Goal: Task Accomplishment & Management: Use online tool/utility

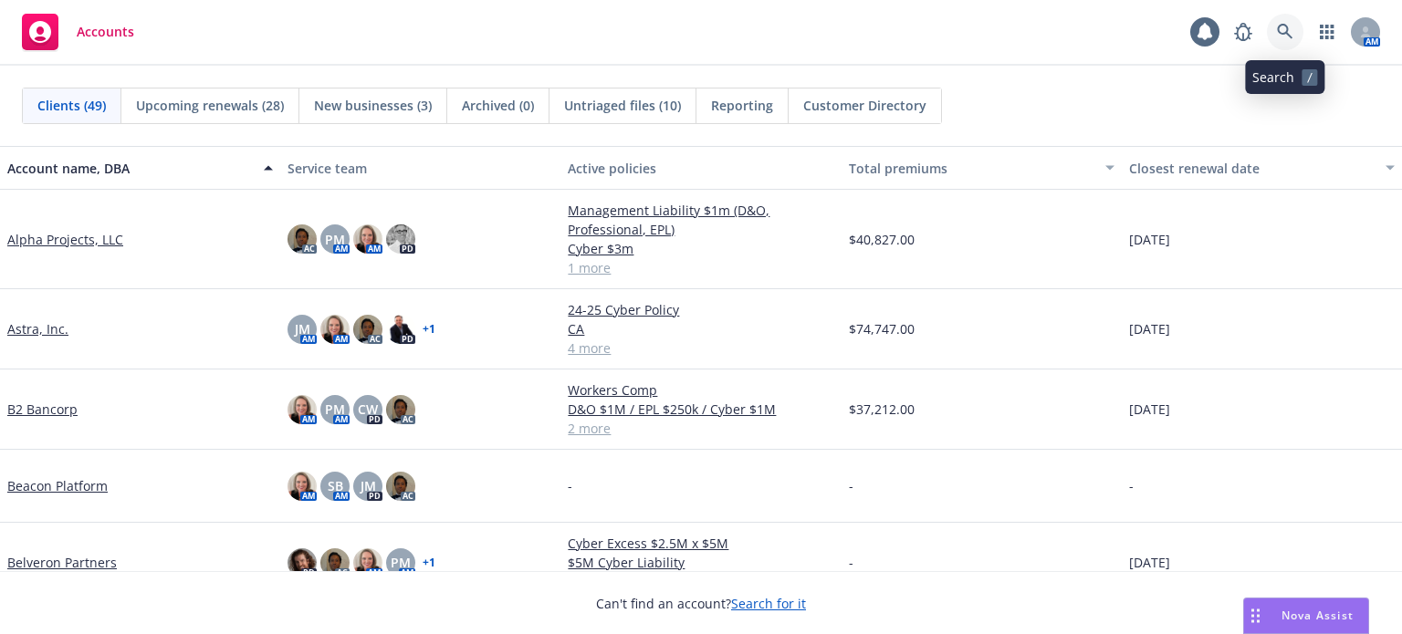
click at [1285, 36] on icon at bounding box center [1285, 32] width 16 height 16
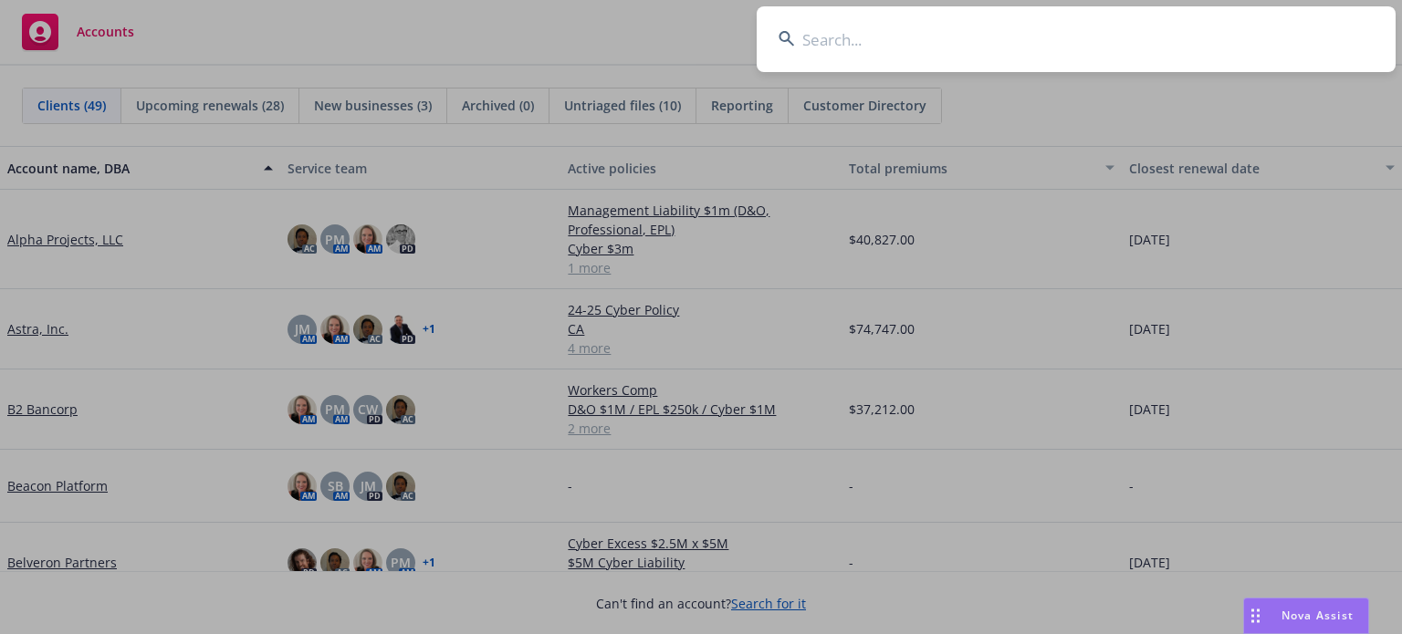
click at [838, 41] on input at bounding box center [1076, 39] width 639 height 66
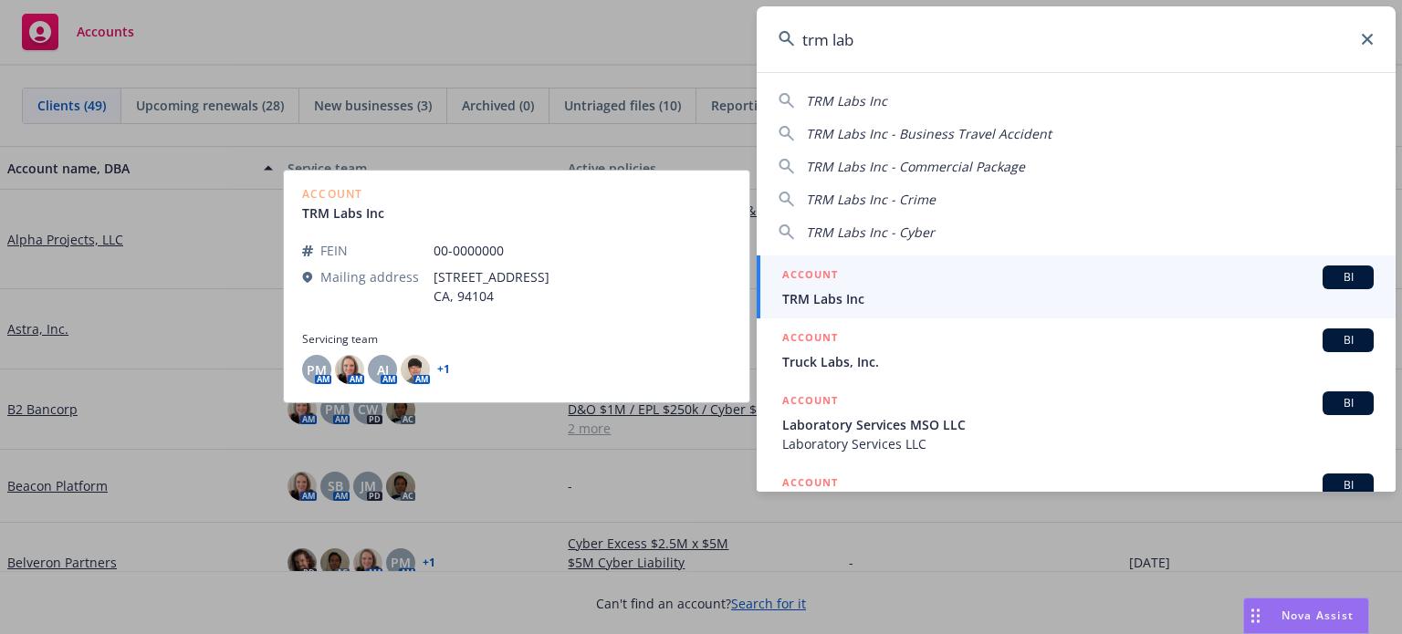
type input "trm lab"
click at [818, 277] on h5 "ACCOUNT" at bounding box center [810, 277] width 56 height 22
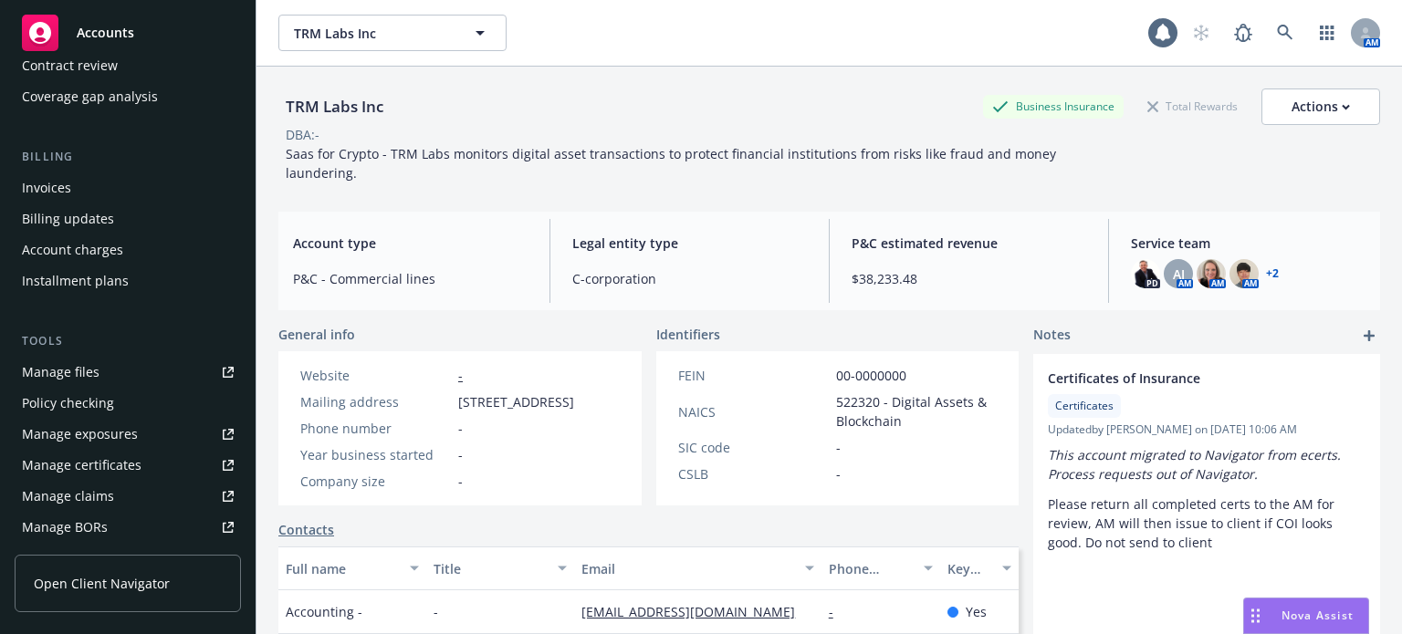
scroll to position [274, 0]
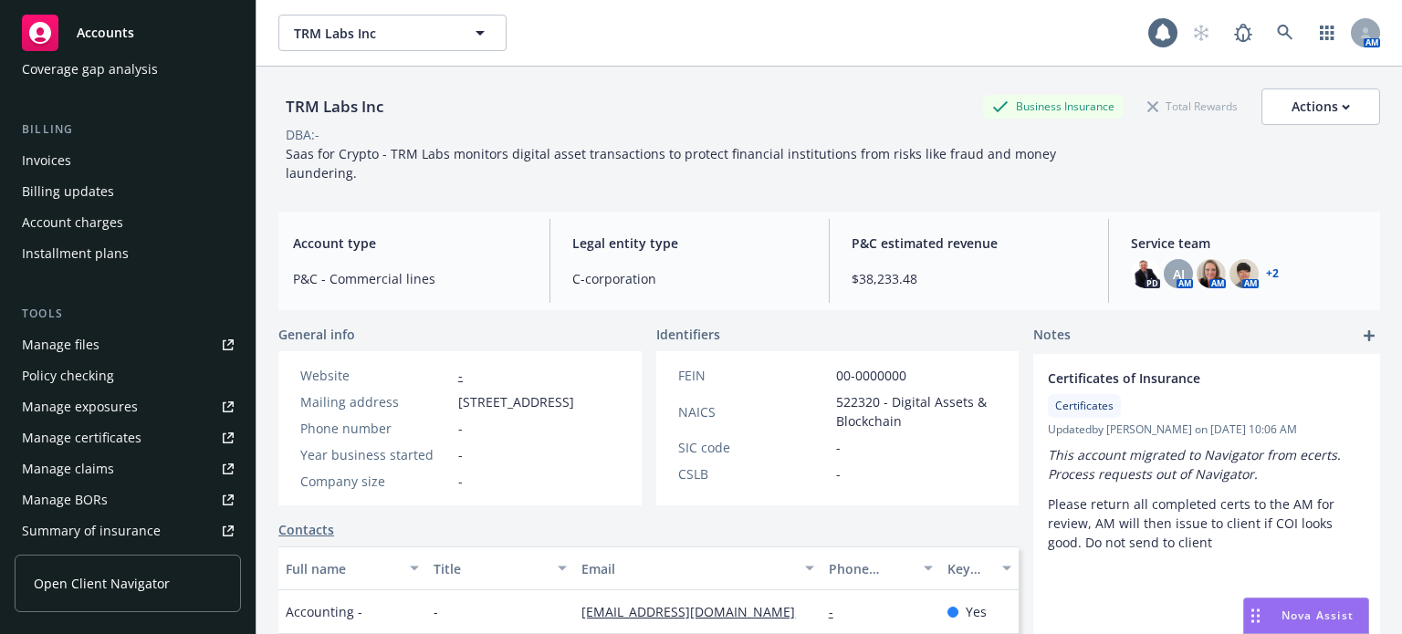
click at [84, 342] on div "Manage files" at bounding box center [61, 344] width 78 height 29
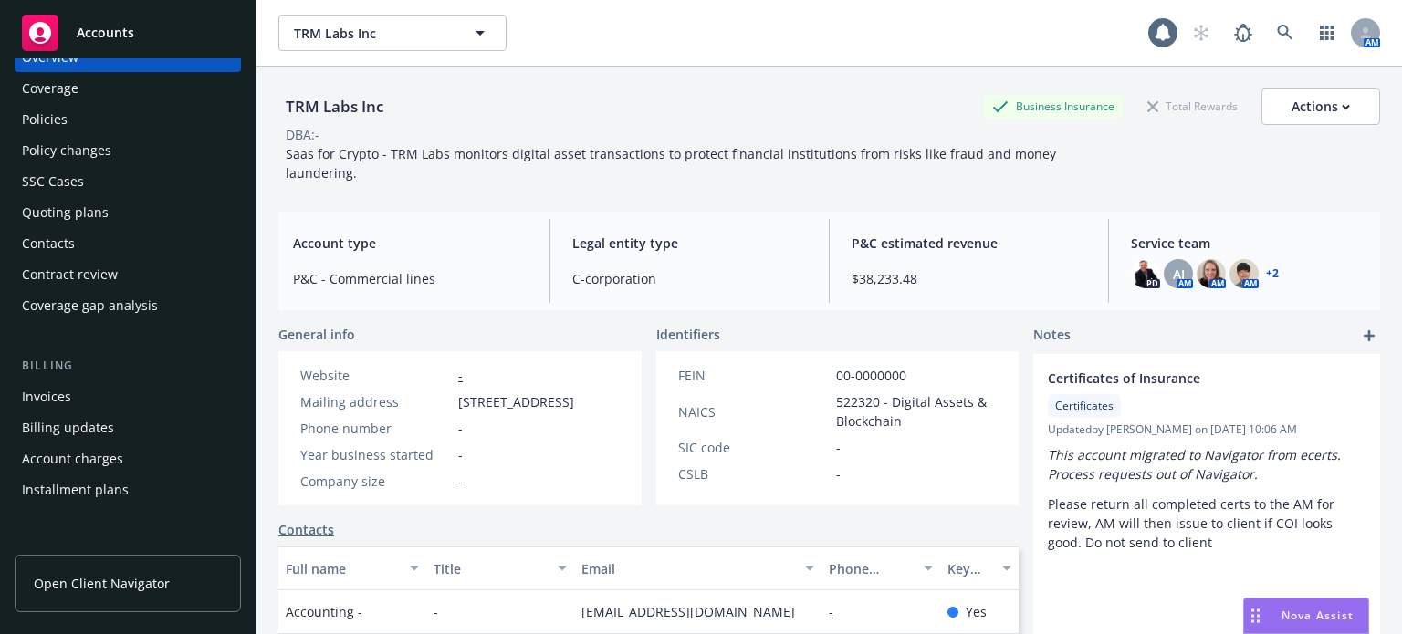
scroll to position [0, 0]
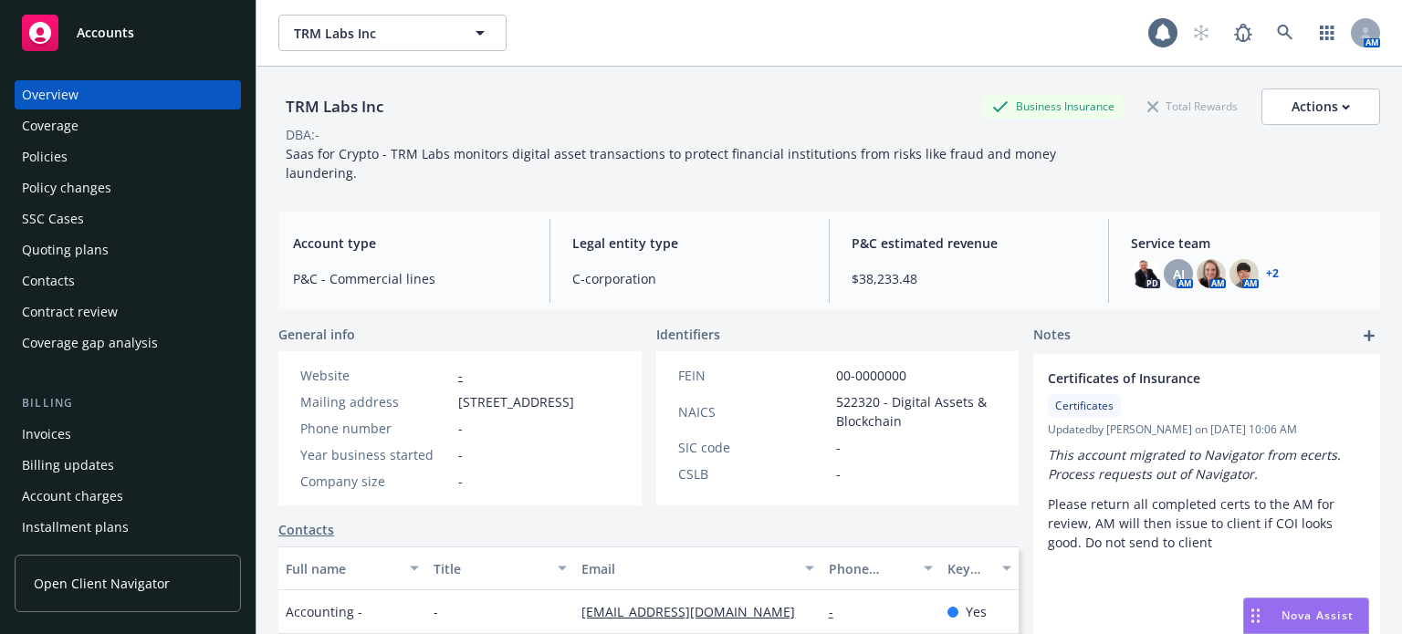
click at [47, 164] on div "Policies" at bounding box center [45, 156] width 46 height 29
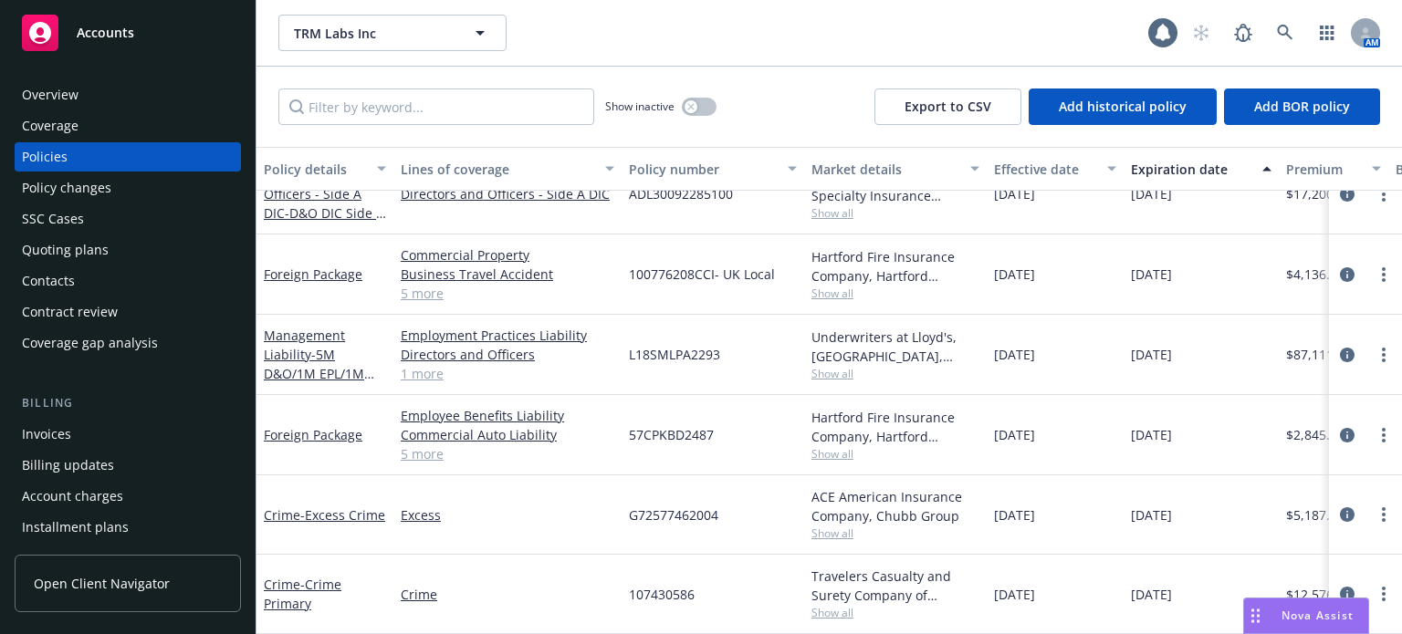
scroll to position [274, 0]
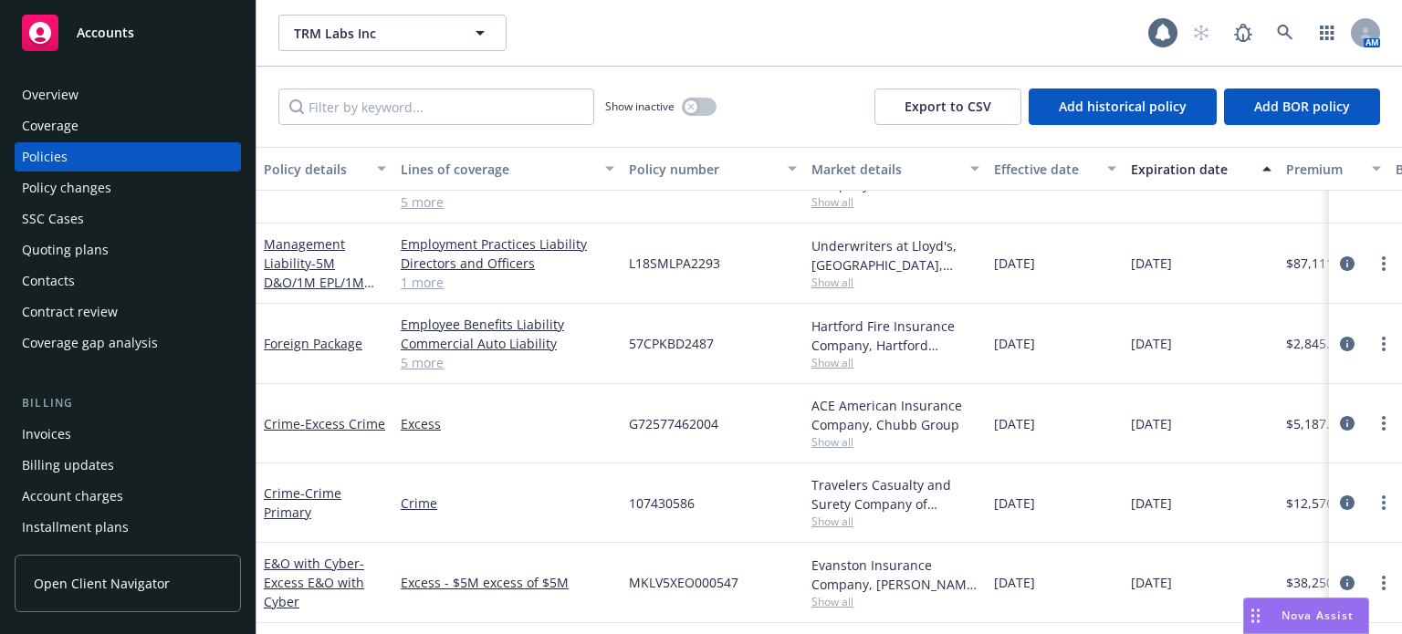
click at [437, 368] on link "5 more" at bounding box center [508, 362] width 214 height 19
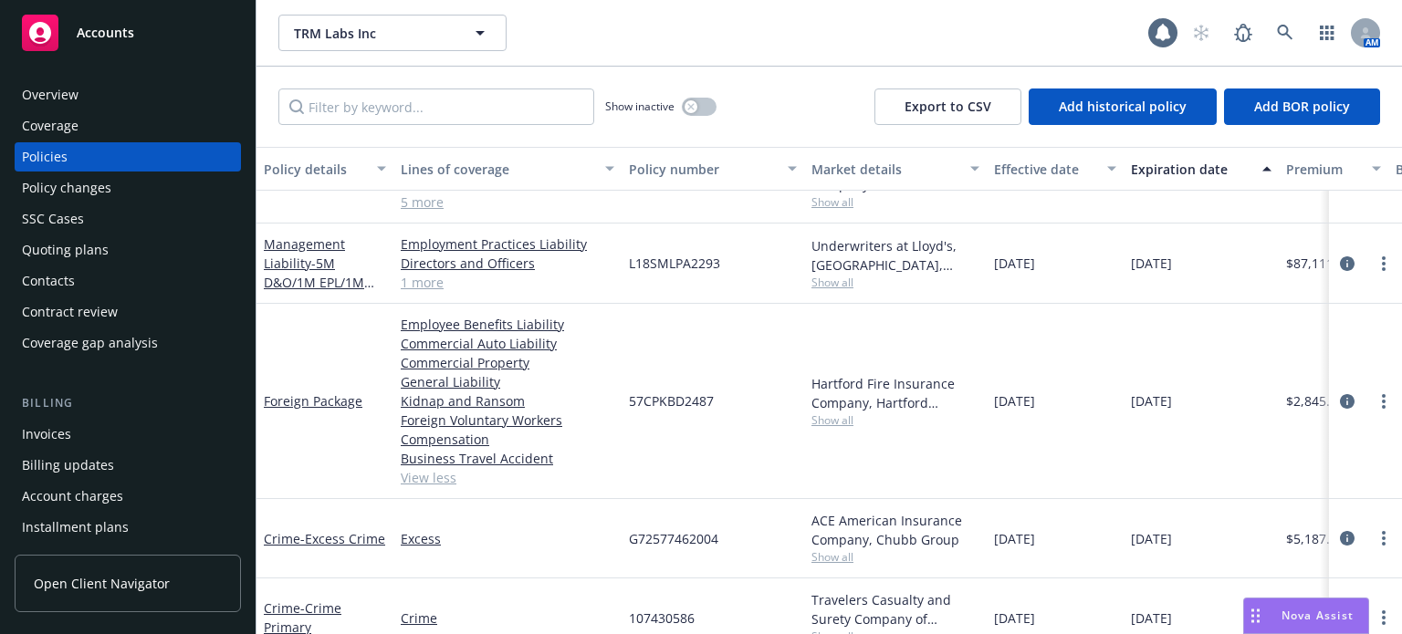
click at [73, 434] on div "Invoices" at bounding box center [128, 434] width 212 height 29
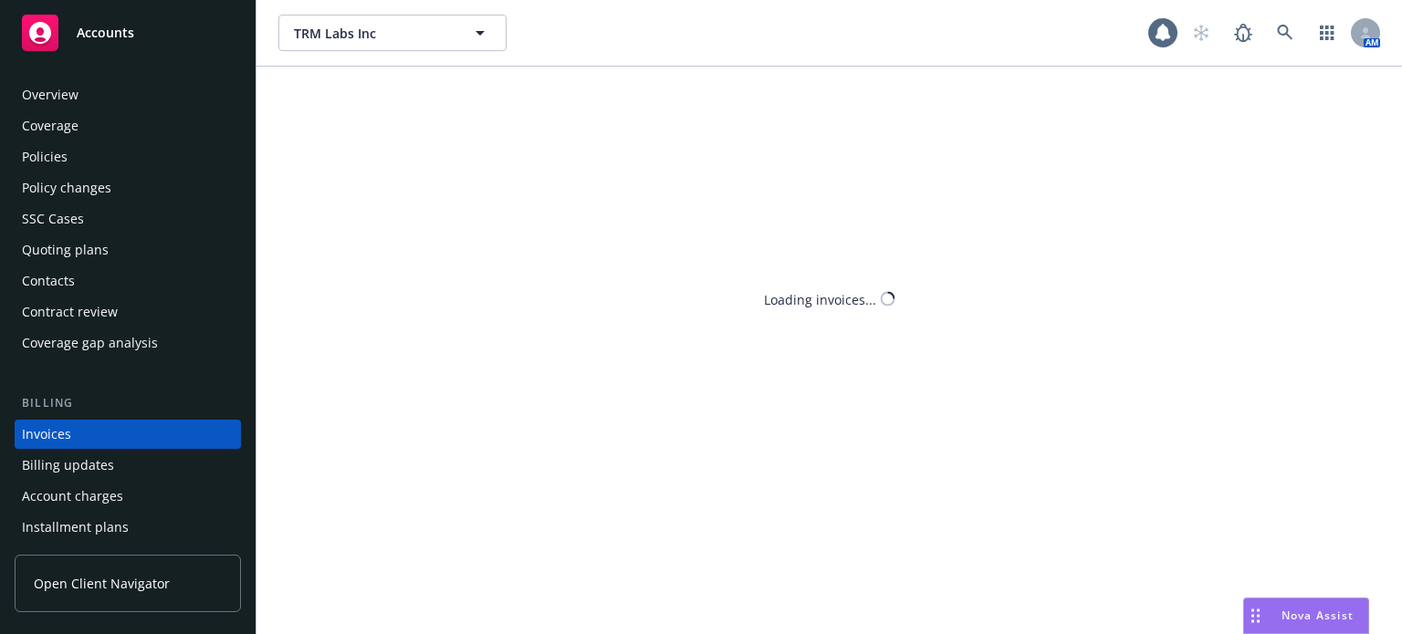
scroll to position [88, 0]
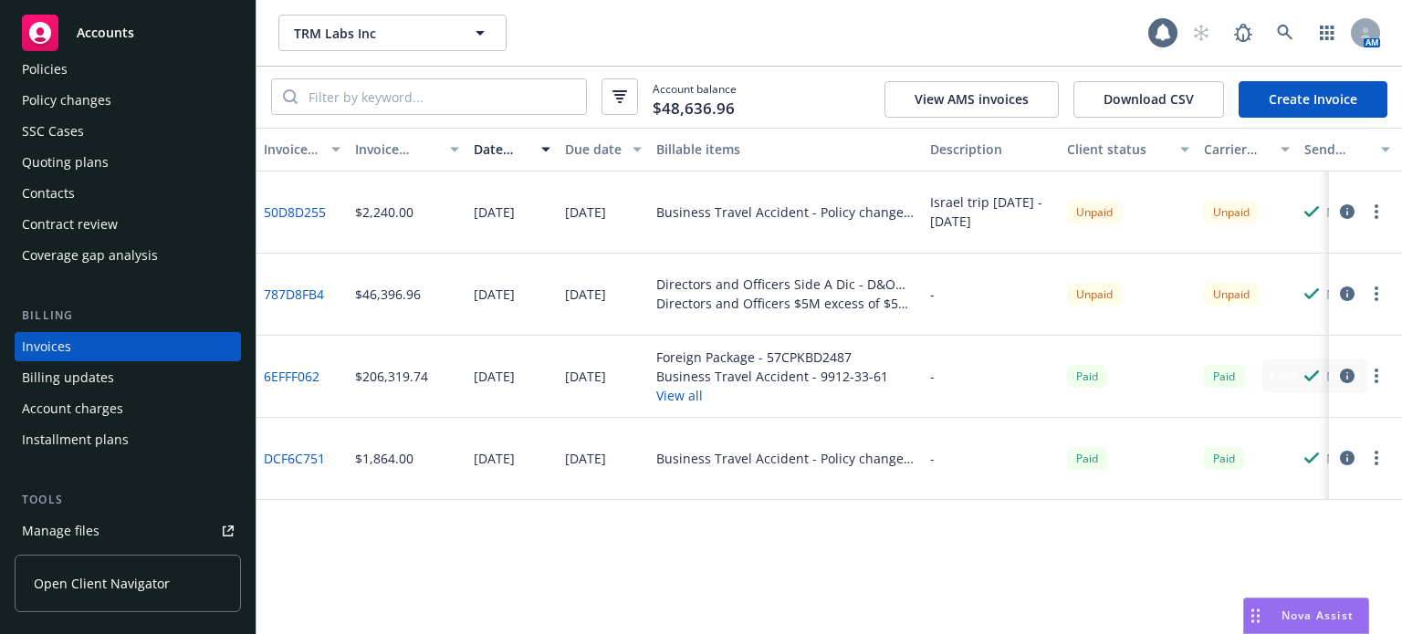
click at [1241, 411] on div "Paid" at bounding box center [1246, 377] width 100 height 82
click at [1286, 25] on icon at bounding box center [1285, 33] width 16 height 16
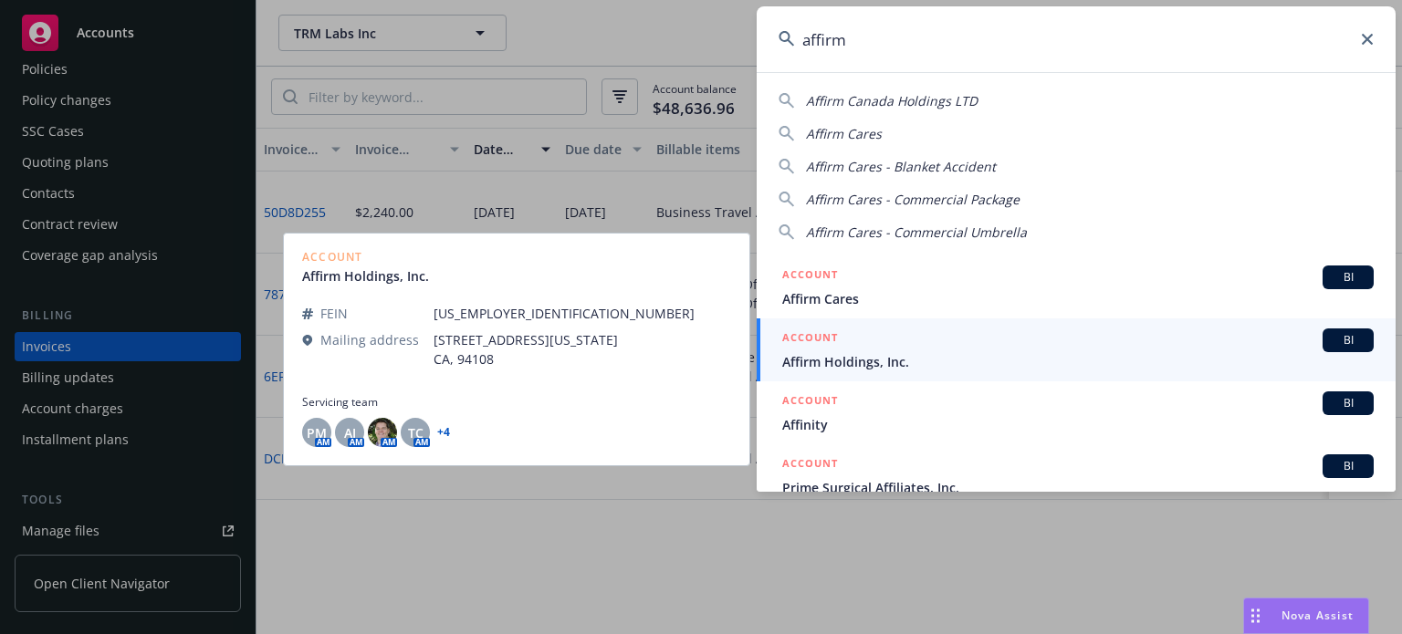
type input "affirm"
click at [825, 352] on span "Affirm Holdings, Inc." at bounding box center [1077, 361] width 591 height 19
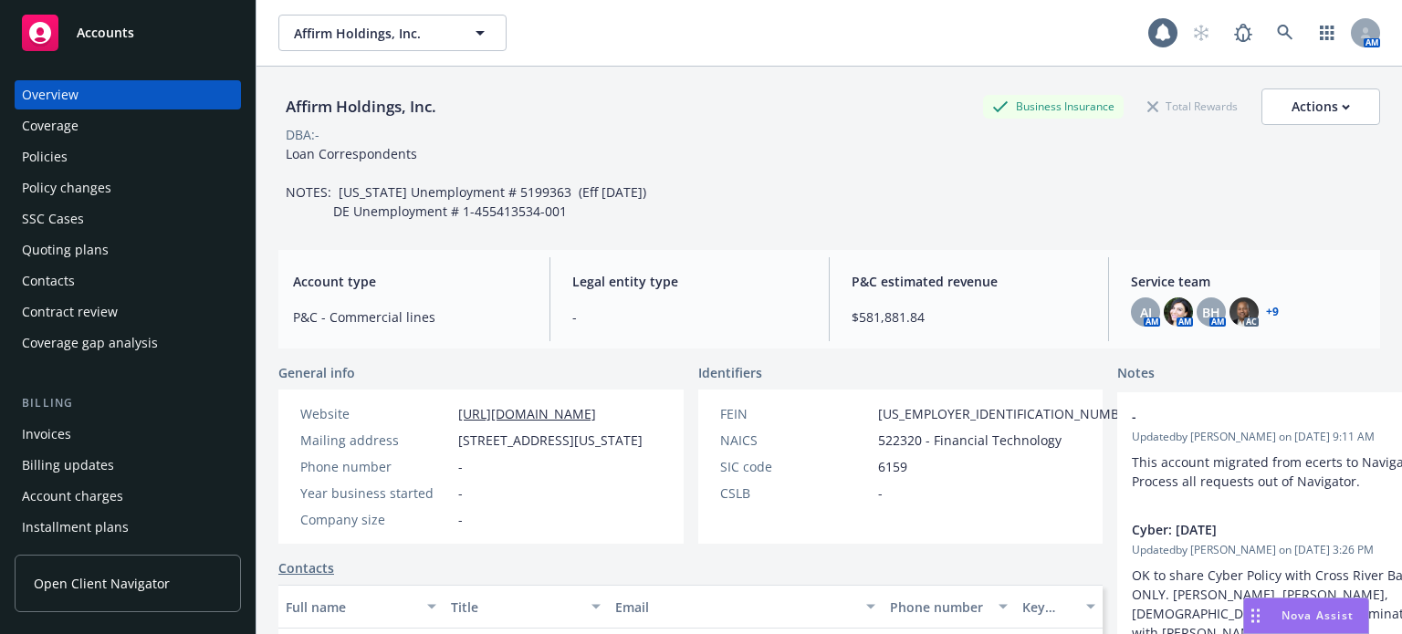
click at [102, 151] on div "Policies" at bounding box center [128, 156] width 212 height 29
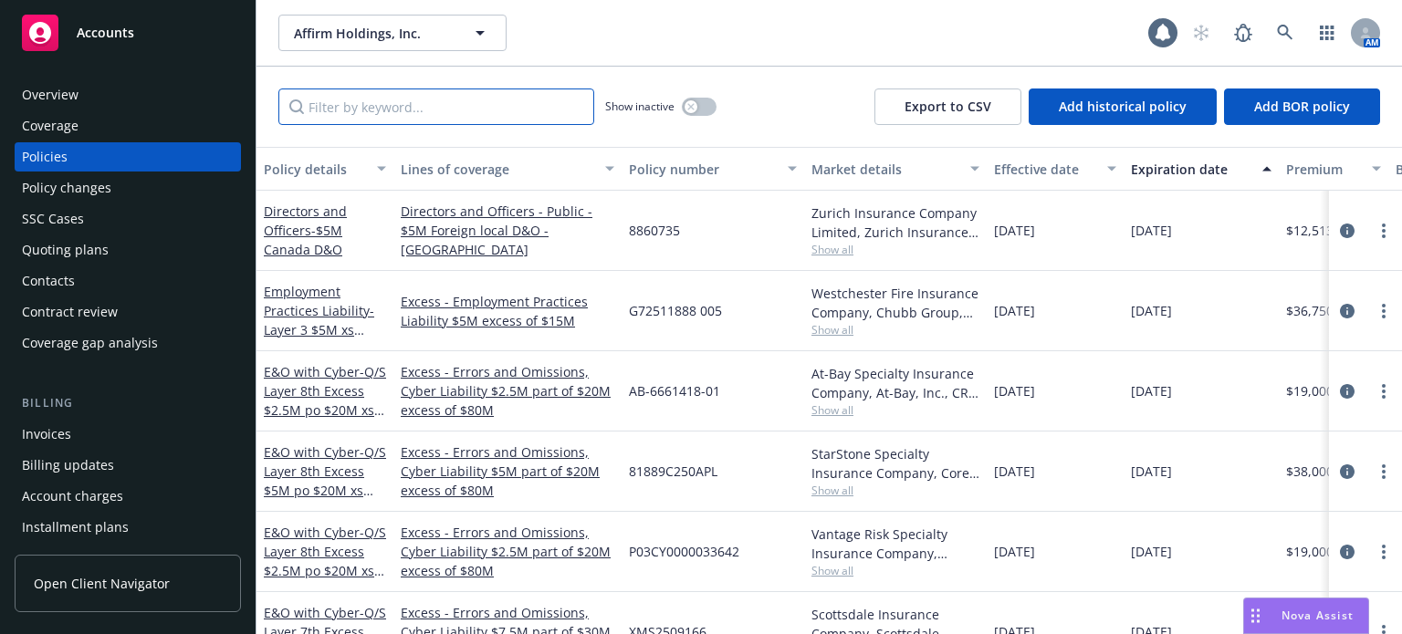
click at [405, 90] on input "Filter by keyword..." at bounding box center [436, 107] width 316 height 37
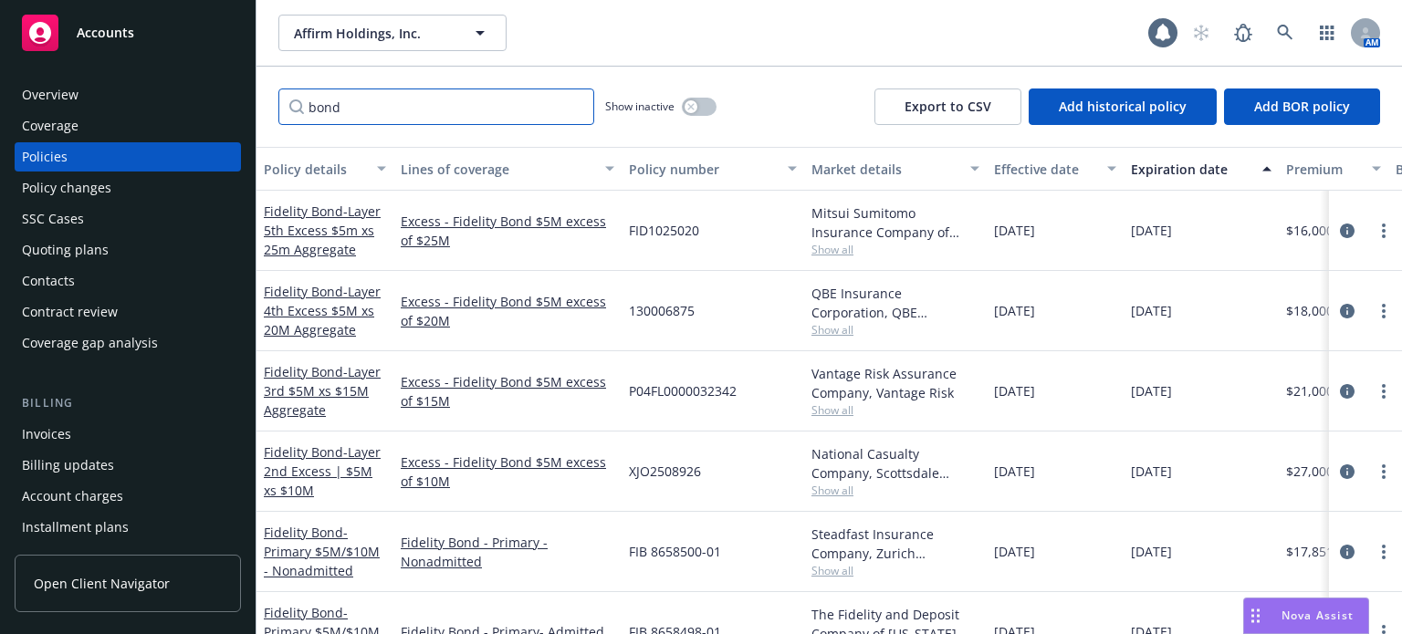
type input "bond"
click at [346, 172] on div "Policy details" at bounding box center [315, 169] width 102 height 19
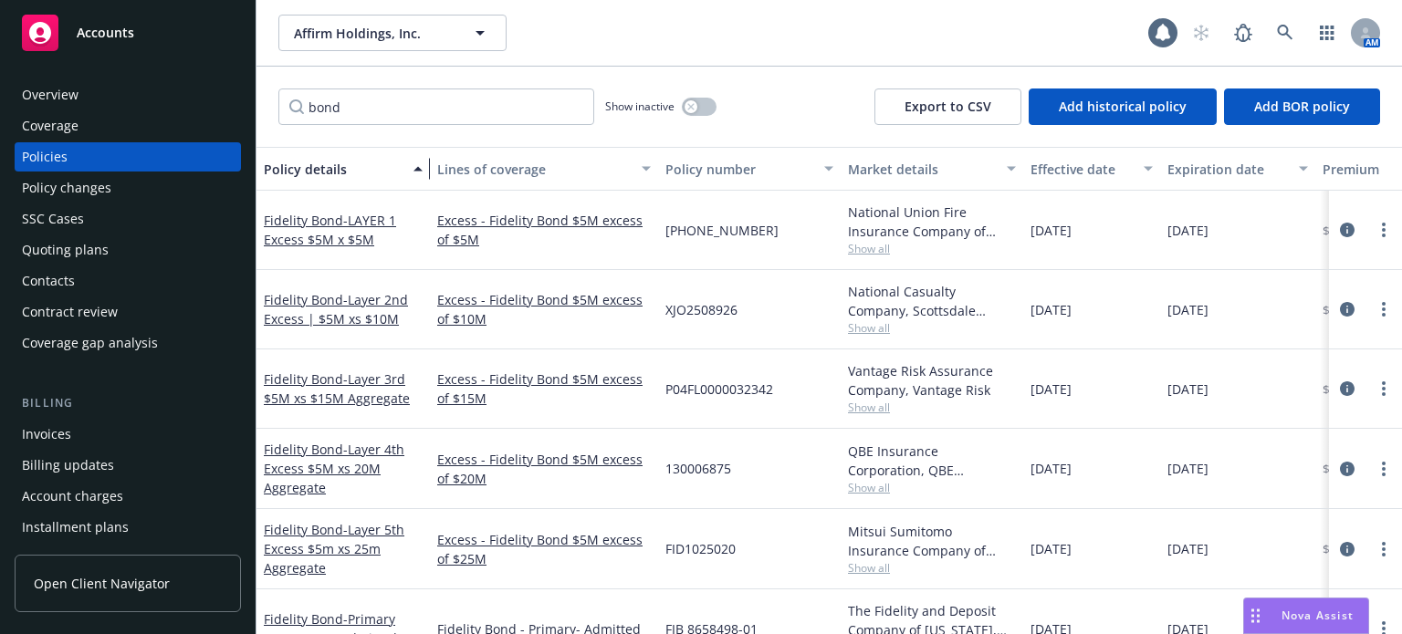
drag, startPoint x: 391, startPoint y: 177, endPoint x: 427, endPoint y: 178, distance: 36.5
click at [425, 178] on div "button" at bounding box center [420, 169] width 9 height 42
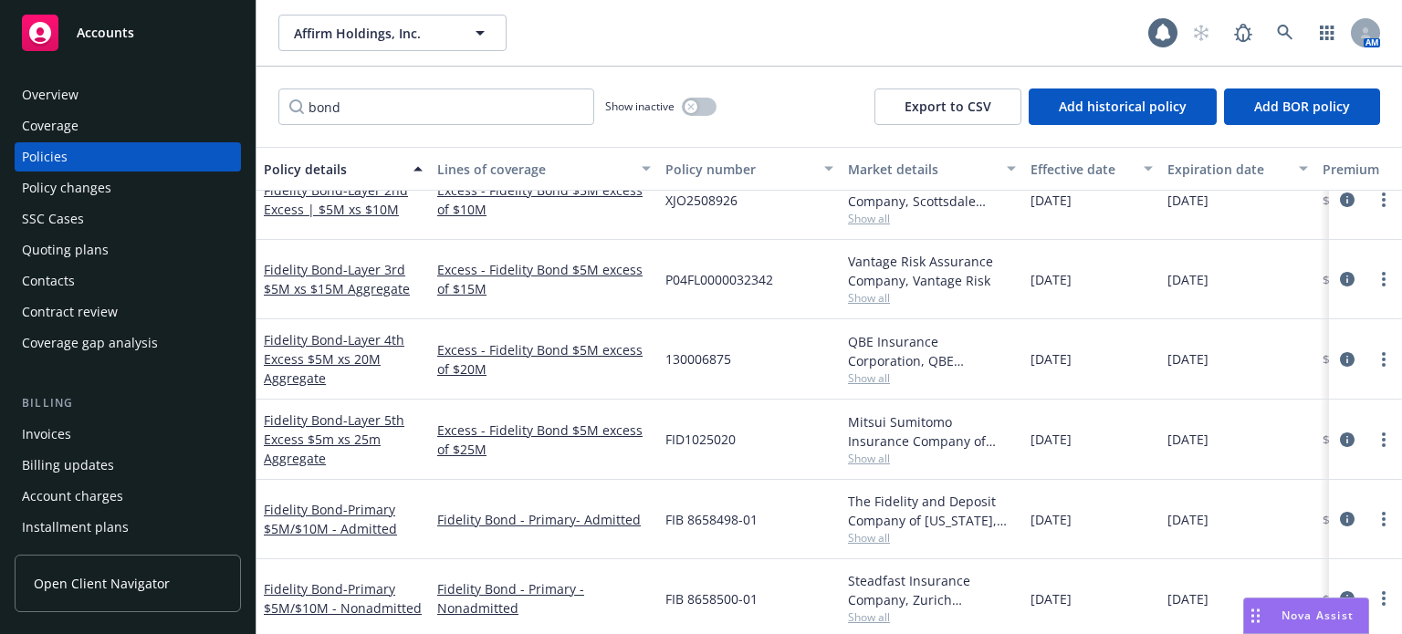
scroll to position [126, 0]
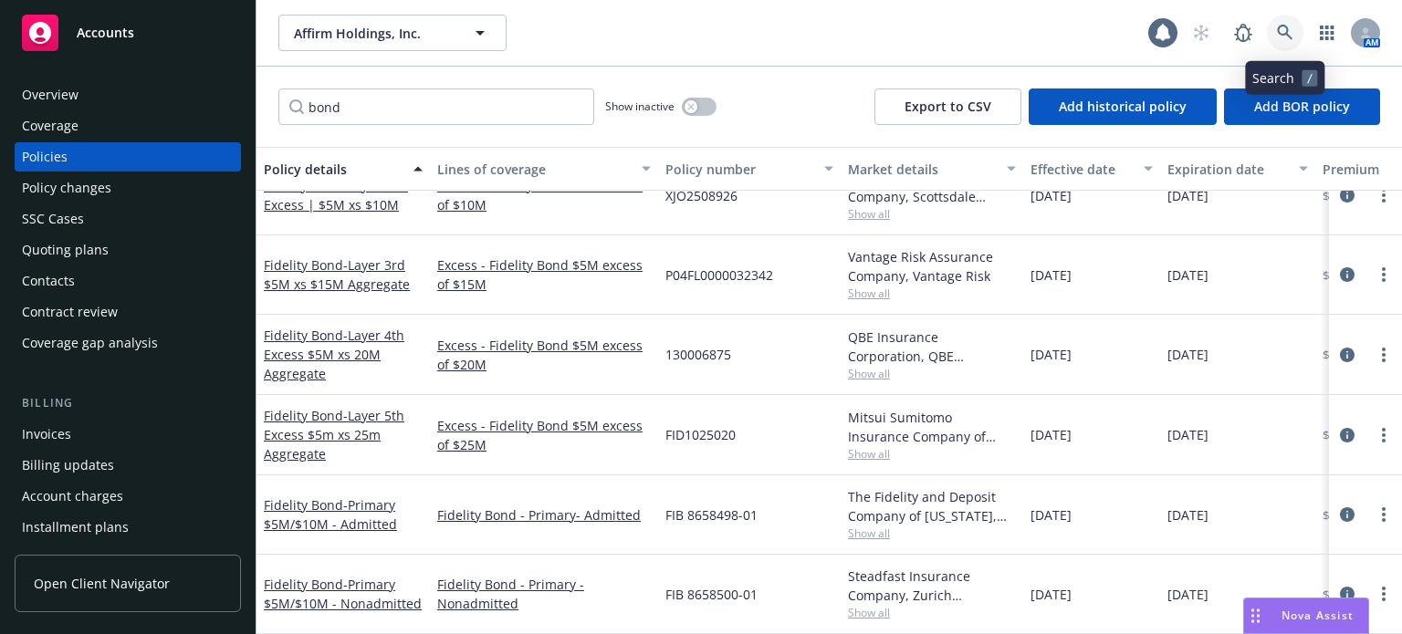
click at [1277, 28] on icon at bounding box center [1285, 33] width 16 height 16
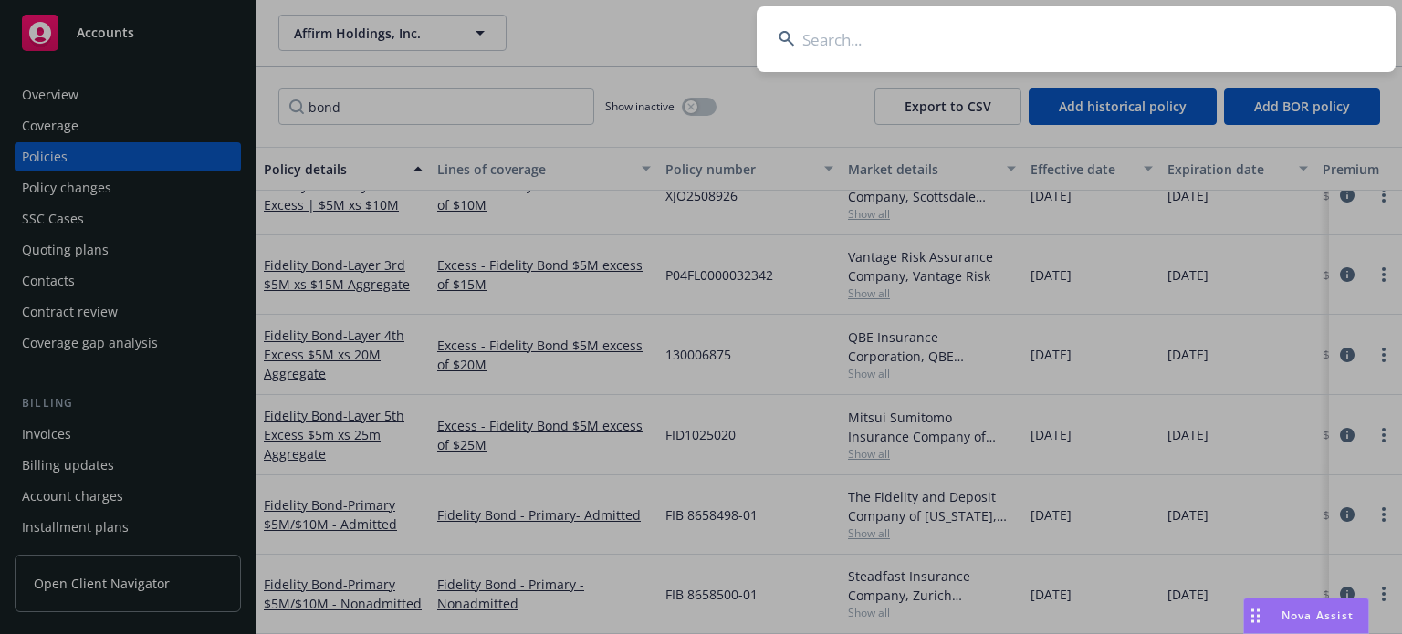
click at [1011, 43] on input at bounding box center [1076, 39] width 639 height 66
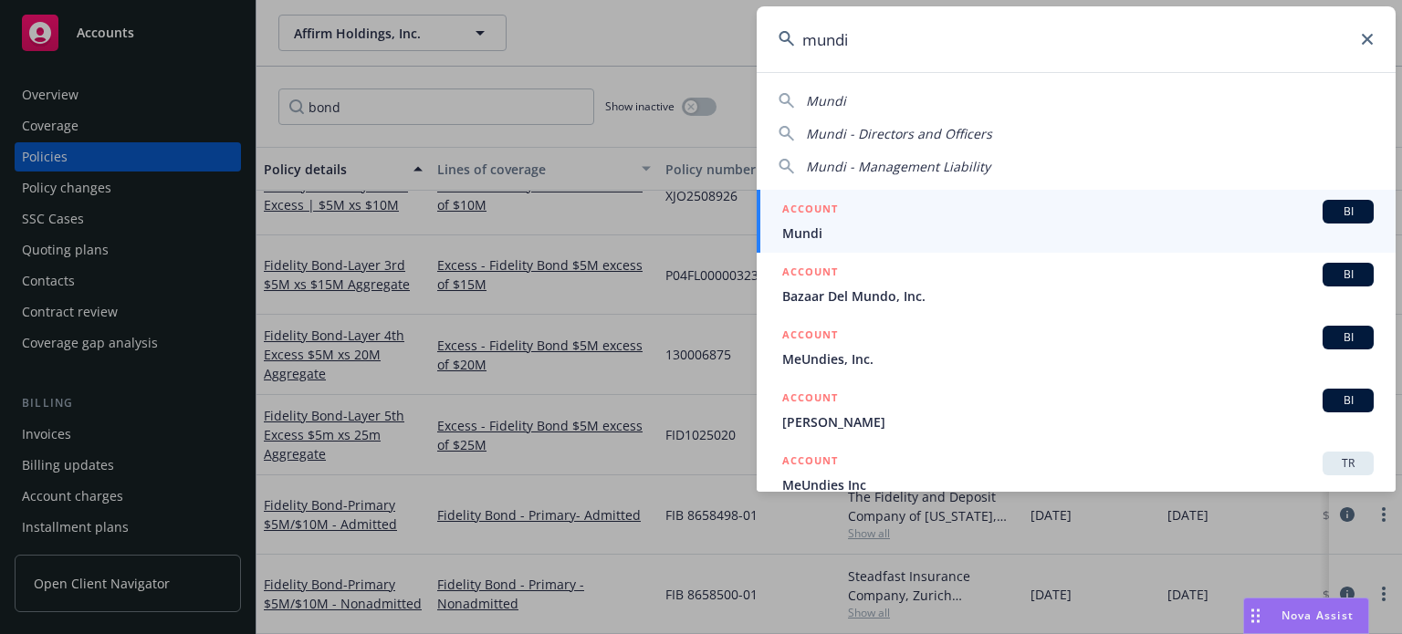
type input "mundi"
click at [846, 229] on span "Mundi" at bounding box center [1077, 233] width 591 height 19
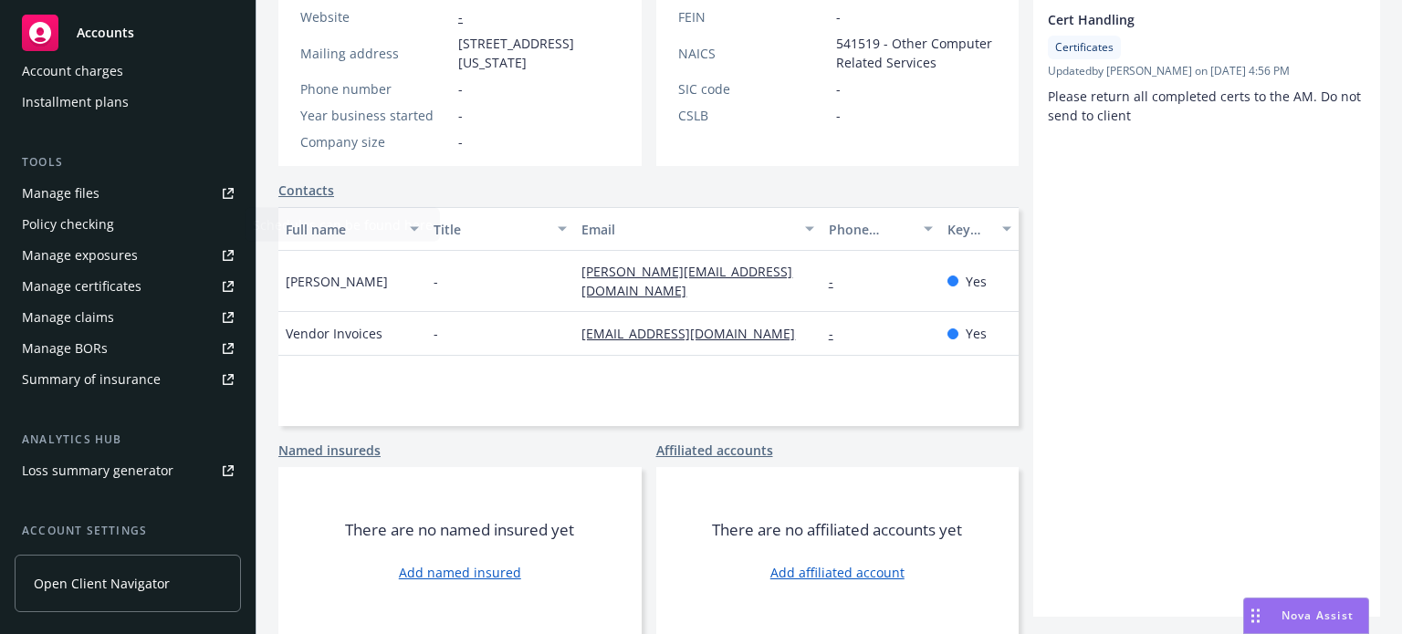
scroll to position [456, 0]
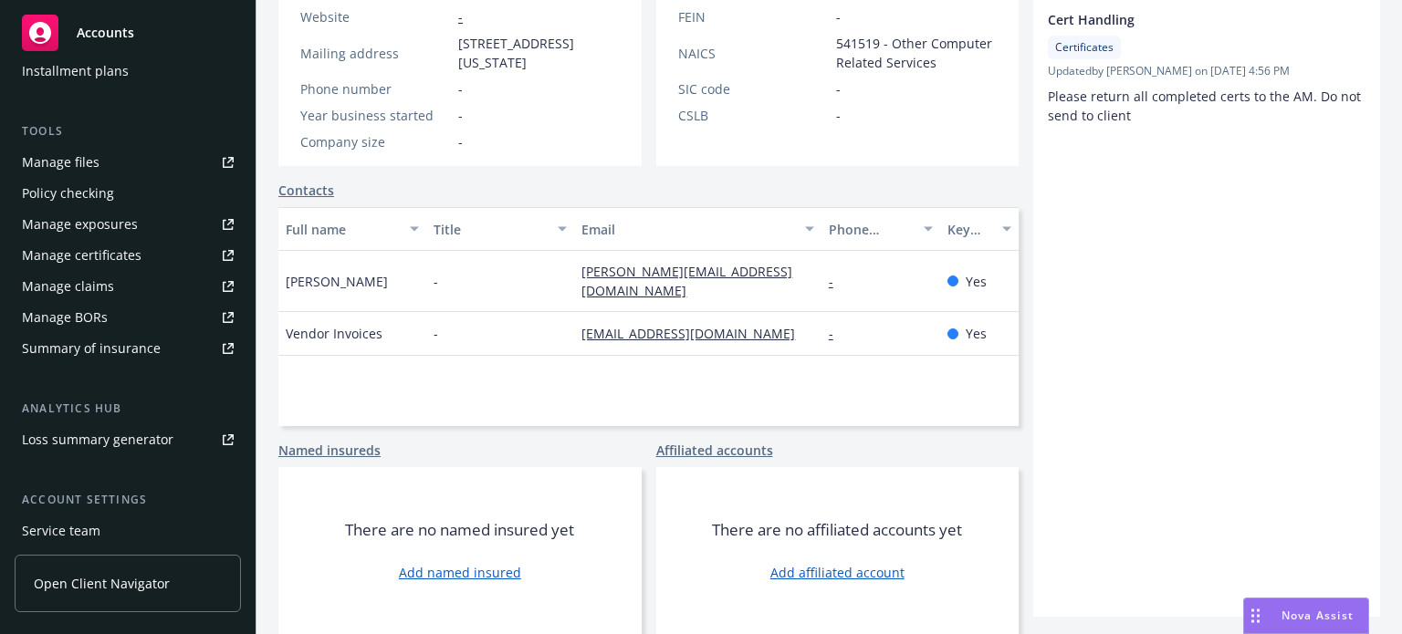
click at [80, 162] on div "Manage files" at bounding box center [61, 162] width 78 height 29
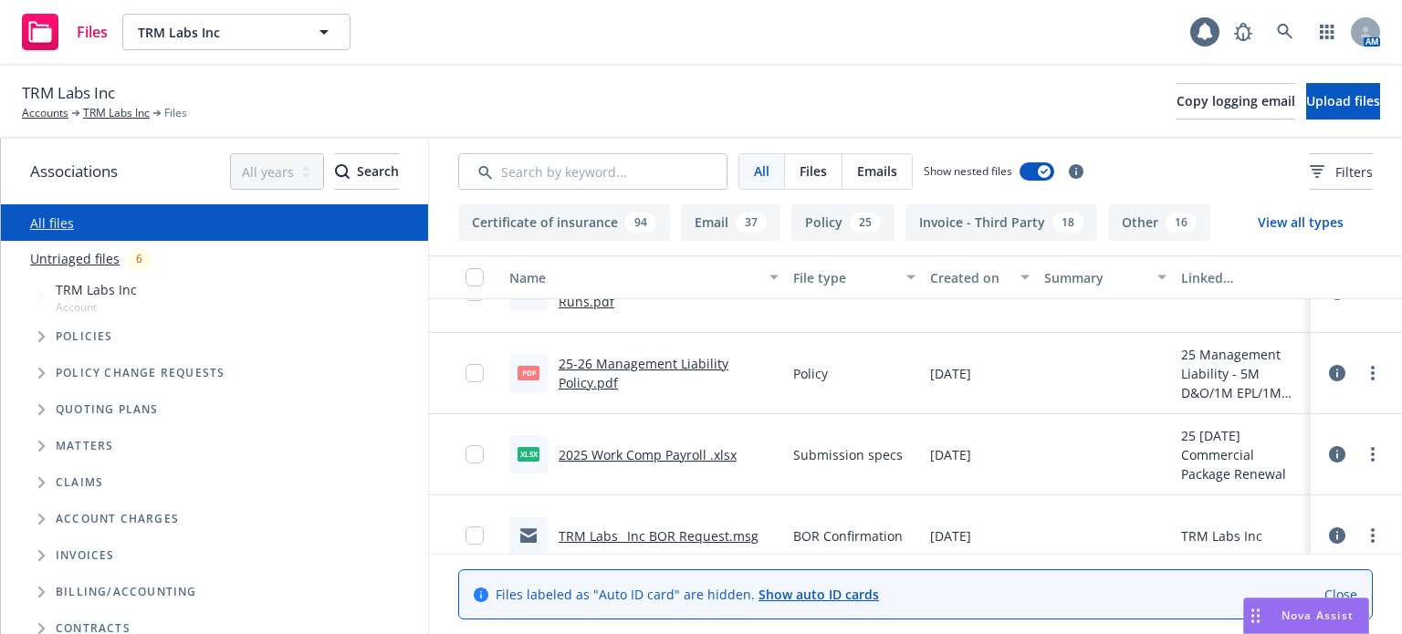
scroll to position [3924, 0]
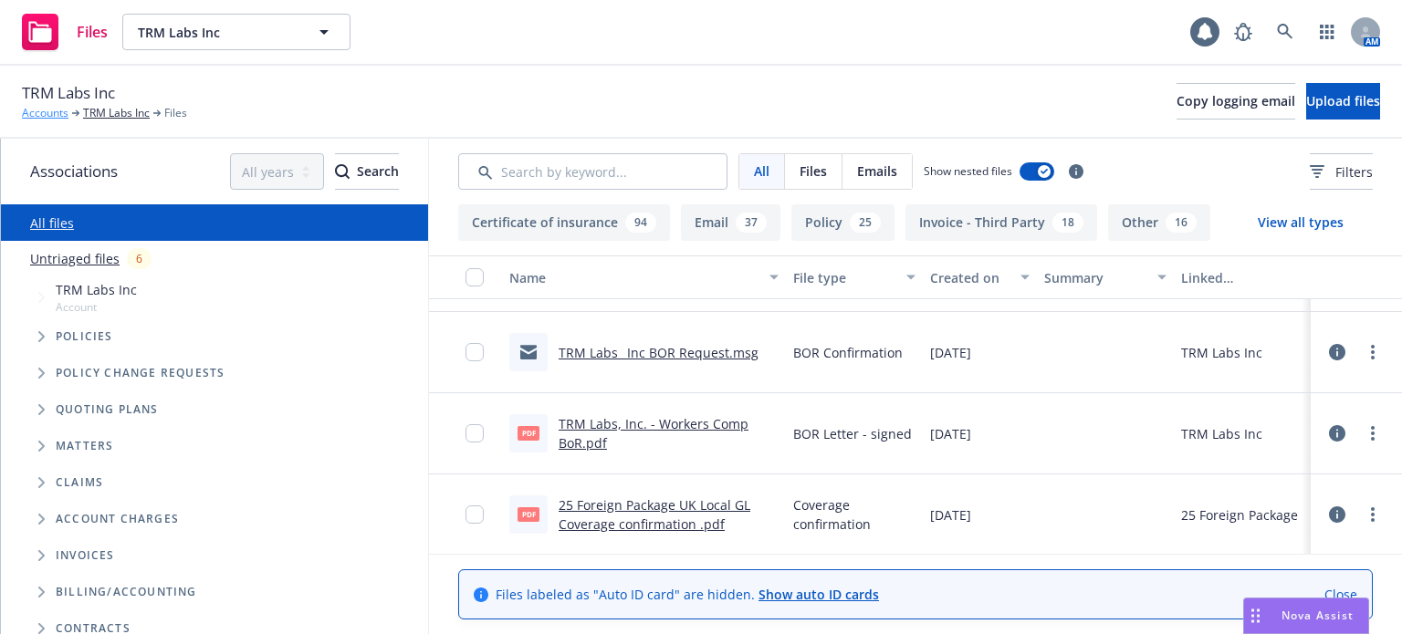
click at [57, 115] on link "Accounts" at bounding box center [45, 113] width 47 height 16
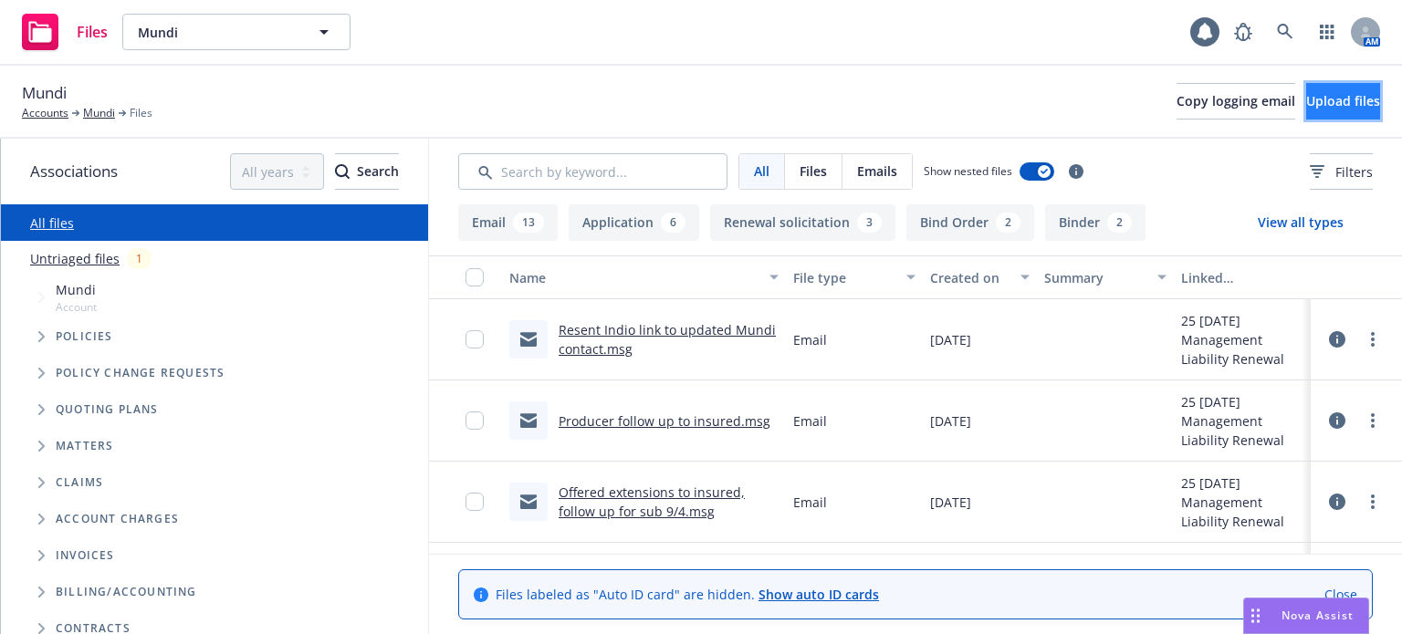
click at [1329, 109] on span "Upload files" at bounding box center [1343, 100] width 74 height 17
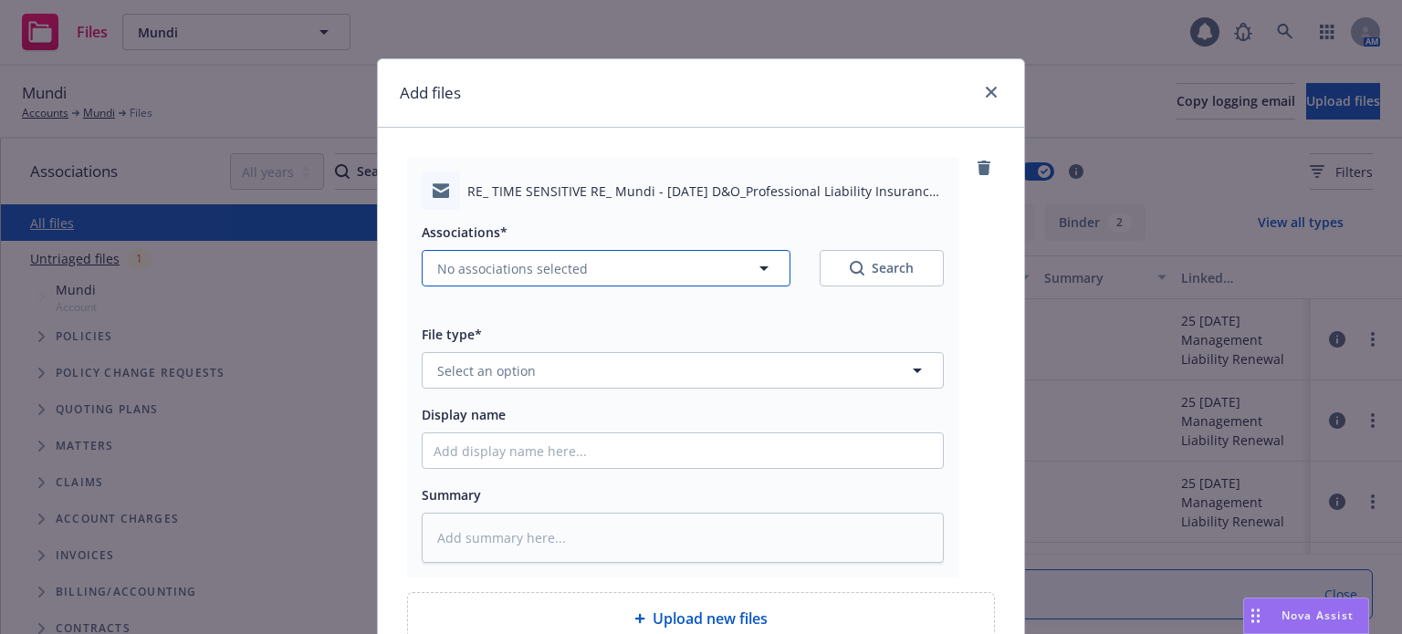
click at [533, 266] on span "No associations selected" at bounding box center [512, 268] width 151 height 19
type textarea "x"
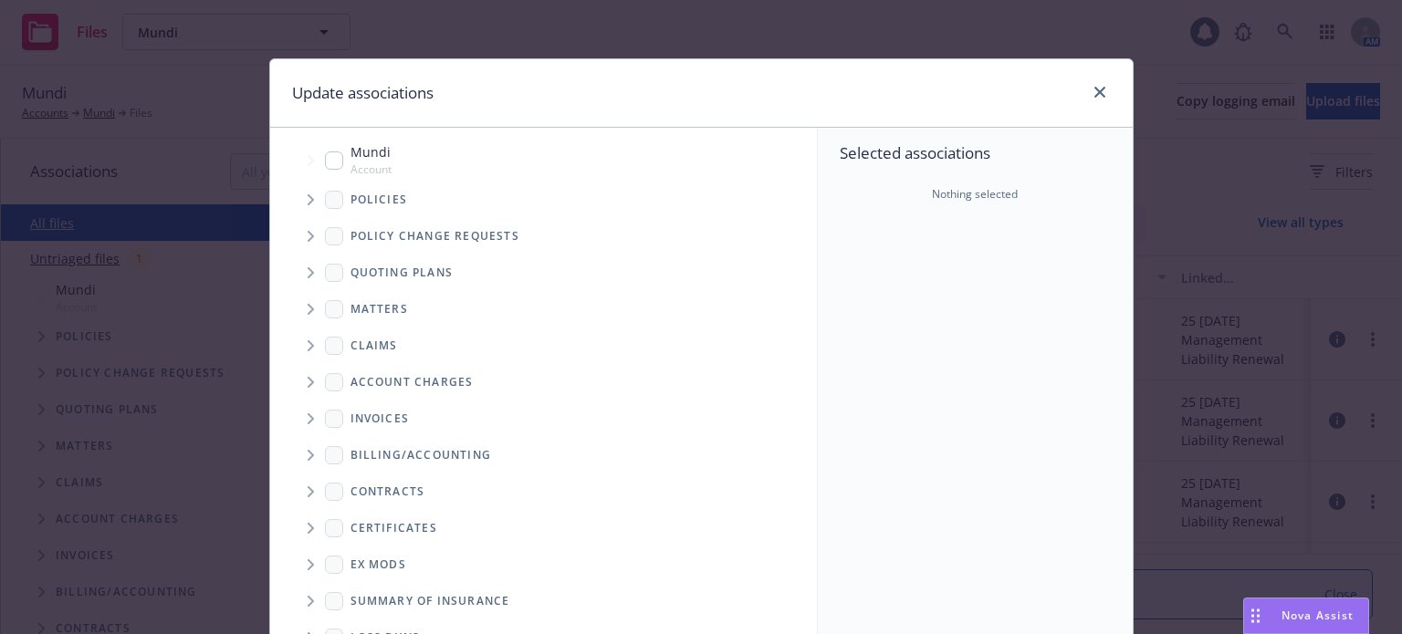
click at [308, 275] on icon "Tree Example" at bounding box center [311, 272] width 7 height 11
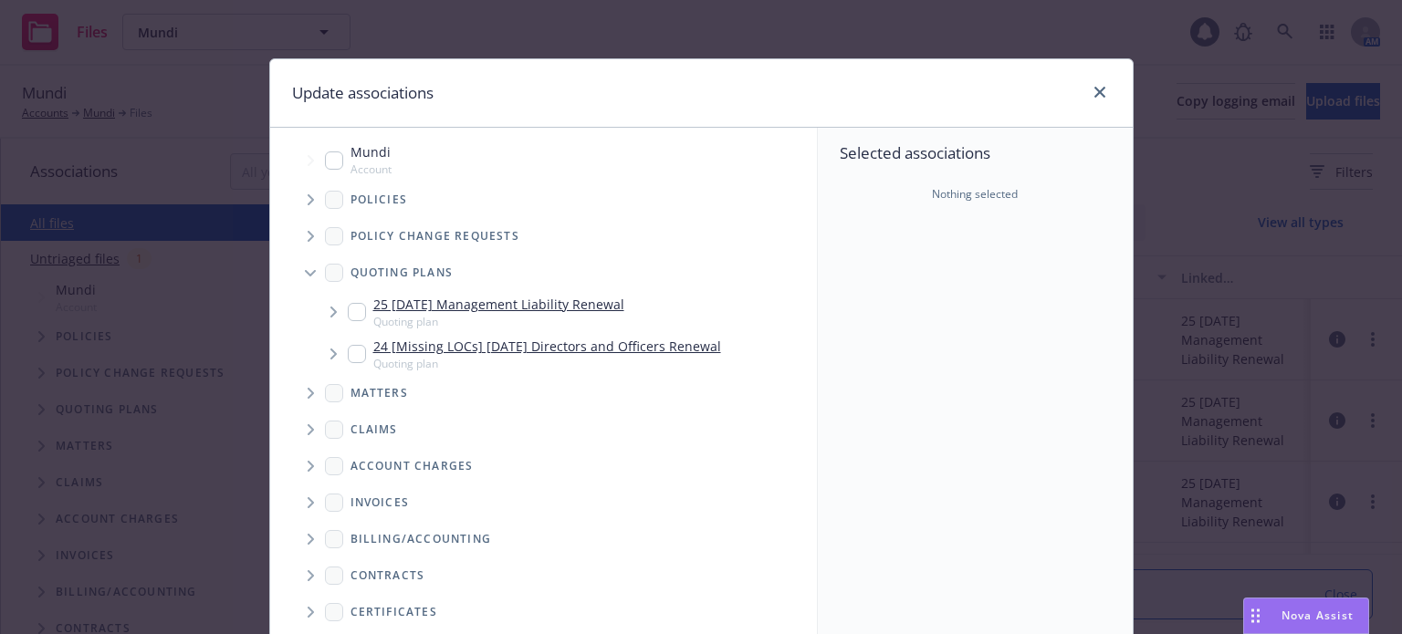
drag, startPoint x: 350, startPoint y: 316, endPoint x: 503, endPoint y: 307, distance: 152.7
click at [350, 311] on input "Tree Example" at bounding box center [357, 312] width 18 height 18
checkbox input "true"
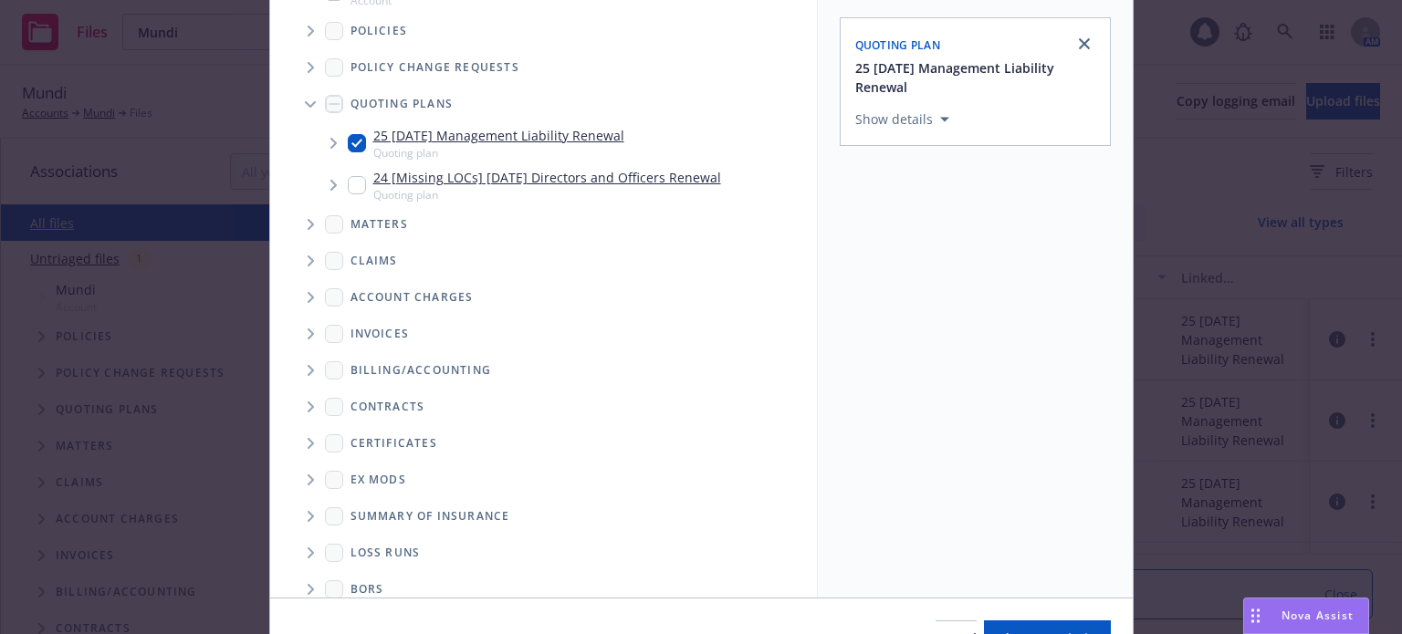
scroll to position [272, 0]
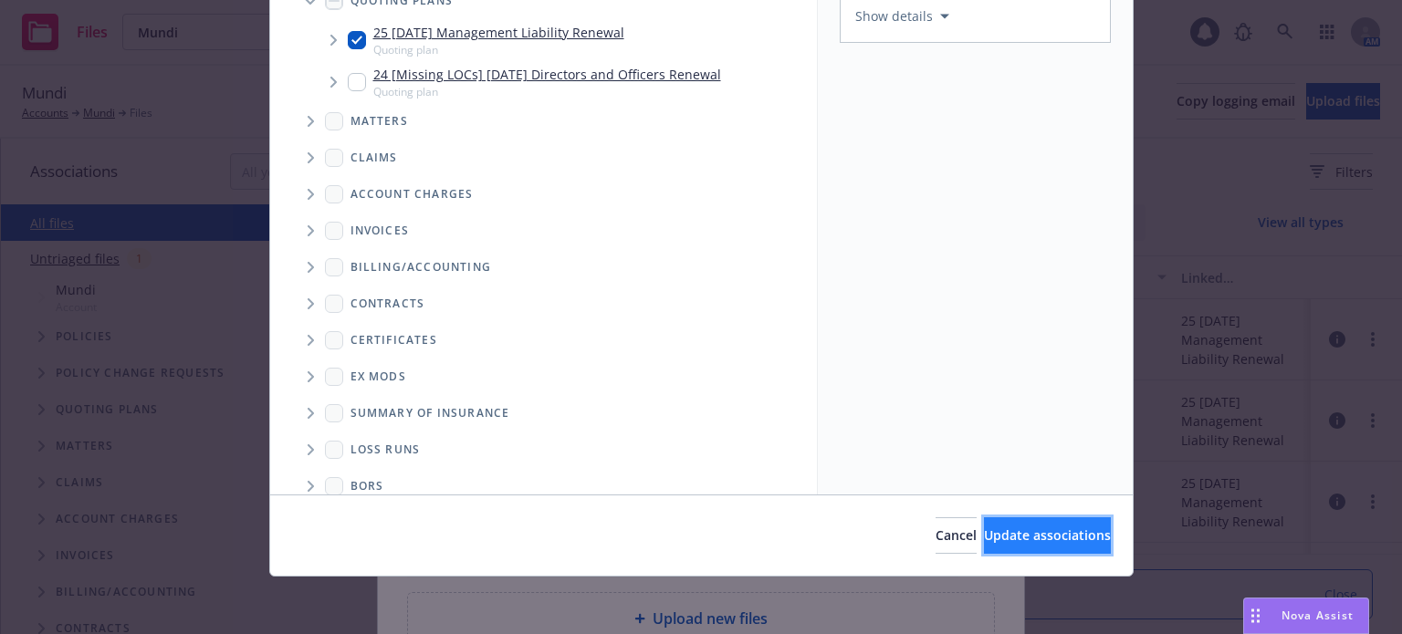
click at [1028, 530] on span "Update associations" at bounding box center [1047, 535] width 127 height 17
type textarea "x"
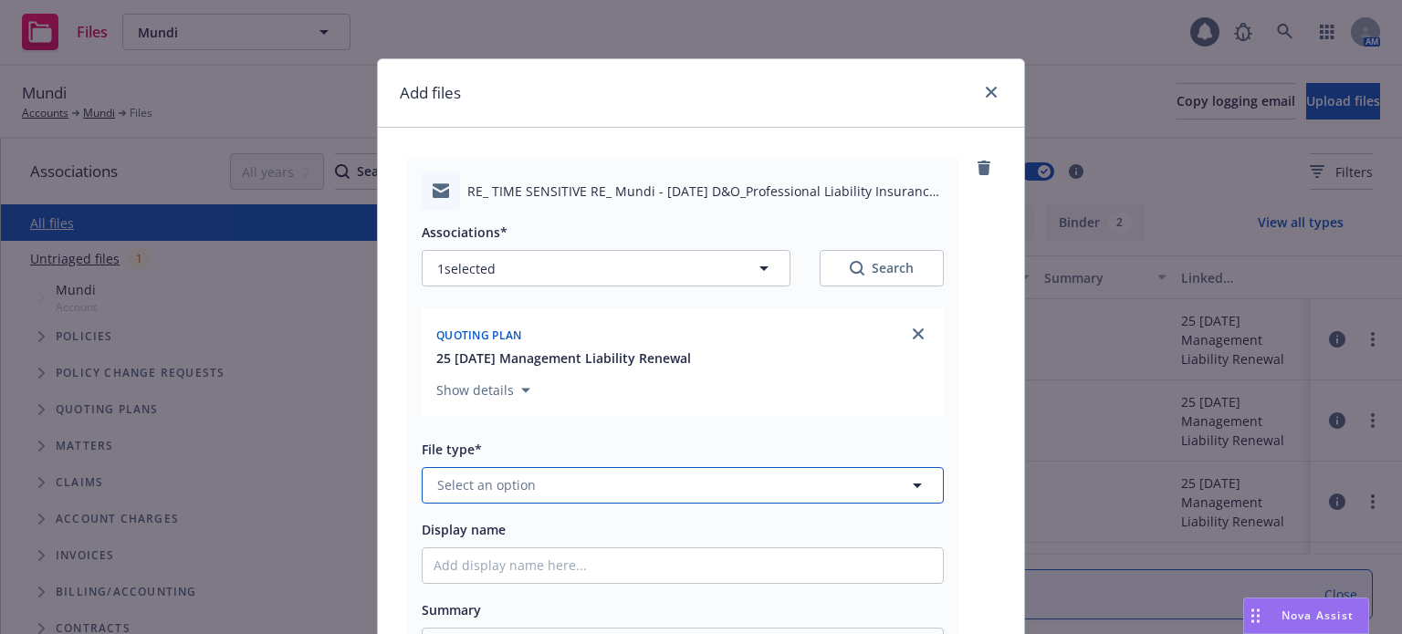
click at [591, 479] on button "Select an option" at bounding box center [683, 485] width 522 height 37
type input "email"
click at [532, 447] on div "Email" at bounding box center [682, 435] width 498 height 26
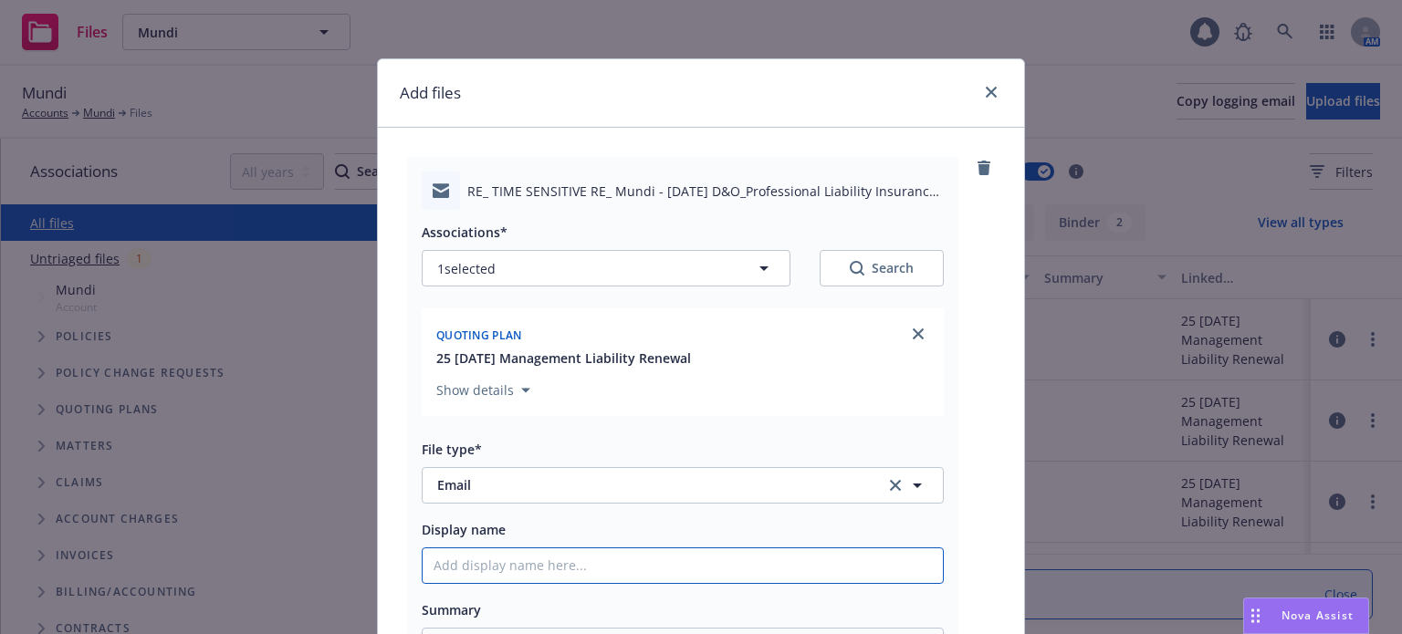
click at [522, 554] on input "Display name" at bounding box center [683, 565] width 520 height 35
type textarea "x"
type input "R"
type textarea "x"
type input "Re"
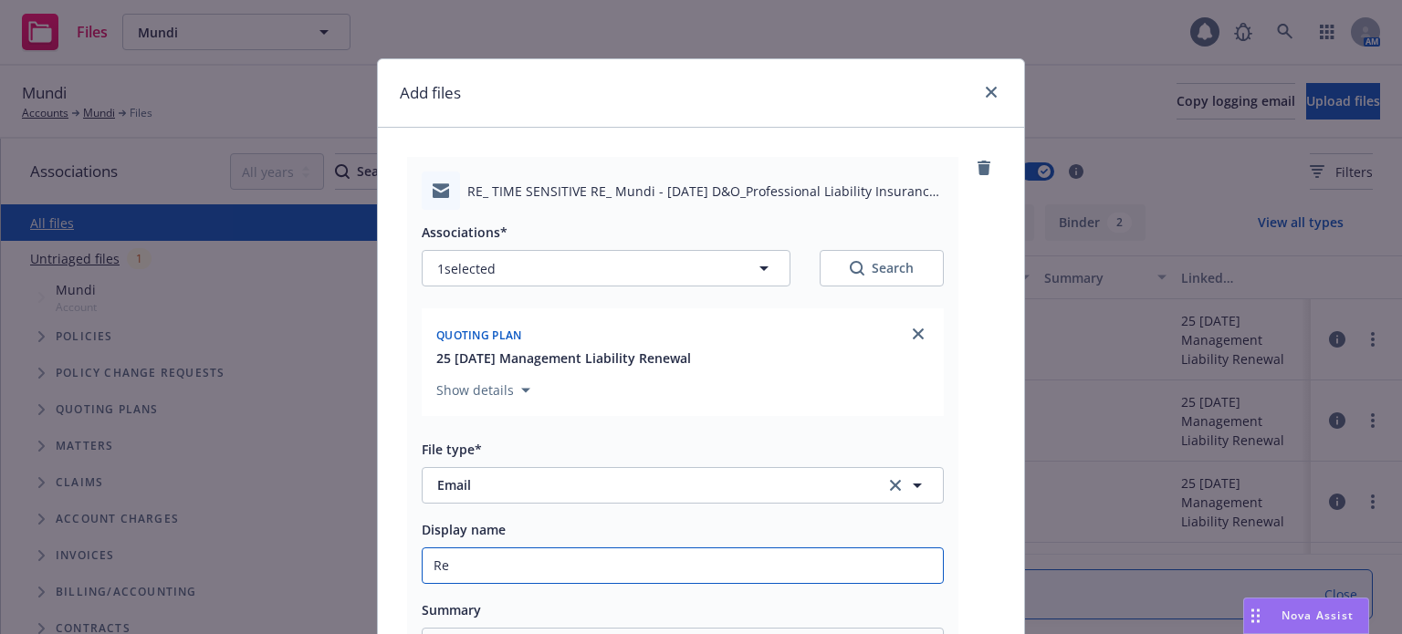
type textarea "x"
type input "Res"
type textarea "x"
type input "Rese"
type textarea "x"
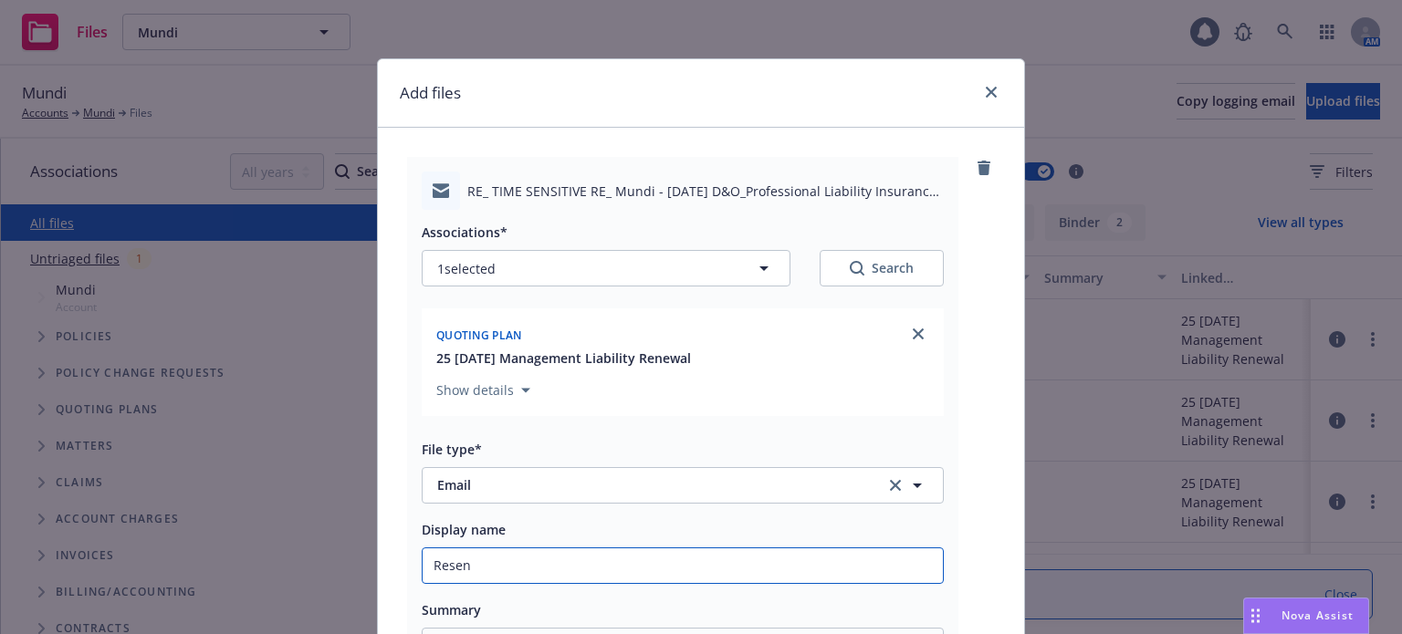
type input "Resent"
type textarea "x"
type input "Resent"
type textarea "x"
type input "Resent e"
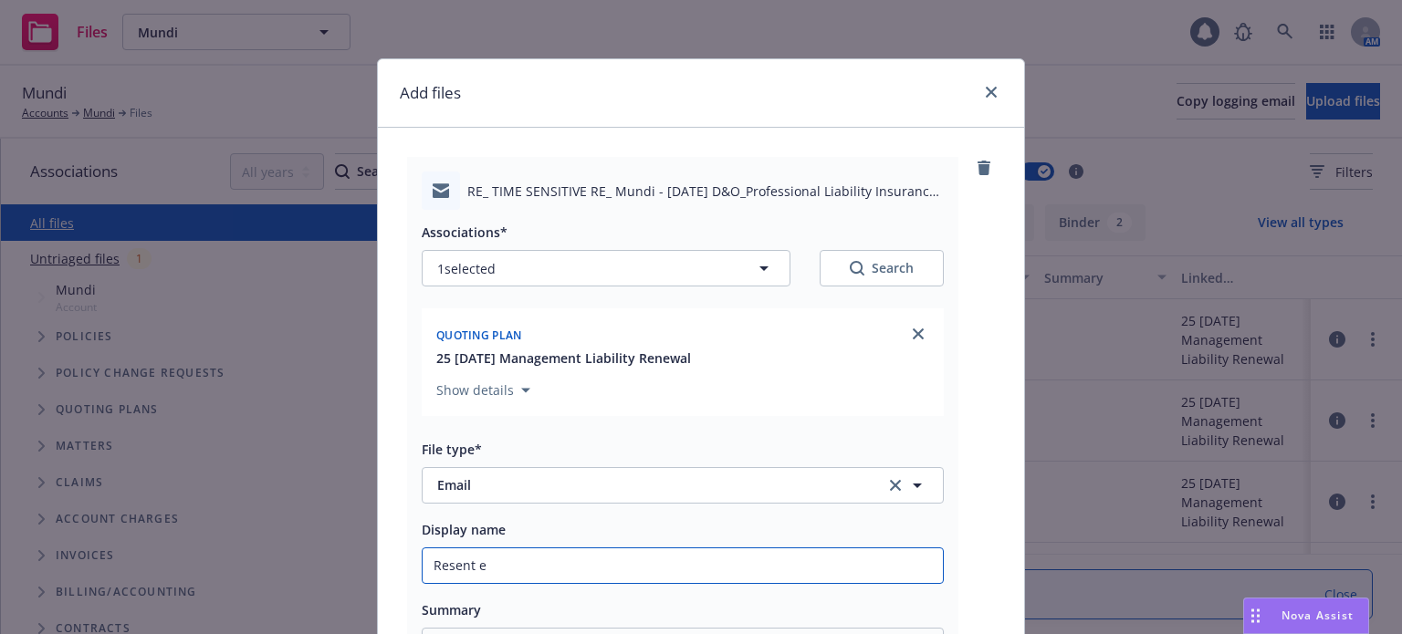
type textarea "x"
type input "Resent ex"
type textarea "x"
type input "Resent exte"
type textarea "x"
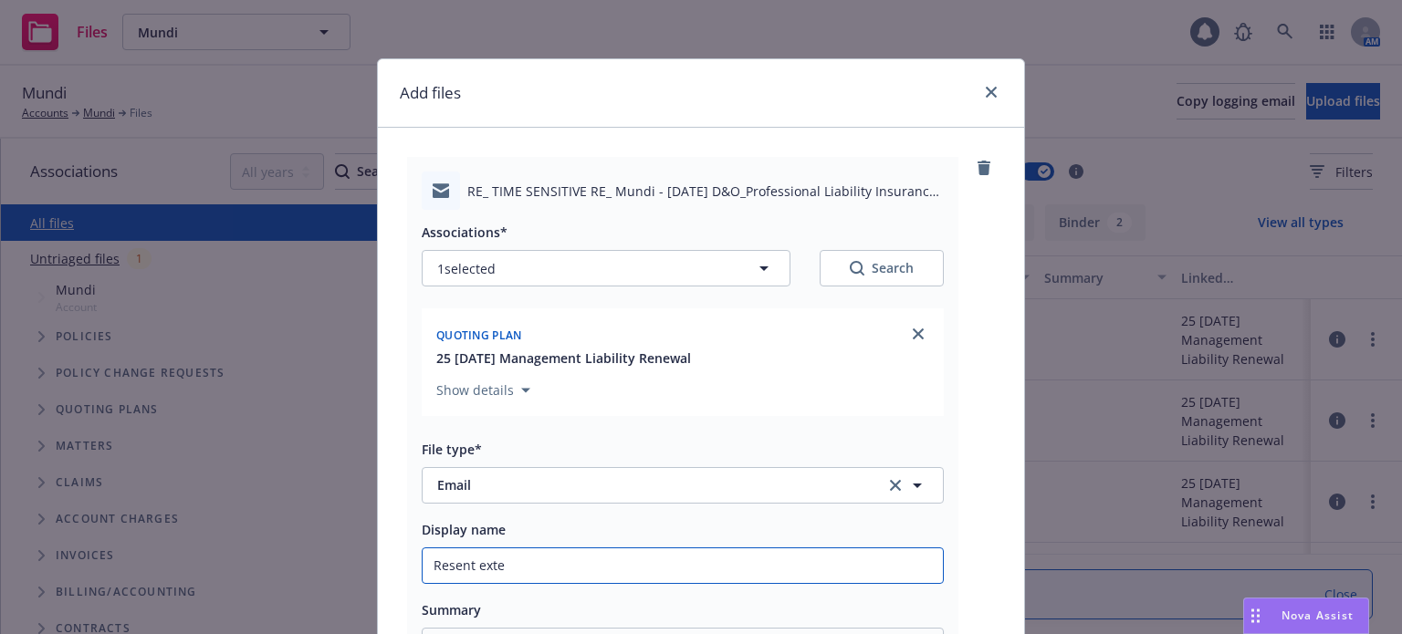
type input "Resent exten"
type textarea "x"
type input "Resent extens"
type textarea "x"
type input "Resent extensi"
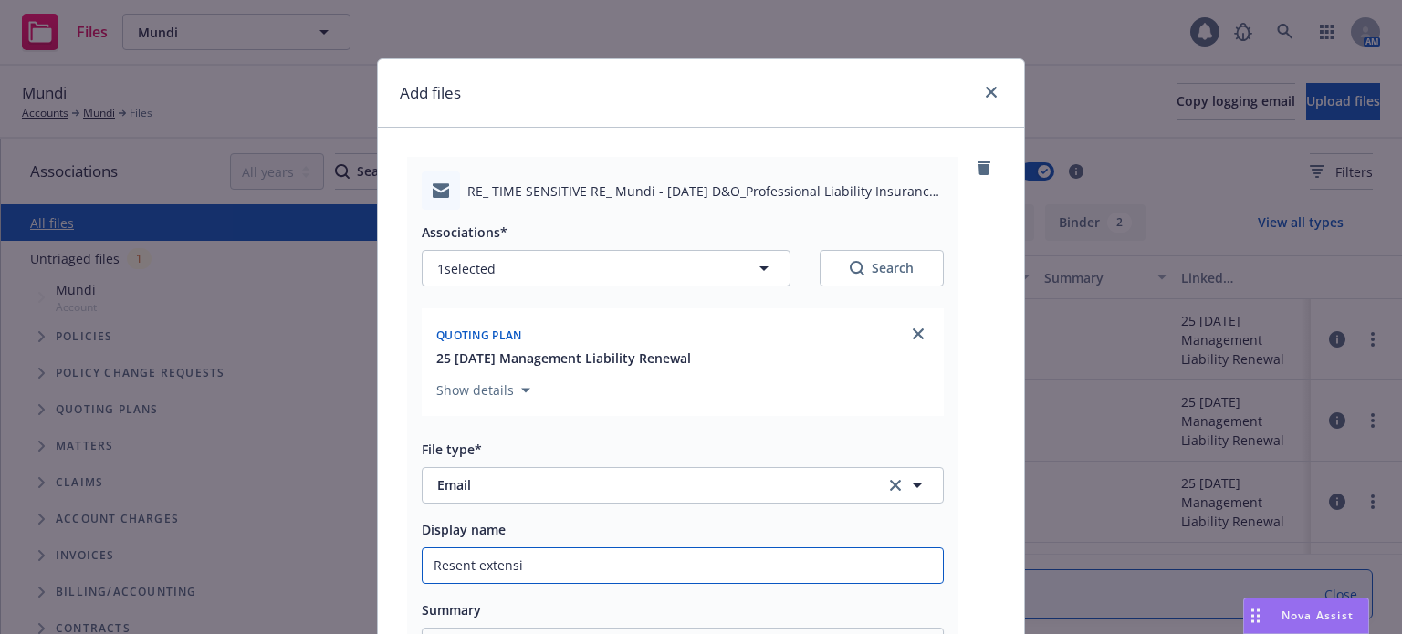
type textarea "x"
type input "Resent extensio"
type textarea "x"
type input "Resent extension"
type textarea "x"
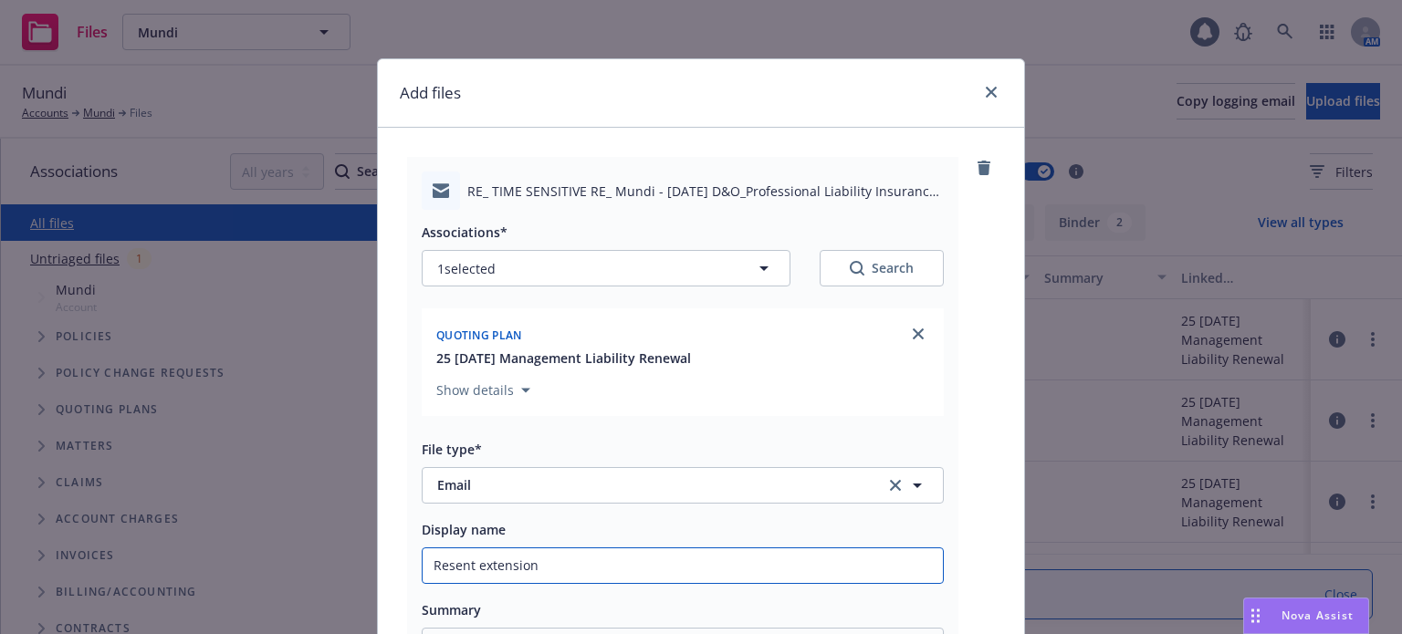
type input "Resent extension o"
type textarea "x"
type input "Resent extension op"
type textarea "x"
type input "Resent extension opt"
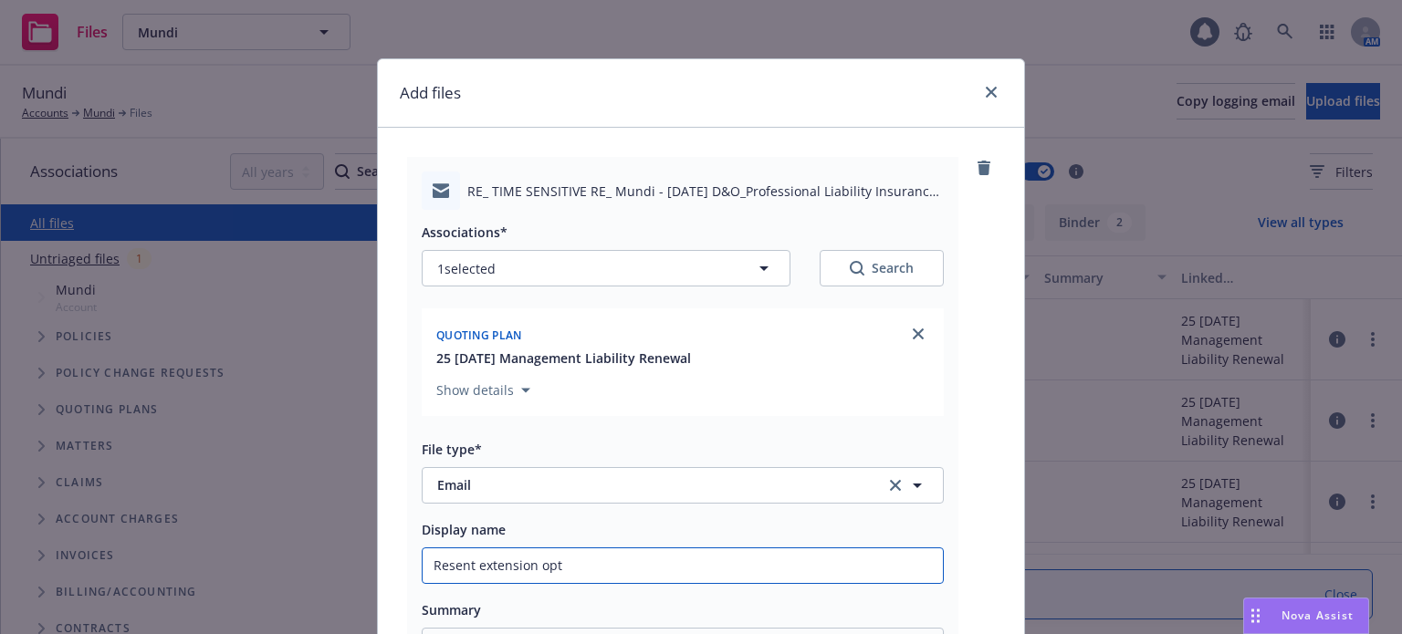
type textarea "x"
type input "Resent extension opti"
type textarea "x"
type input "Resent extension option"
type textarea "x"
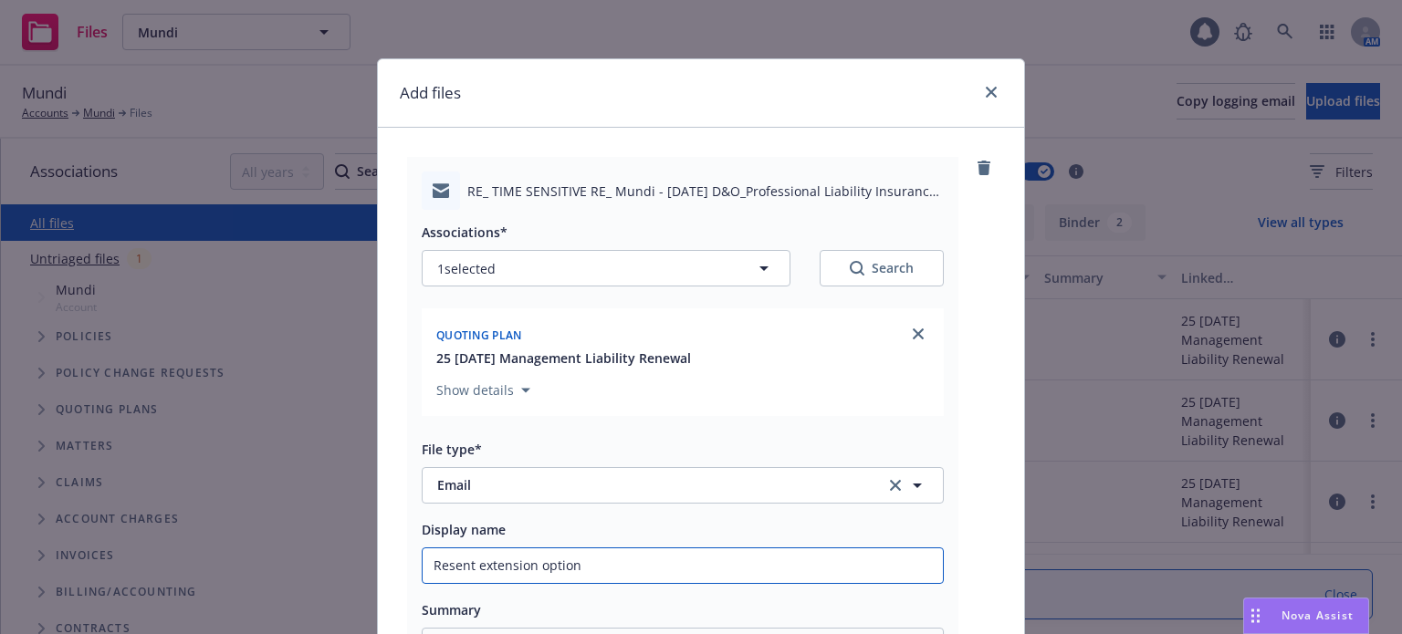
type input "Resent extension options"
type textarea "x"
type input "Resent extension options"
type textarea "x"
type input "Resent extension options t"
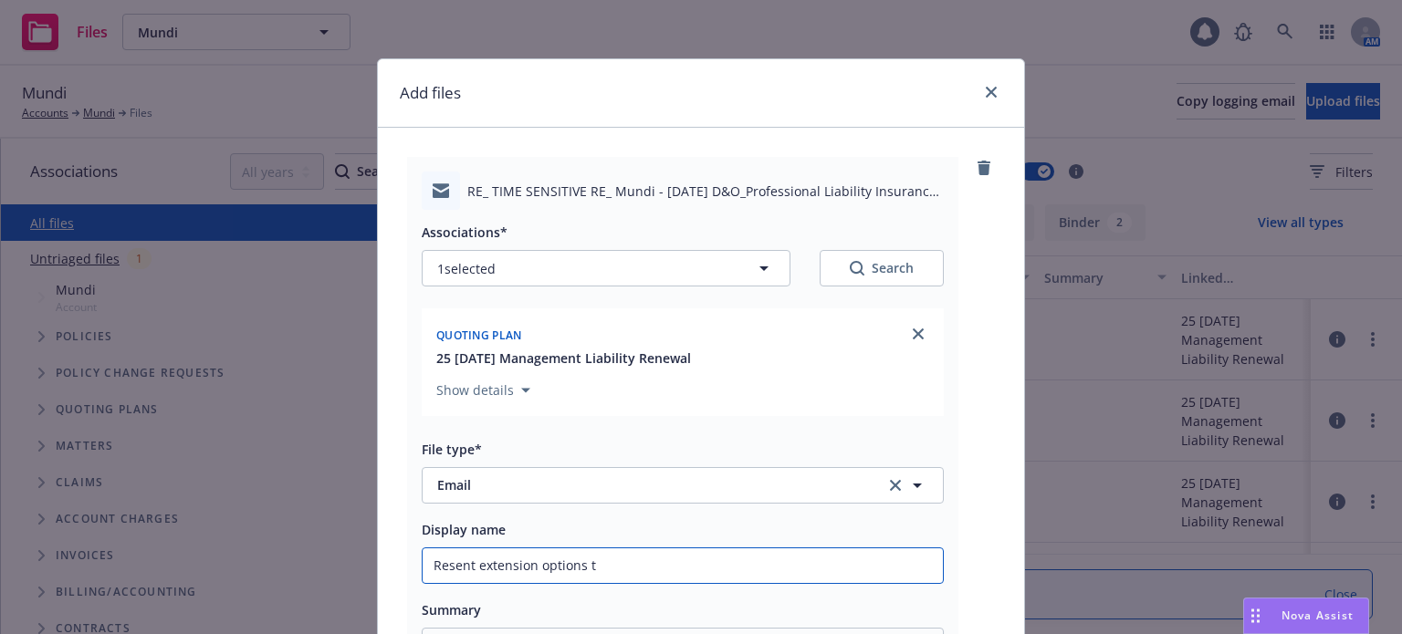
type textarea "x"
type input "Resent extension options to"
type textarea "x"
type input "Resent extension options to"
type textarea "x"
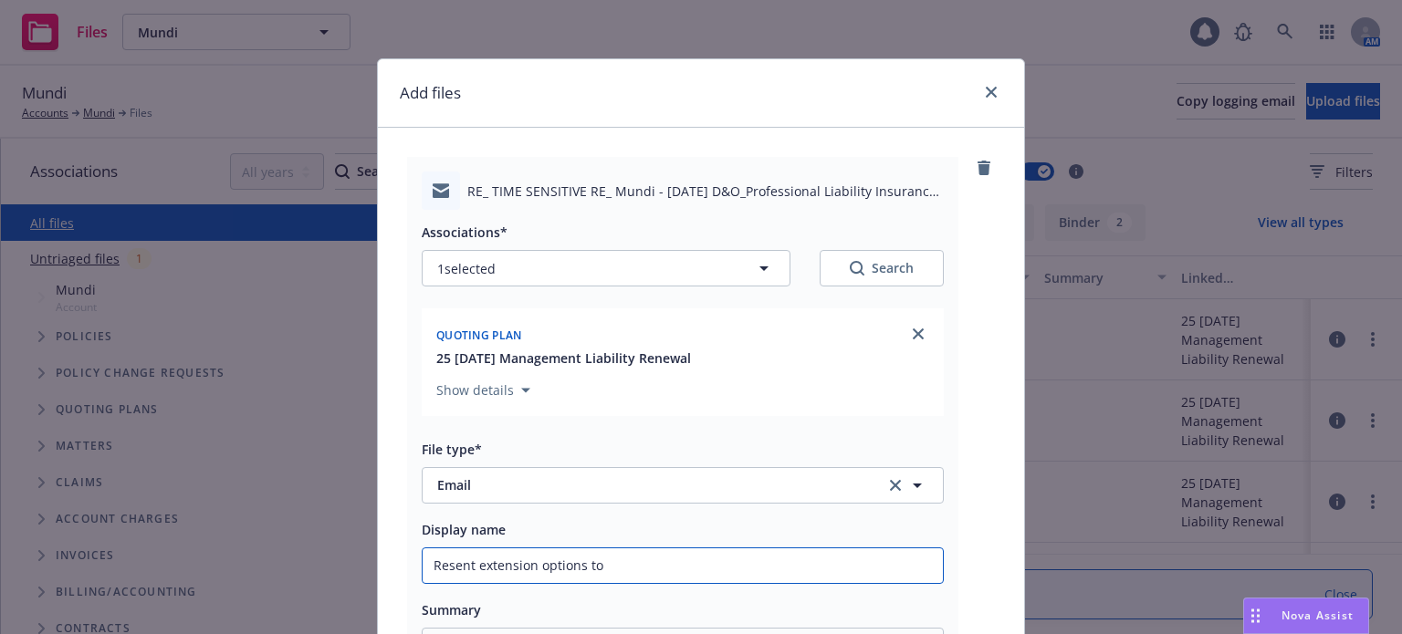
type input "Resent extension options to i"
type textarea "x"
type input "Resent extension options to ins"
type textarea "x"
type input "Resent extension options to insur"
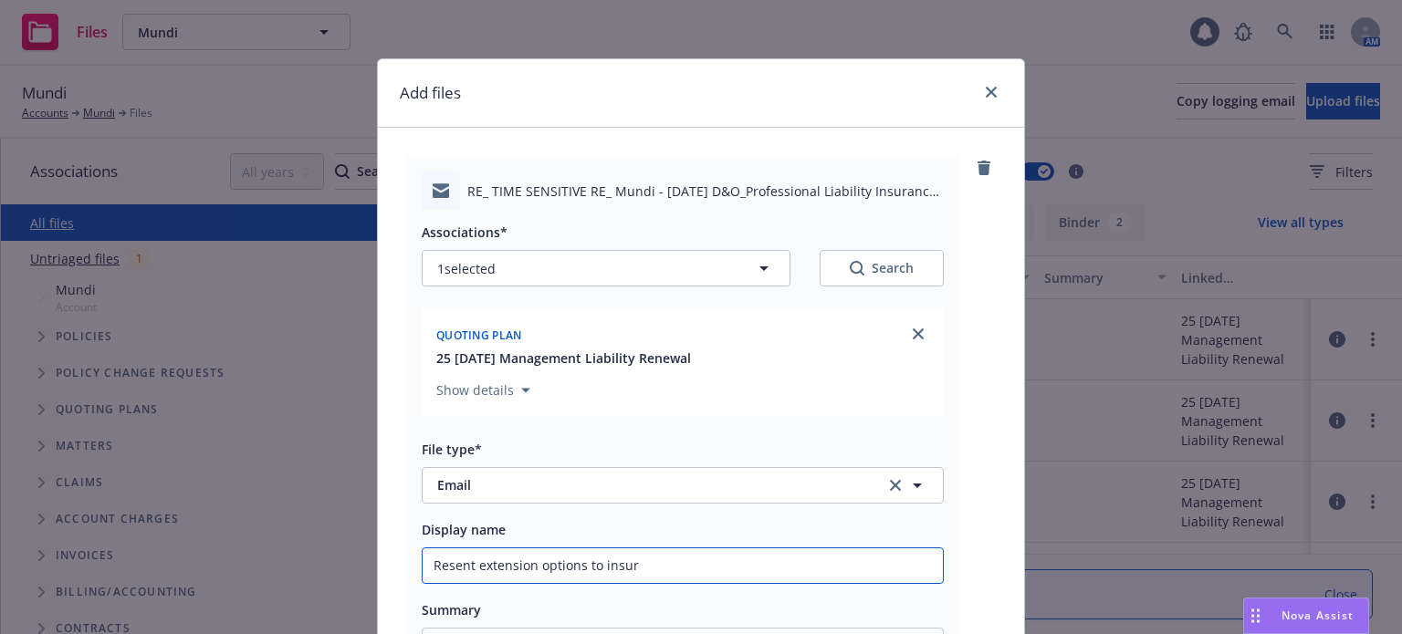
type textarea "x"
type input "Resent extension options to insure"
type textarea "x"
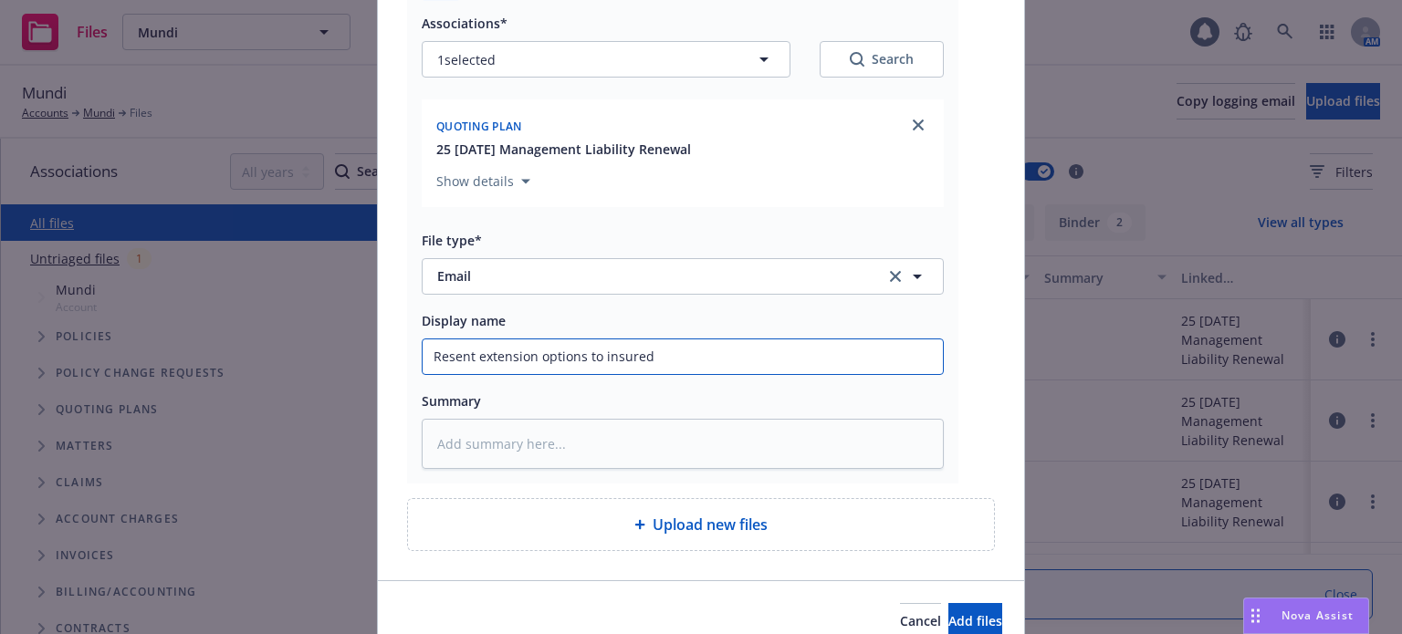
scroll to position [293, 0]
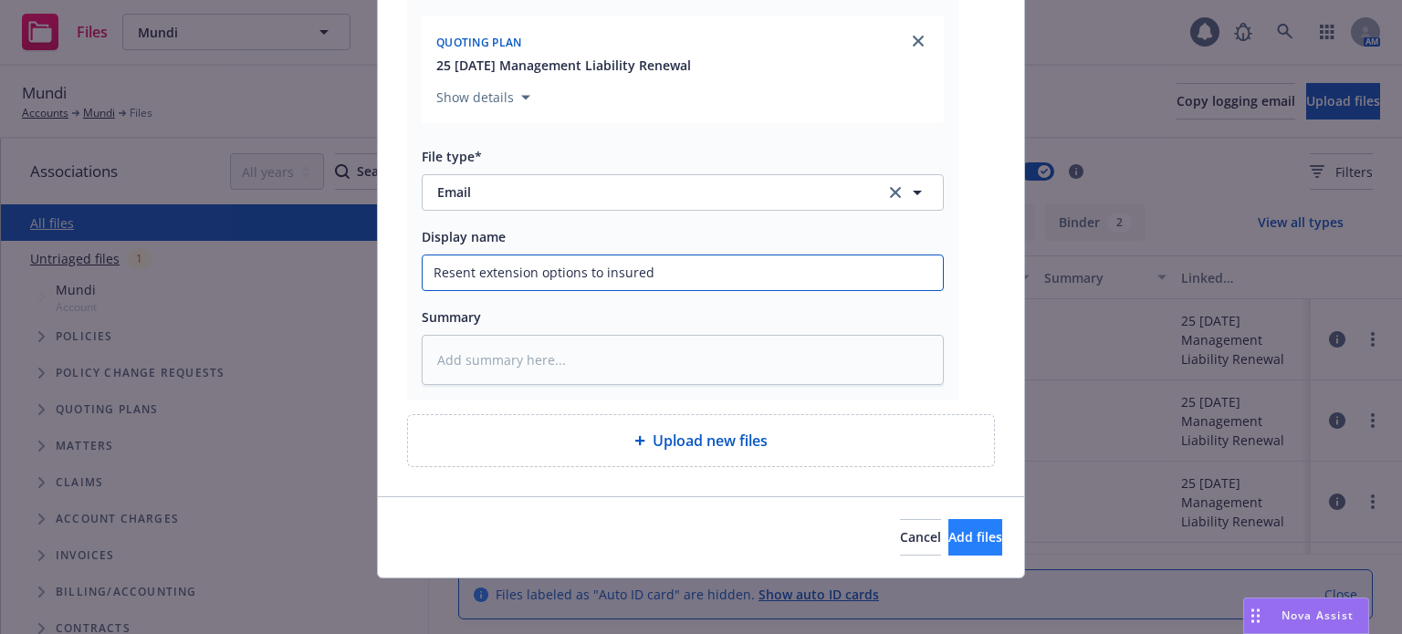
type input "Resent extension options to insured"
click at [948, 528] on span "Add files" at bounding box center [975, 536] width 54 height 17
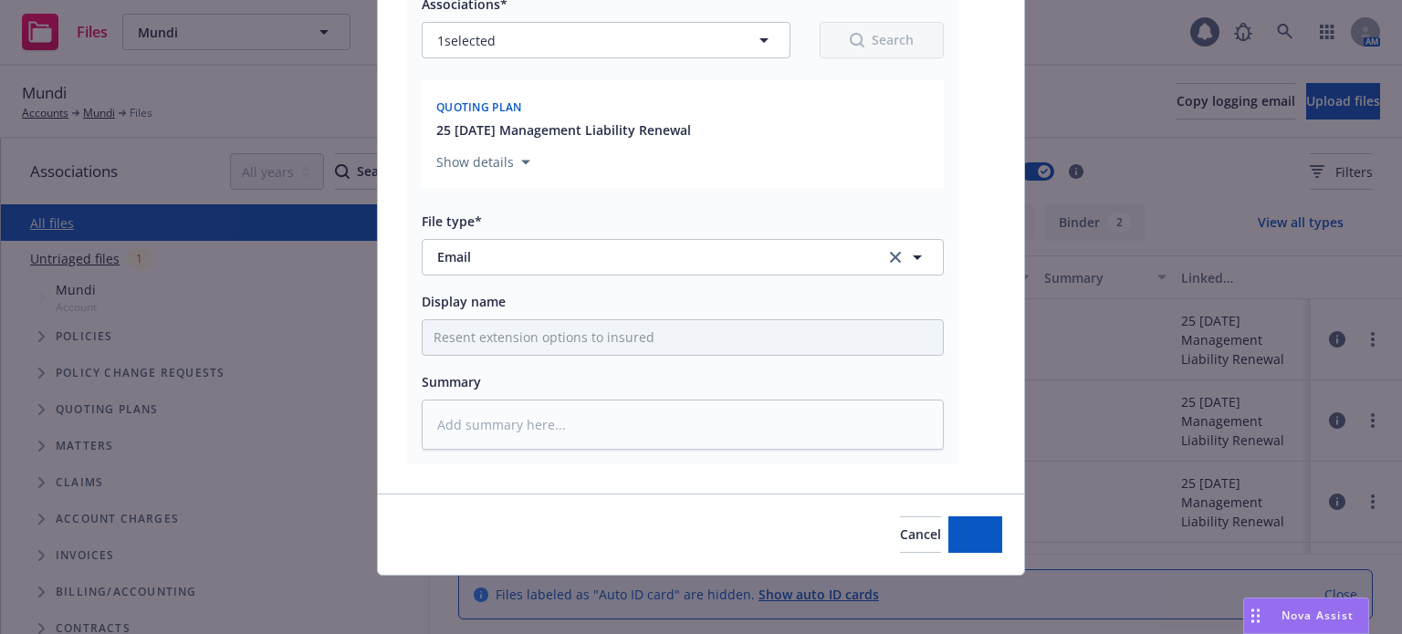
scroll to position [226, 0]
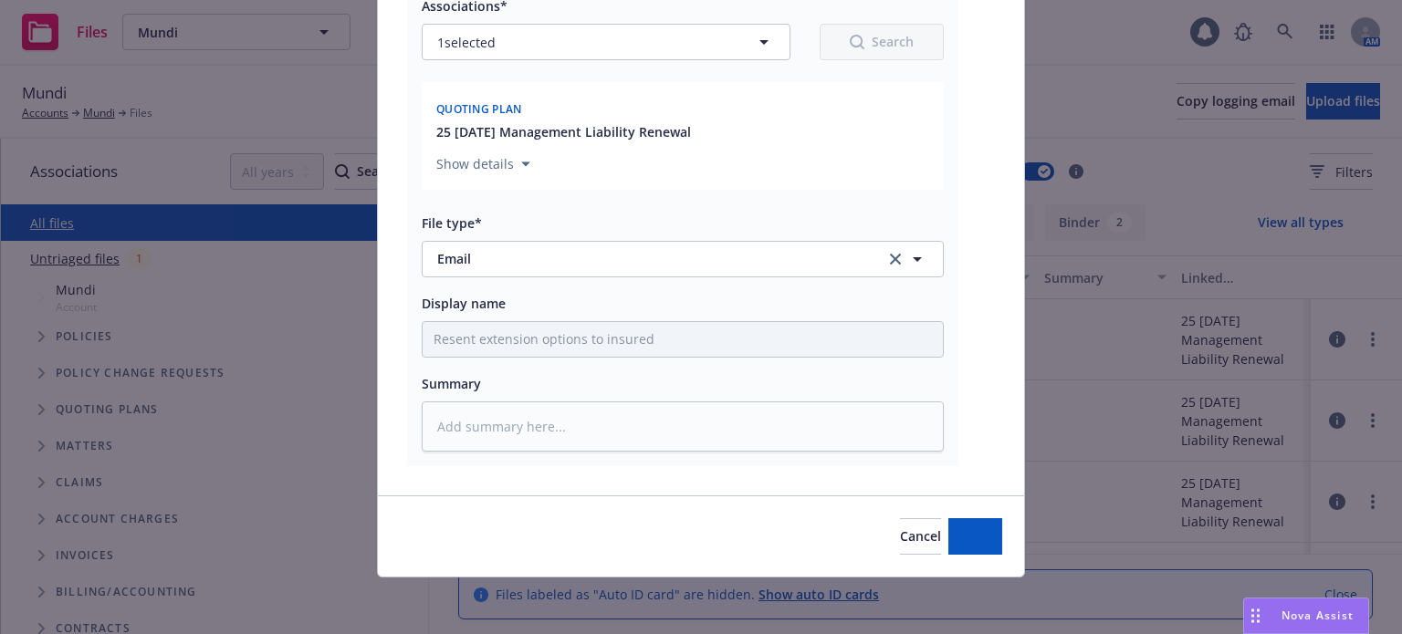
type textarea "x"
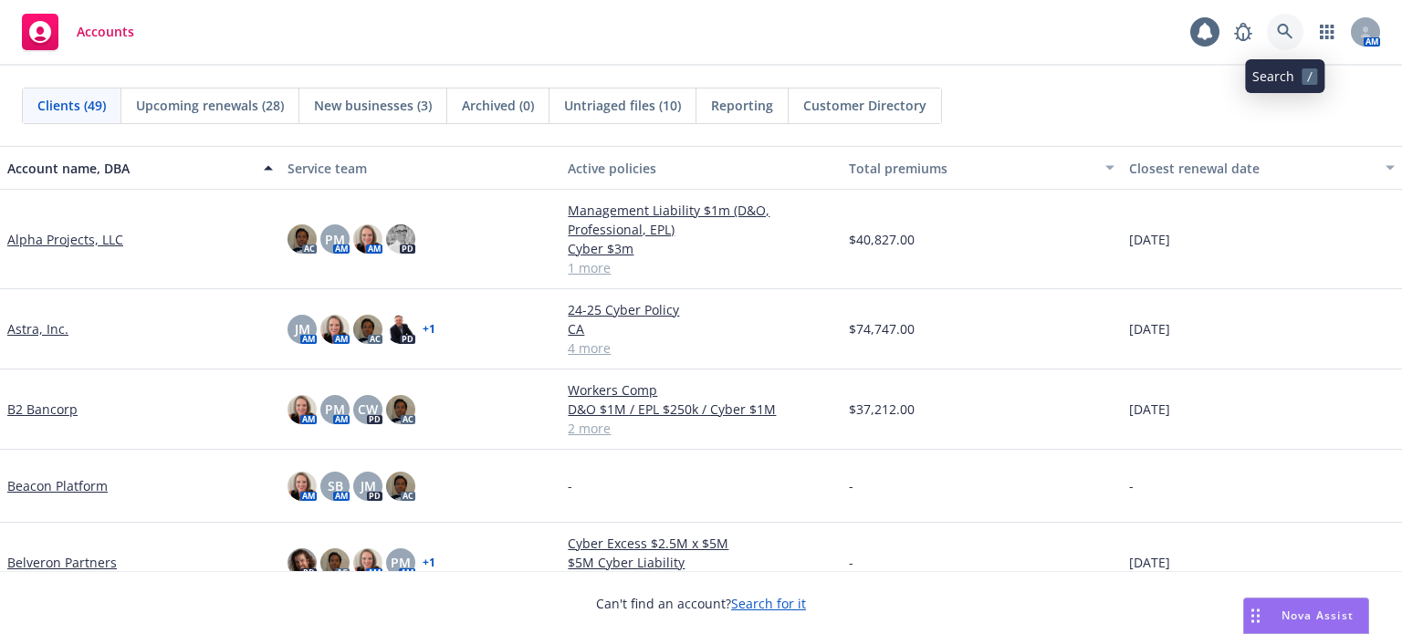
click at [1288, 26] on icon at bounding box center [1285, 32] width 16 height 16
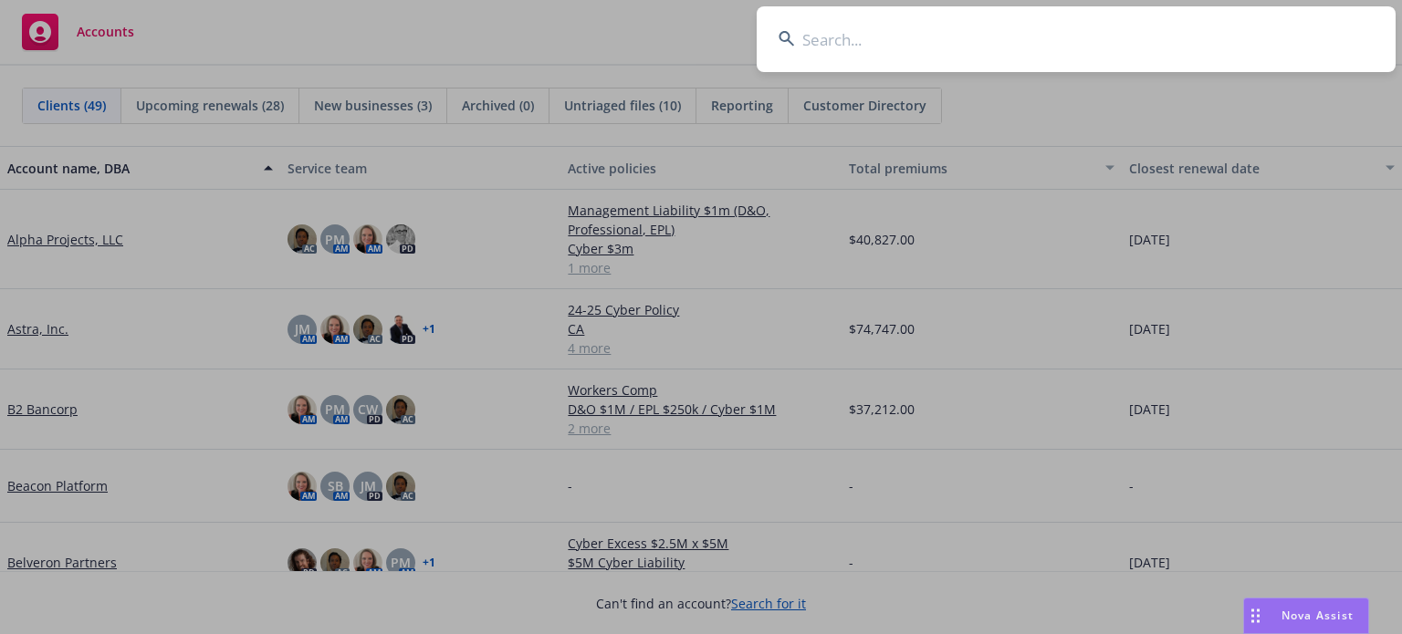
click at [1042, 33] on input at bounding box center [1076, 39] width 639 height 66
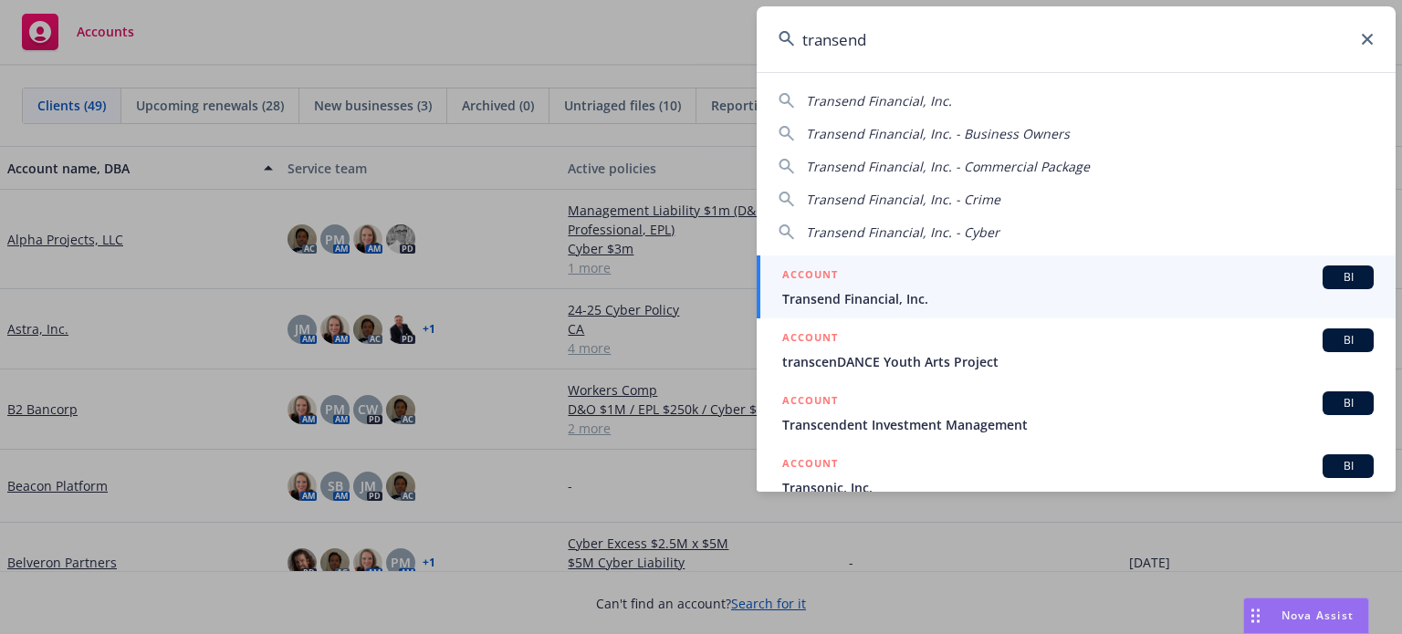
type input "transend"
click at [879, 271] on div "ACCOUNT BI" at bounding box center [1077, 278] width 591 height 24
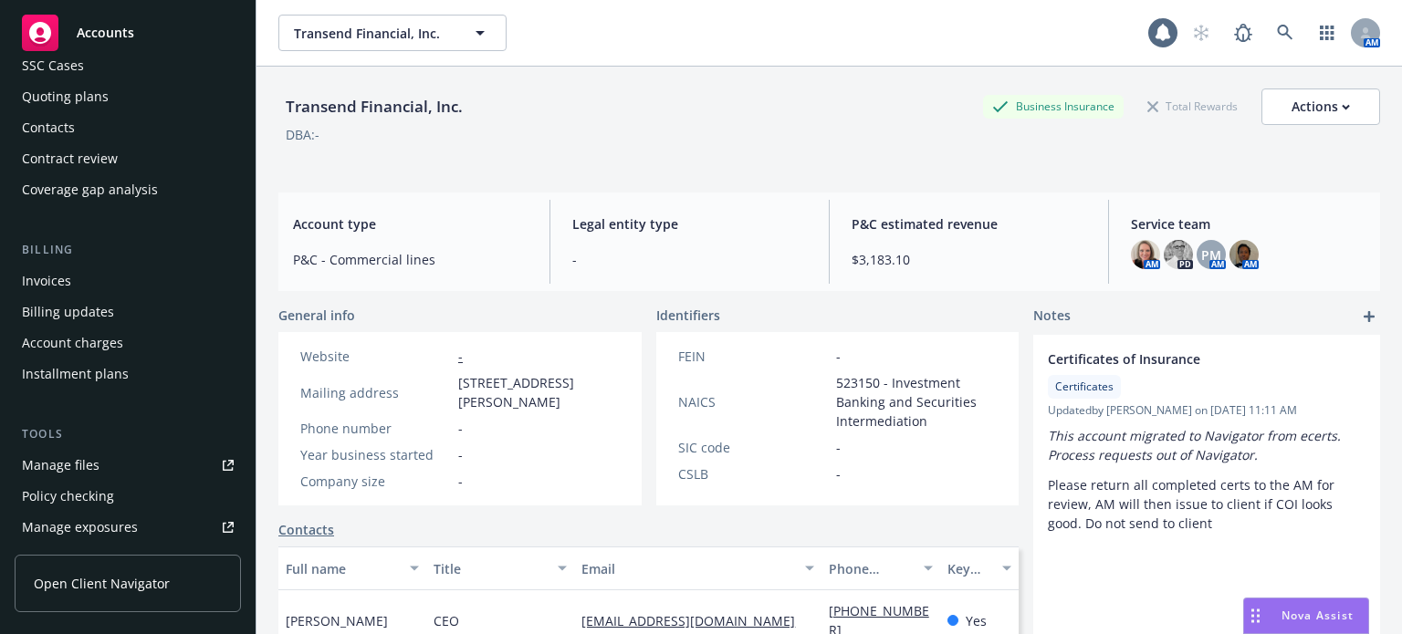
scroll to position [183, 0]
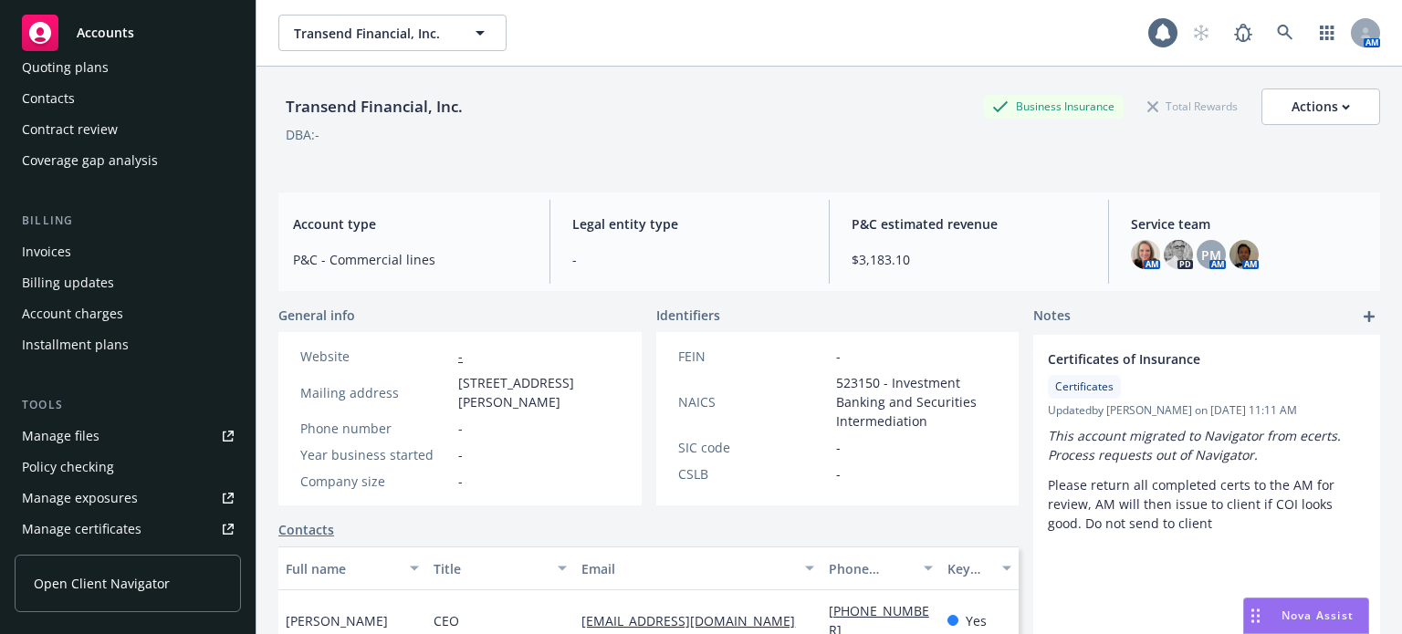
click at [84, 433] on div "Manage files" at bounding box center [61, 436] width 78 height 29
click at [1279, 33] on link at bounding box center [1285, 33] width 37 height 37
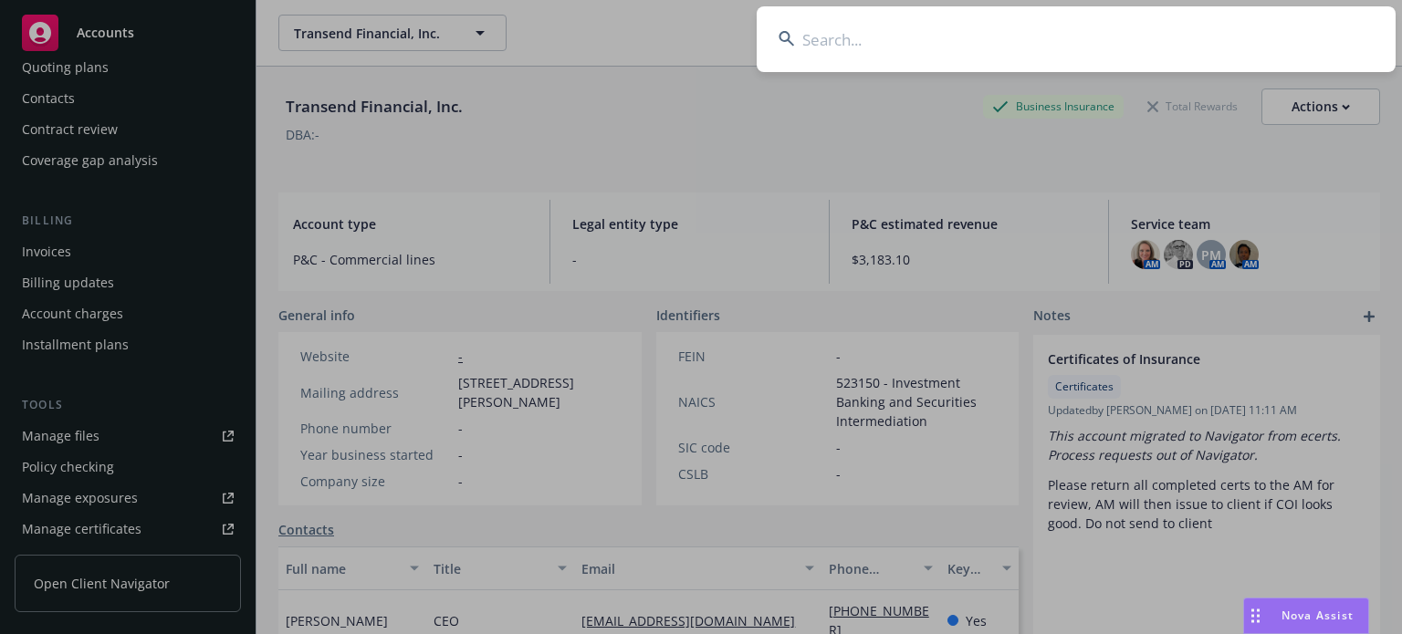
click at [1134, 43] on input at bounding box center [1076, 39] width 639 height 66
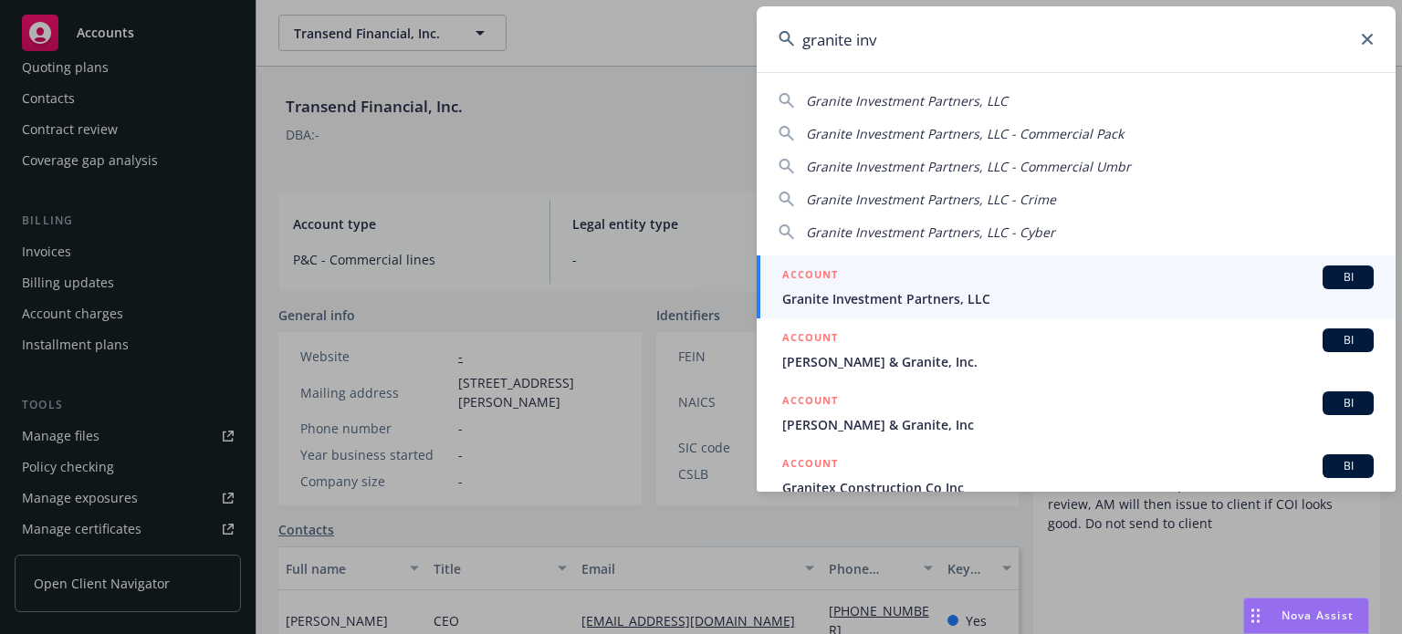
type input "granite inv"
click at [914, 296] on span "Granite Investment Partners, LLC" at bounding box center [1077, 298] width 591 height 19
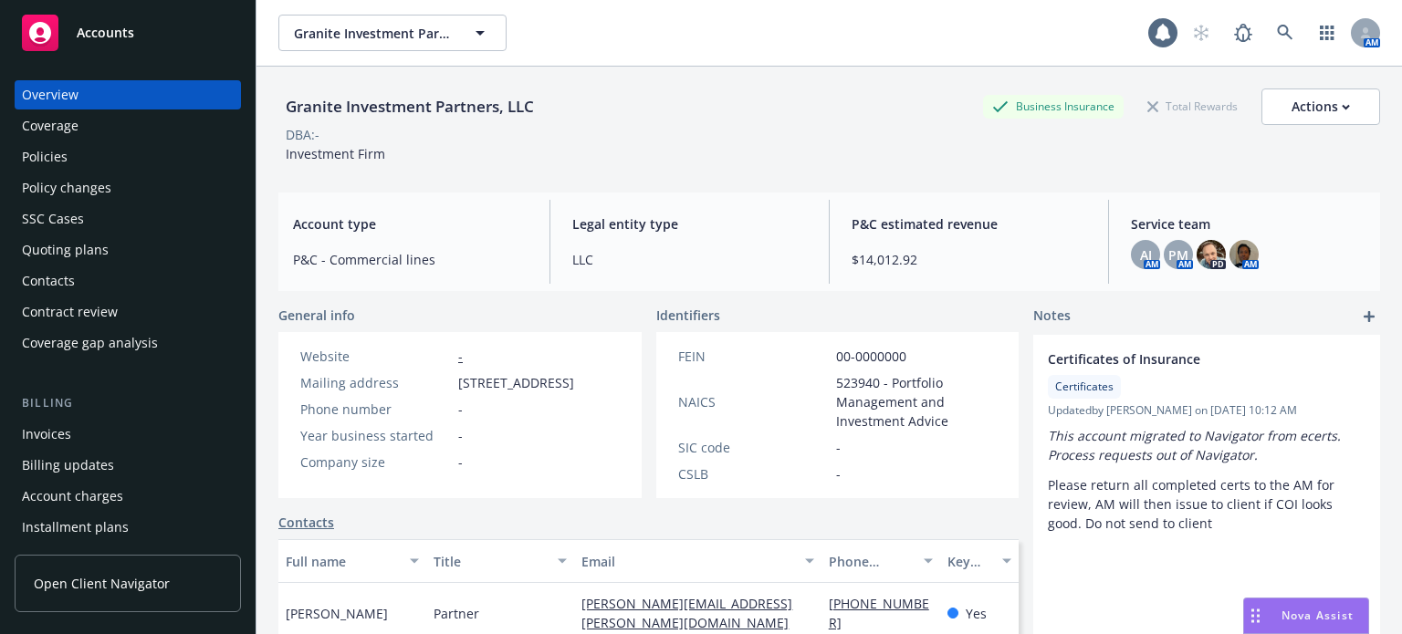
click at [89, 151] on div "Policies" at bounding box center [128, 156] width 212 height 29
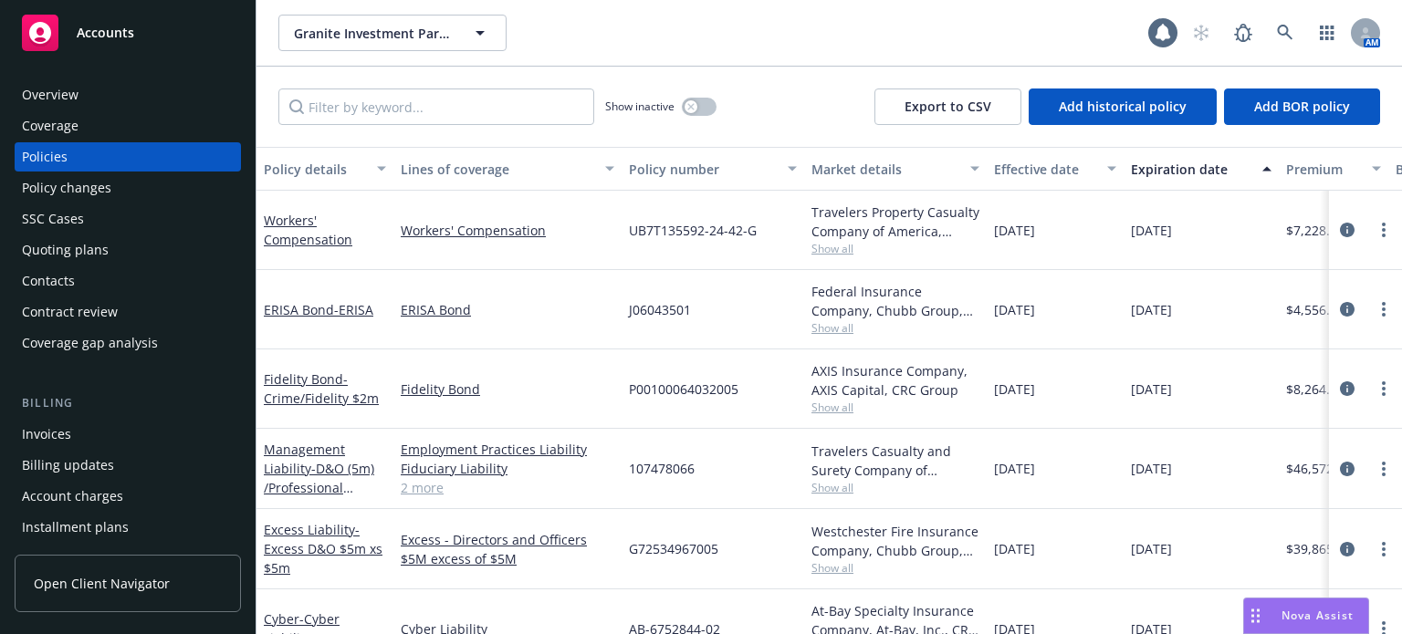
click at [305, 170] on div "Policy details" at bounding box center [315, 169] width 102 height 19
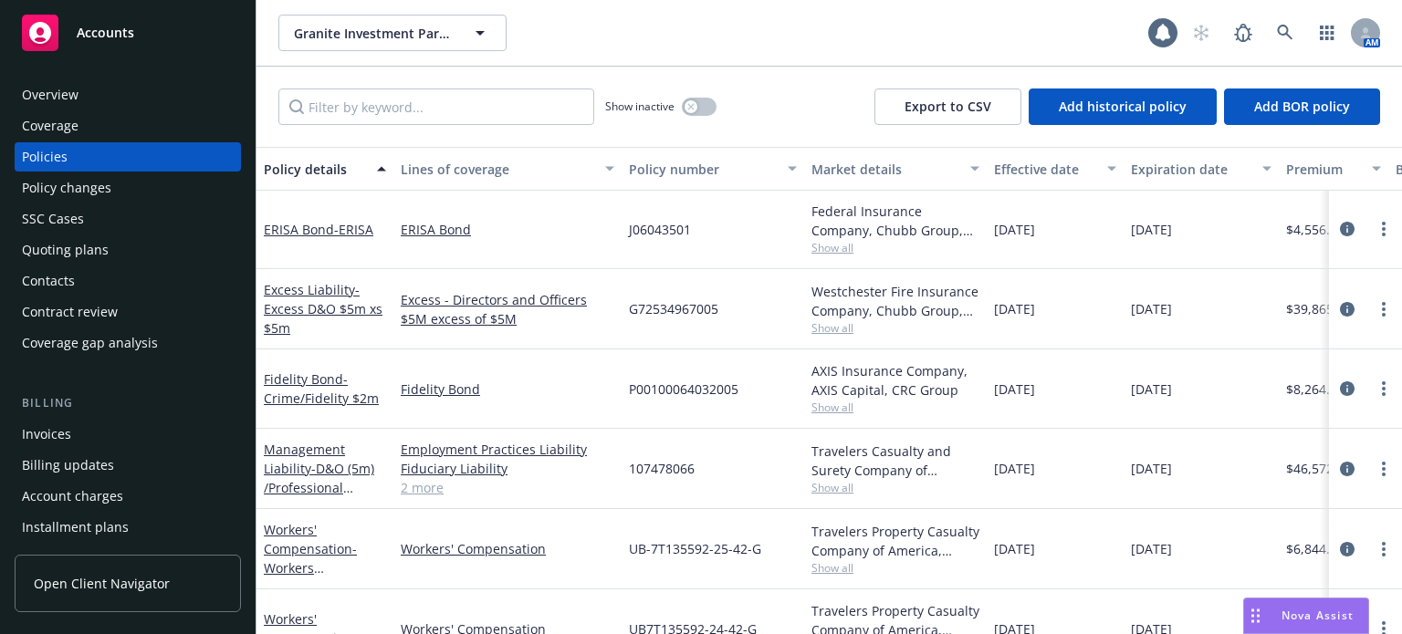
scroll to position [273, 0]
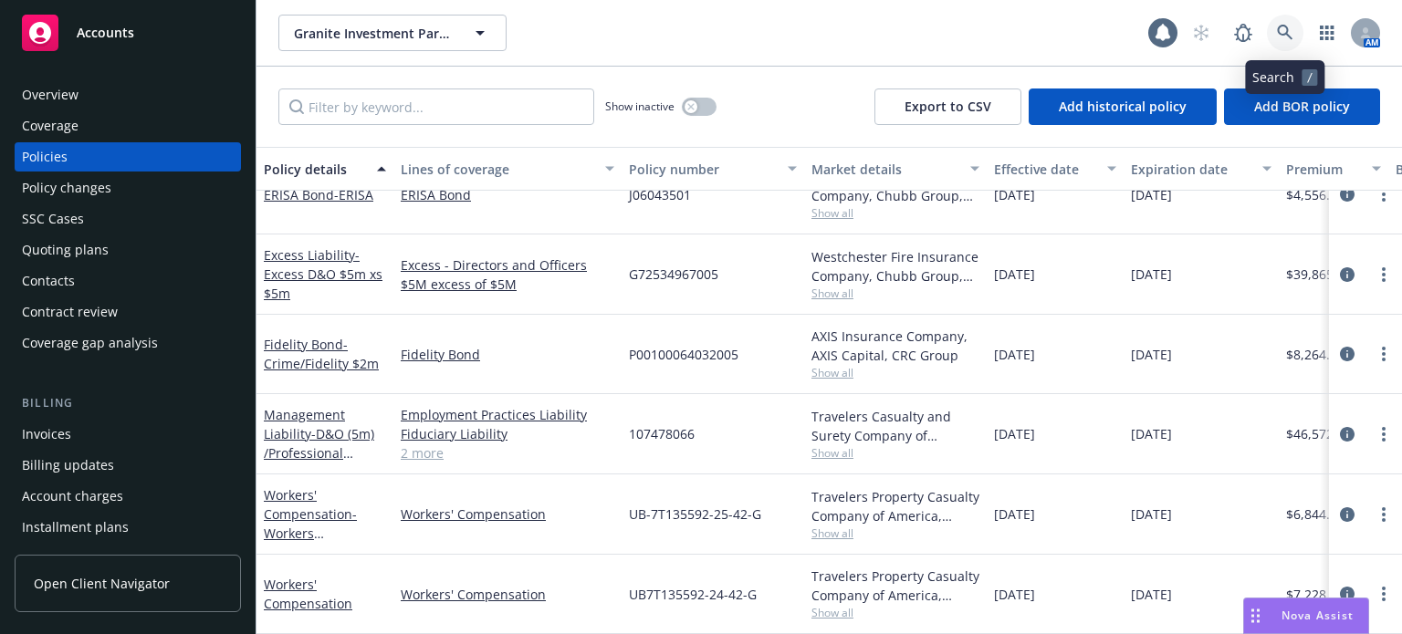
click at [1295, 31] on link at bounding box center [1285, 33] width 37 height 37
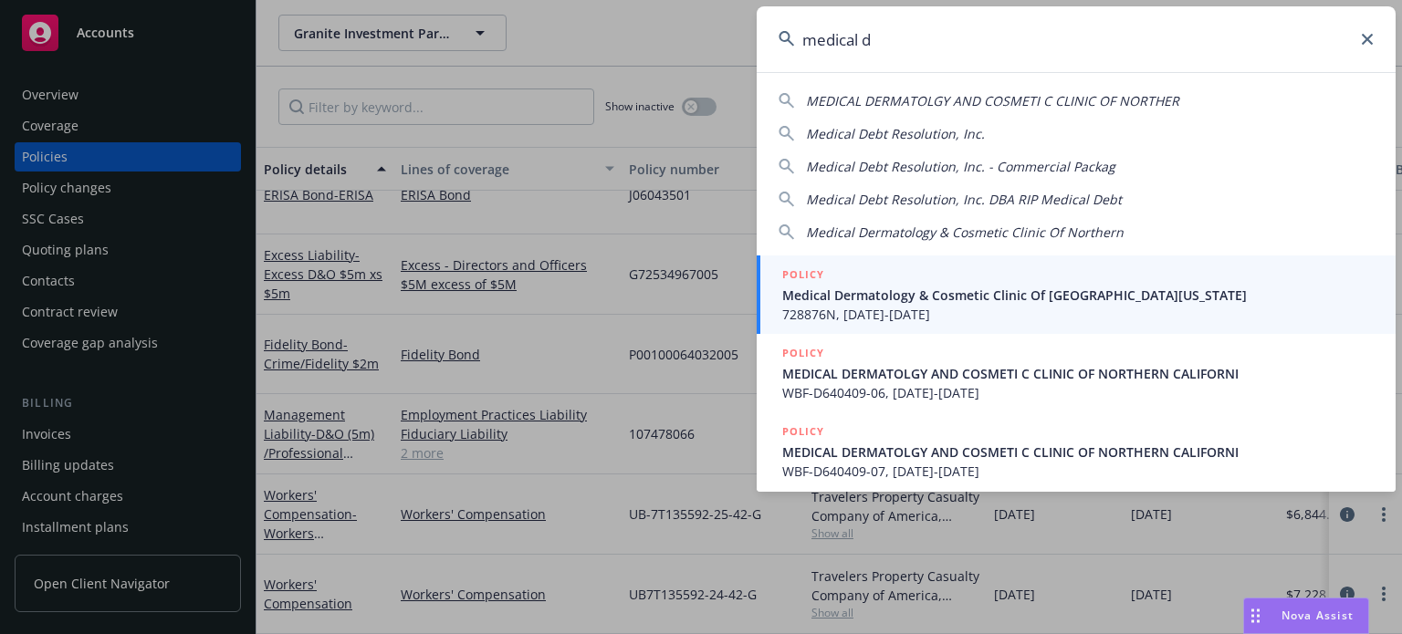
click at [934, 130] on span "Medical Debt Resolution, Inc." at bounding box center [895, 133] width 179 height 17
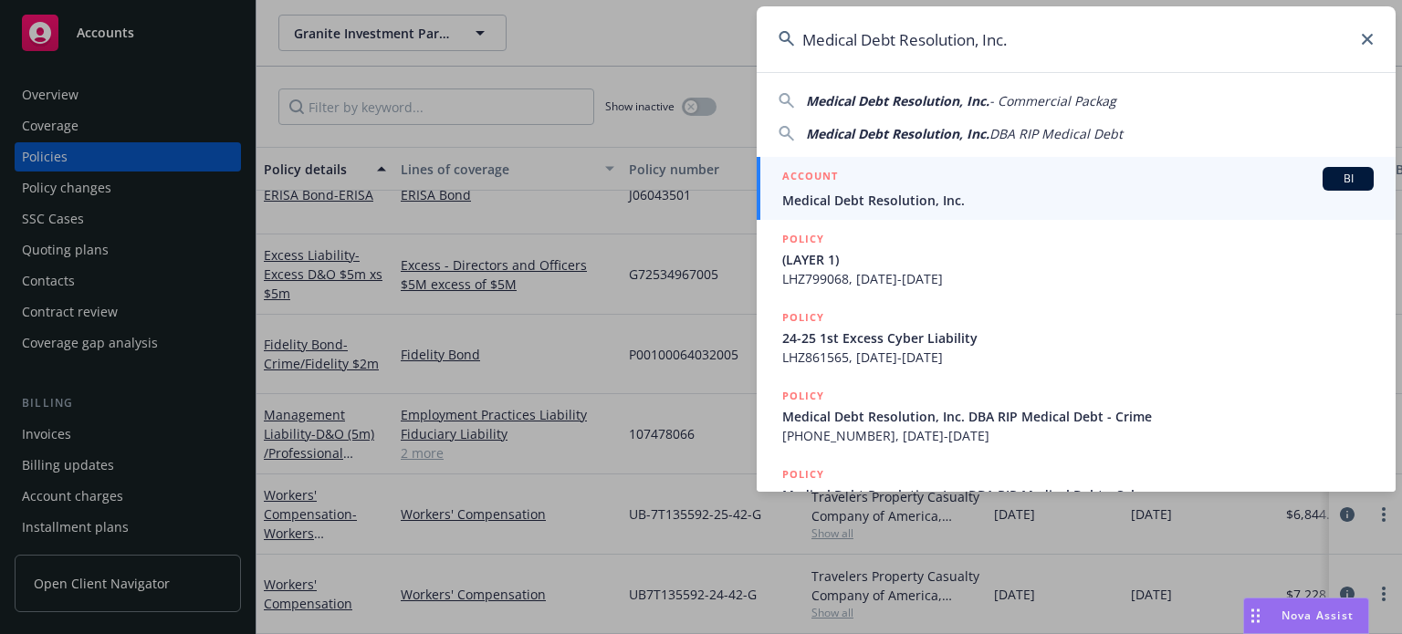
click at [986, 105] on span "Medical Debt Resolution, Inc." at bounding box center [897, 100] width 183 height 17
type input "Medical Debt Resolution, Inc. - Commercial Packag"
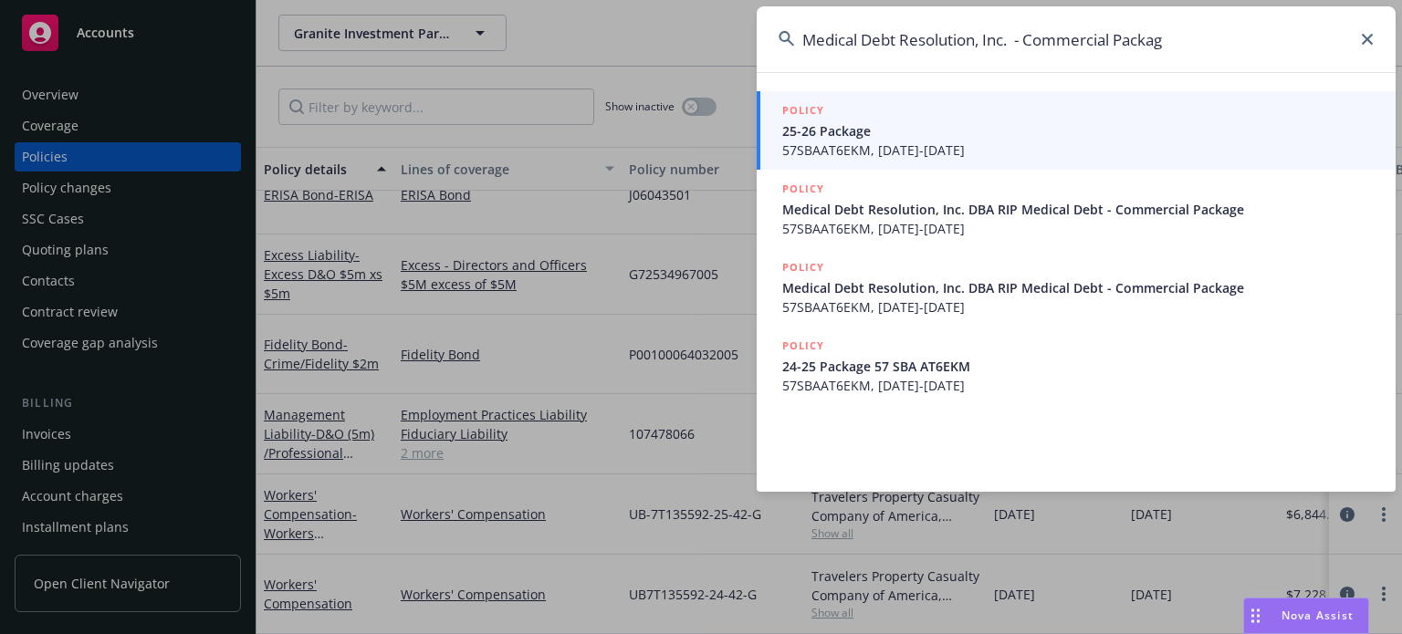
click at [998, 125] on span "25-26 Package" at bounding box center [1077, 130] width 591 height 19
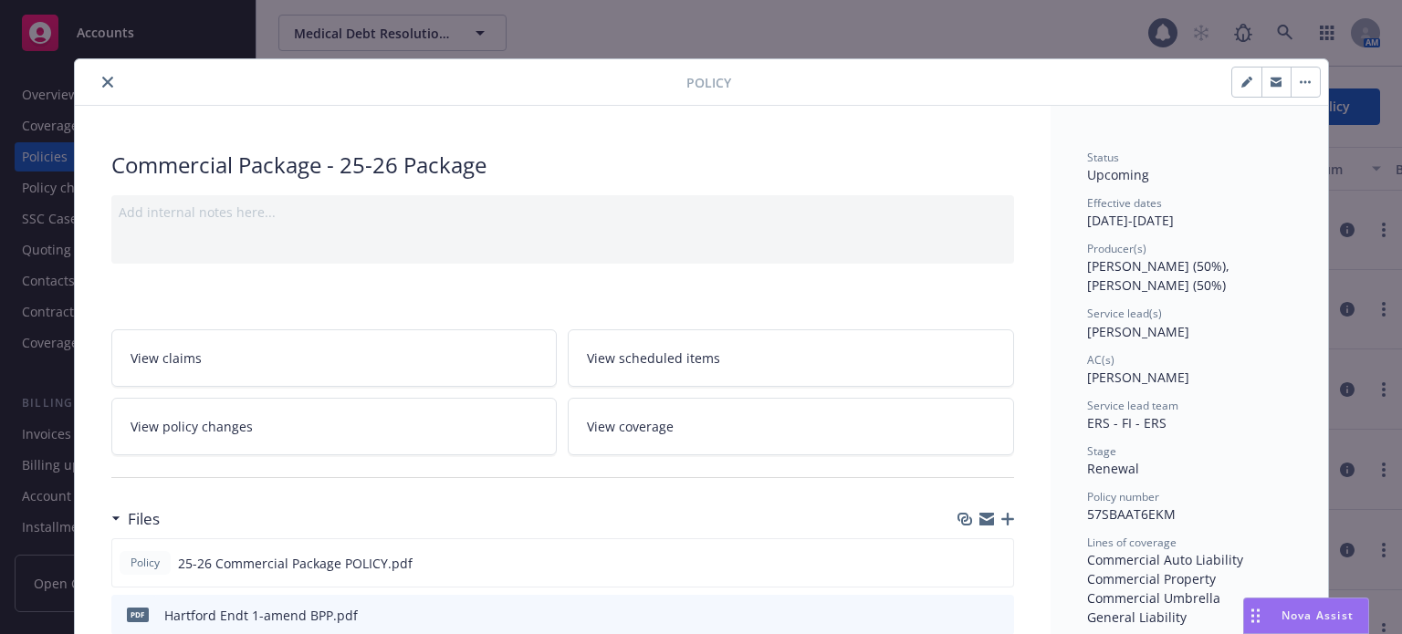
click at [102, 86] on icon "close" at bounding box center [107, 82] width 11 height 11
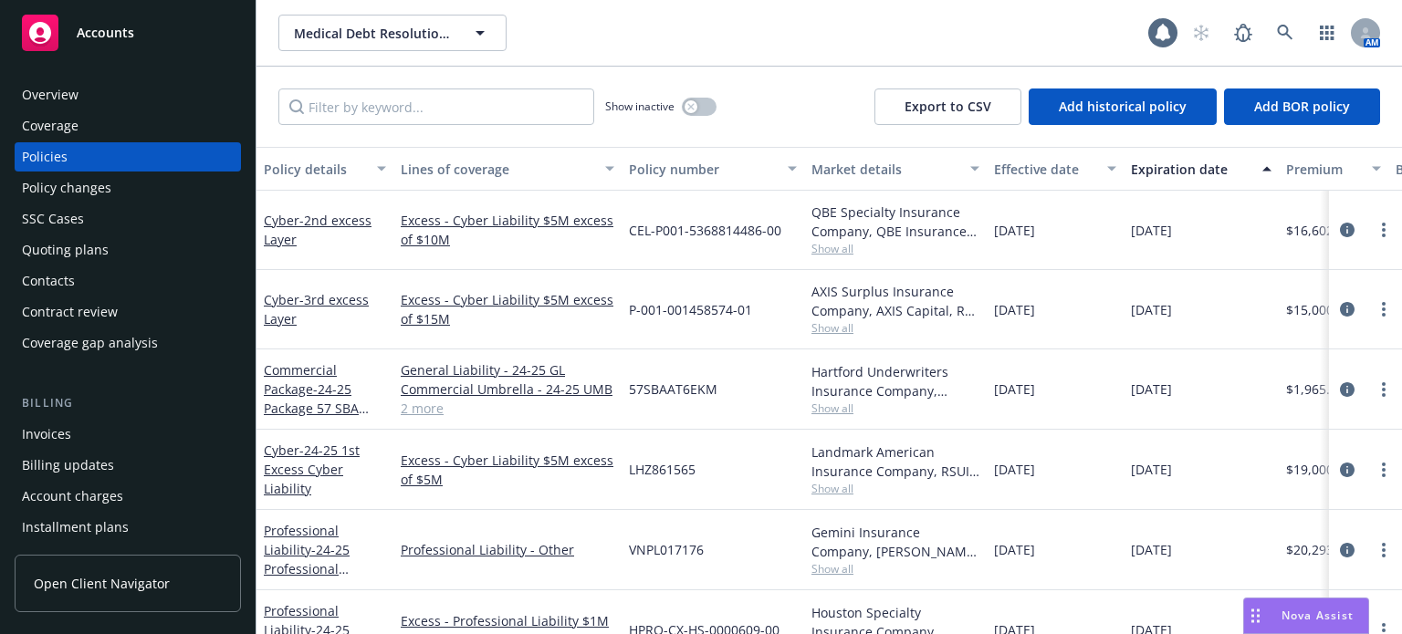
click at [73, 156] on div "Policies" at bounding box center [128, 156] width 212 height 29
click at [303, 171] on div "Policy details" at bounding box center [315, 169] width 102 height 19
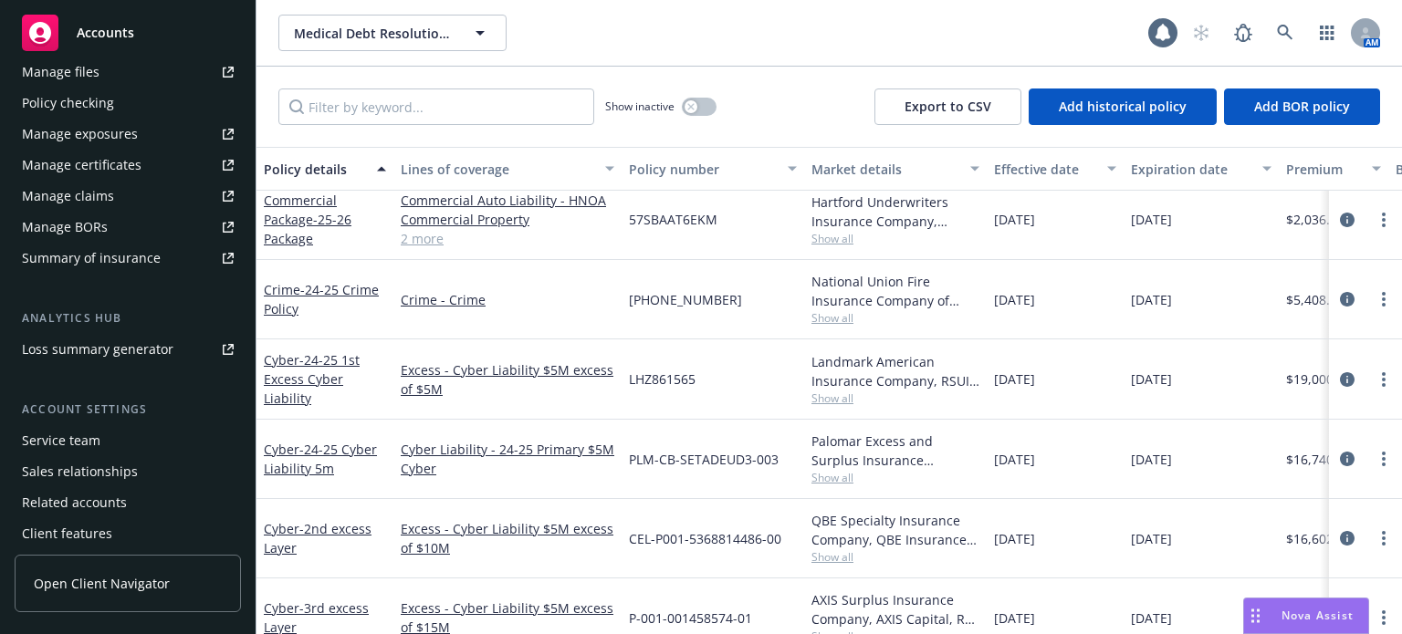
scroll to position [548, 0]
click at [83, 446] on div "Service team" at bounding box center [61, 439] width 78 height 29
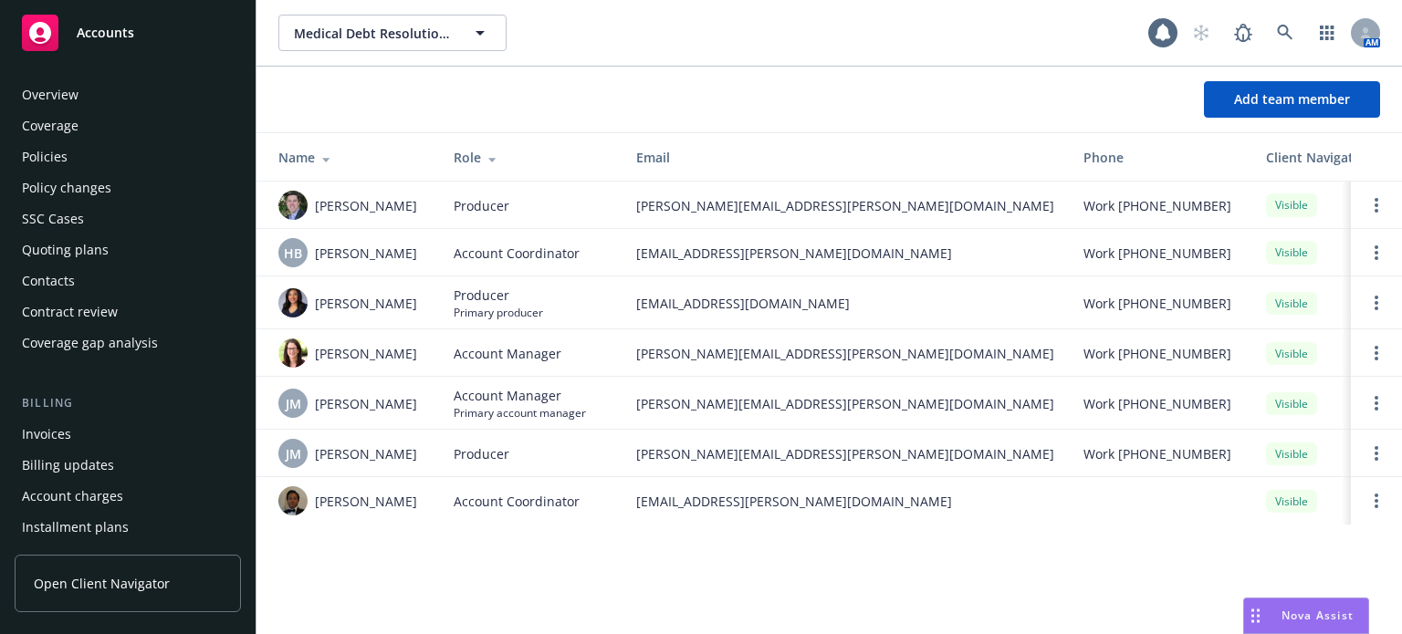
click at [86, 152] on div "Policies" at bounding box center [128, 156] width 212 height 29
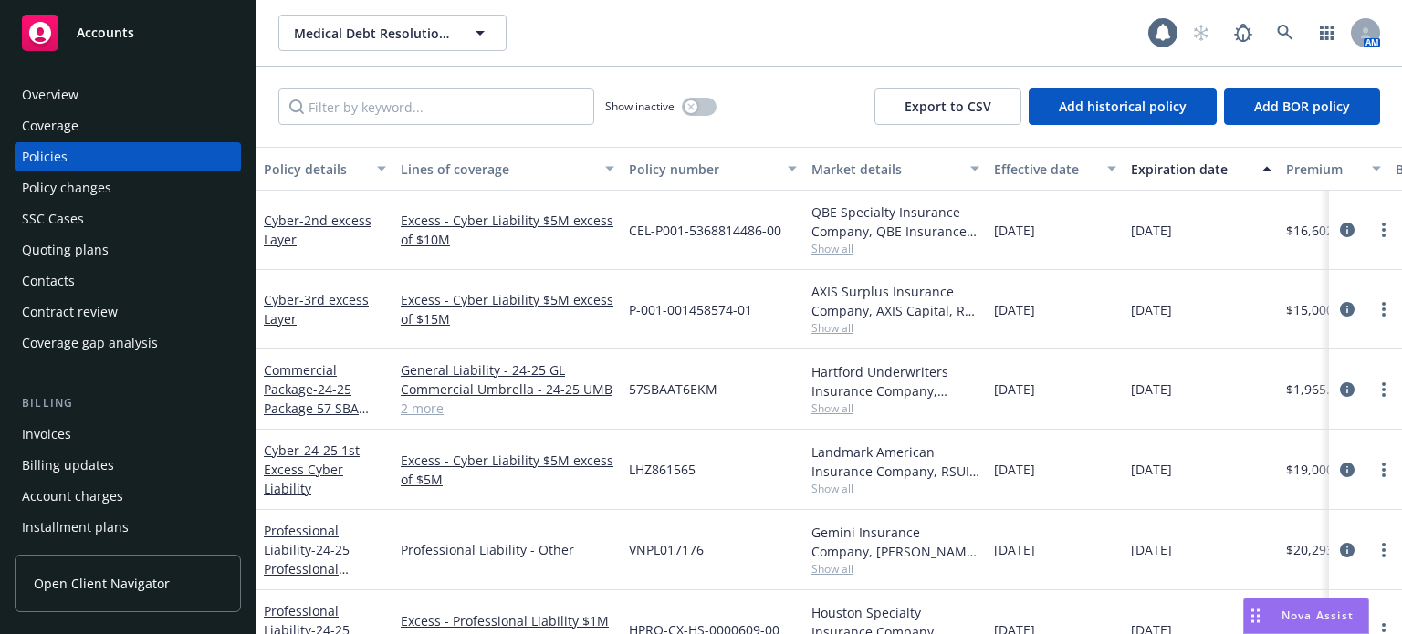
click at [87, 92] on div "Overview" at bounding box center [128, 94] width 212 height 29
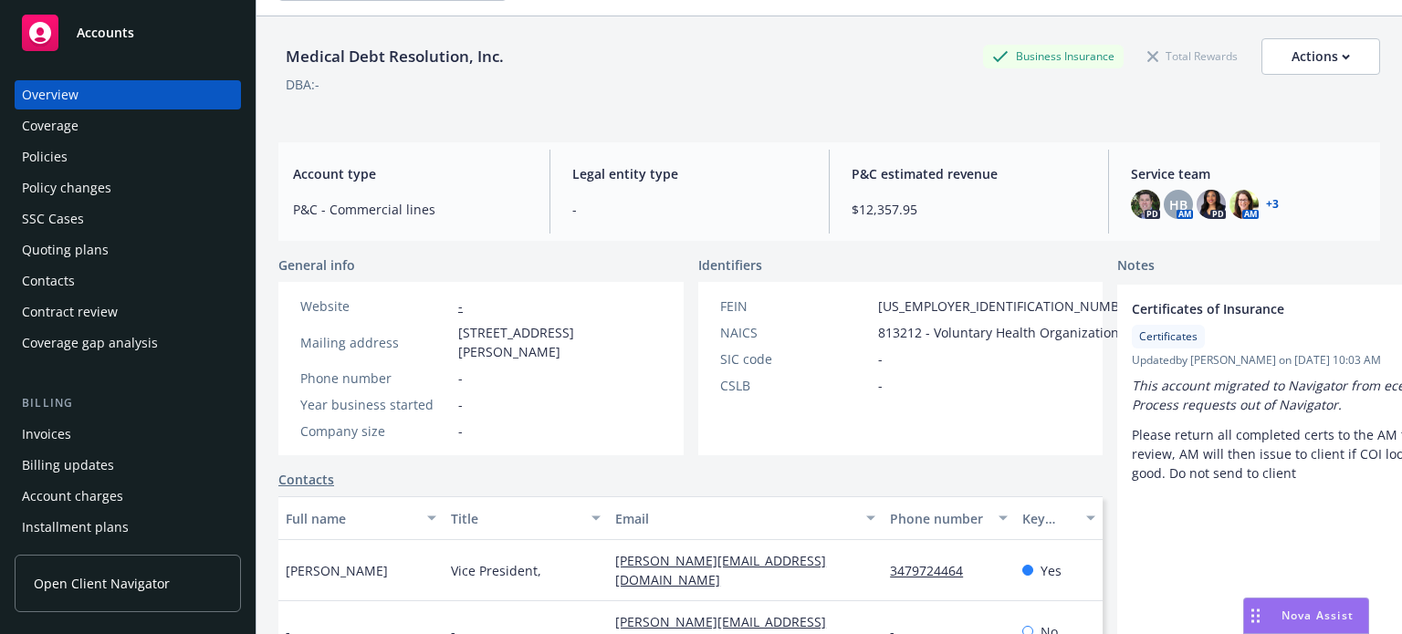
scroll to position [91, 0]
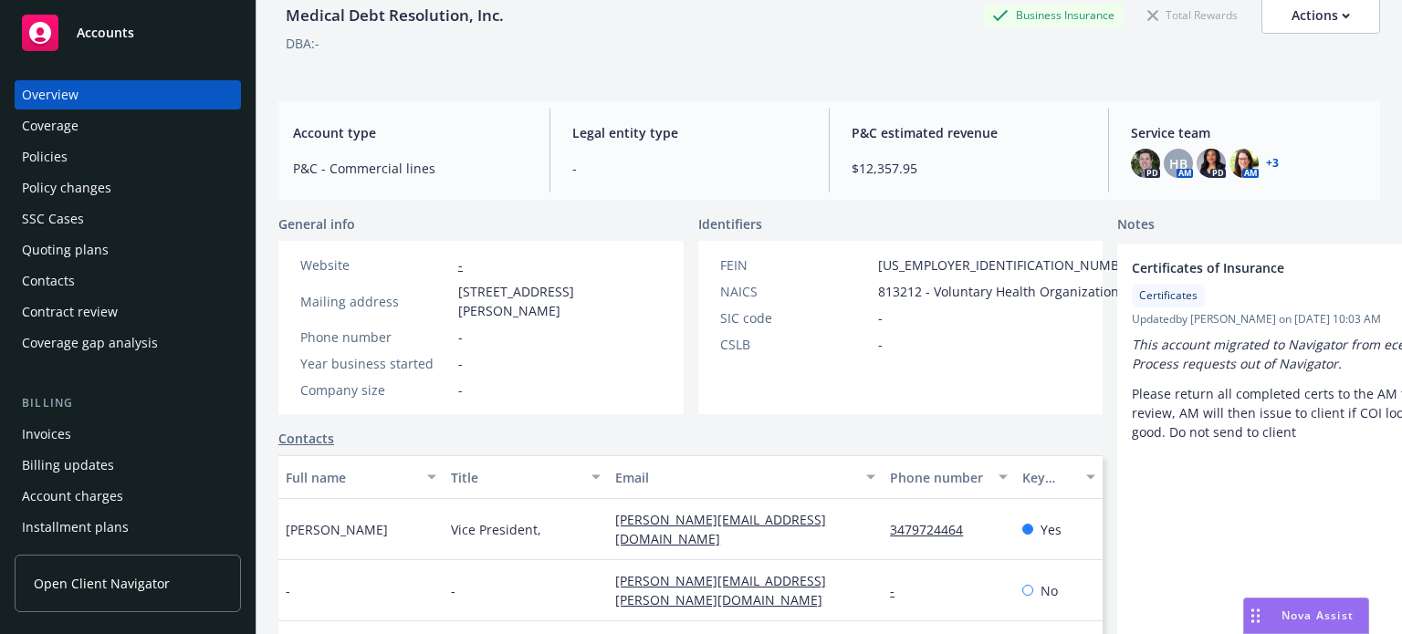
click at [82, 154] on div "Policies" at bounding box center [128, 156] width 212 height 29
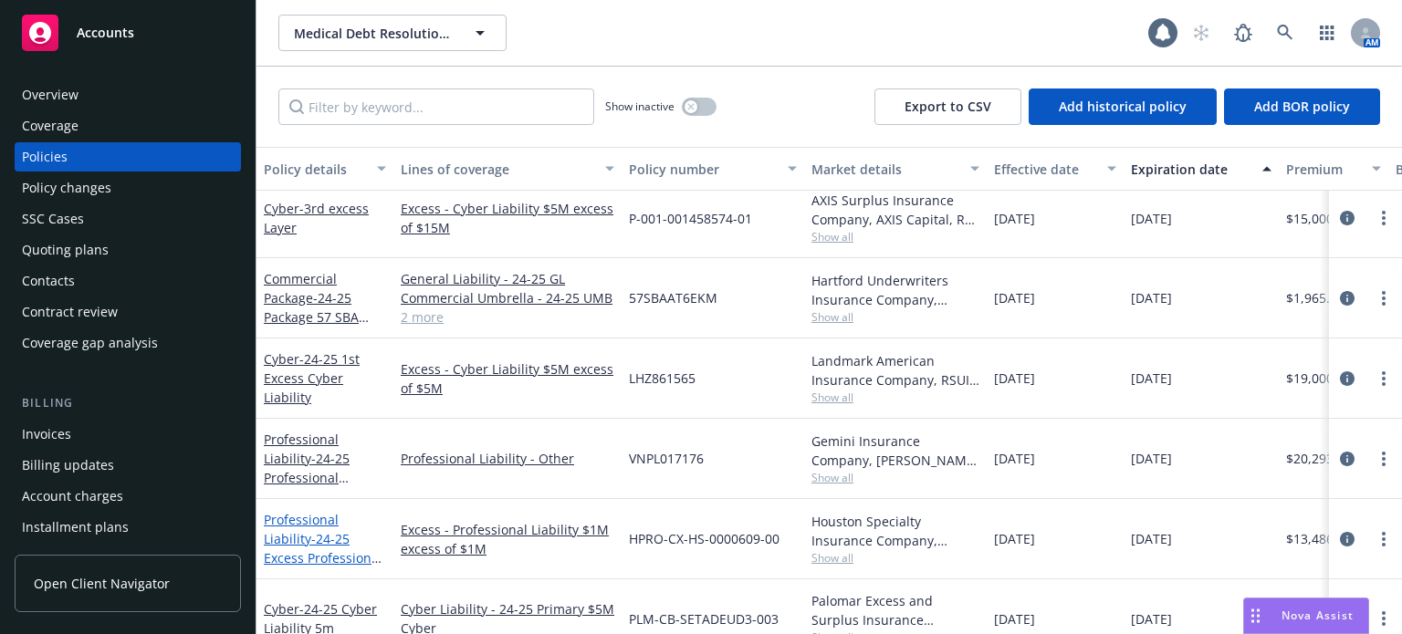
scroll to position [183, 0]
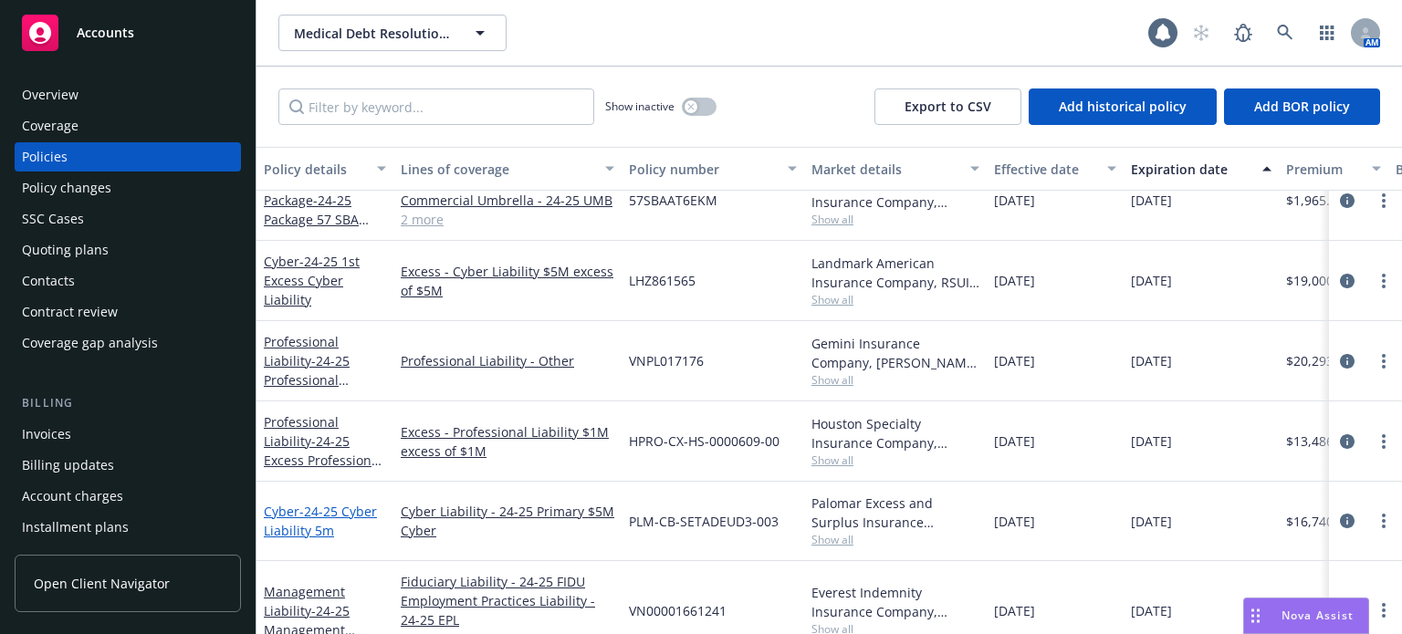
click at [332, 516] on span "- 24-25 Cyber Liability 5m" at bounding box center [320, 521] width 113 height 37
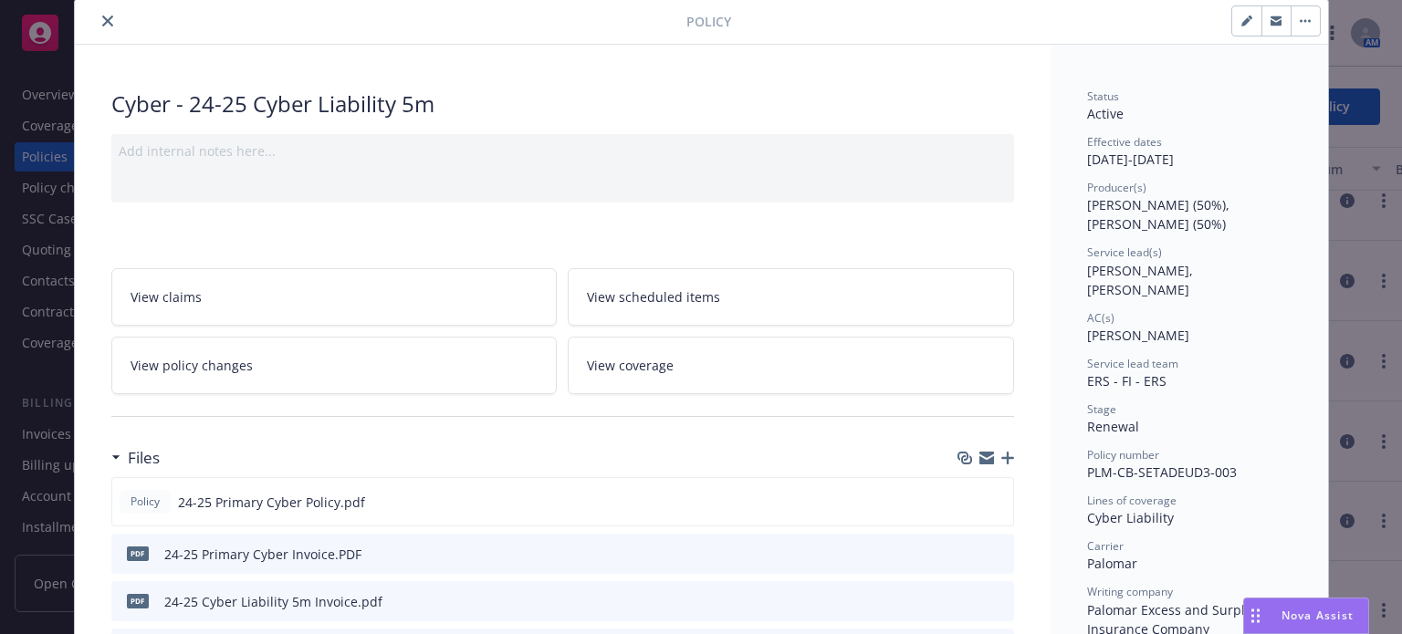
scroll to position [91, 0]
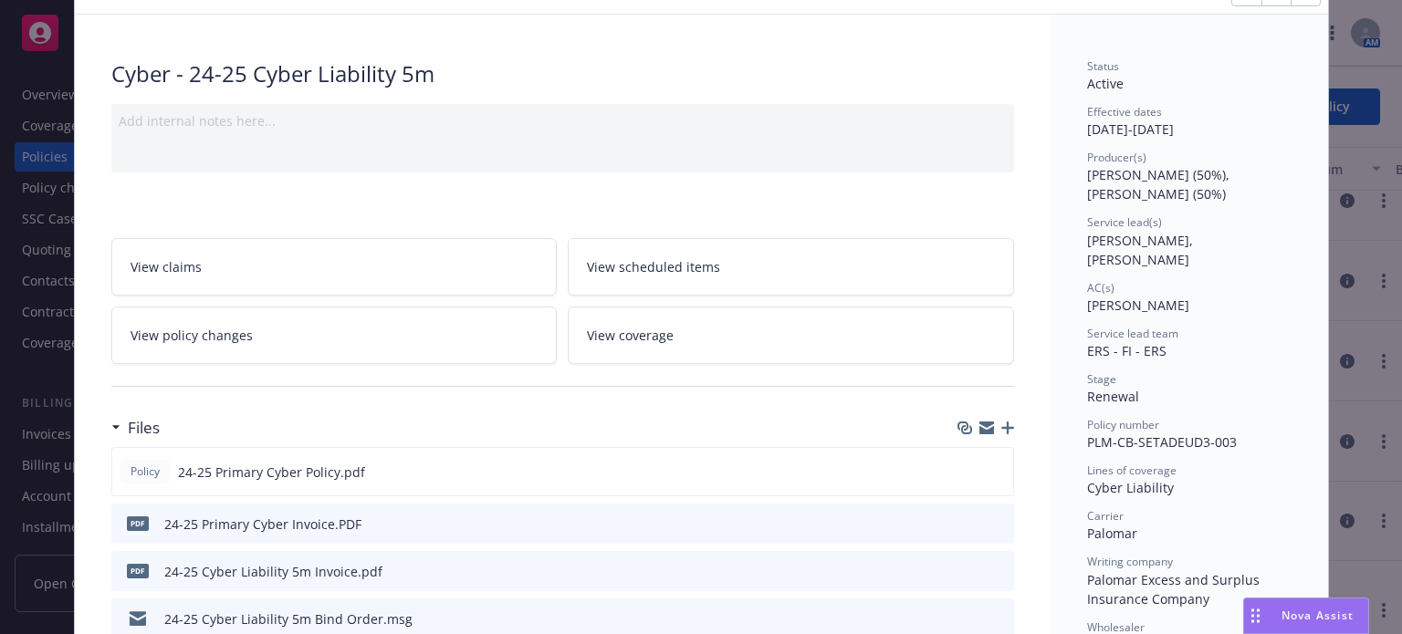
click at [1001, 423] on icon "button" at bounding box center [1007, 428] width 13 height 13
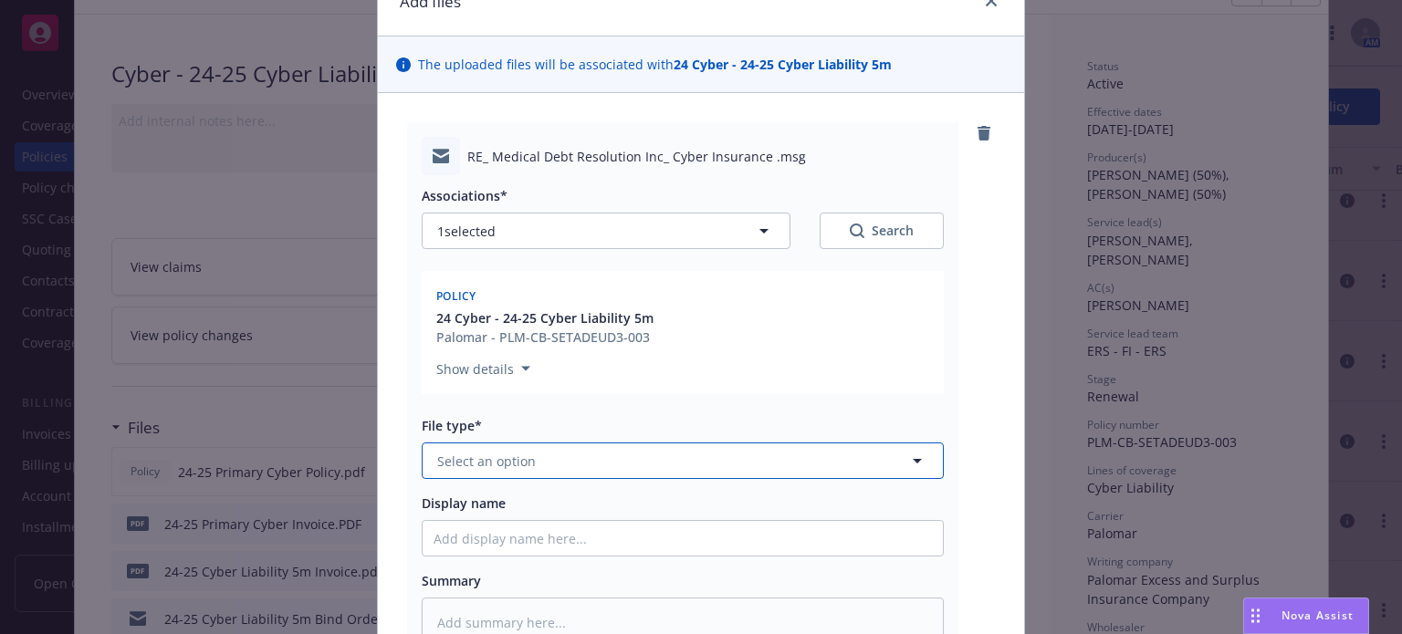
click at [538, 450] on button "Select an option" at bounding box center [683, 461] width 522 height 37
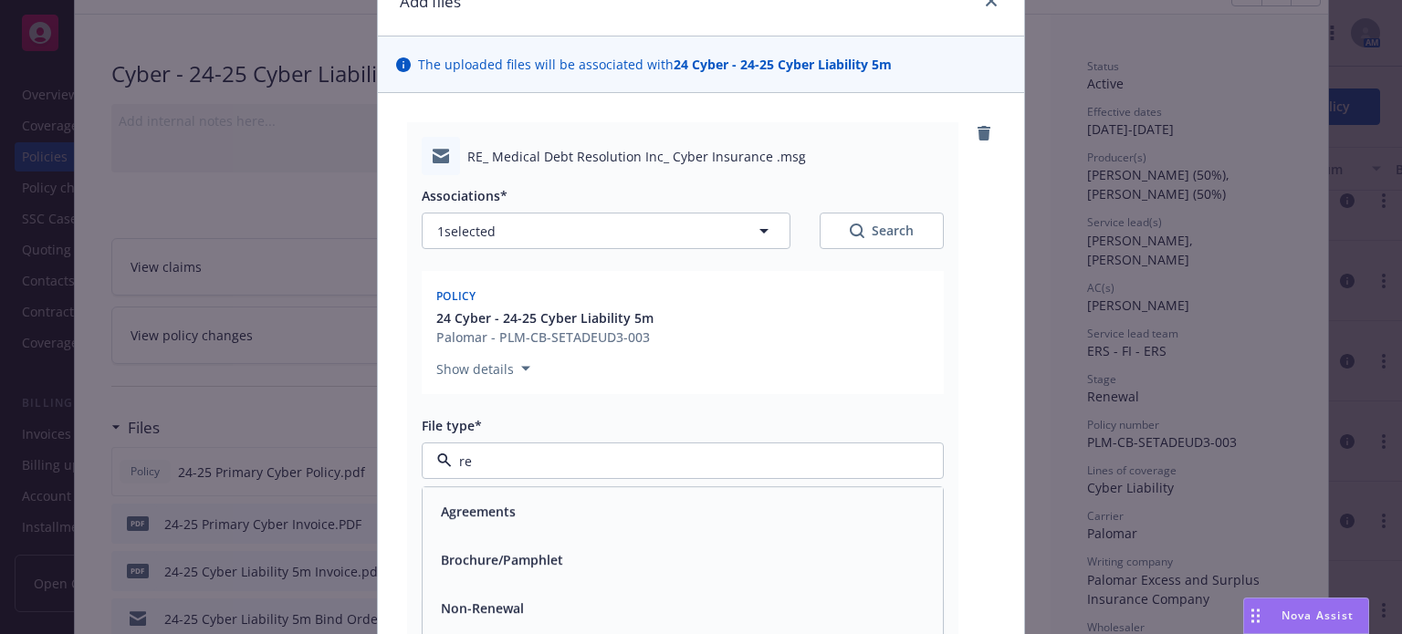
type input "res"
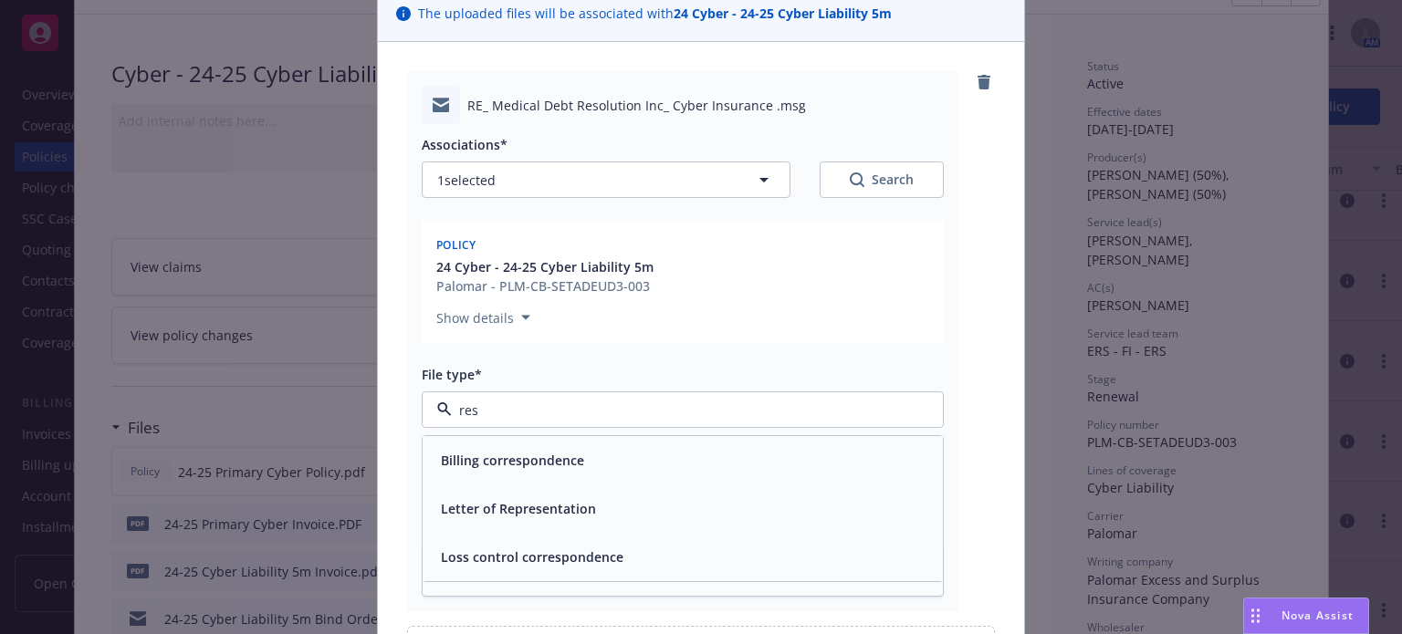
scroll to position [183, 0]
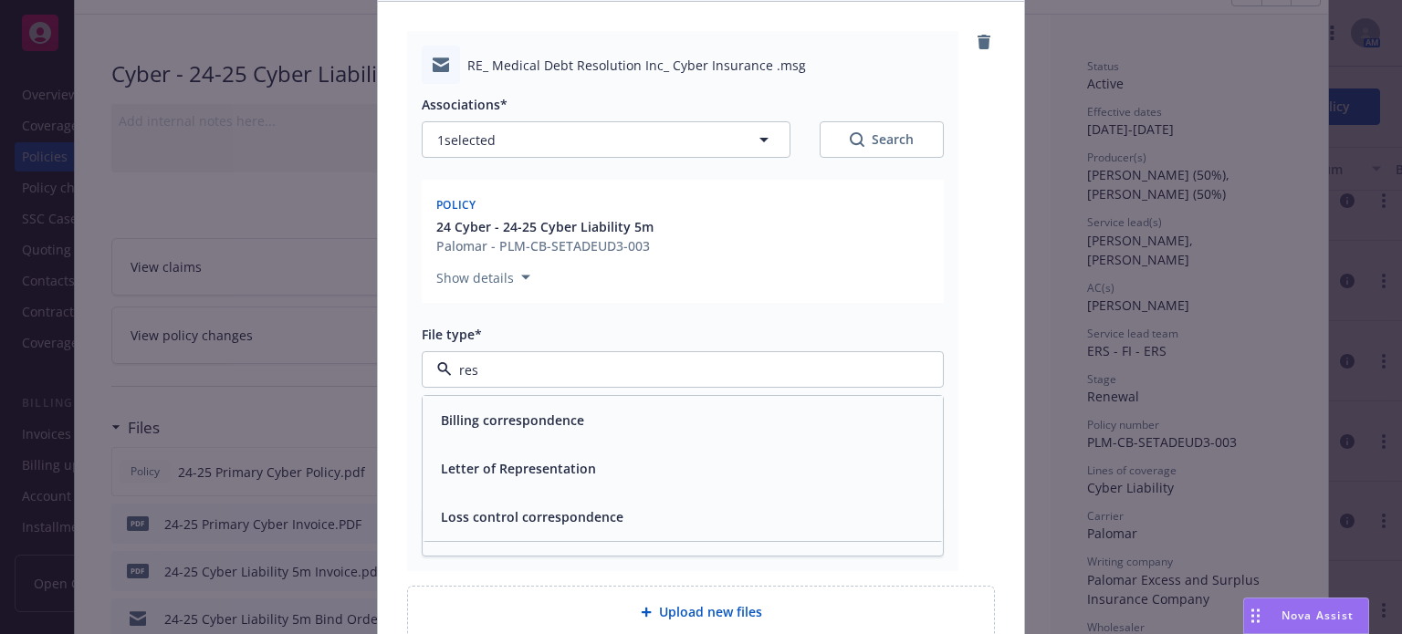
drag, startPoint x: 610, startPoint y: 374, endPoint x: 234, endPoint y: 364, distance: 376.1
click at [234, 364] on div "Add files The uploaded files will be associated with 24 Cyber - 24-25 Cyber Lia…" at bounding box center [701, 317] width 1402 height 634
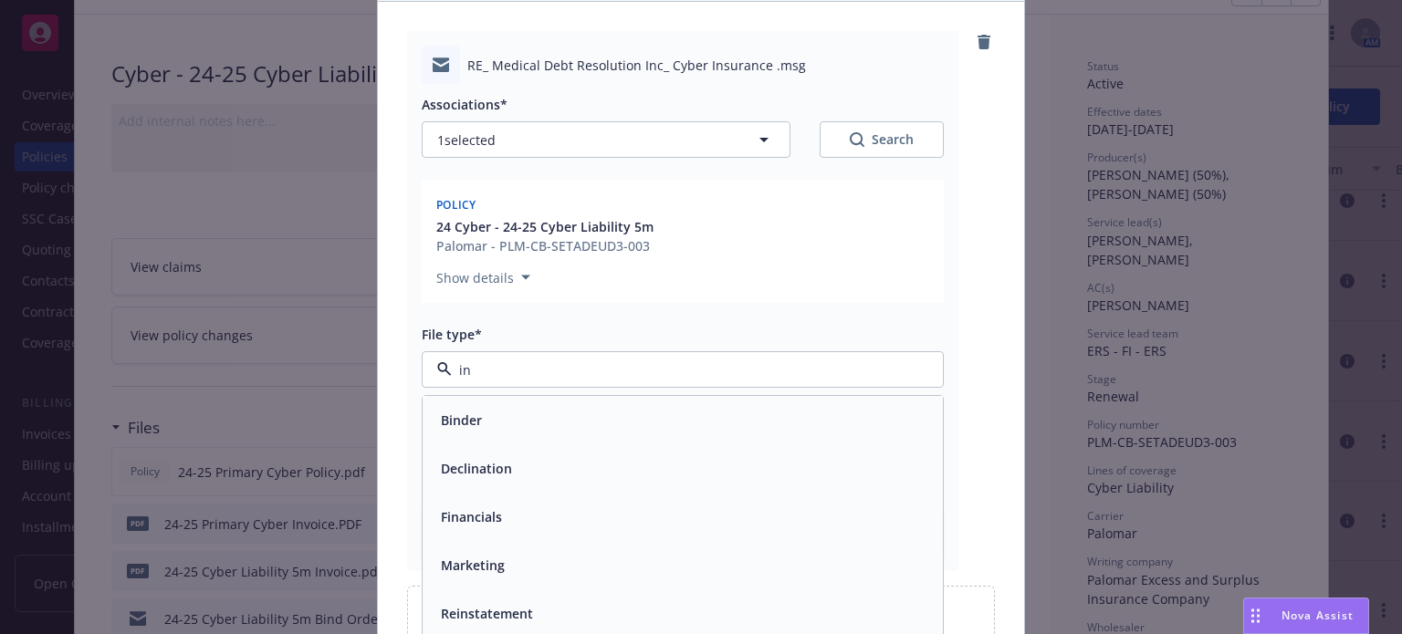
type input "inf"
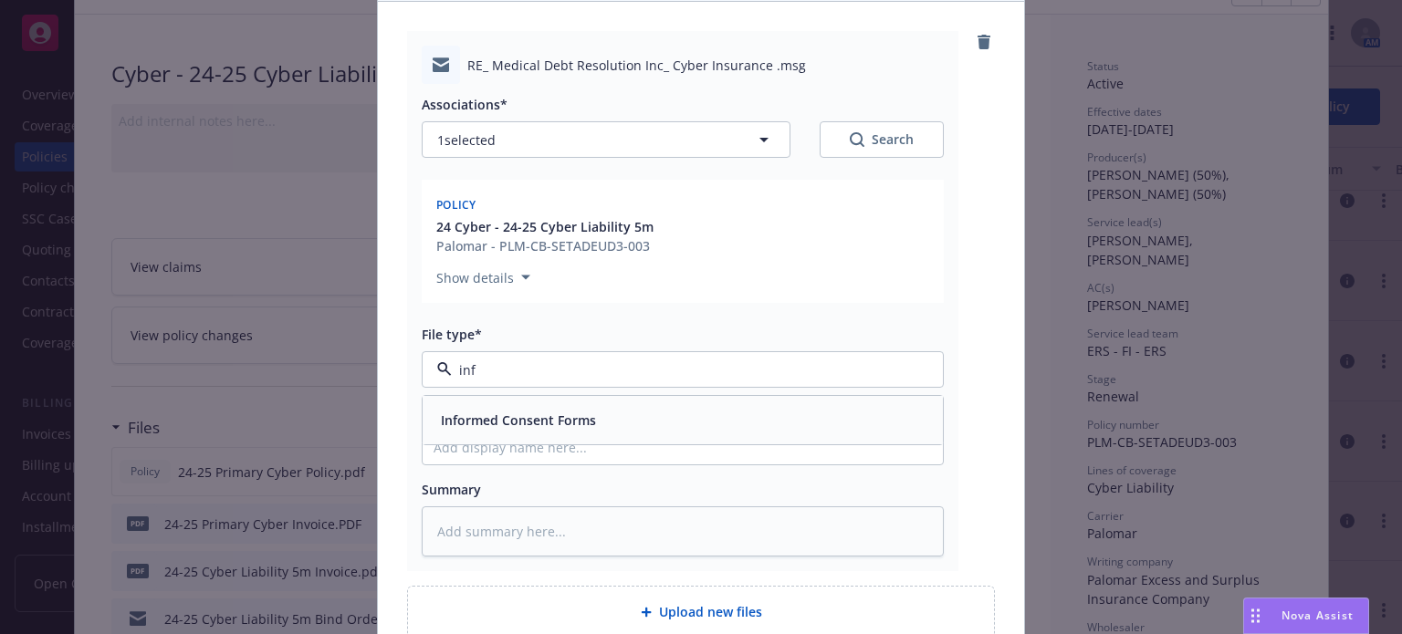
drag, startPoint x: 475, startPoint y: 367, endPoint x: 383, endPoint y: 358, distance: 91.7
click at [387, 359] on div "RE_ Medical Debt Resolution Inc_ Cyber Insurance .msg Associations* 1 selected …" at bounding box center [701, 334] width 646 height 665
type input "email"
click at [472, 404] on div "Email" at bounding box center [683, 420] width 520 height 48
click at [453, 445] on input "Display name" at bounding box center [683, 447] width 520 height 35
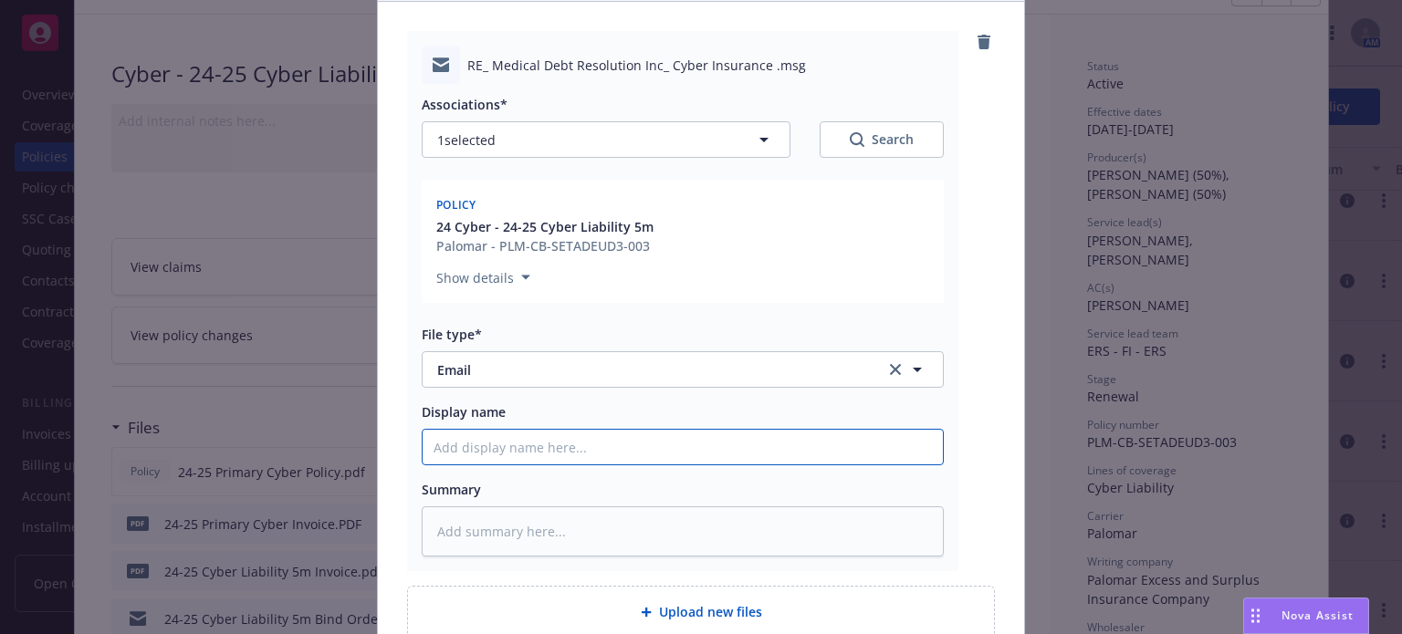
type textarea "x"
type input "P"
type textarea "x"
type input "PM"
type textarea "x"
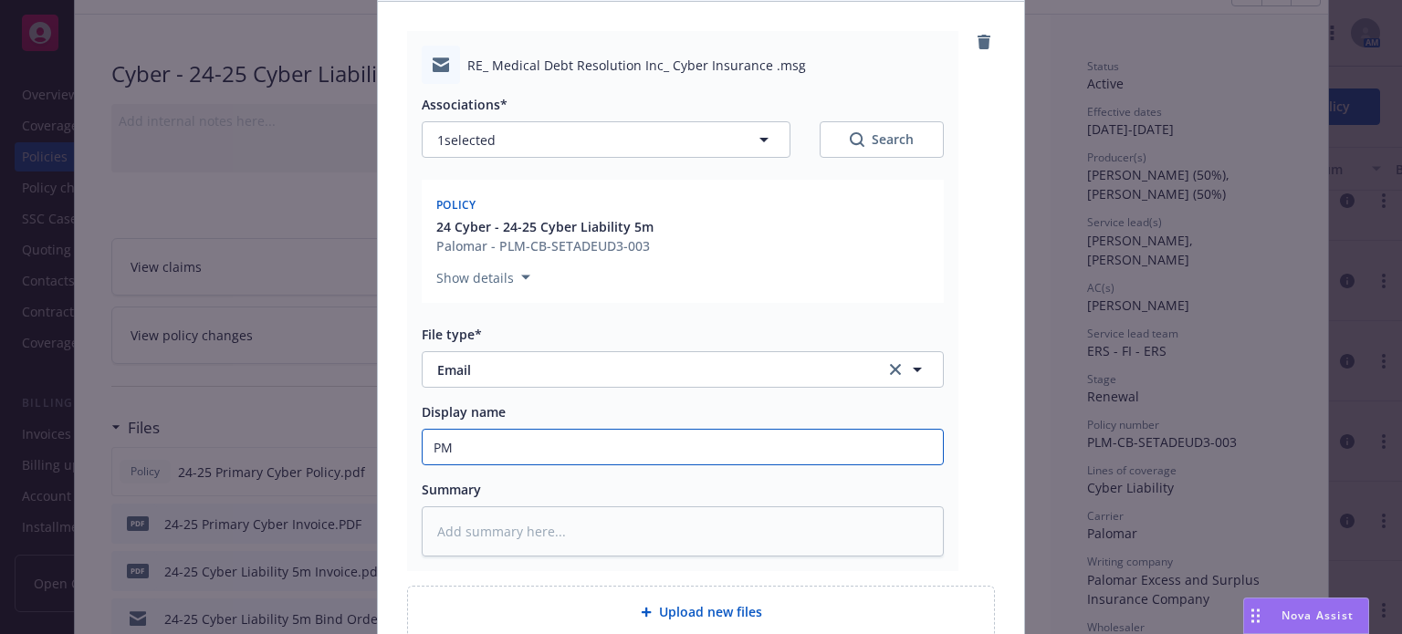
type input "PM"
type textarea "x"
type input "PM r"
type textarea "x"
type input "PM re"
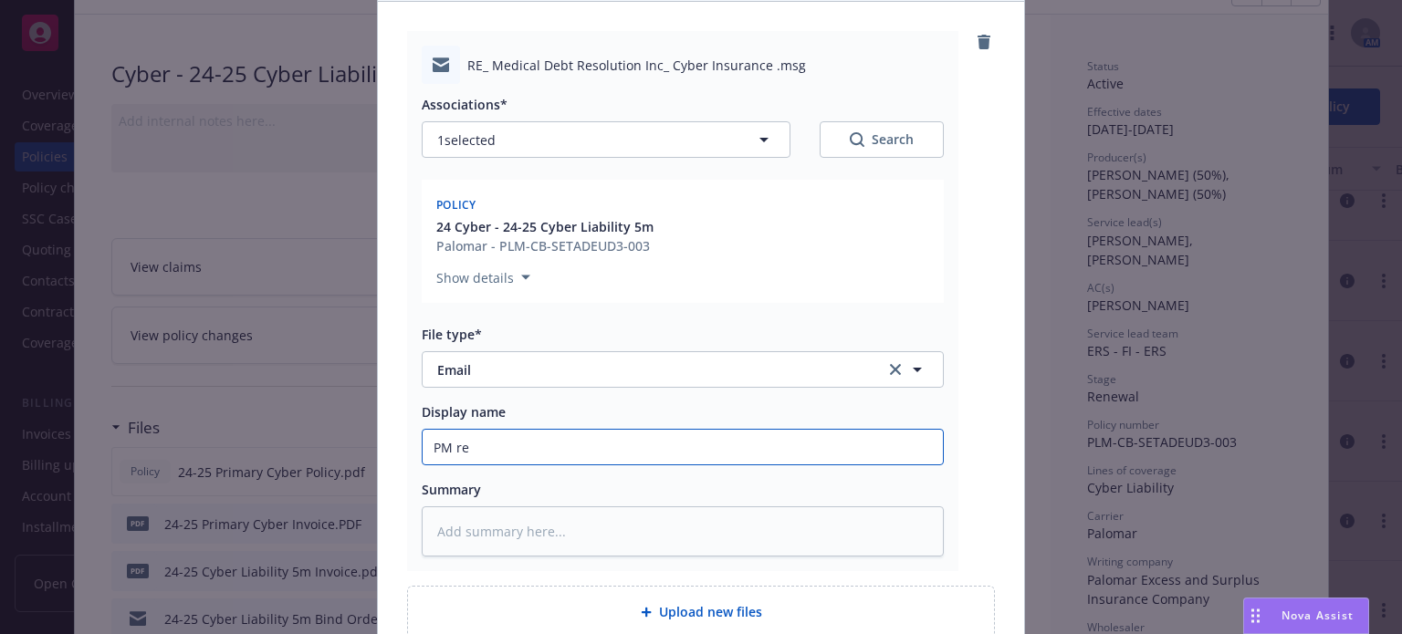
type textarea "x"
type input "PM res"
type textarea "x"
type input "PM resp"
type textarea "x"
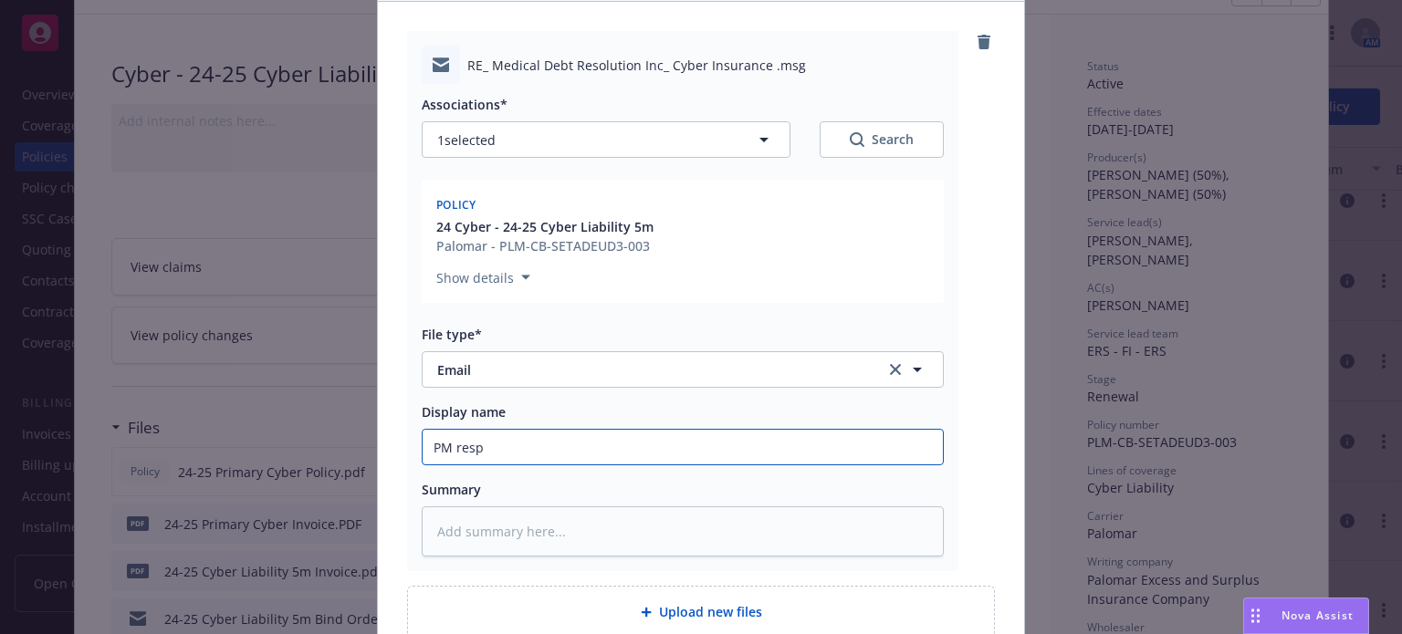
type input "PM respo"
type textarea "x"
type input "PM respons"
type textarea "x"
type input "PM response"
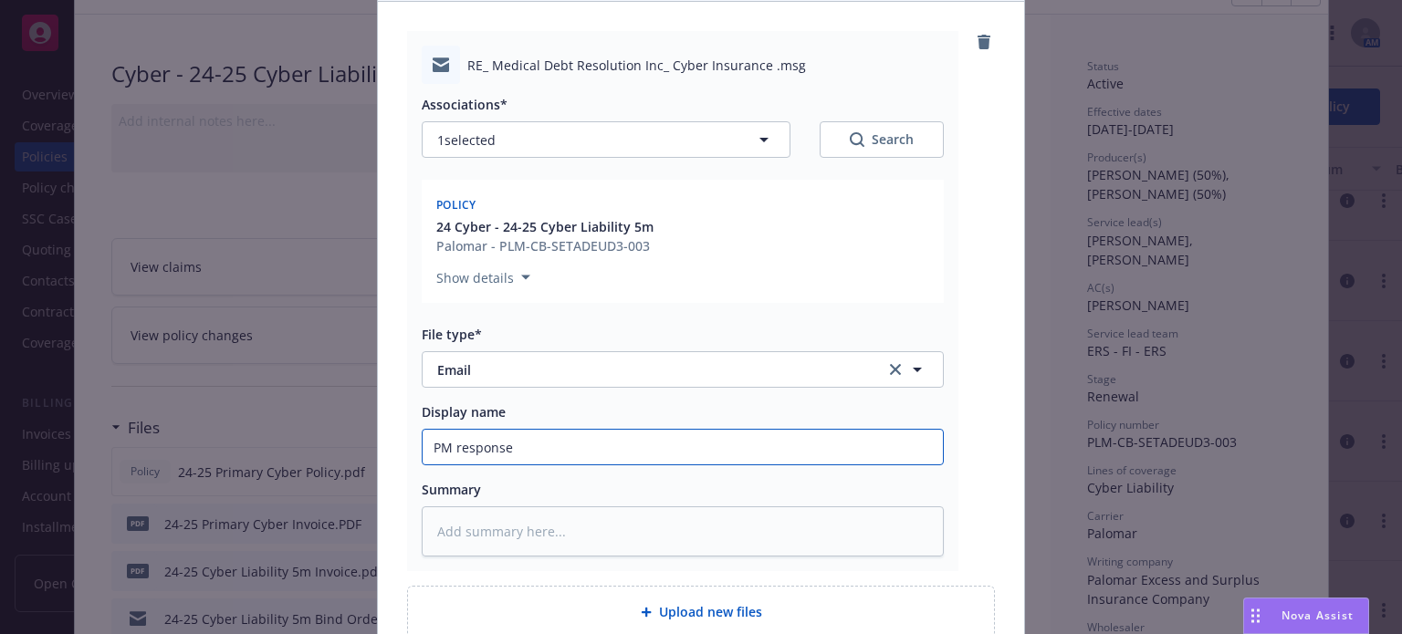
type textarea "x"
type input "PM response"
type textarea "x"
type input "PM response t"
type textarea "x"
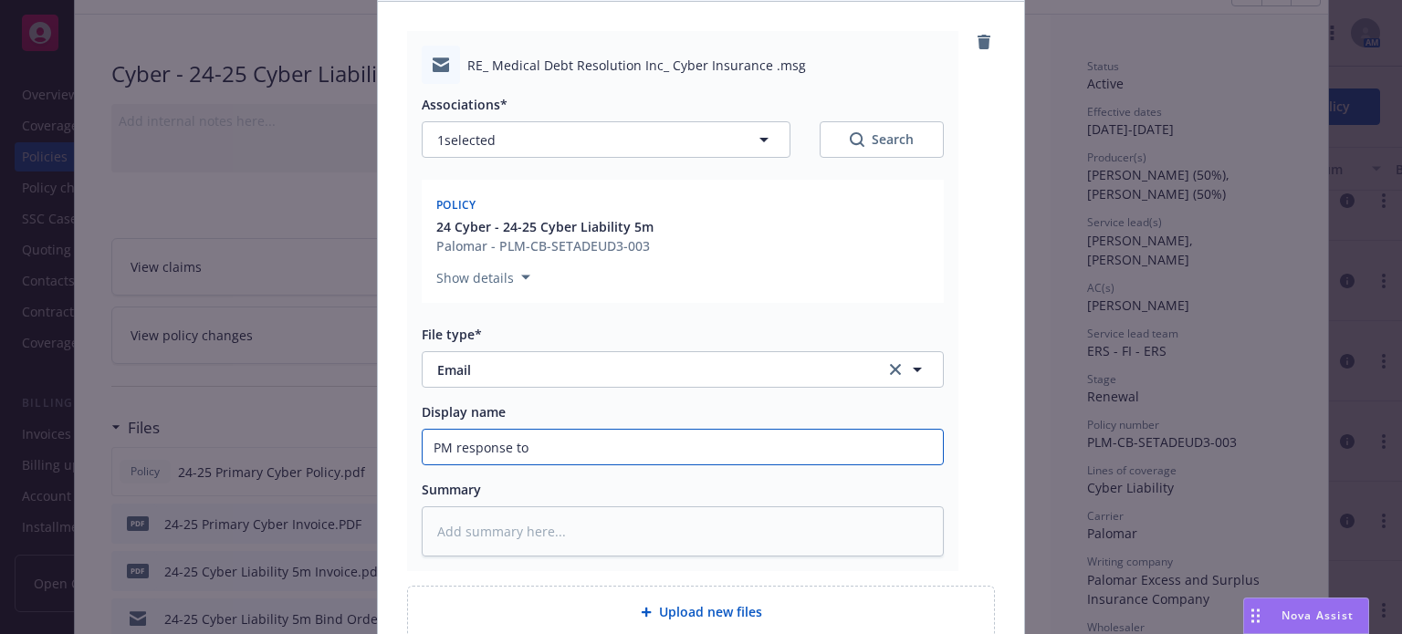
type input "PM response to"
type textarea "x"
type input "PM response to i"
type textarea "x"
type input "PM response to in"
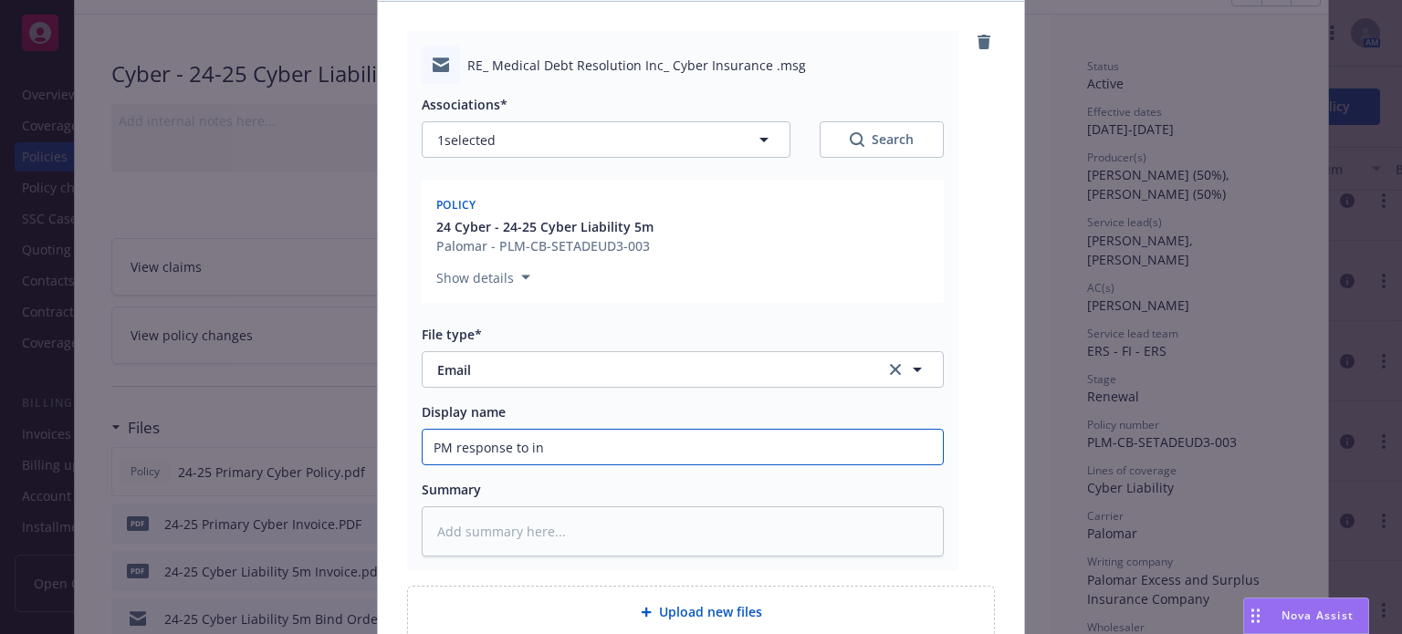
type textarea "x"
type input "PM response to ins"
type textarea "x"
type input "PM response to insur"
type textarea "x"
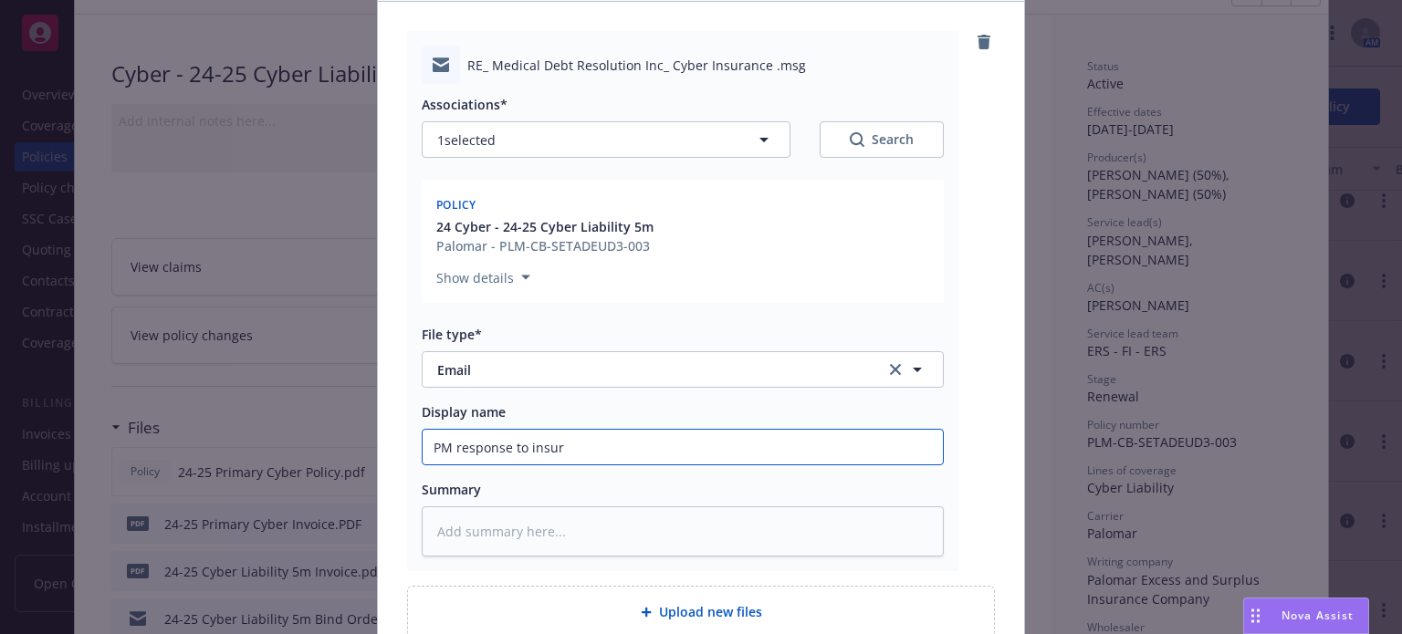
type input "PM response to insure"
type textarea "x"
type input "PM response to insured"
type textarea "x"
type input "PM response to insured"
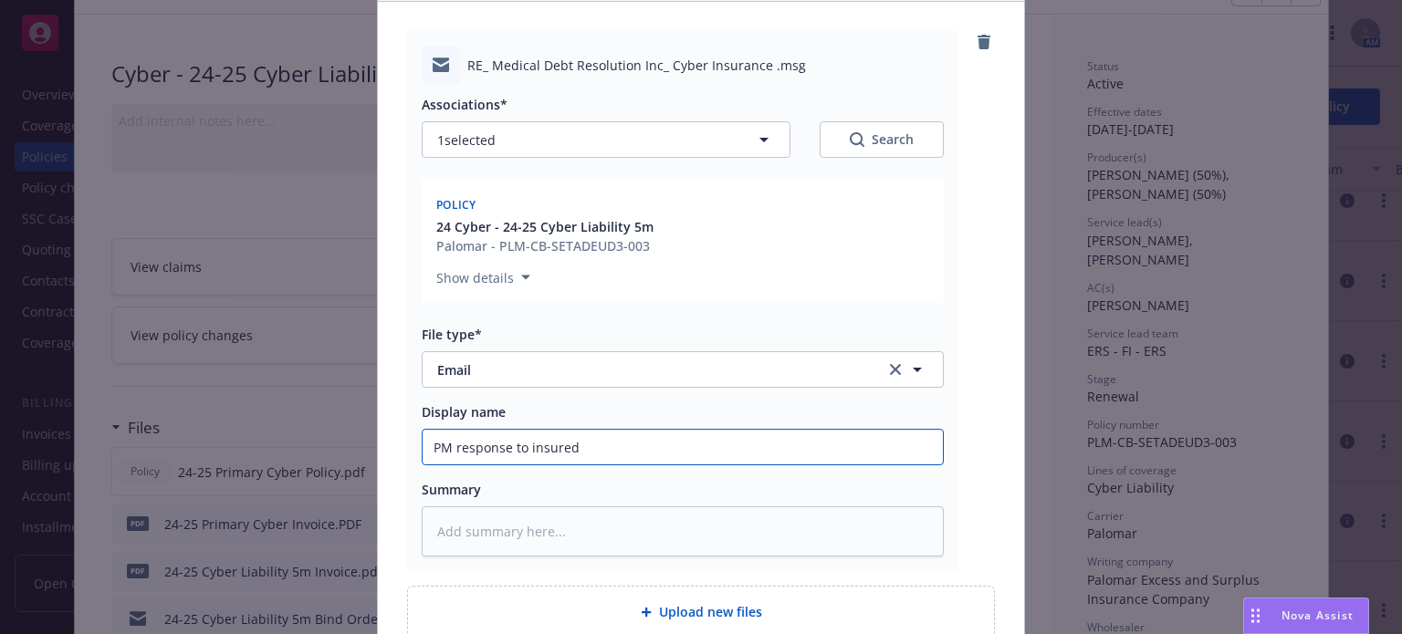
type textarea "x"
type input "PM response to insured r"
type textarea "x"
type input "PM response to insured re"
type textarea "x"
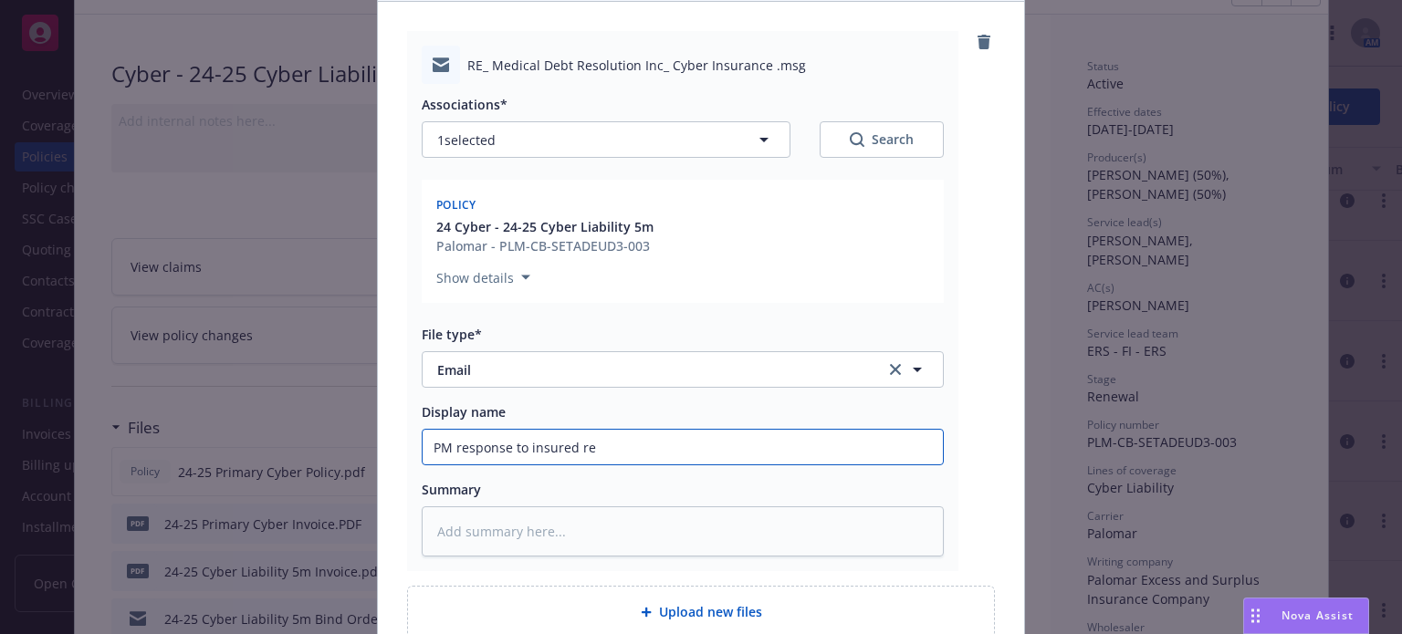
type input "PM response to insured re:"
type textarea "x"
type input "PM response to insured re:"
type textarea "x"
type input "PM response to insured re: a"
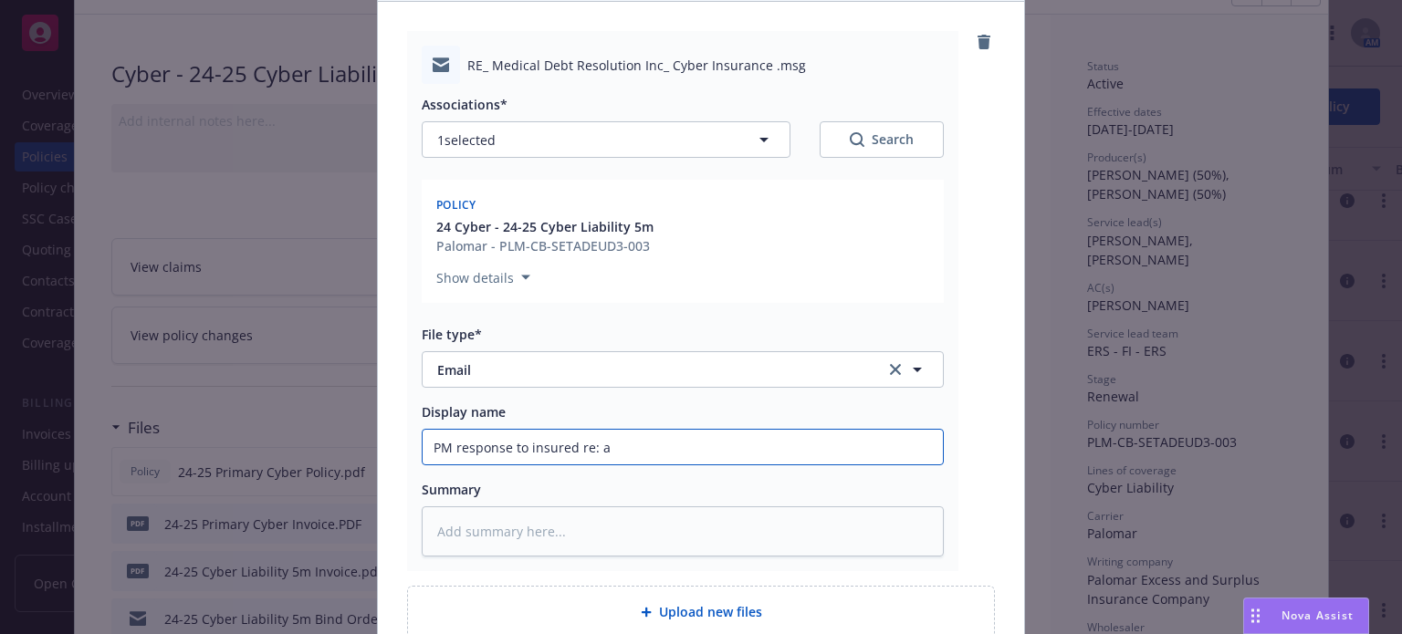
type textarea "x"
type input "PM response to insured re: ag"
type textarea "x"
type input "PM response to insured re: agg"
type textarea "x"
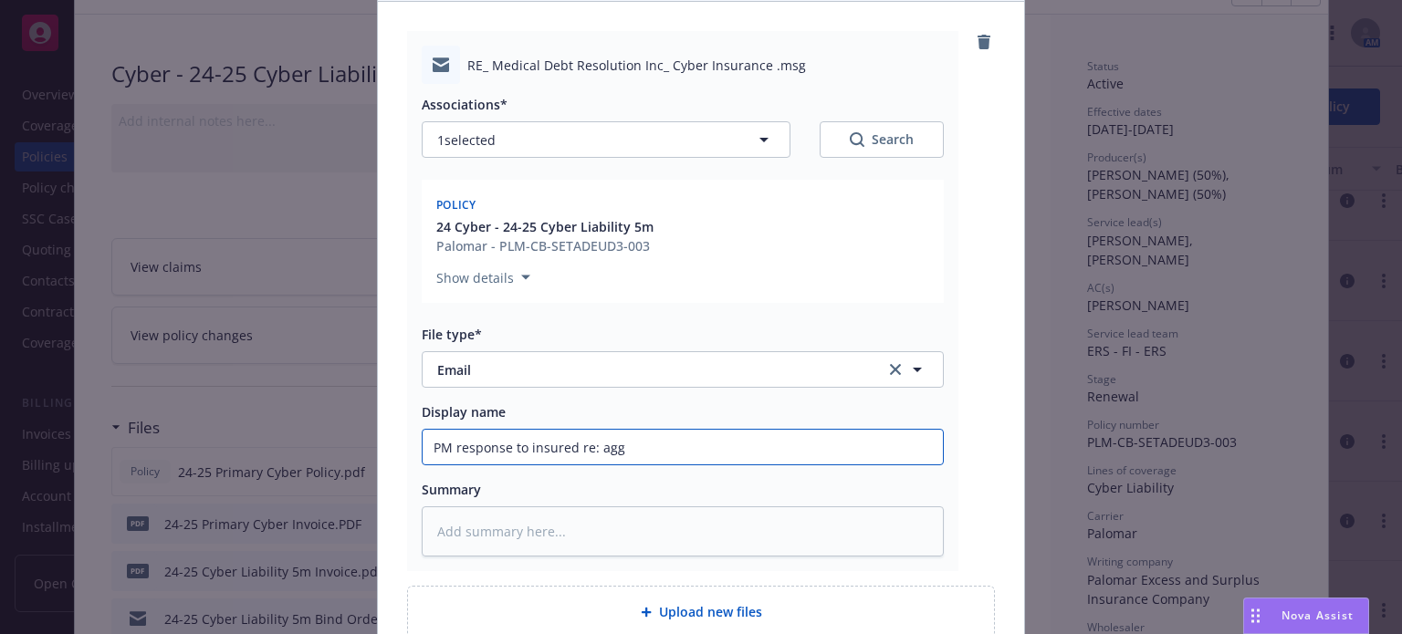
type input "PM response to insured re: agg"
type textarea "x"
type input "PM response to insured re: agg l"
type textarea "x"
type input "PM response to insured re: agg li"
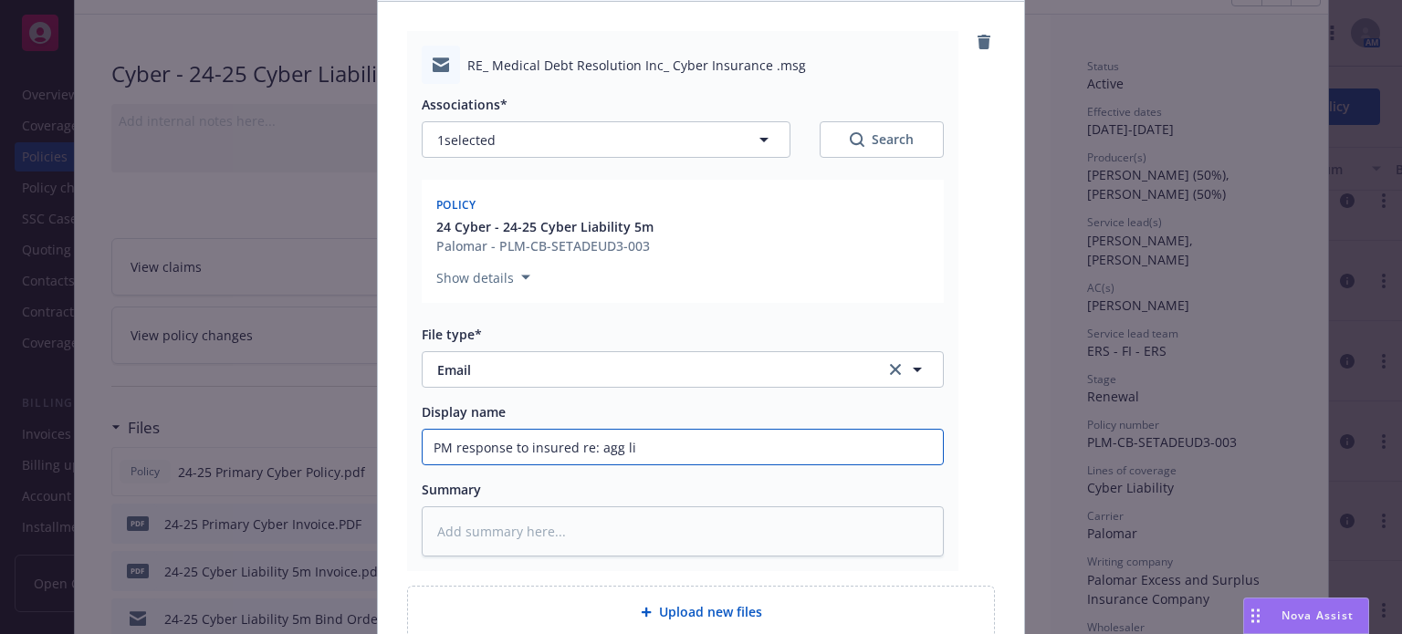
type textarea "x"
type input "PM response to insured re: agg lim"
type textarea "x"
type input "PM response to insured re: agg limi"
type textarea "x"
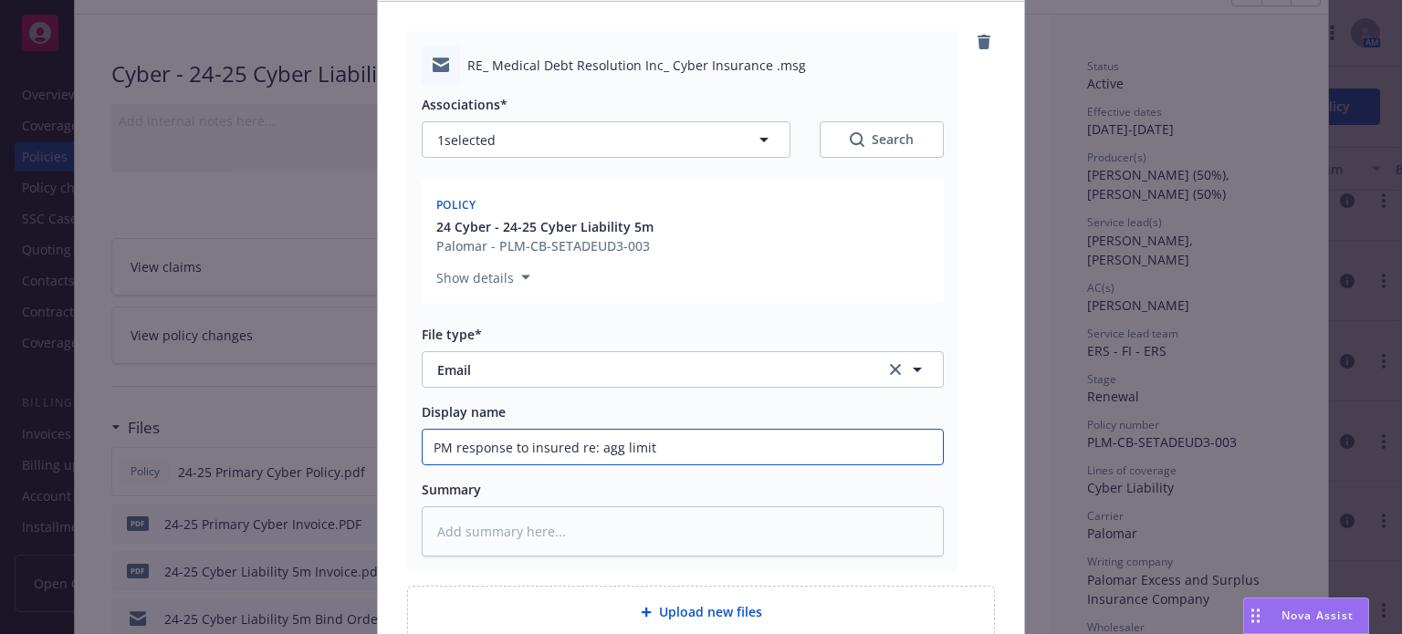
type input "PM response to insured re: agg limits"
type textarea "x"
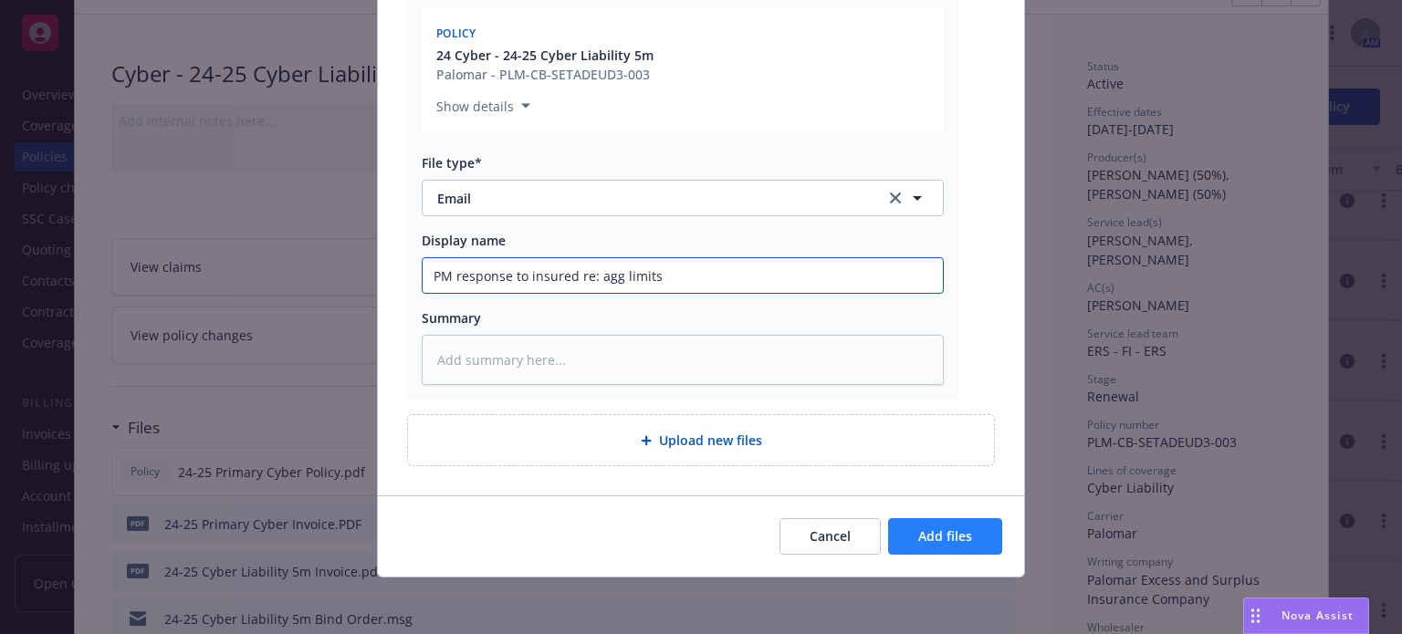
type input "PM response to insured re: agg limits"
click at [919, 532] on span "Add files" at bounding box center [945, 535] width 54 height 17
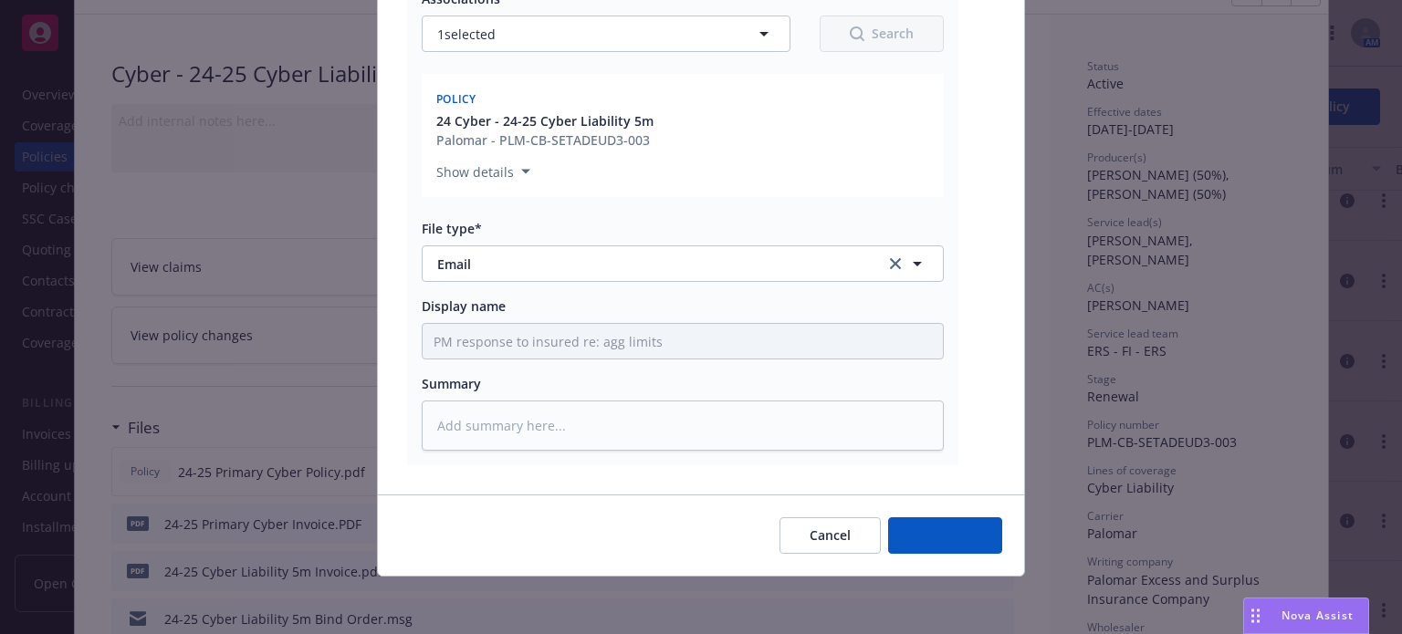
type textarea "x"
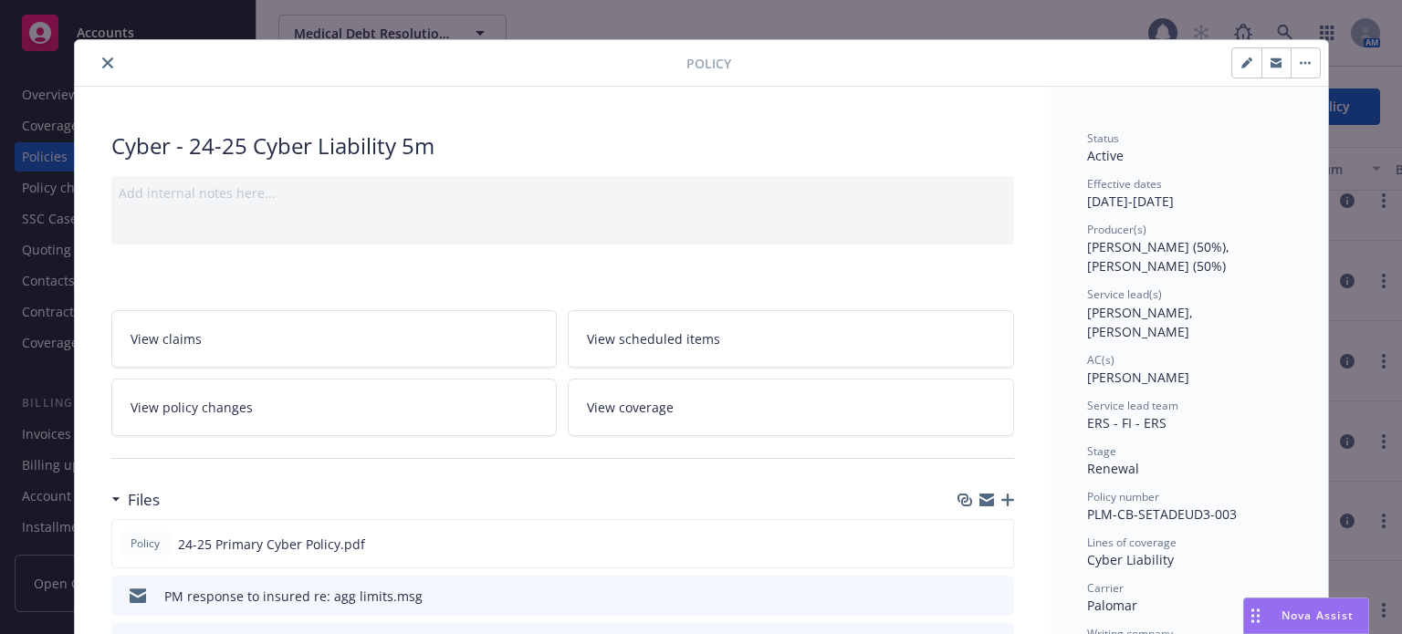
scroll to position [0, 0]
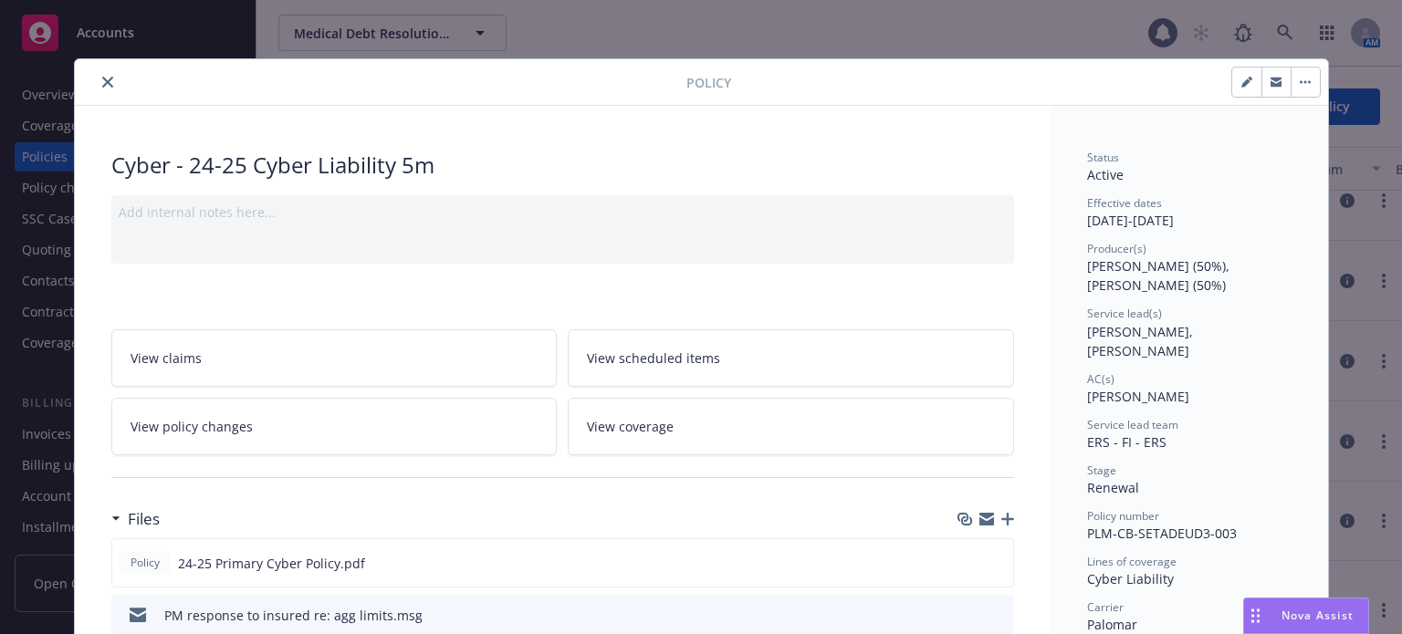
click at [102, 82] on icon "close" at bounding box center [107, 82] width 11 height 11
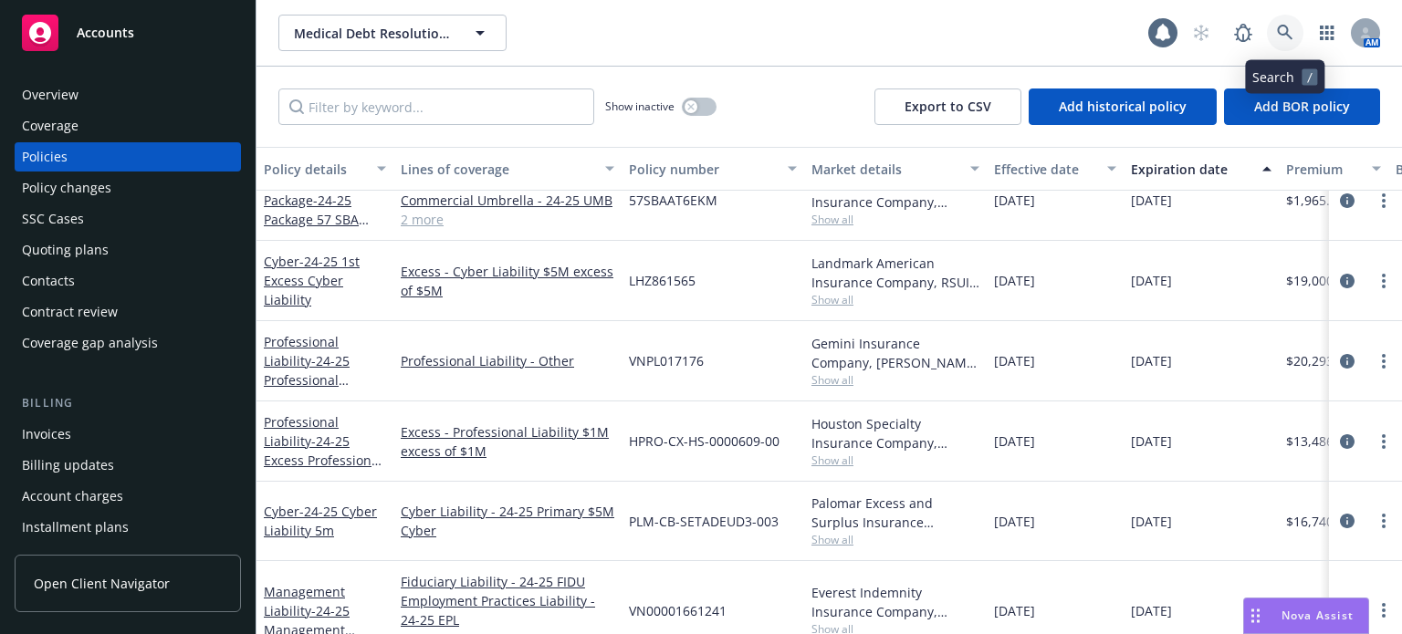
click at [1280, 36] on icon at bounding box center [1285, 33] width 16 height 16
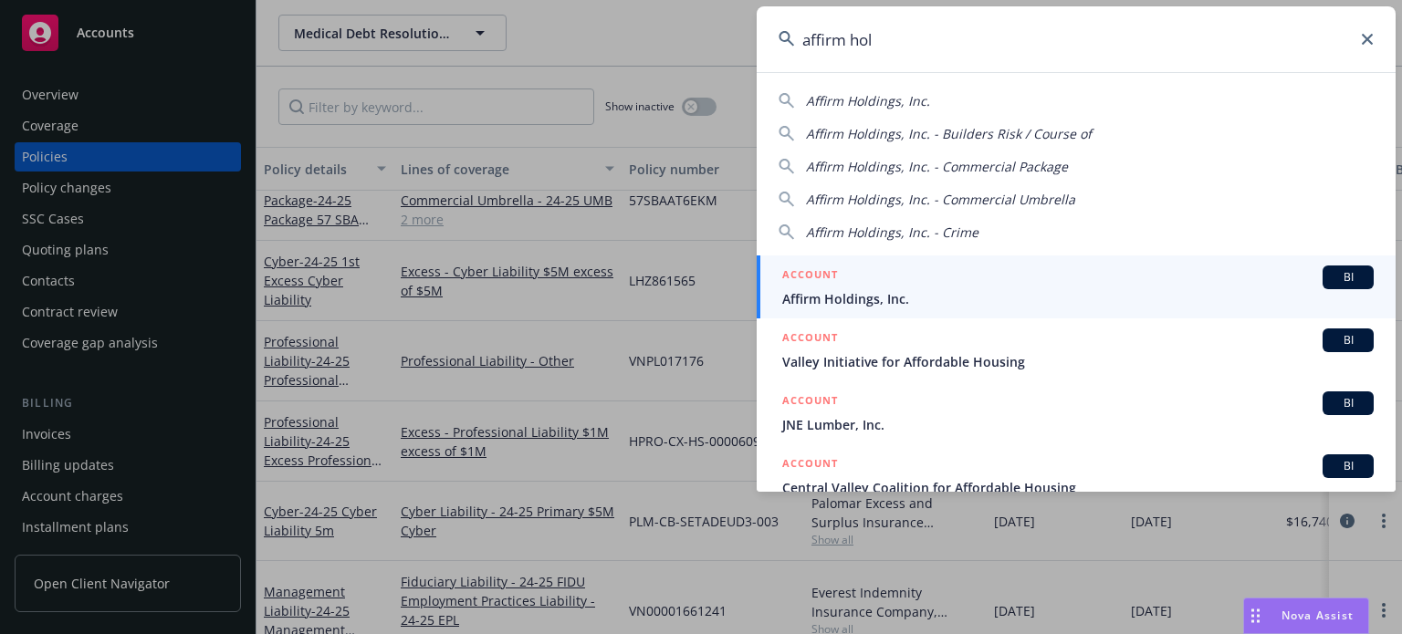
type input "affirm hol"
click at [865, 267] on div "ACCOUNT BI" at bounding box center [1077, 278] width 591 height 24
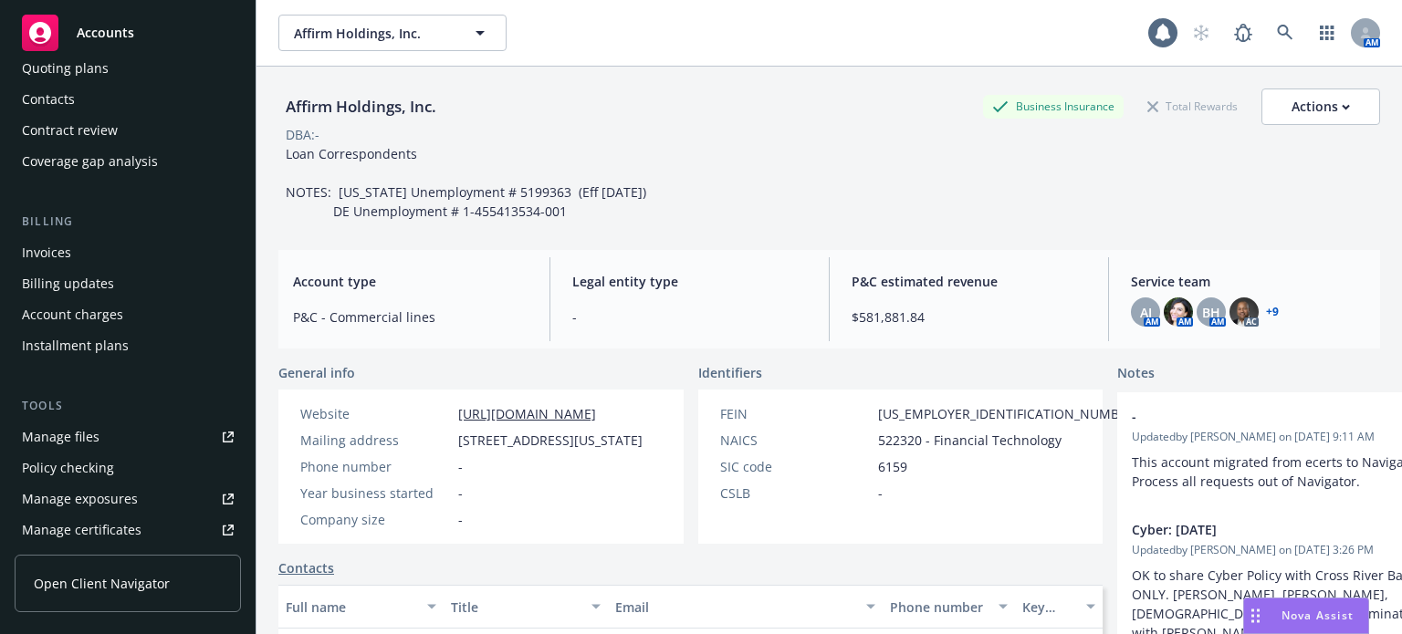
scroll to position [183, 0]
click at [102, 439] on link "Manage files" at bounding box center [128, 436] width 226 height 29
click at [1277, 27] on icon at bounding box center [1285, 33] width 16 height 16
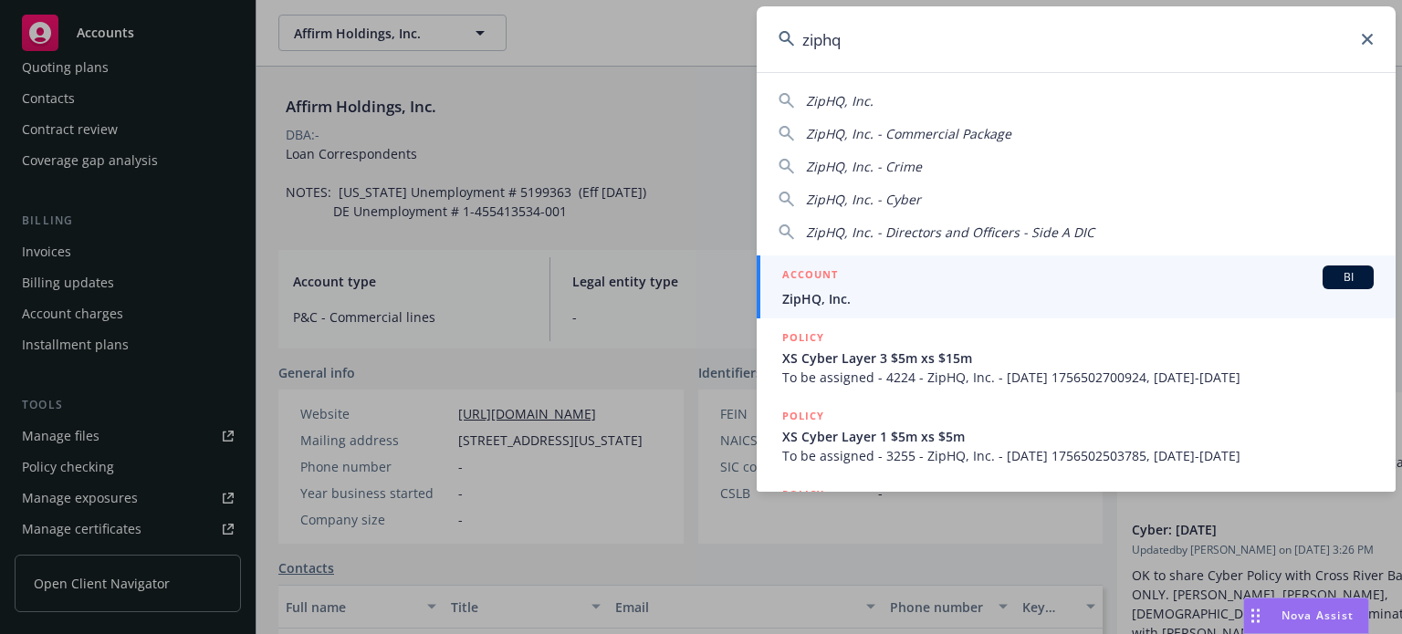
type input "ziphq"
click at [916, 291] on span "ZipHQ, Inc." at bounding box center [1077, 298] width 591 height 19
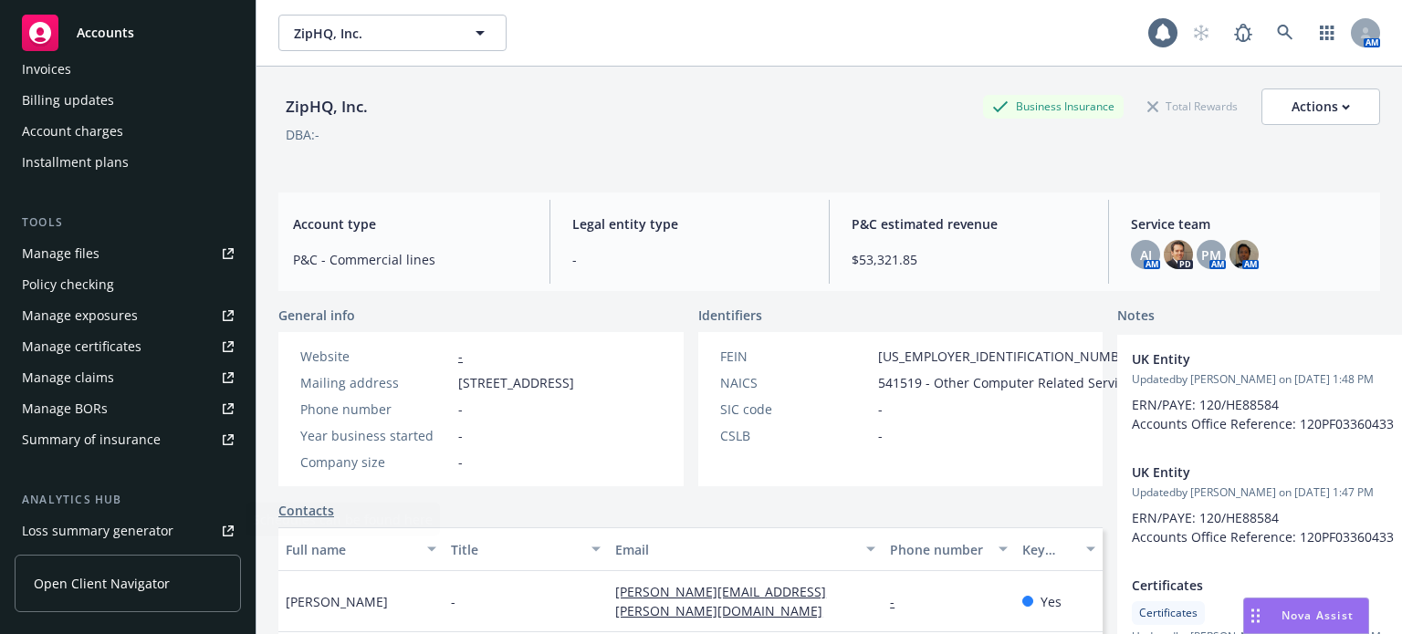
scroll to position [129, 0]
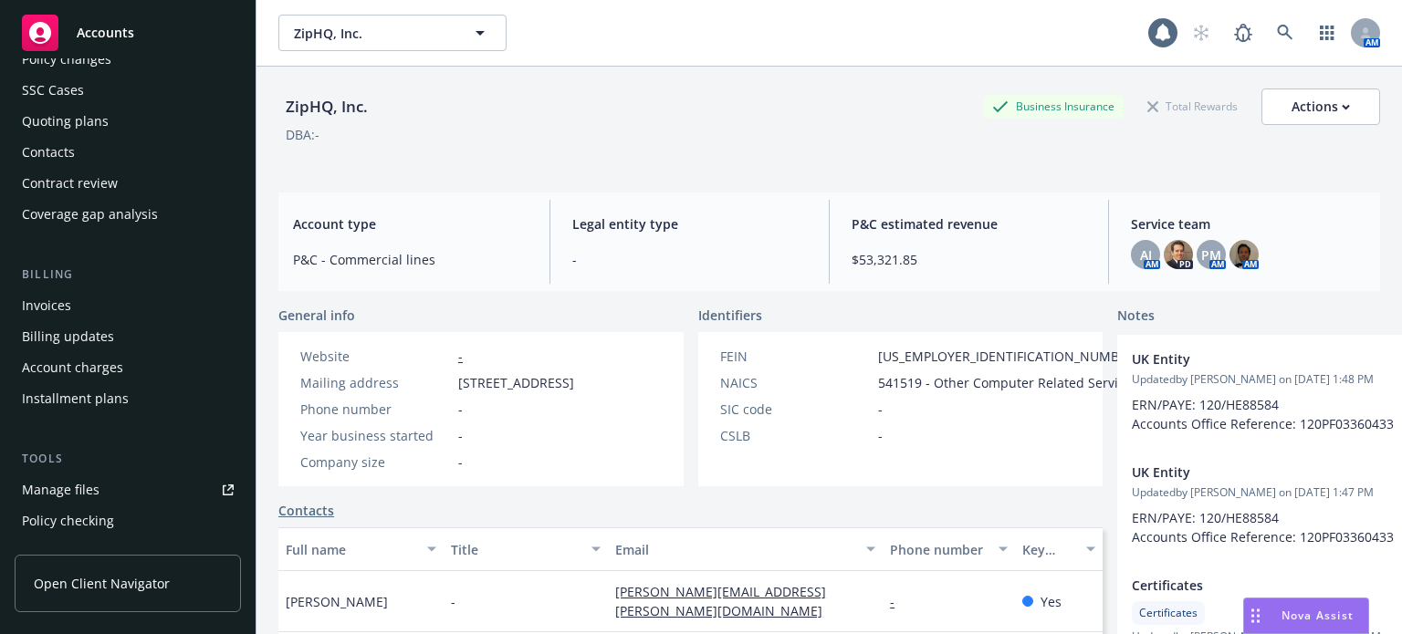
click at [73, 490] on div "Manage files" at bounding box center [61, 489] width 78 height 29
click at [1277, 33] on icon at bounding box center [1285, 33] width 16 height 16
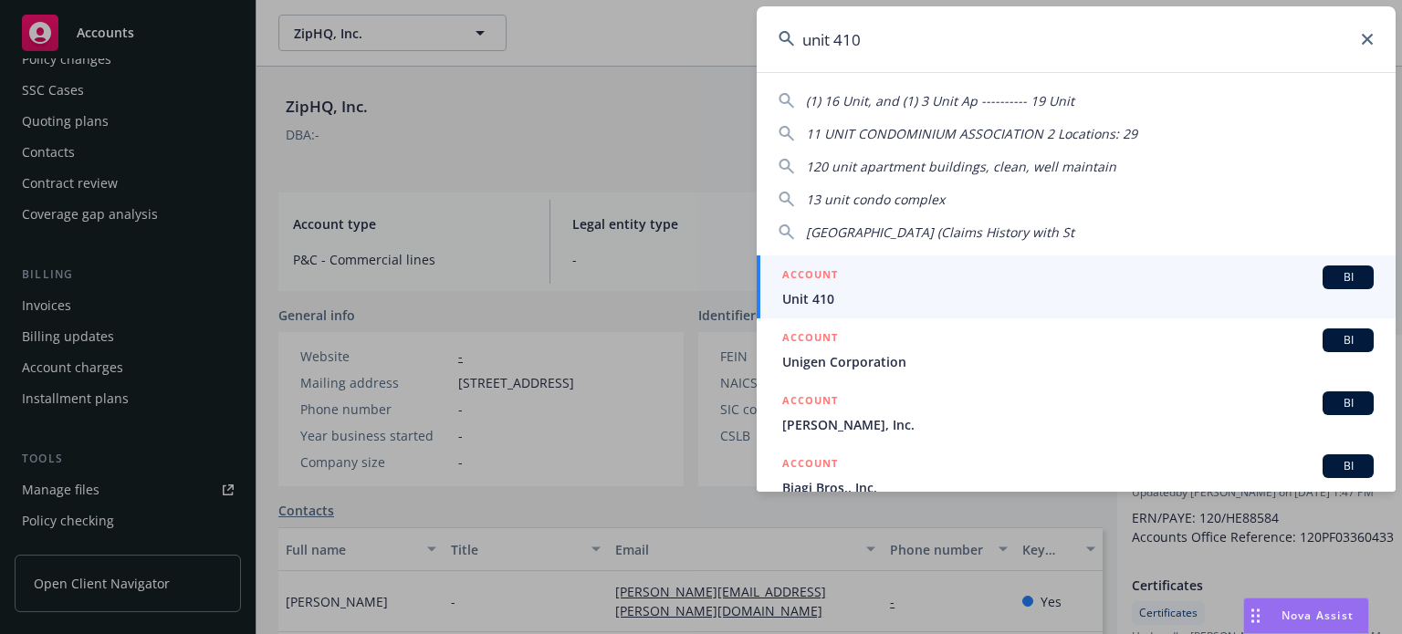
type input "unit 410"
click at [880, 287] on div "ACCOUNT BI" at bounding box center [1077, 278] width 591 height 24
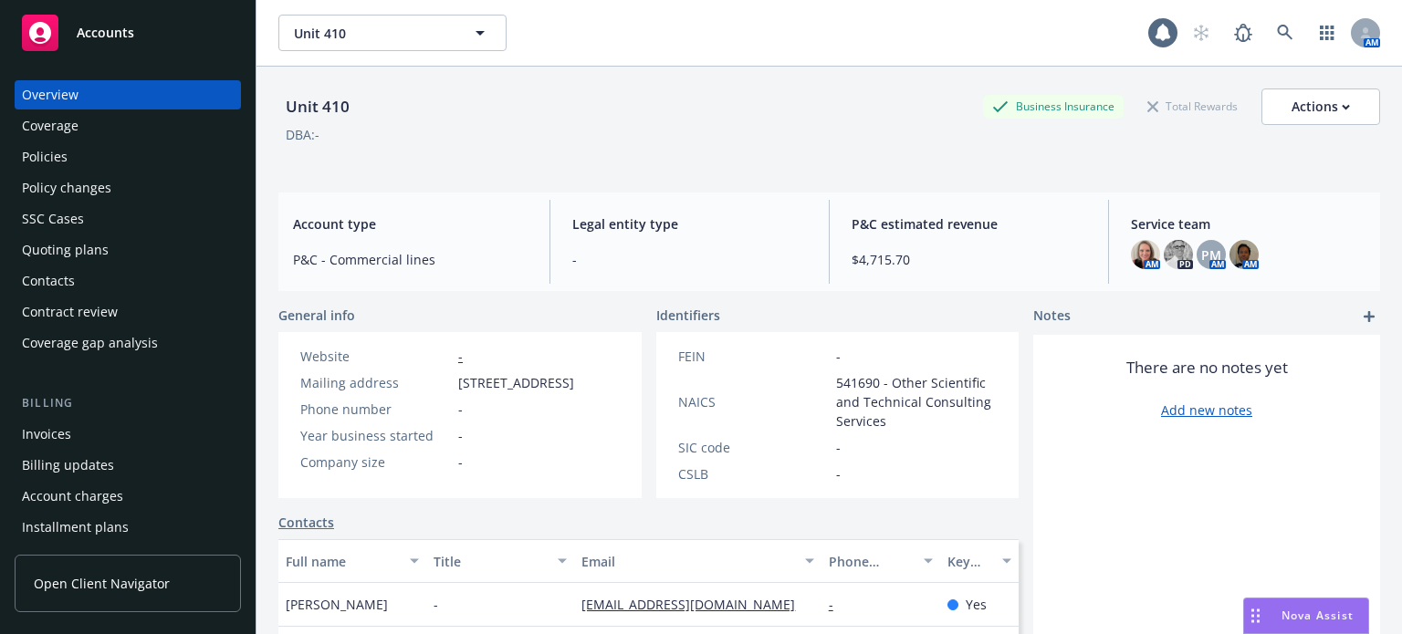
click at [51, 163] on div "Policies" at bounding box center [45, 156] width 46 height 29
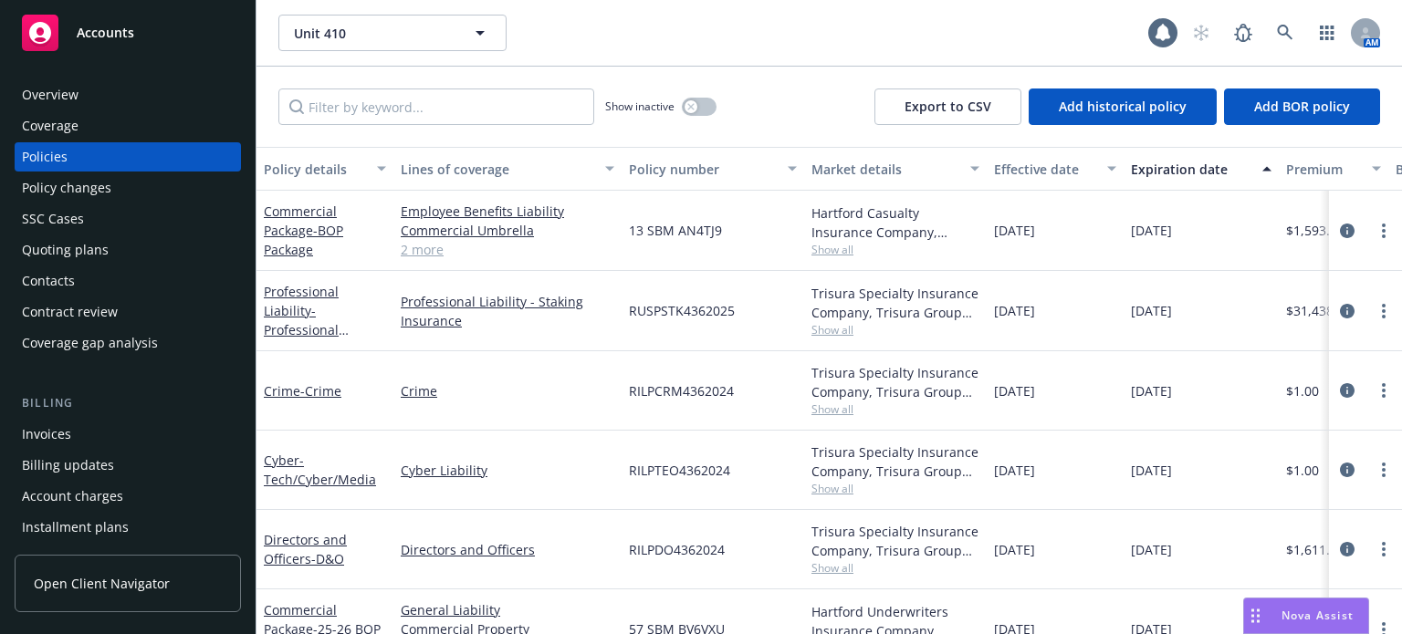
click at [289, 171] on div "Policy details" at bounding box center [315, 169] width 102 height 19
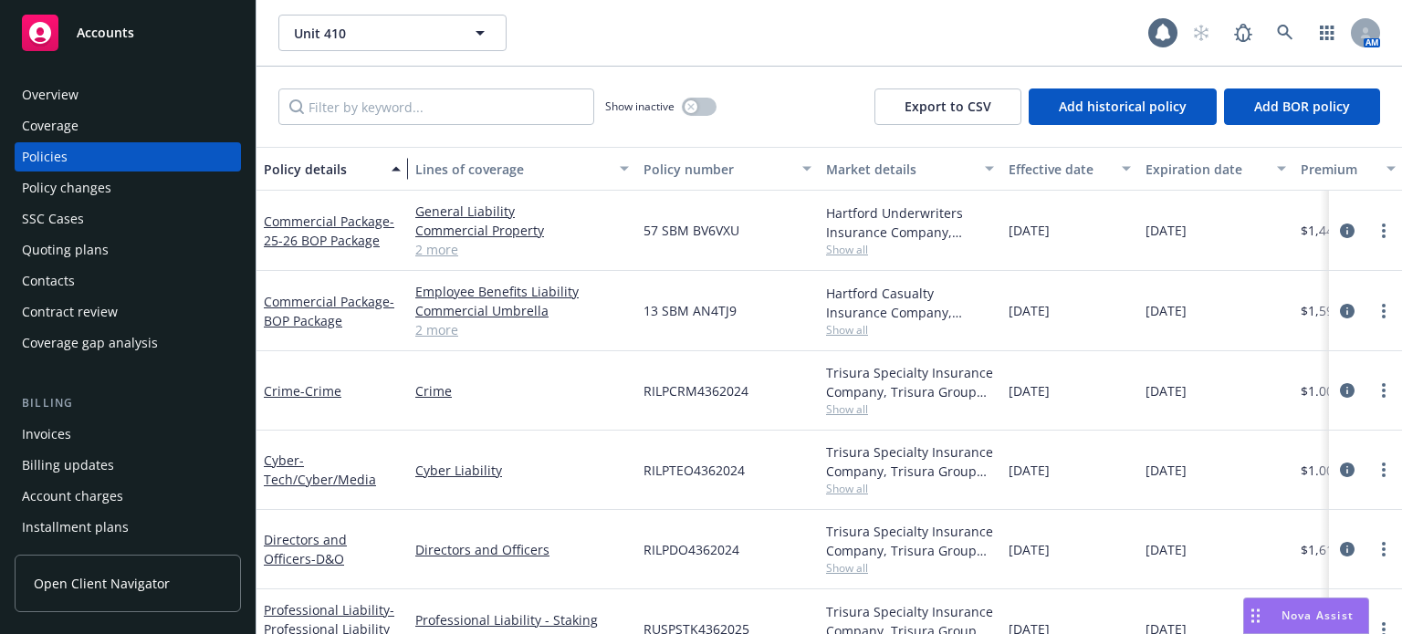
drag, startPoint x: 385, startPoint y: 171, endPoint x: 400, endPoint y: 170, distance: 14.6
click at [400, 170] on div "button" at bounding box center [398, 169] width 9 height 42
click at [79, 247] on div "Quoting plans" at bounding box center [65, 249] width 87 height 29
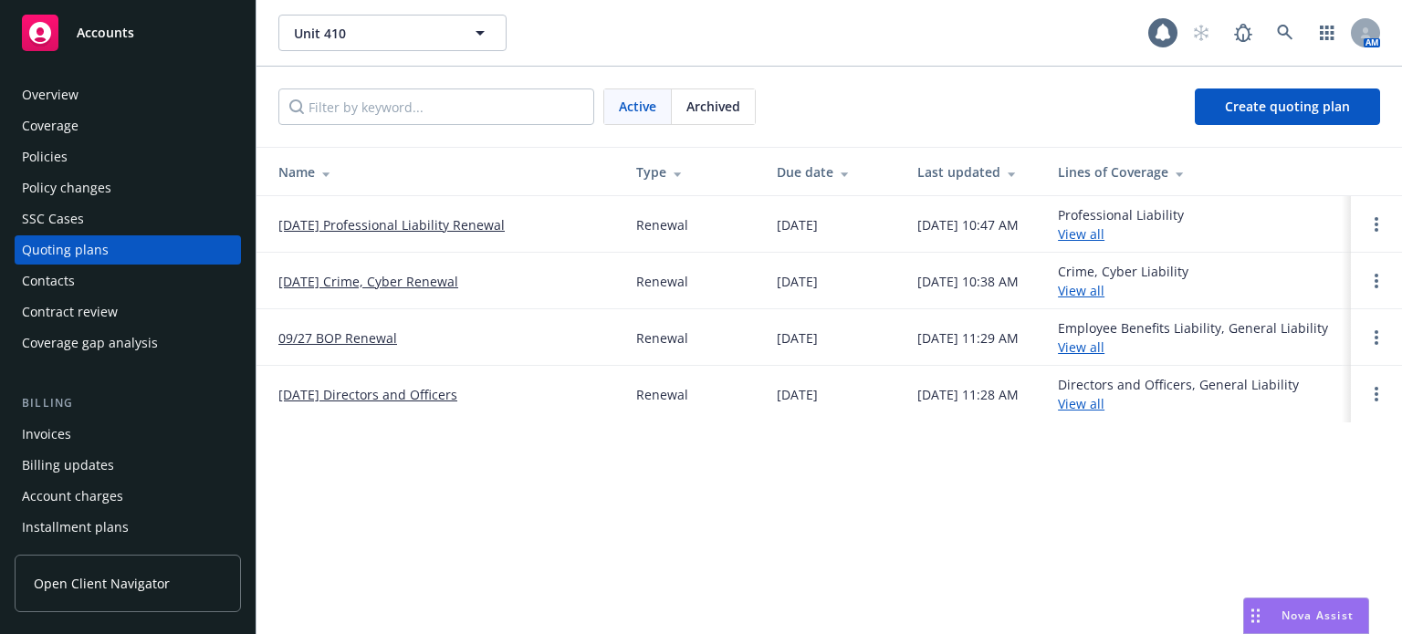
click at [396, 278] on link "[DATE] Crime, Cyber Renewal" at bounding box center [368, 281] width 180 height 19
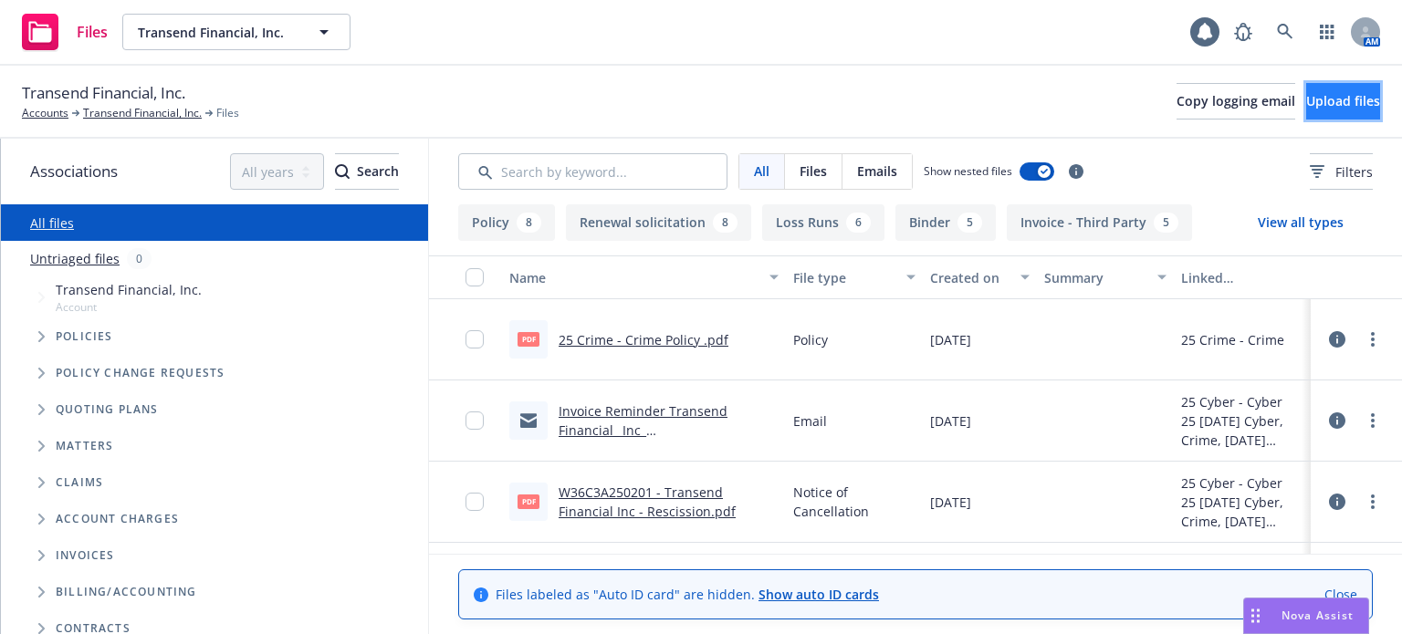
click at [1306, 104] on span "Upload files" at bounding box center [1343, 100] width 74 height 17
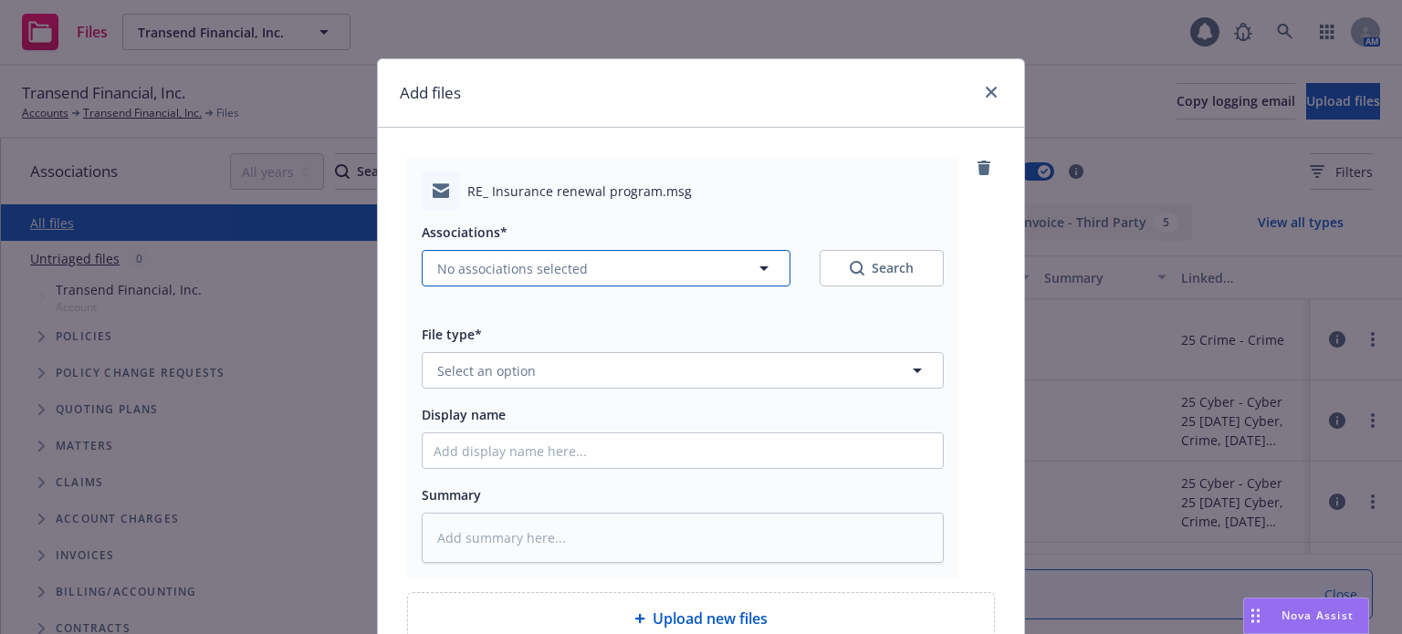
click at [524, 262] on span "No associations selected" at bounding box center [512, 268] width 151 height 19
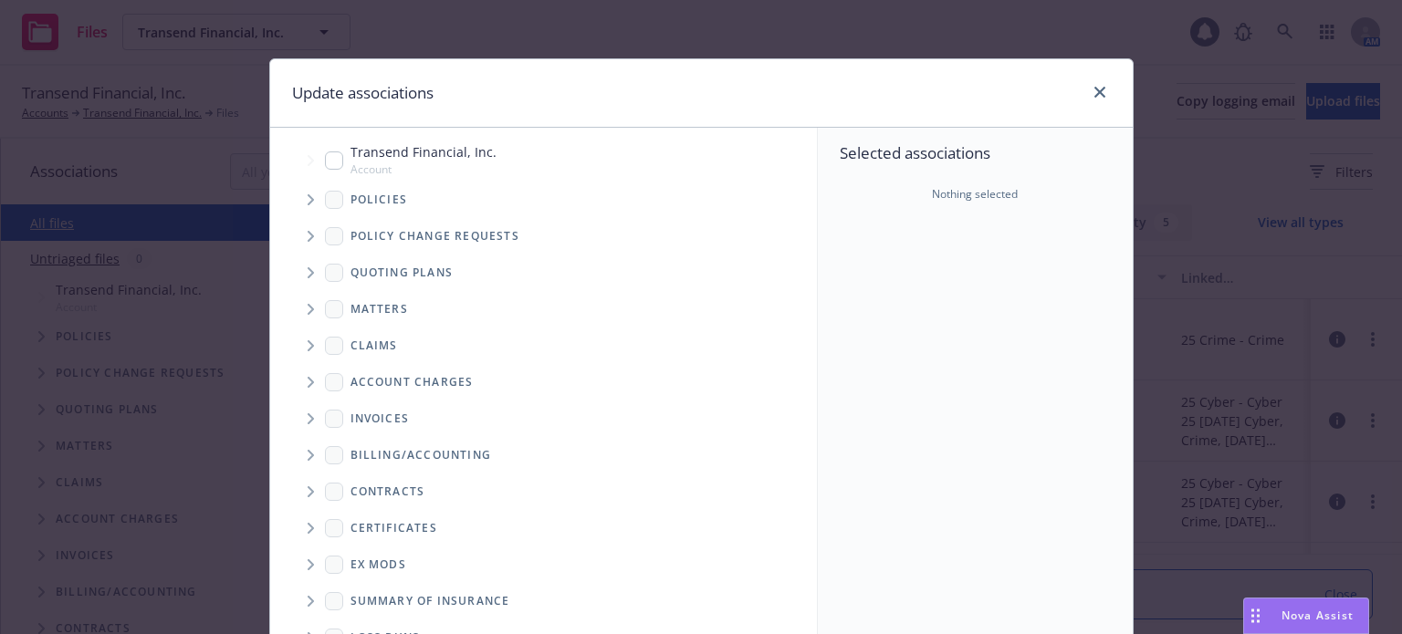
click at [308, 200] on icon "Tree Example" at bounding box center [311, 199] width 7 height 11
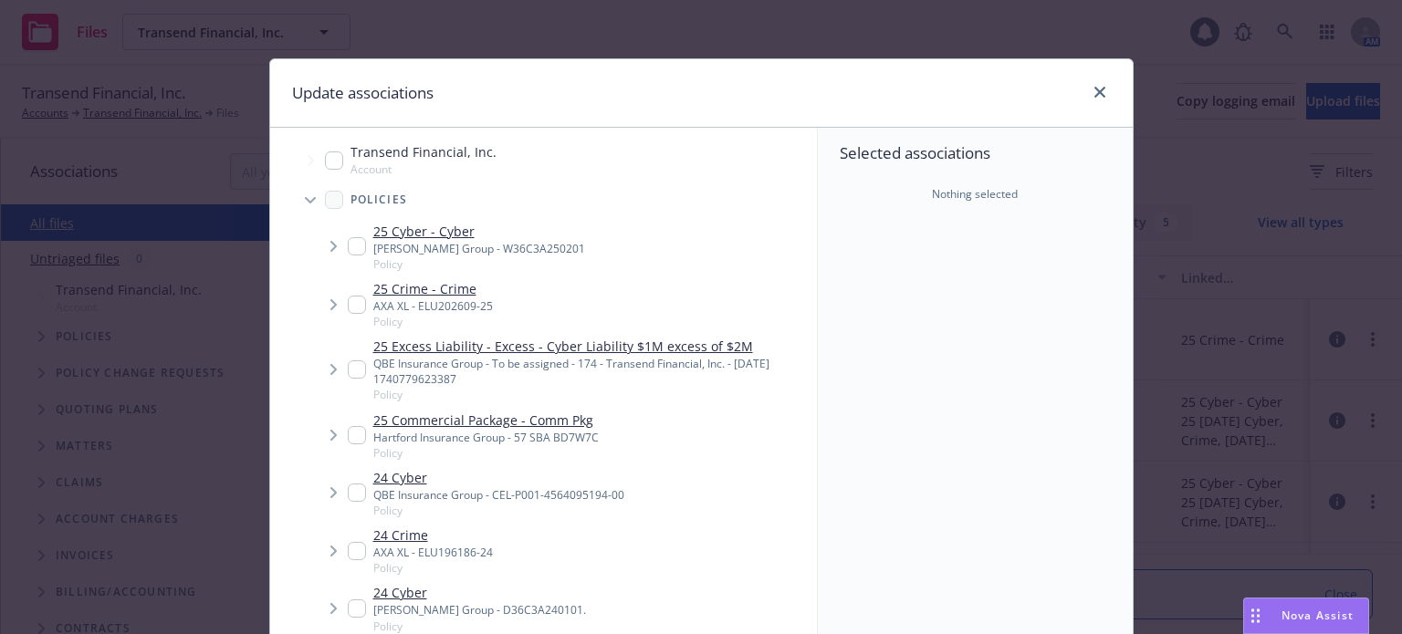
type textarea "x"
click at [348, 244] on input "Tree Example" at bounding box center [357, 246] width 18 height 18
checkbox input "true"
click at [350, 302] on input "Tree Example" at bounding box center [357, 305] width 18 height 18
checkbox input "true"
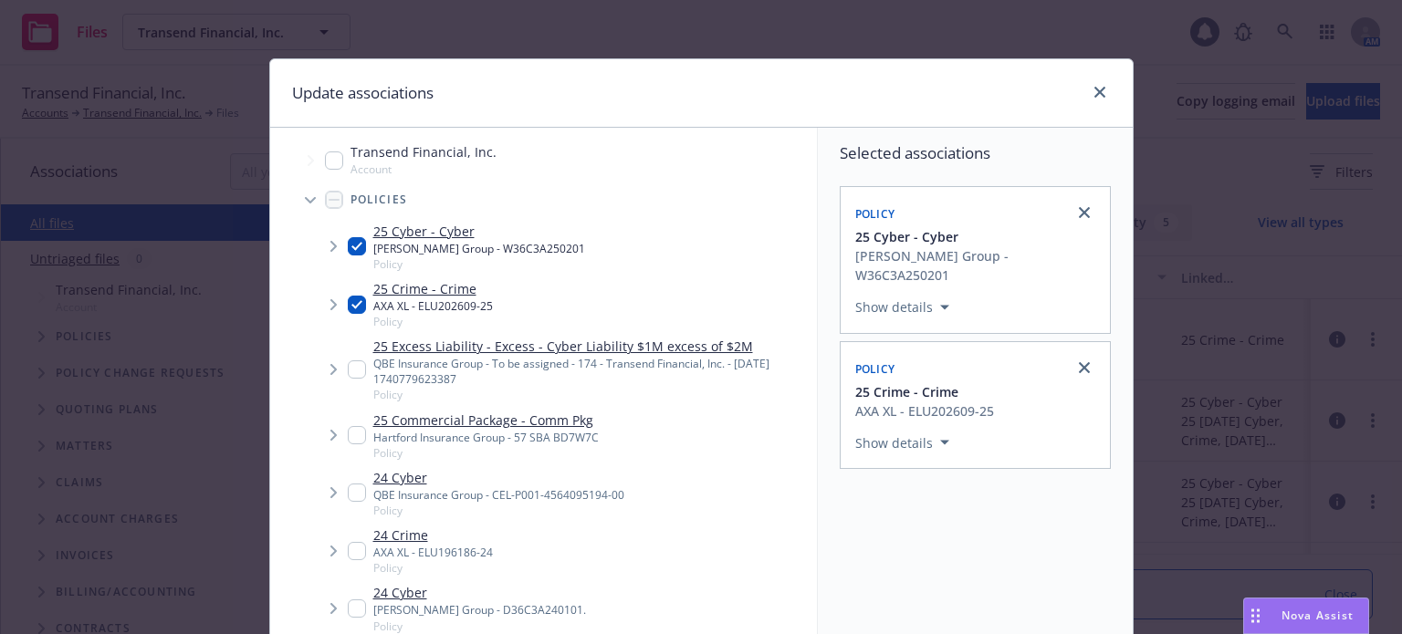
click at [348, 435] on input "Tree Example" at bounding box center [357, 435] width 18 height 18
checkbox input "true"
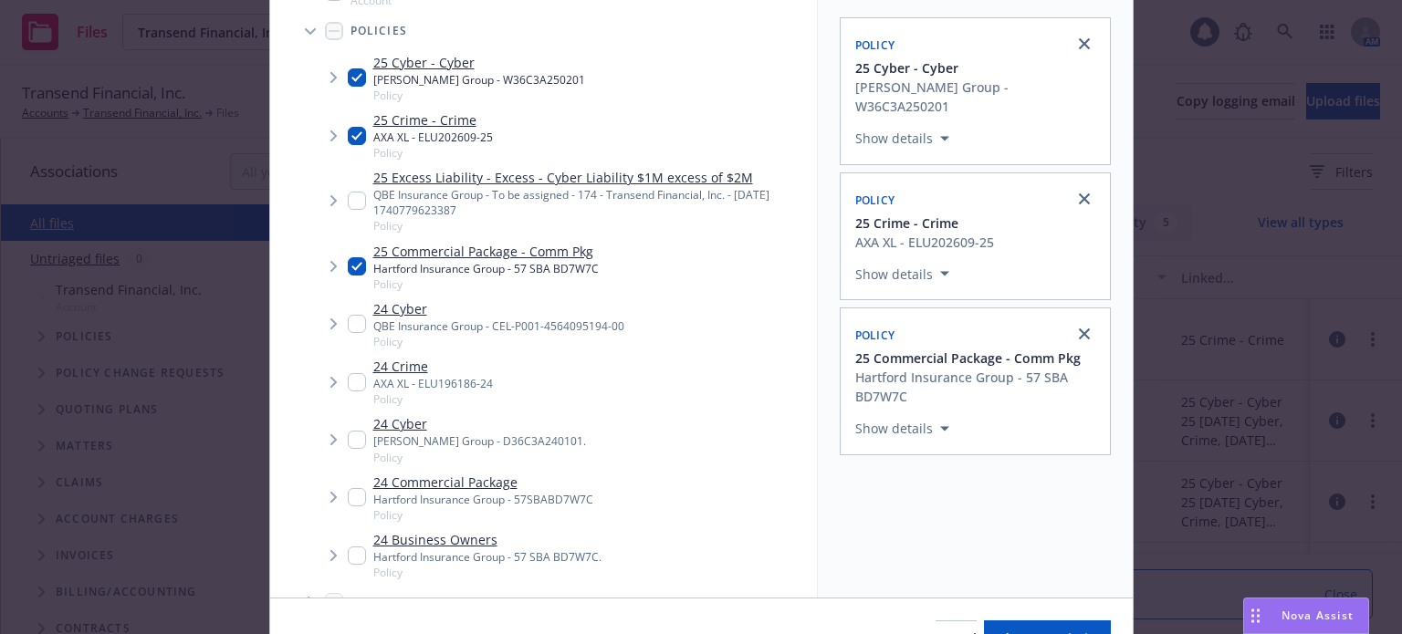
scroll to position [272, 0]
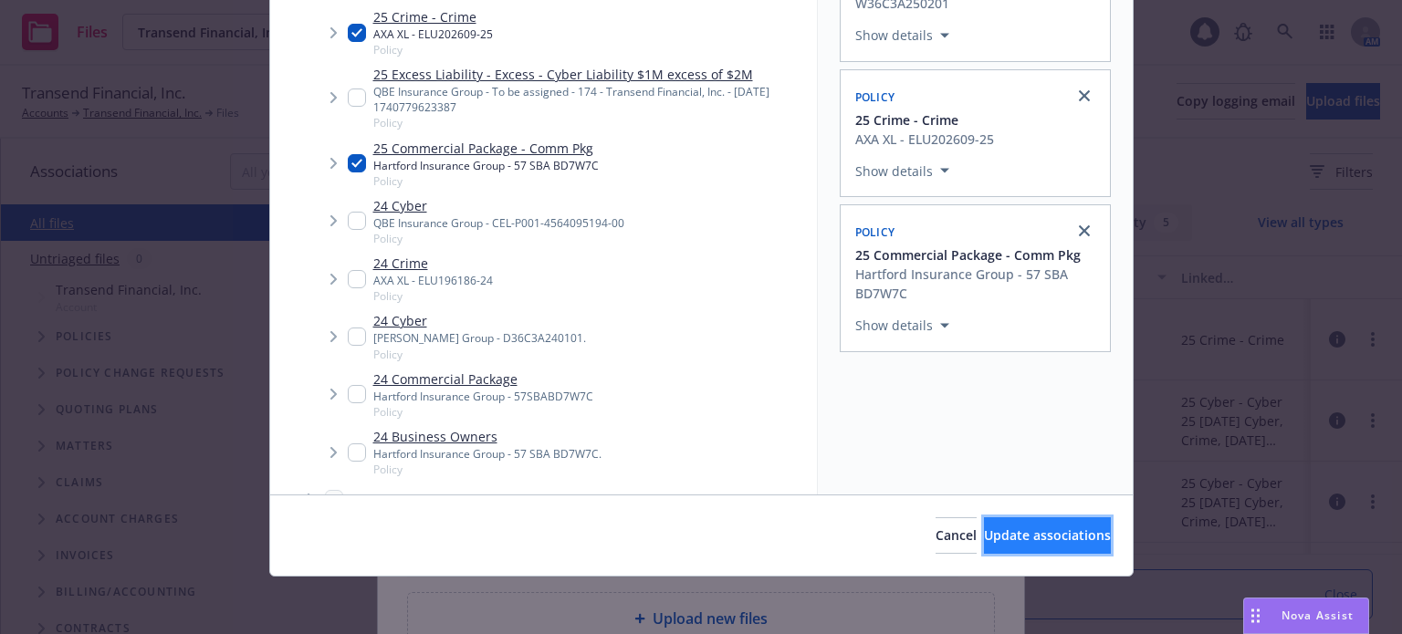
click at [1000, 542] on span "Update associations" at bounding box center [1047, 535] width 127 height 17
type textarea "x"
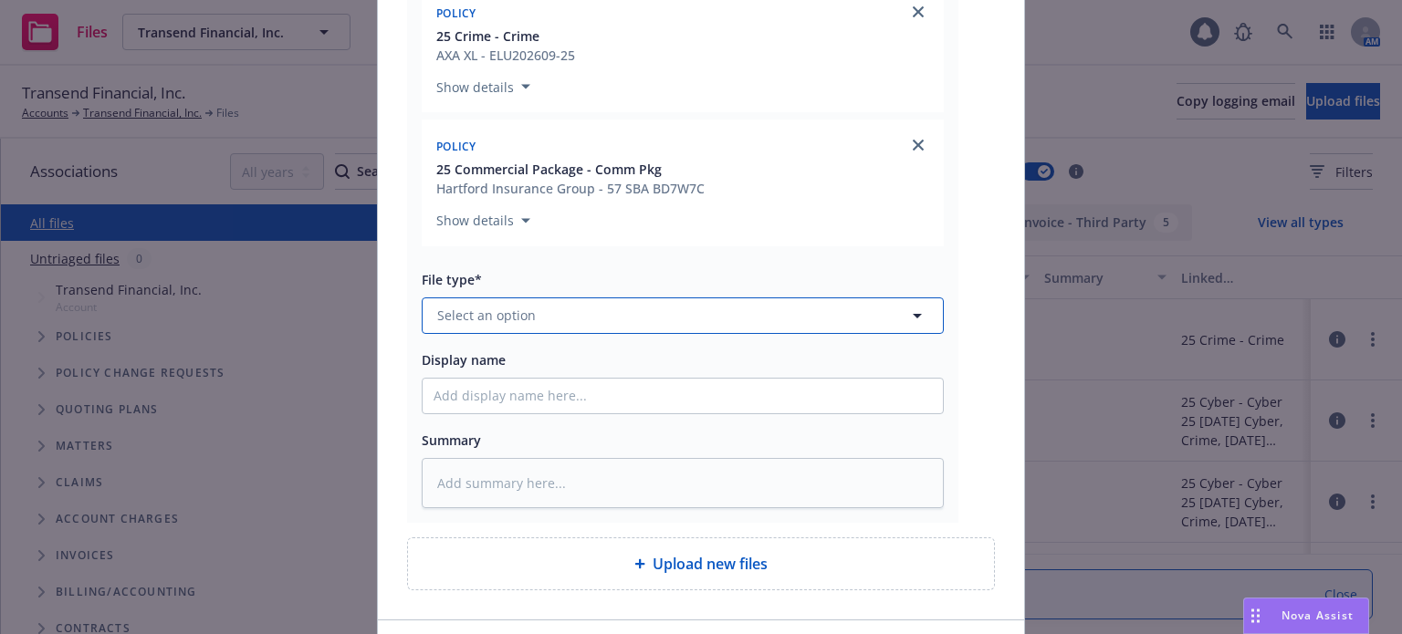
click at [574, 313] on button "Select an option" at bounding box center [683, 316] width 522 height 37
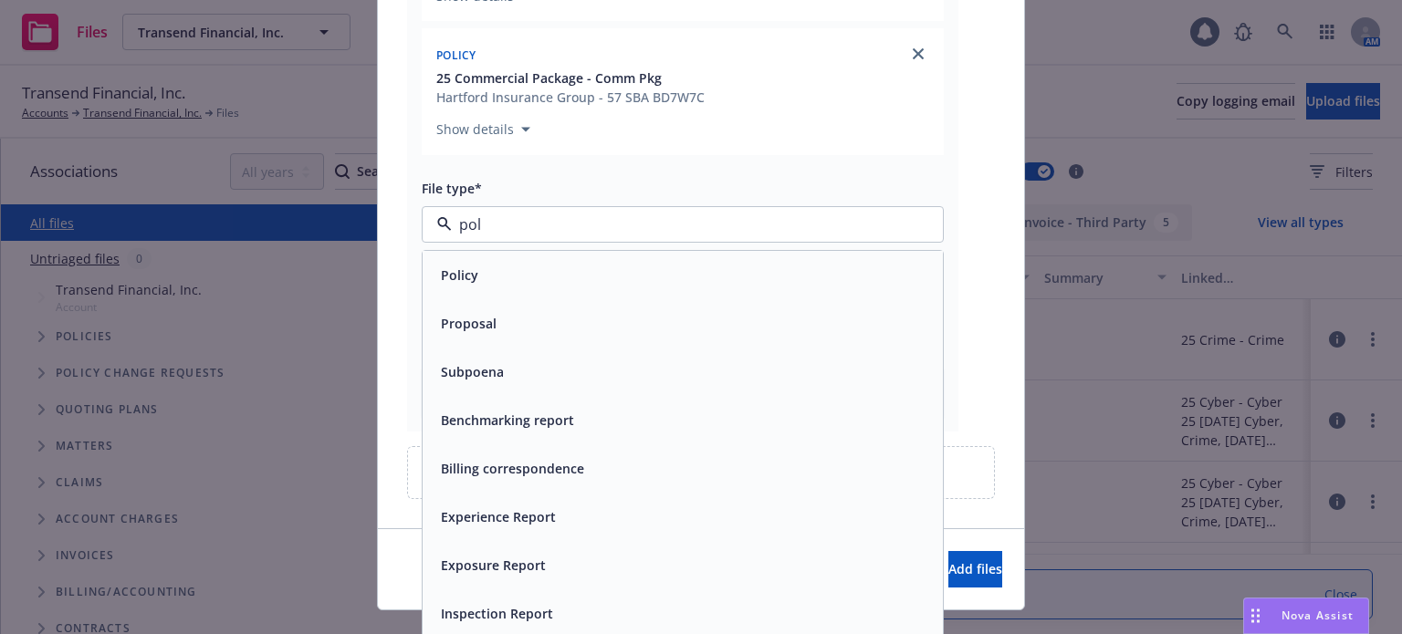
type input "poli"
click at [500, 384] on div "Policy delivery" at bounding box center [683, 372] width 520 height 48
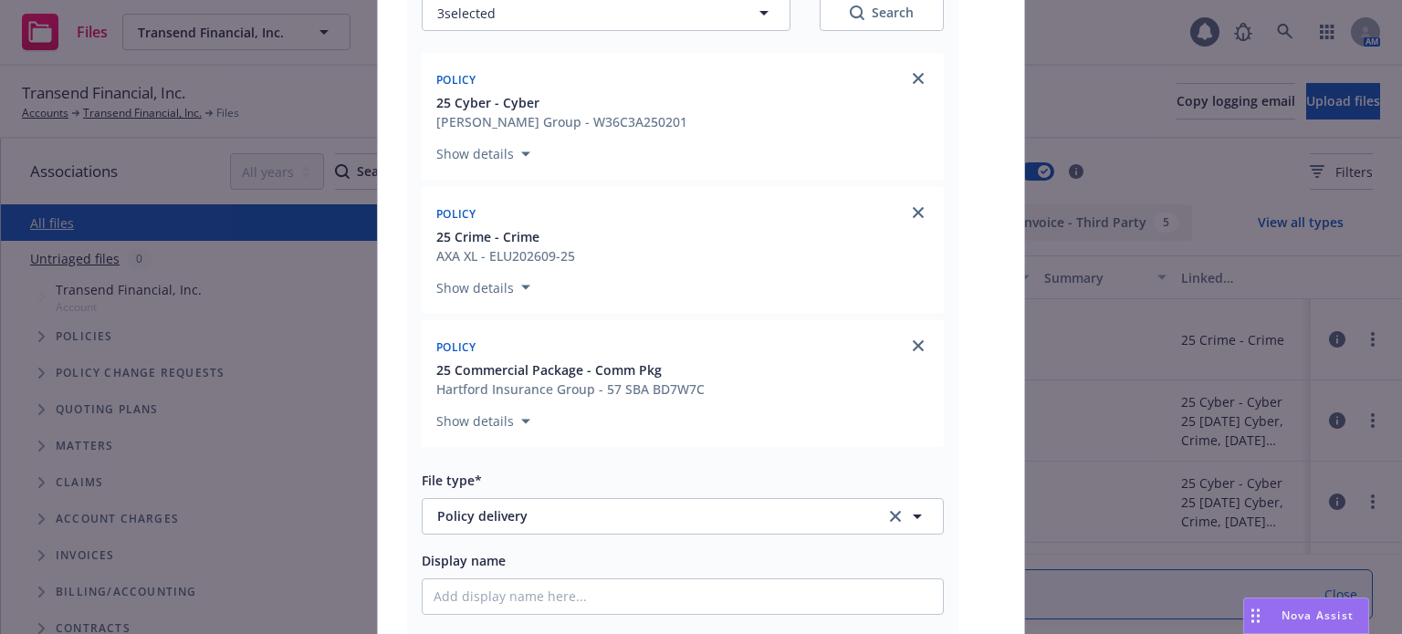
scroll to position [580, 0]
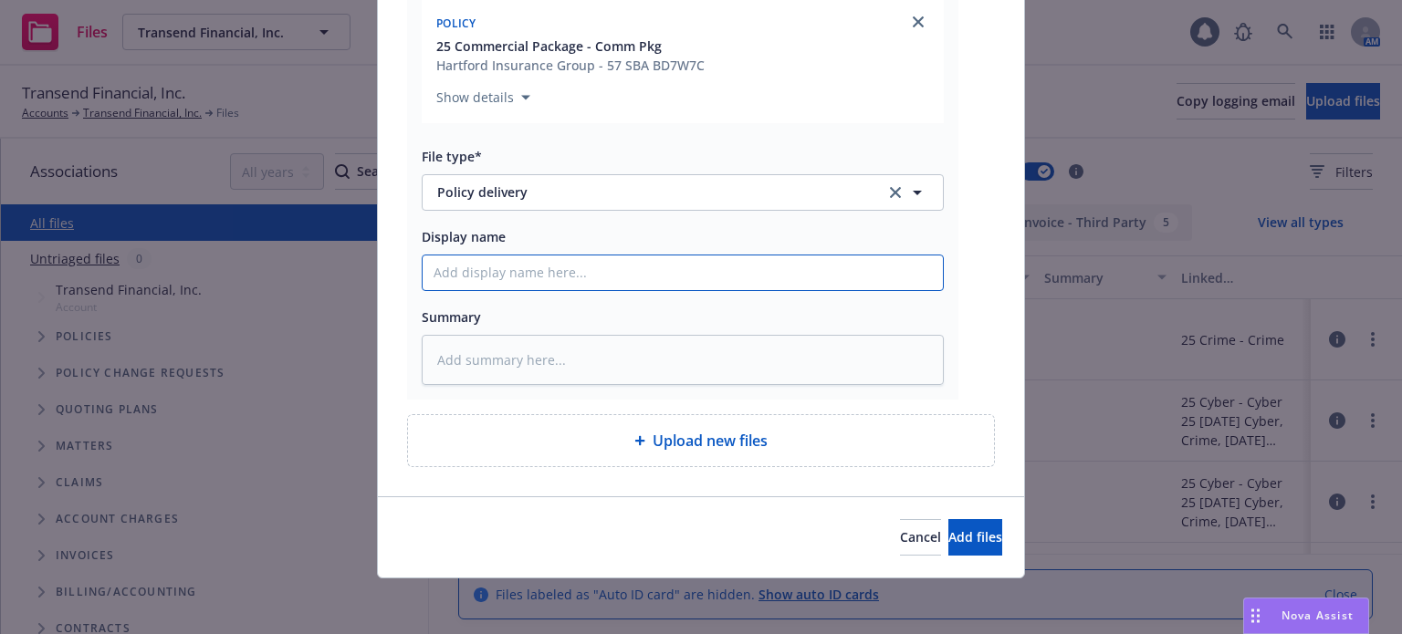
click at [539, 266] on input "Display name" at bounding box center [683, 273] width 520 height 35
type textarea "x"
type input "P"
type textarea "x"
type input "Po"
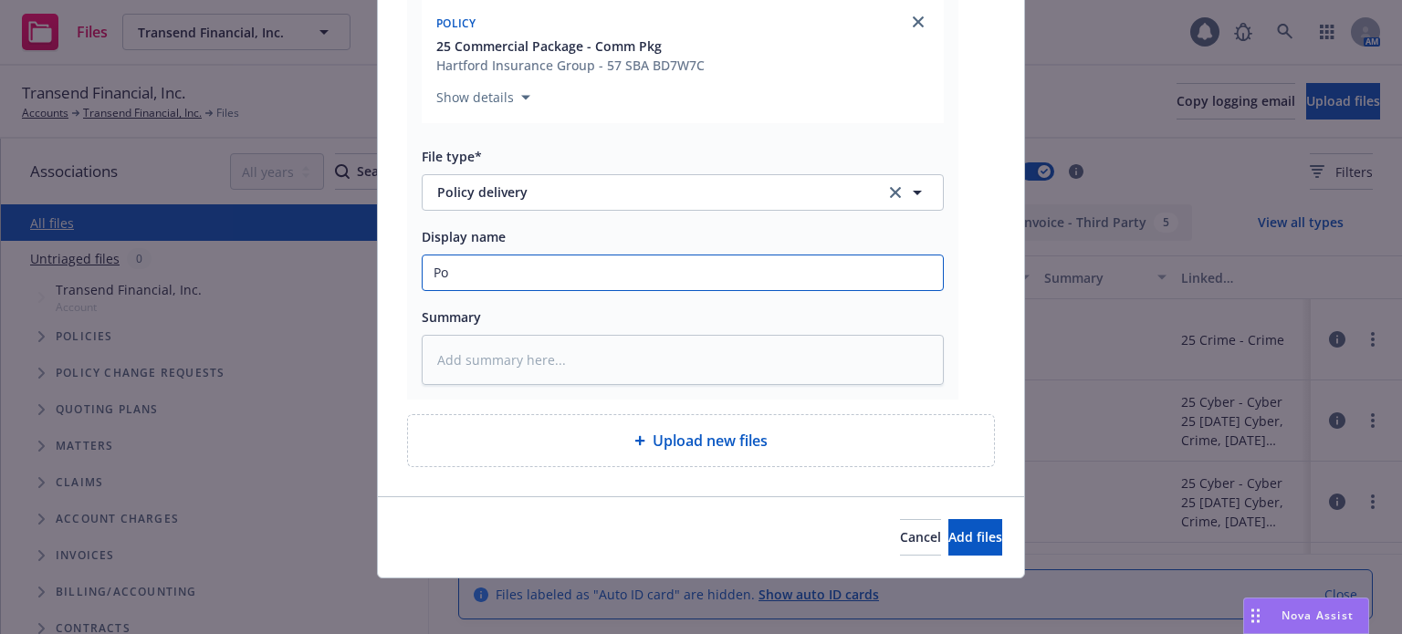
type textarea "x"
type input "Pol"
type textarea "x"
type input "Polic"
type textarea "x"
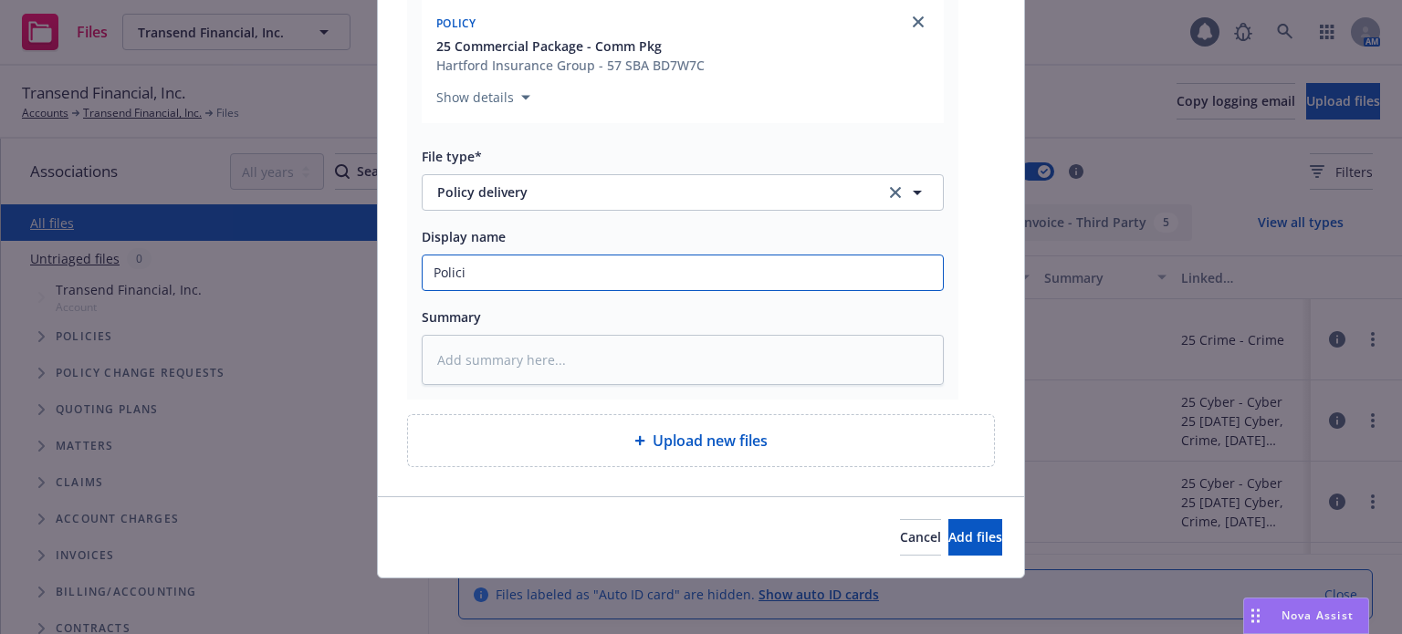
type input "Policie"
type textarea "x"
type input "Policies"
type textarea "x"
type input "Policies"
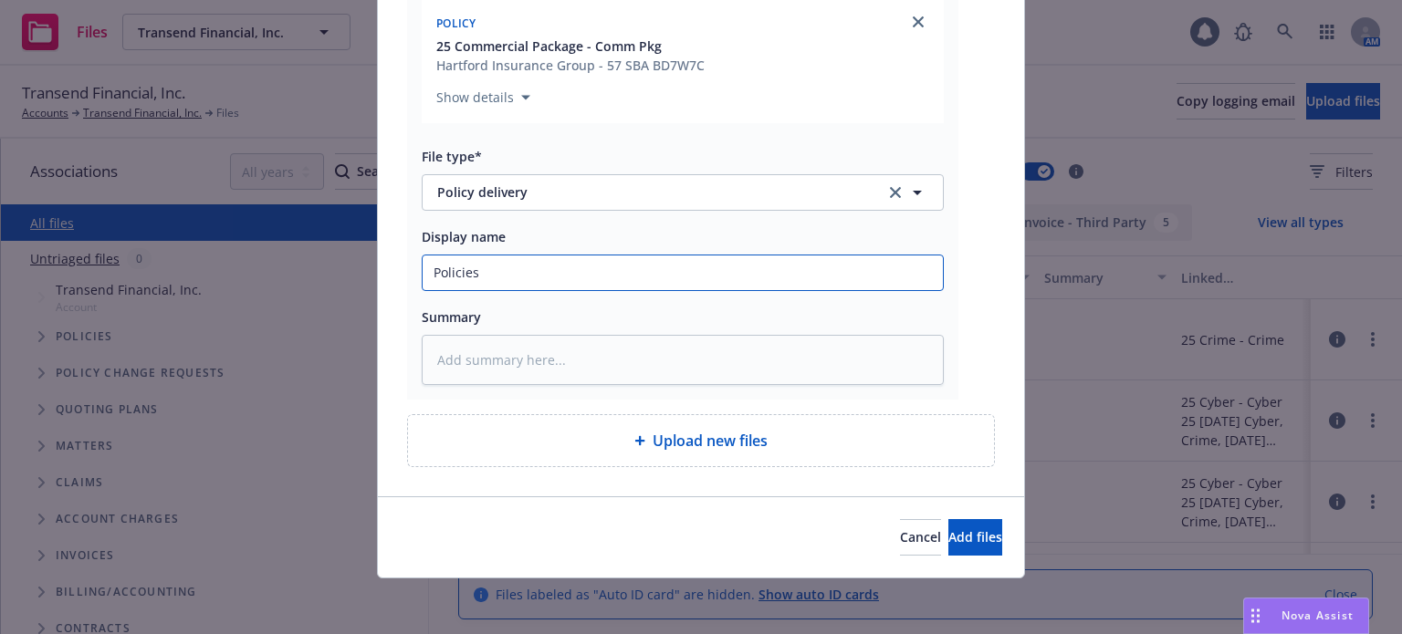
type textarea "x"
type input "Policies s"
type textarea "x"
type input "Policies se"
type textarea "x"
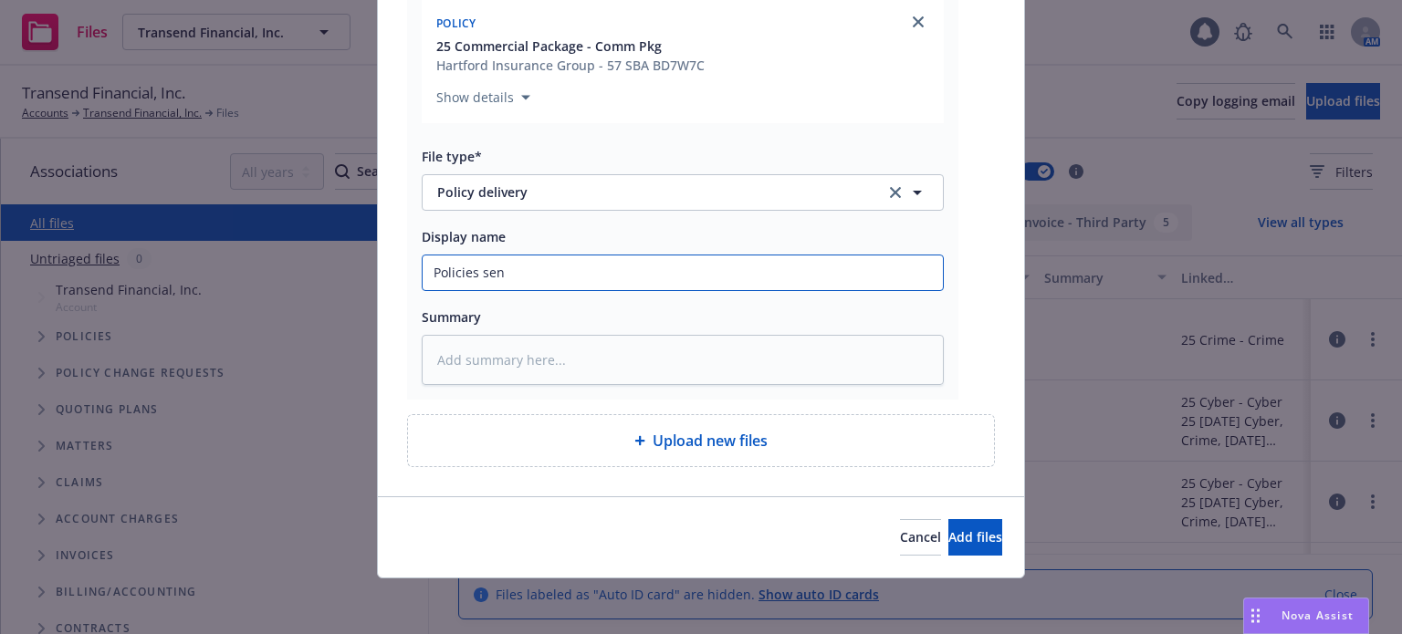
type input "Policies sent"
type textarea "x"
type input "Policies sent"
type textarea "x"
type input "Policies sent t"
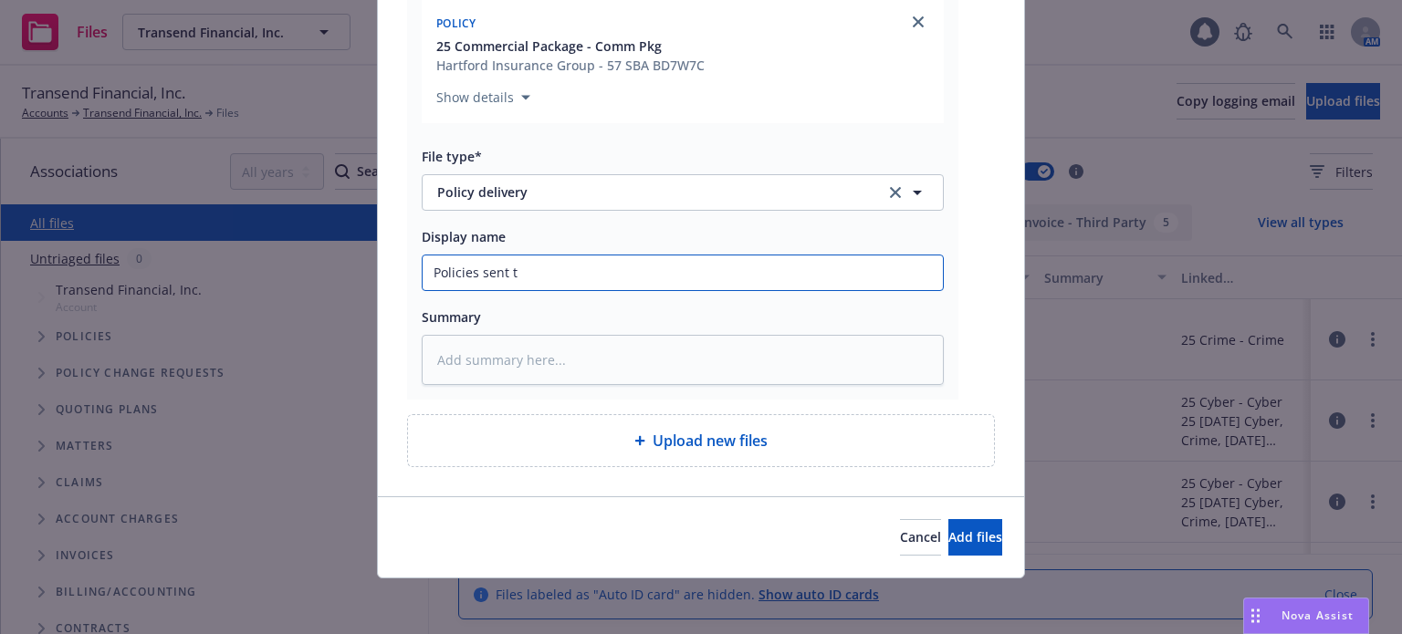
type textarea "x"
type input "Policies sent to"
type textarea "x"
type input "Policies sent to i"
type textarea "x"
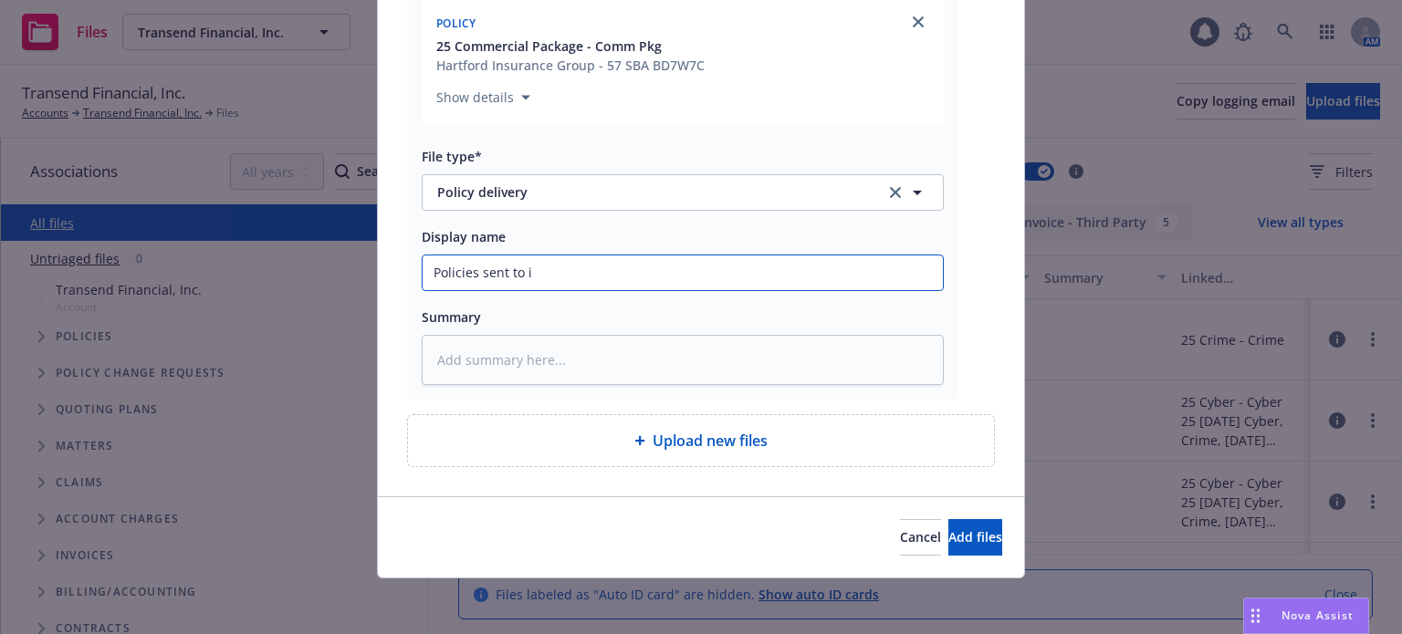
type input "Policies sent to in"
type textarea "x"
type input "Policies sent to ins"
type textarea "x"
type input "Policies sent to insu"
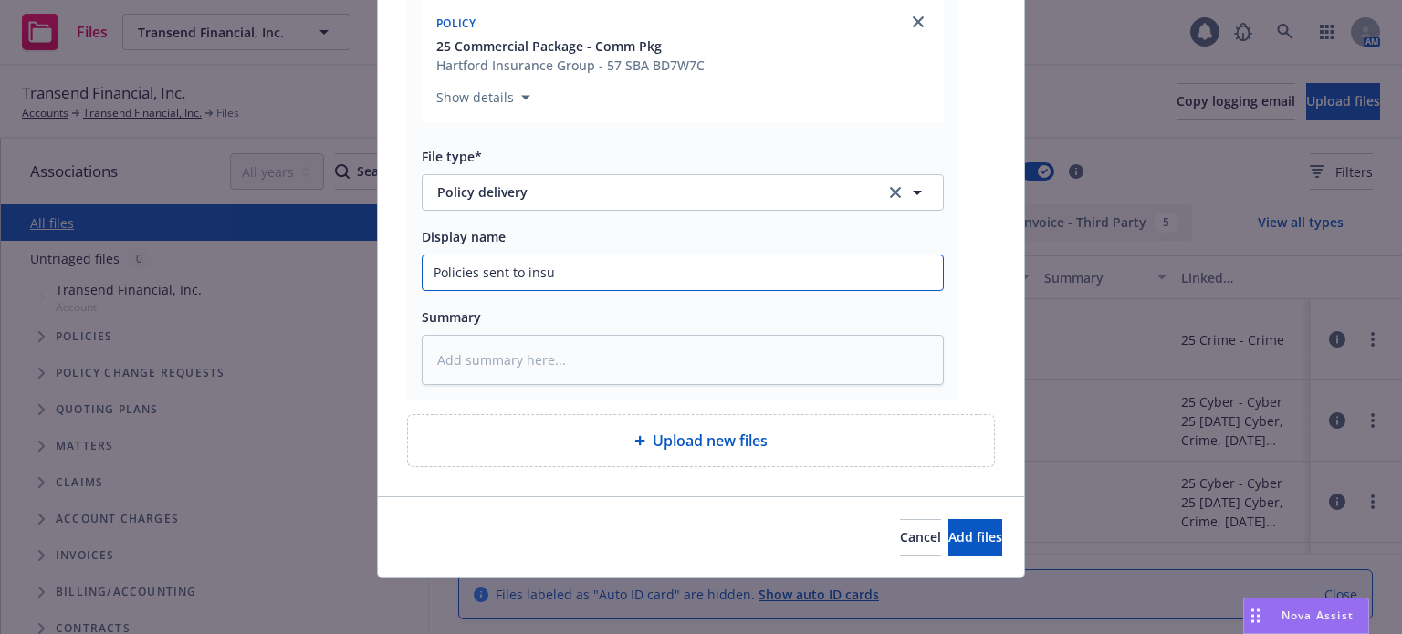
type textarea "x"
type input "Policies sent to insur"
type textarea "x"
type input "Policies sent to insure"
type textarea "x"
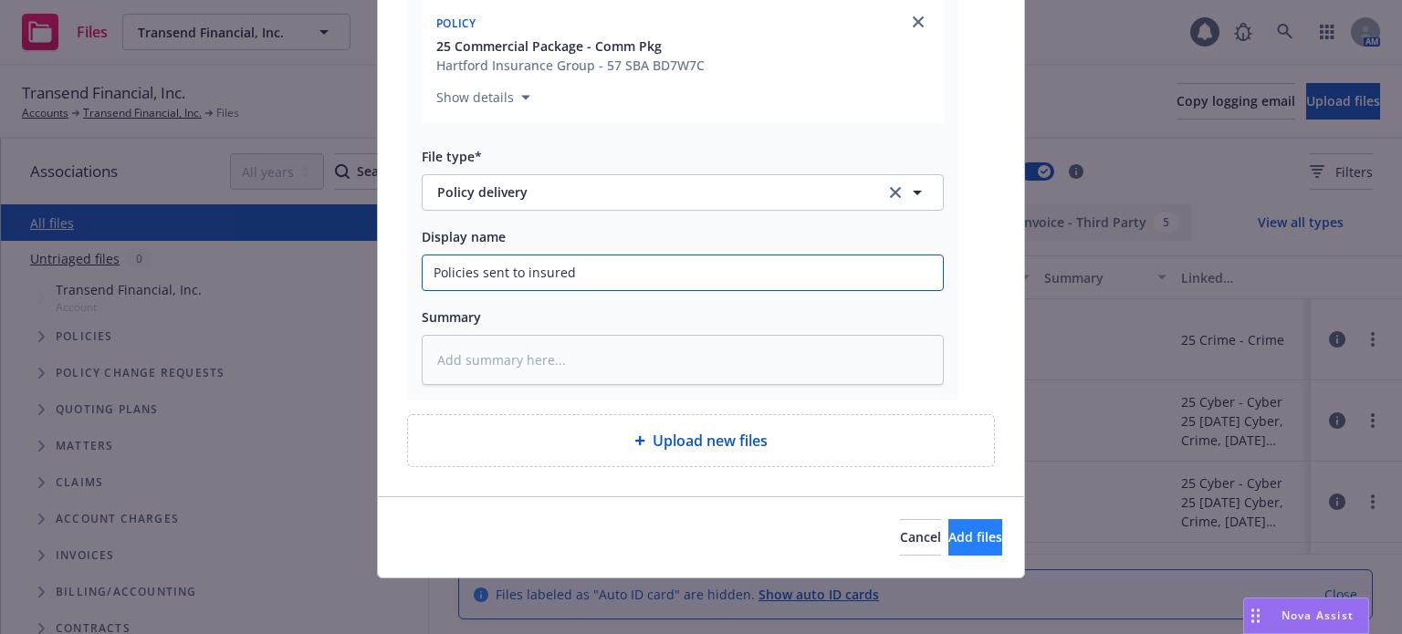
type input "Policies sent to insured"
click at [951, 523] on button "Add files" at bounding box center [975, 537] width 54 height 37
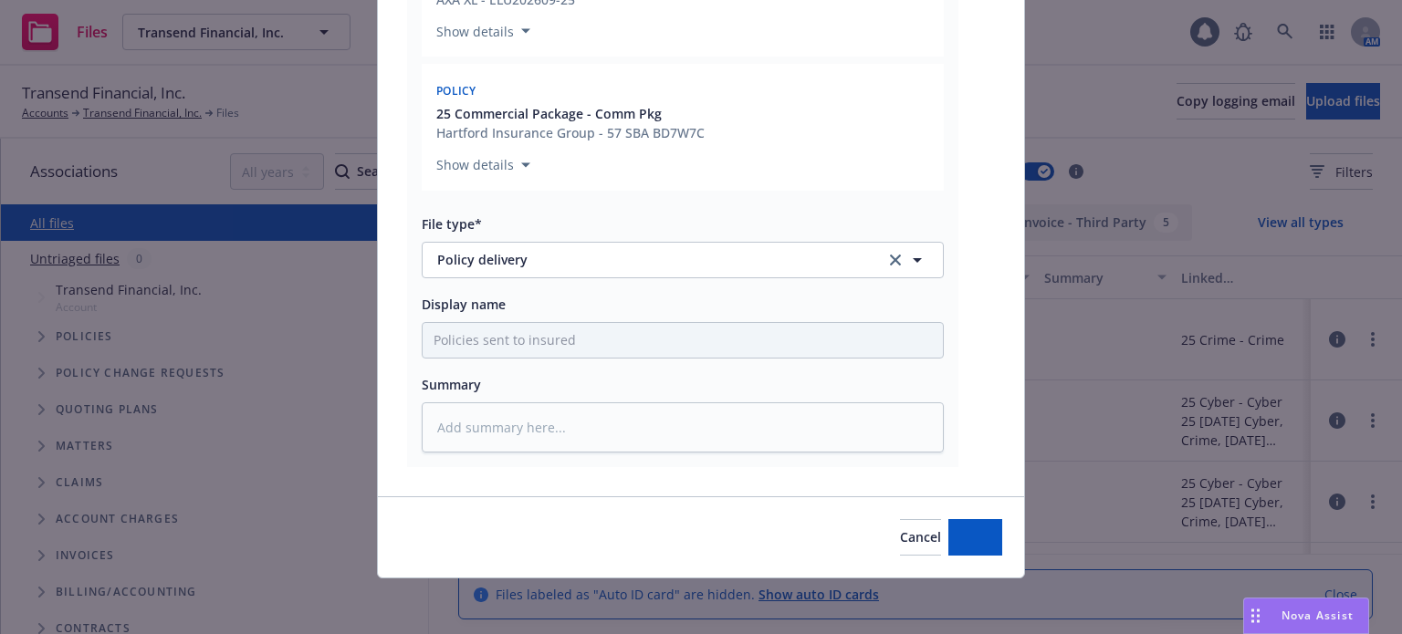
type textarea "x"
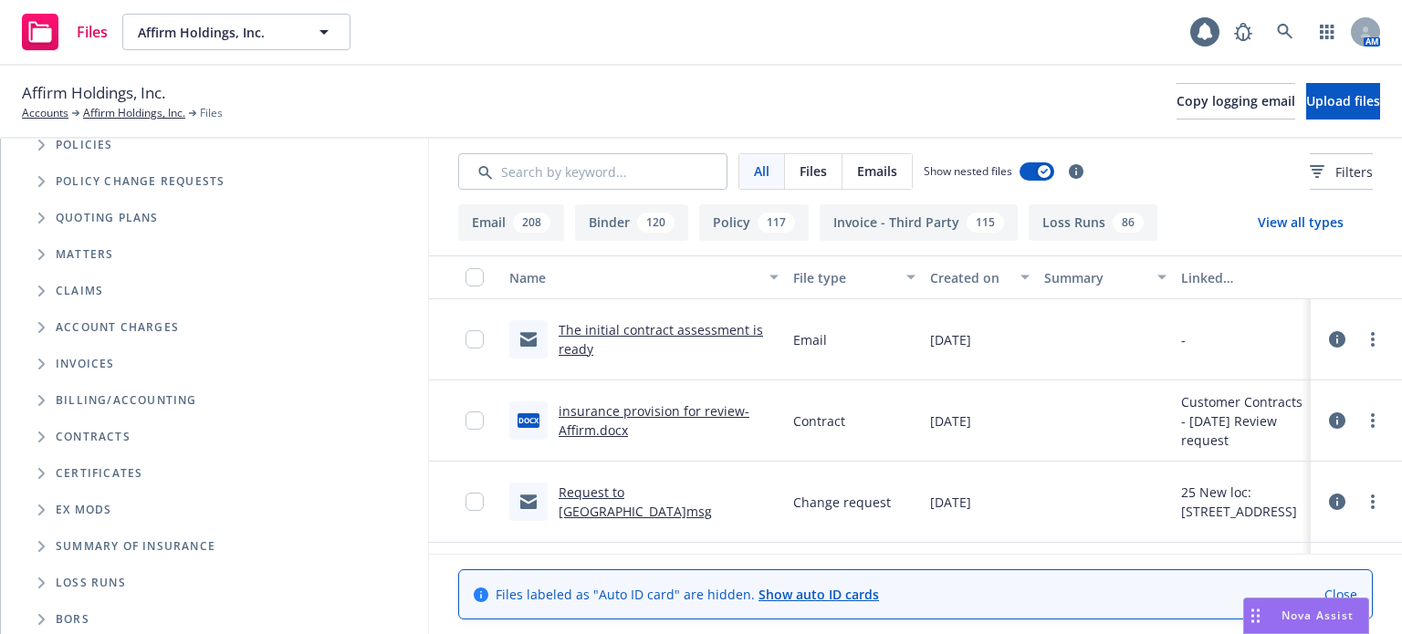
scroll to position [194, 0]
click at [38, 470] on icon "Folder Tree Example" at bounding box center [41, 470] width 7 height 11
click at [55, 504] on icon "Folder Tree Example" at bounding box center [56, 503] width 7 height 11
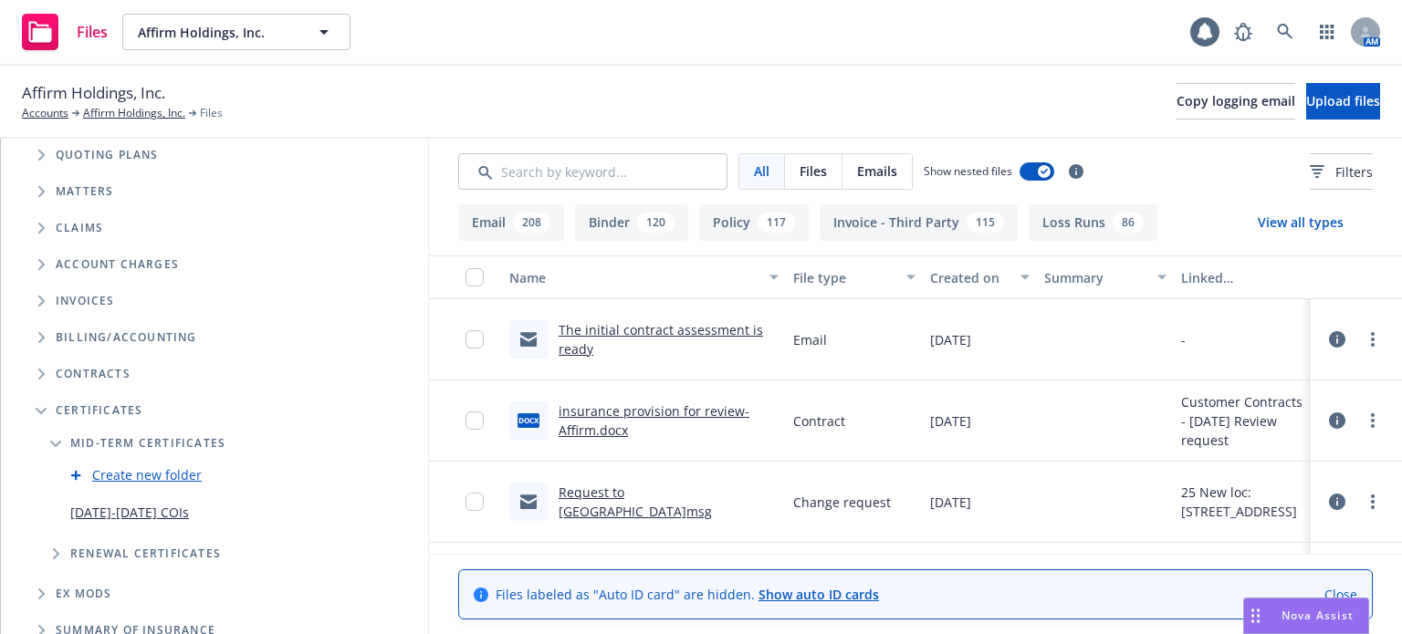
scroll to position [286, 0]
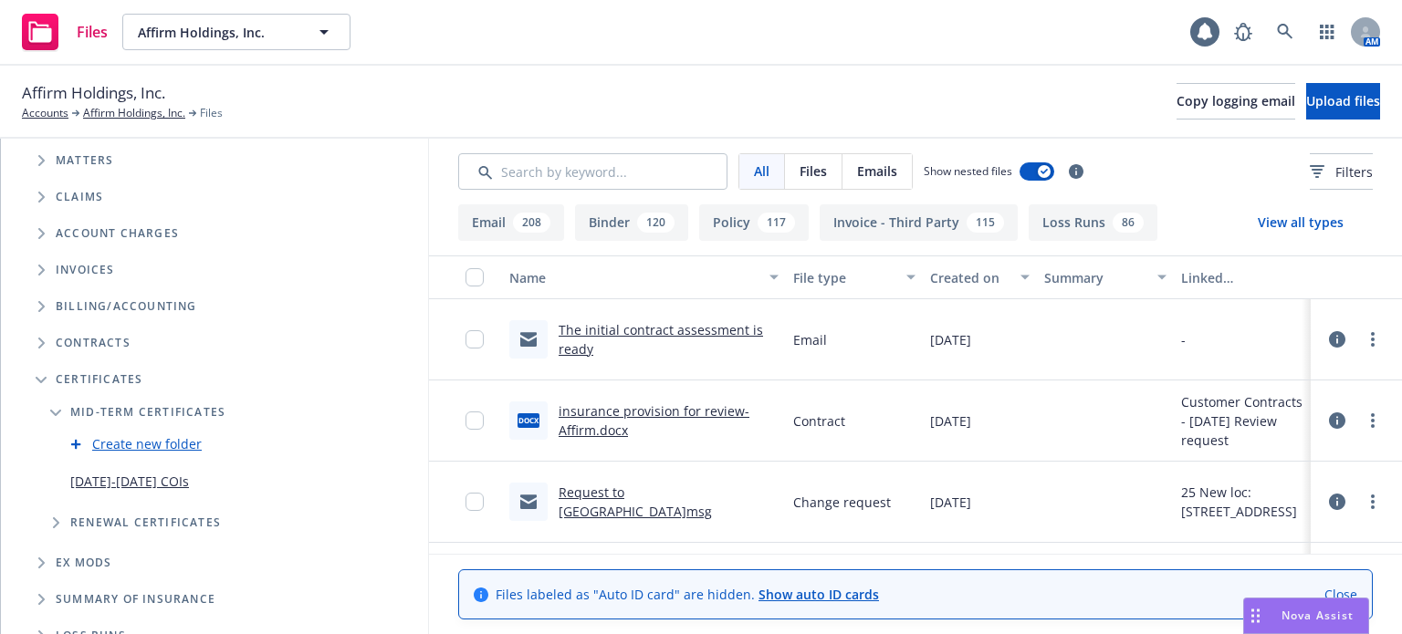
drag, startPoint x: 55, startPoint y: 411, endPoint x: 49, endPoint y: 393, distance: 18.2
click at [55, 411] on icon "Folder Tree Example" at bounding box center [55, 413] width 11 height 7
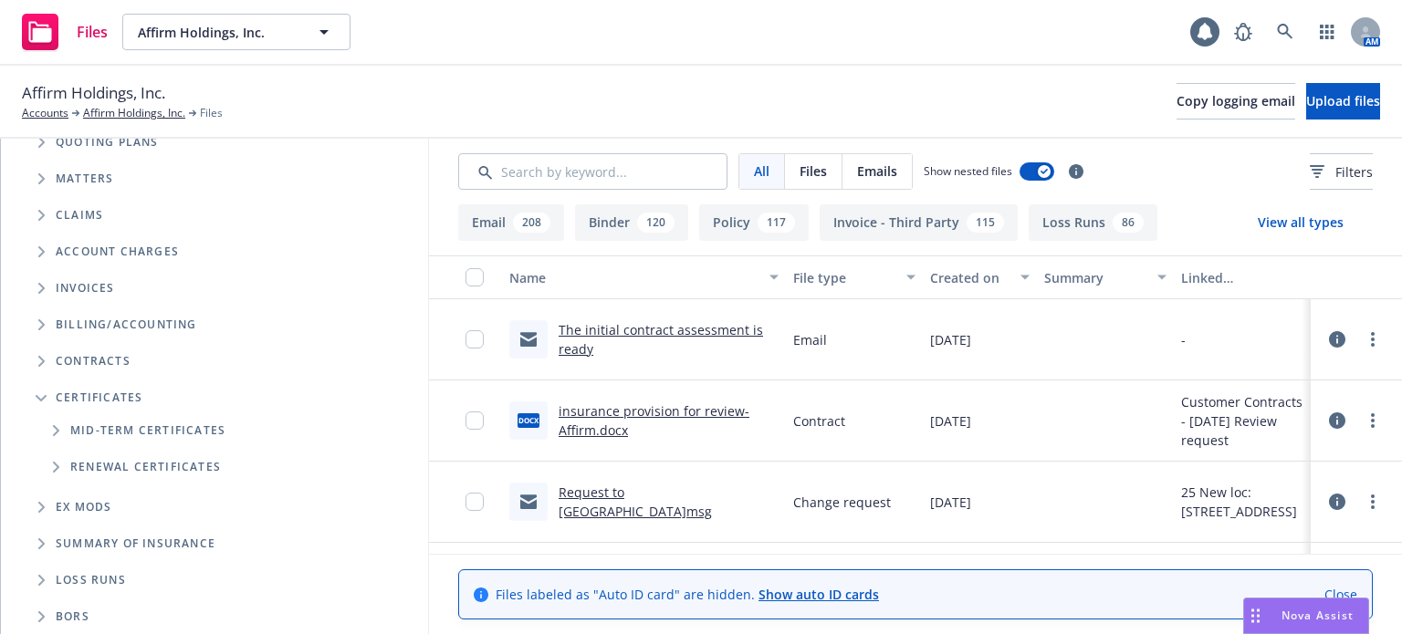
click at [39, 364] on icon "Folder Tree Example" at bounding box center [41, 361] width 6 height 11
click at [55, 430] on icon "Folder Tree Example" at bounding box center [56, 430] width 7 height 11
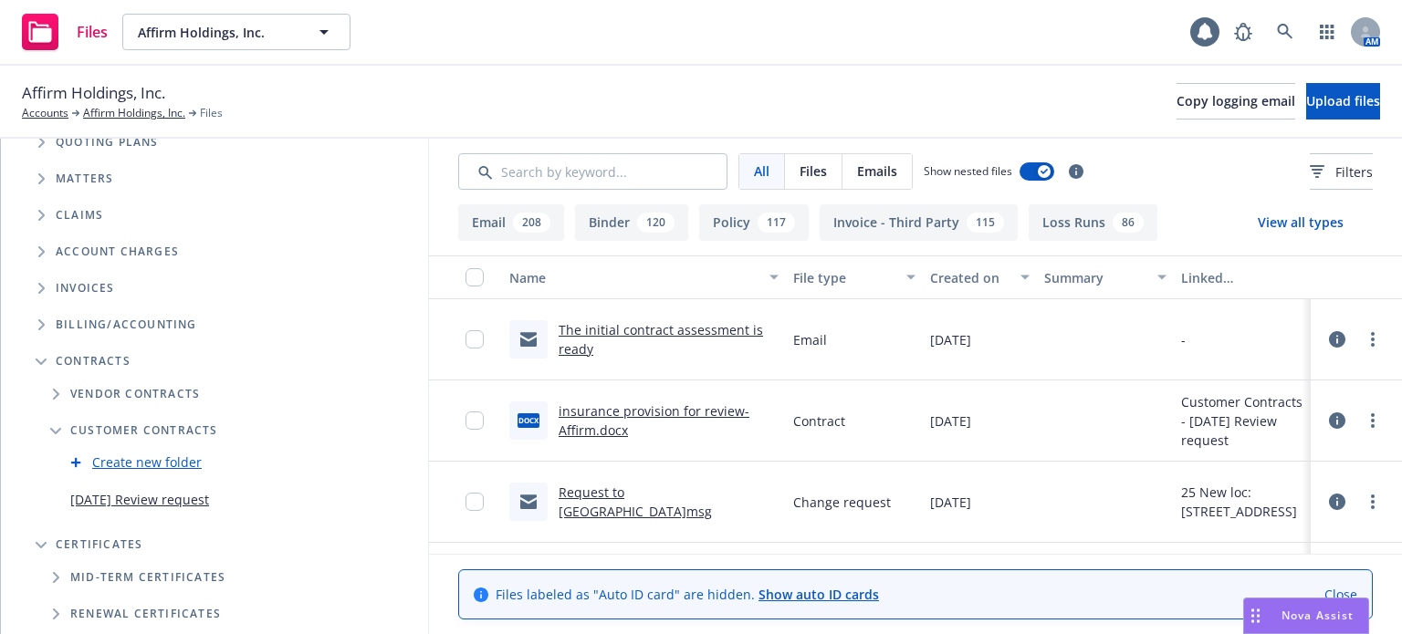
click at [125, 494] on link "[DATE] Review request" at bounding box center [139, 499] width 139 height 19
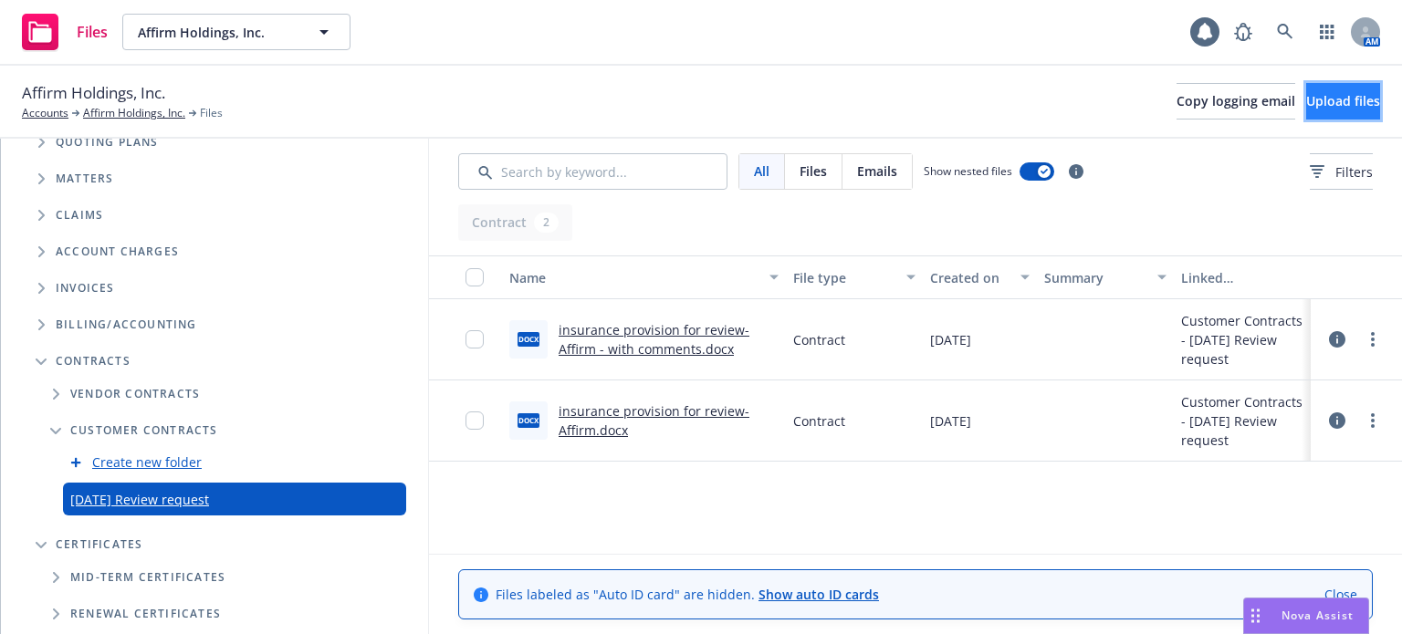
click at [1324, 108] on span "Upload files" at bounding box center [1343, 100] width 74 height 17
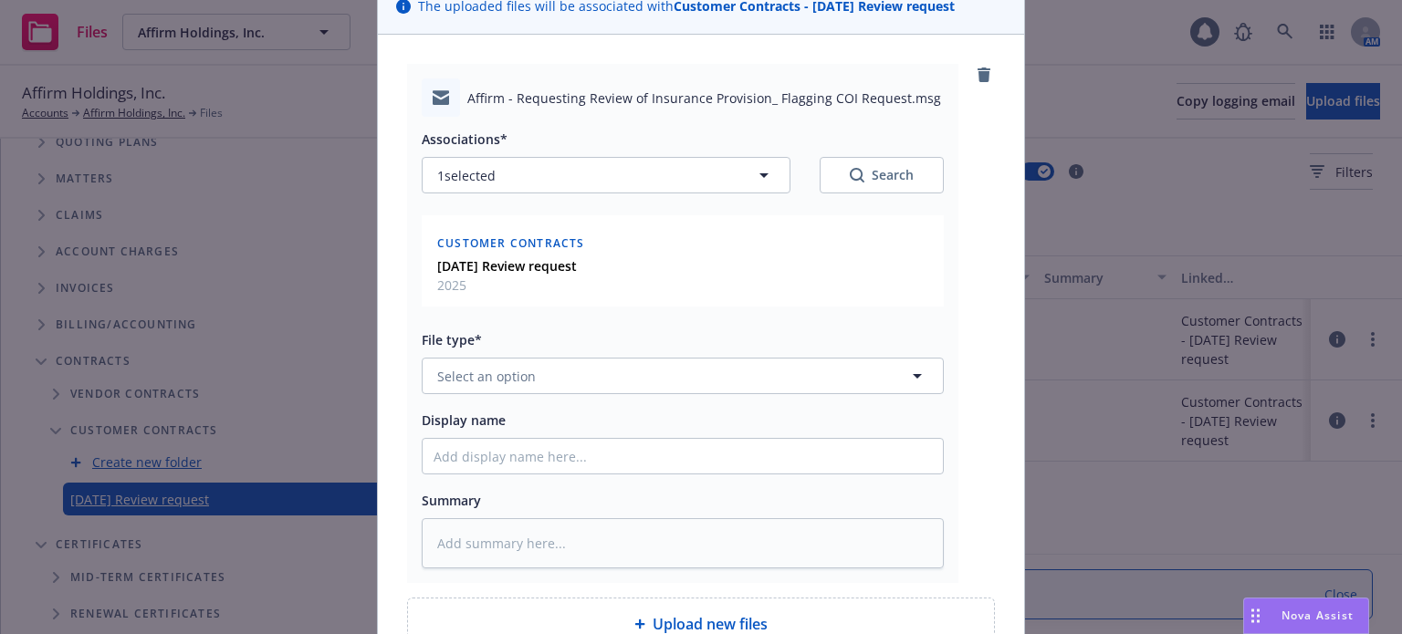
scroll to position [183, 0]
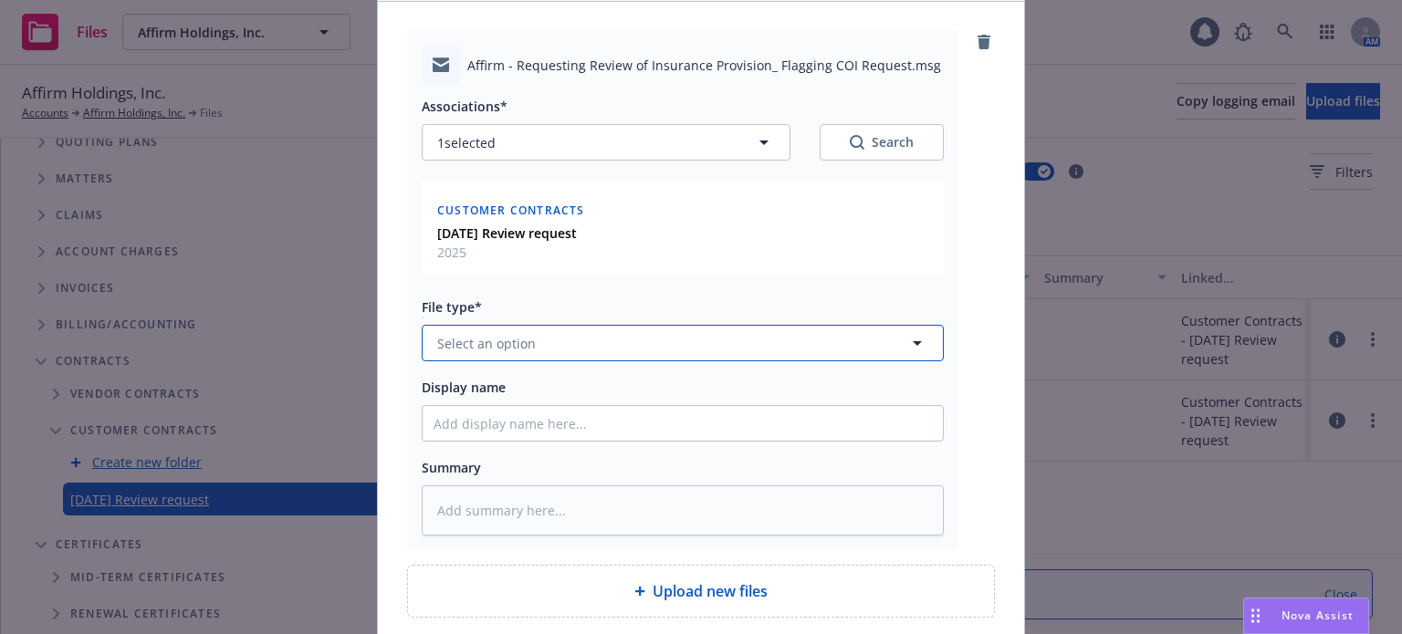
click at [514, 338] on span "Select an option" at bounding box center [486, 343] width 99 height 19
type input "ema"
click at [487, 390] on div "Email" at bounding box center [682, 394] width 498 height 26
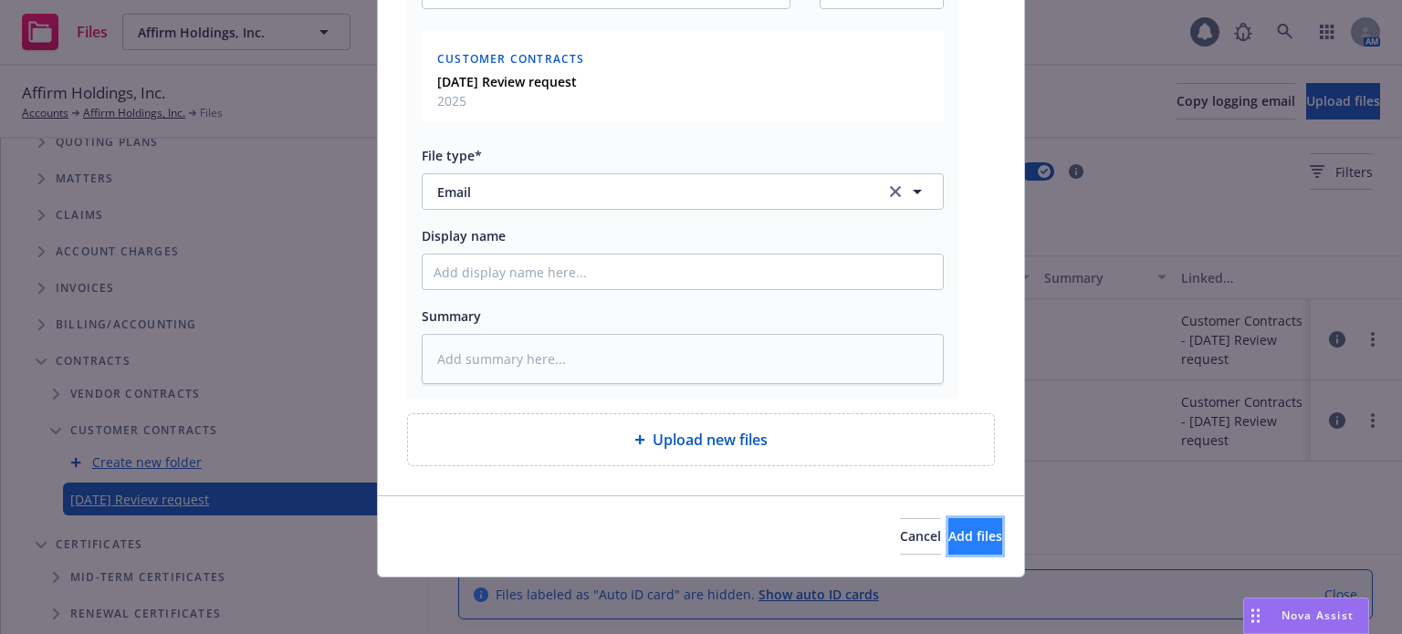
click at [948, 536] on span "Add files" at bounding box center [975, 535] width 54 height 17
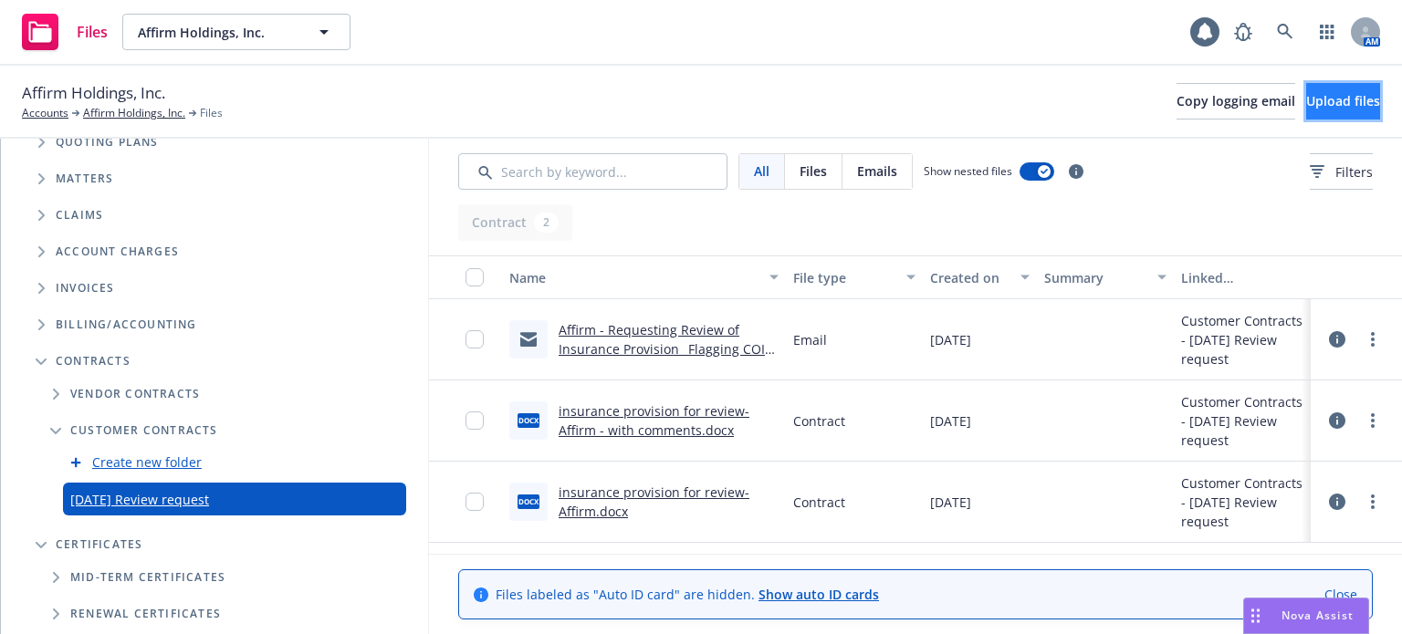
click at [1314, 101] on span "Upload files" at bounding box center [1343, 100] width 74 height 17
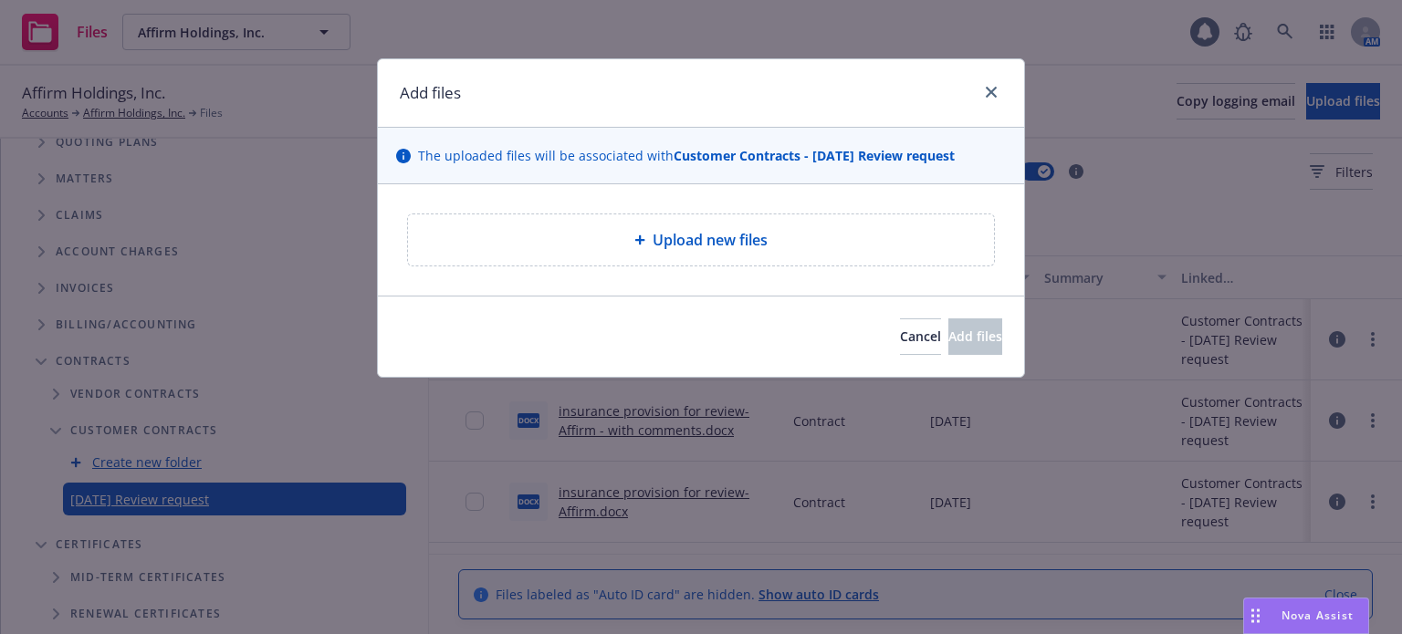
type textarea "x"
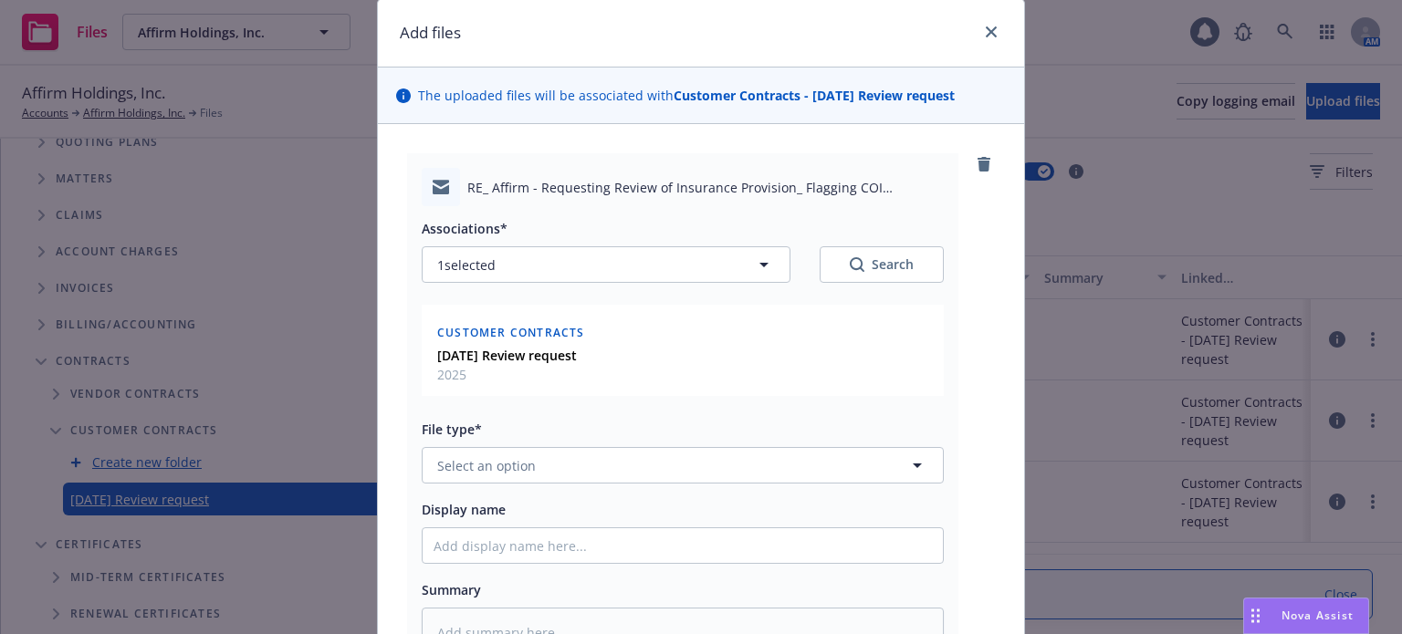
scroll to position [91, 0]
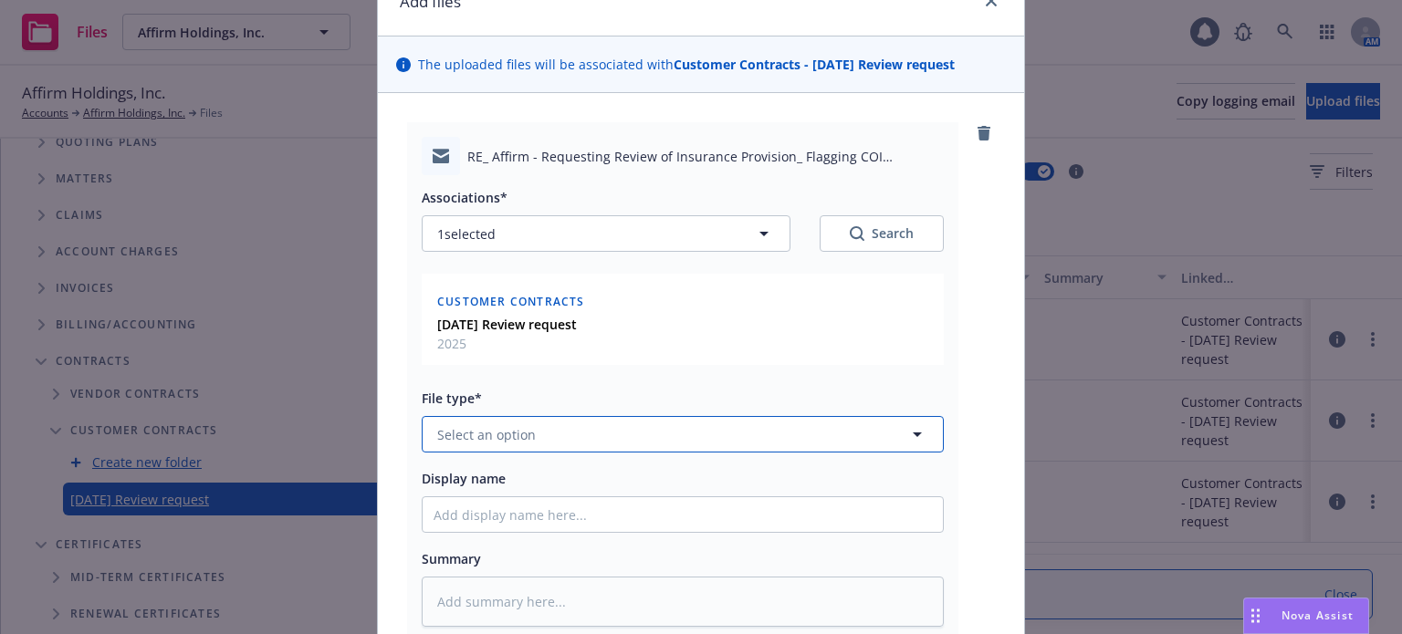
click at [519, 430] on span "Select an option" at bounding box center [486, 434] width 99 height 19
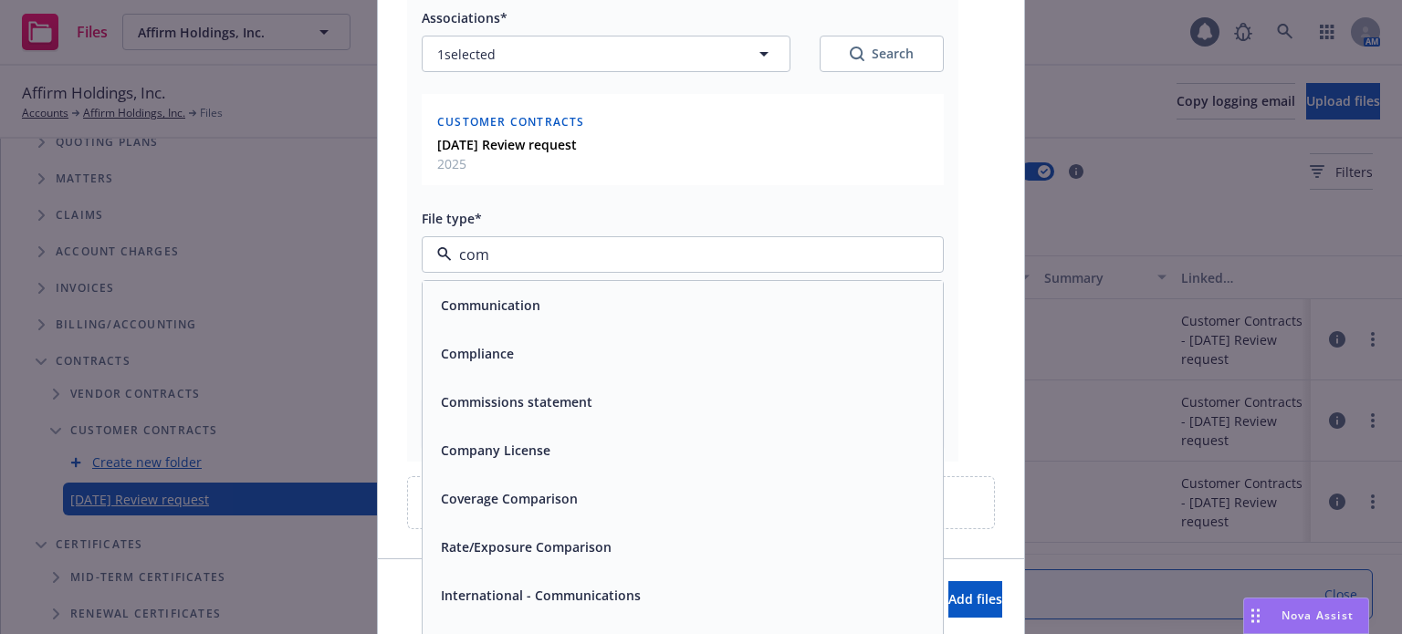
scroll to position [274, 0]
type input "comt"
type textarea "x"
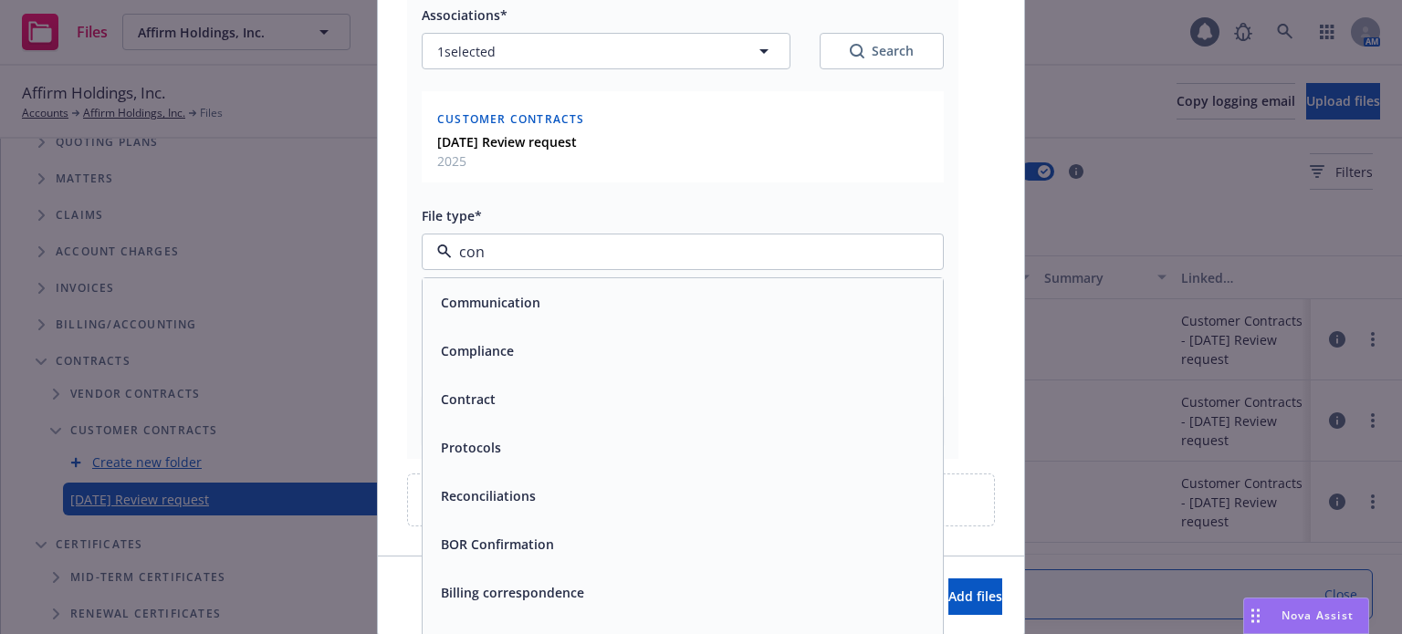
type input "cont"
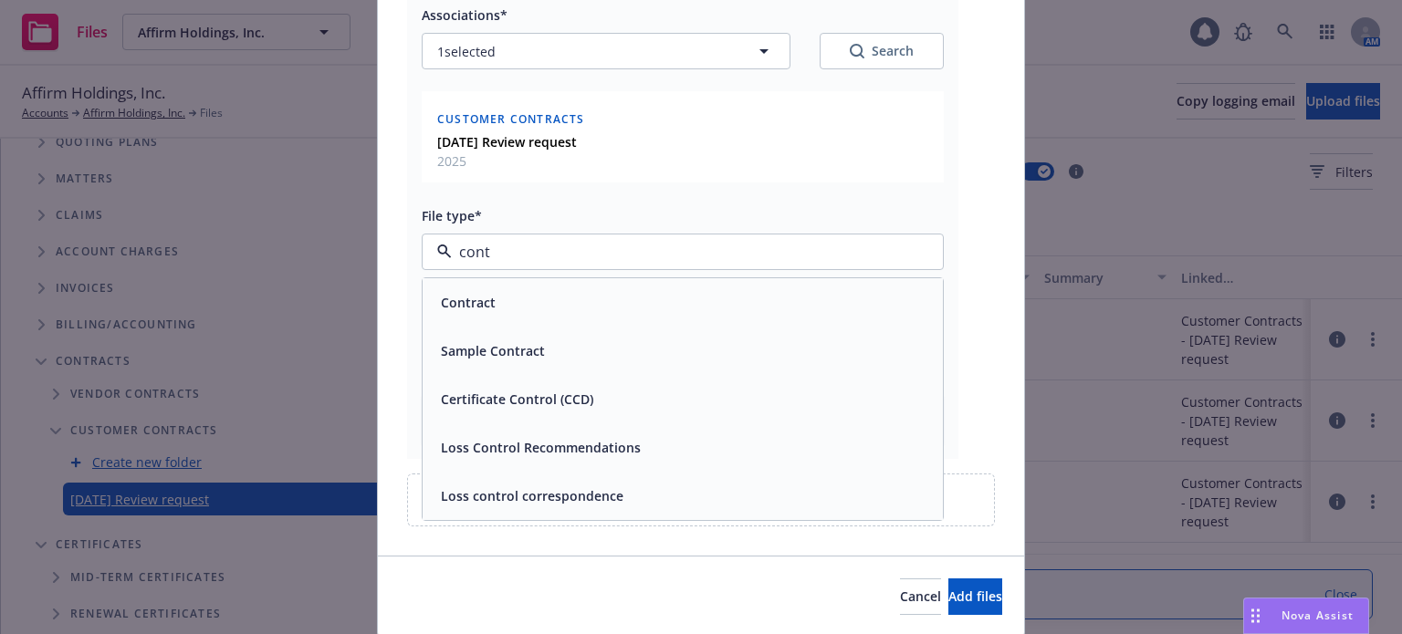
drag, startPoint x: 432, startPoint y: 248, endPoint x: 381, endPoint y: 251, distance: 50.3
click at [381, 251] on div "RE_ Affirm - Requesting Review of Insurance Provision_ Flagging COI Request.msg…" at bounding box center [701, 233] width 646 height 645
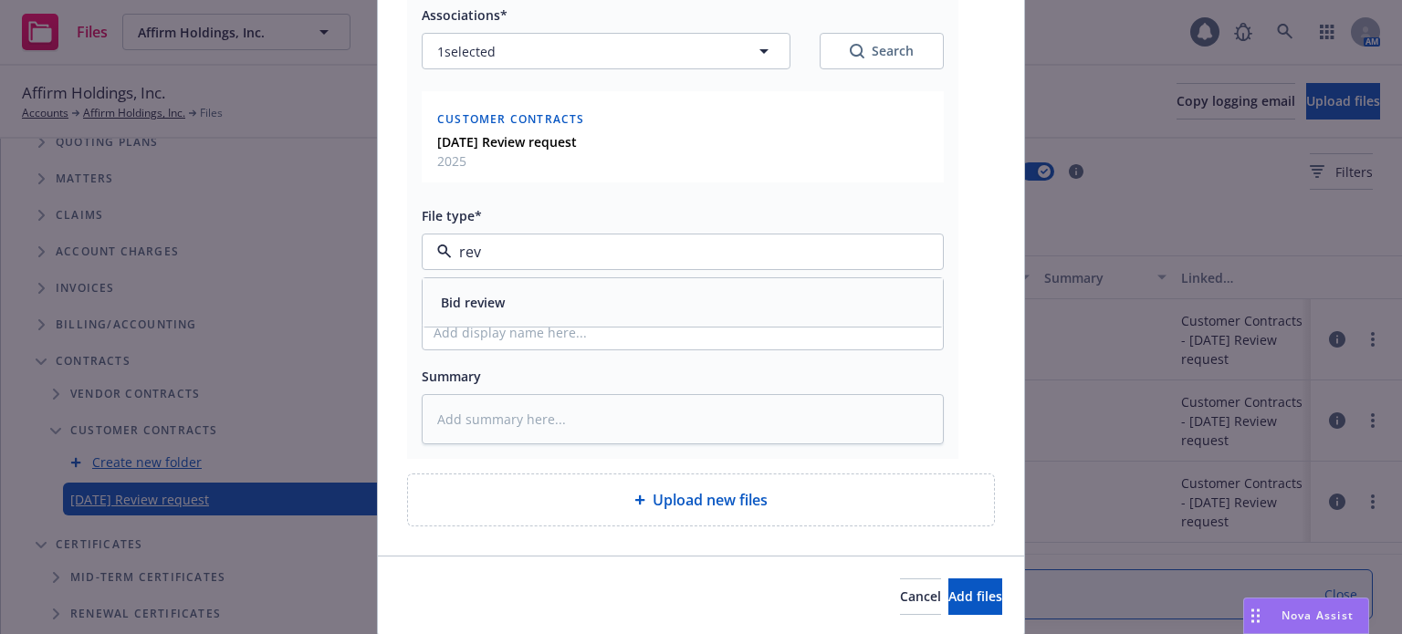
drag, startPoint x: 495, startPoint y: 245, endPoint x: 376, endPoint y: 254, distance: 118.9
click at [378, 254] on div "RE_ Affirm - Requesting Review of Insurance Provision_ Flagging COI Request.msg…" at bounding box center [701, 233] width 646 height 645
type input "email"
click at [475, 292] on div "Email" at bounding box center [682, 302] width 498 height 26
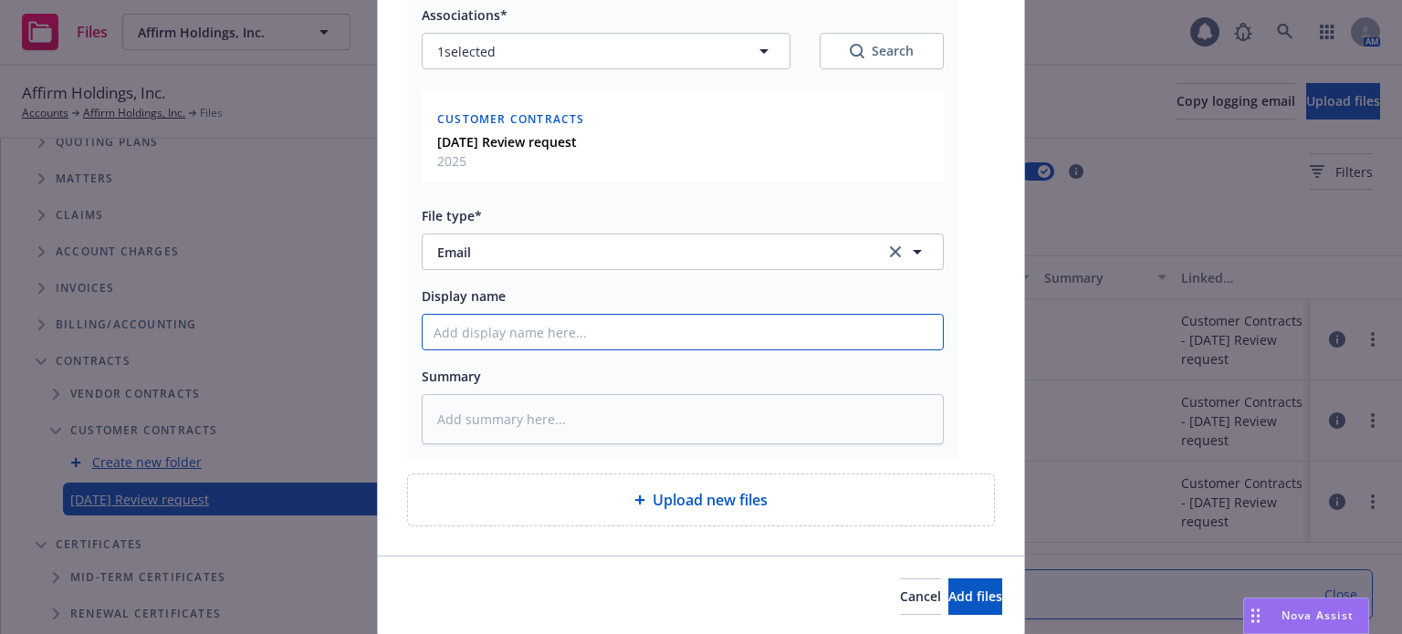
click at [482, 335] on input "Display name" at bounding box center [683, 332] width 520 height 35
type textarea "x"
type input "P"
type textarea "x"
type input "PM"
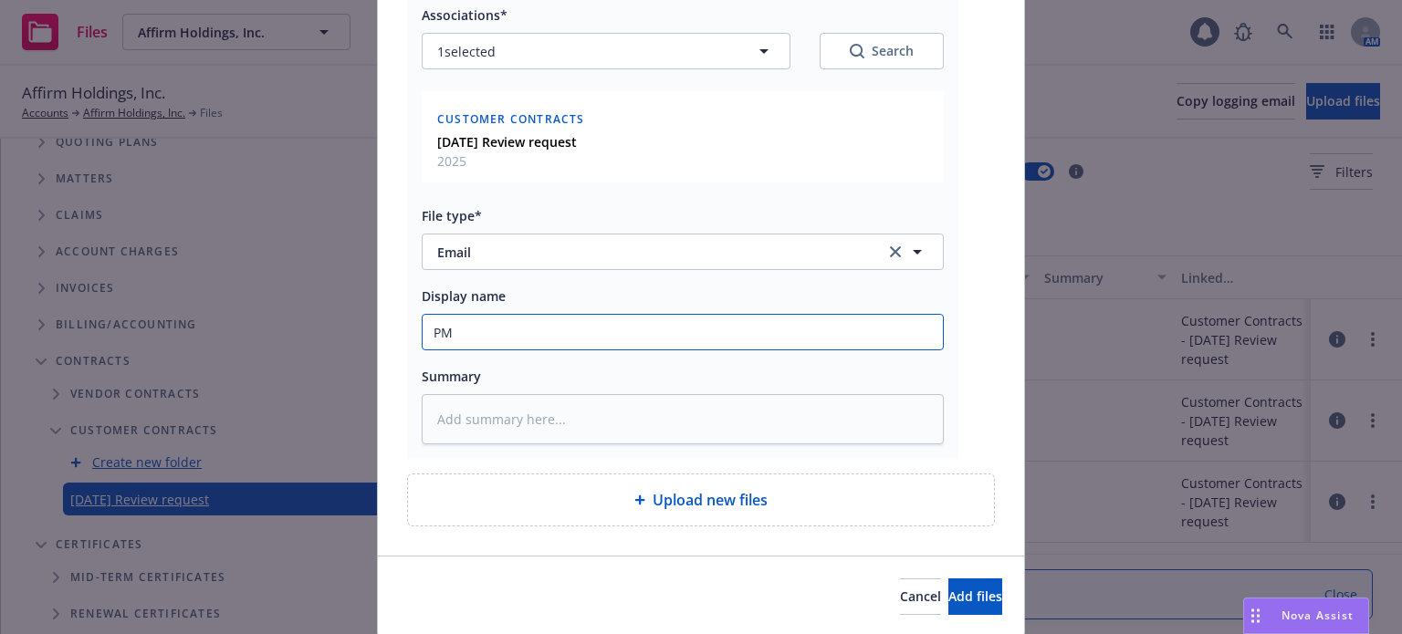
type textarea "x"
type input "PM"
type textarea "x"
type input "PM t"
type textarea "x"
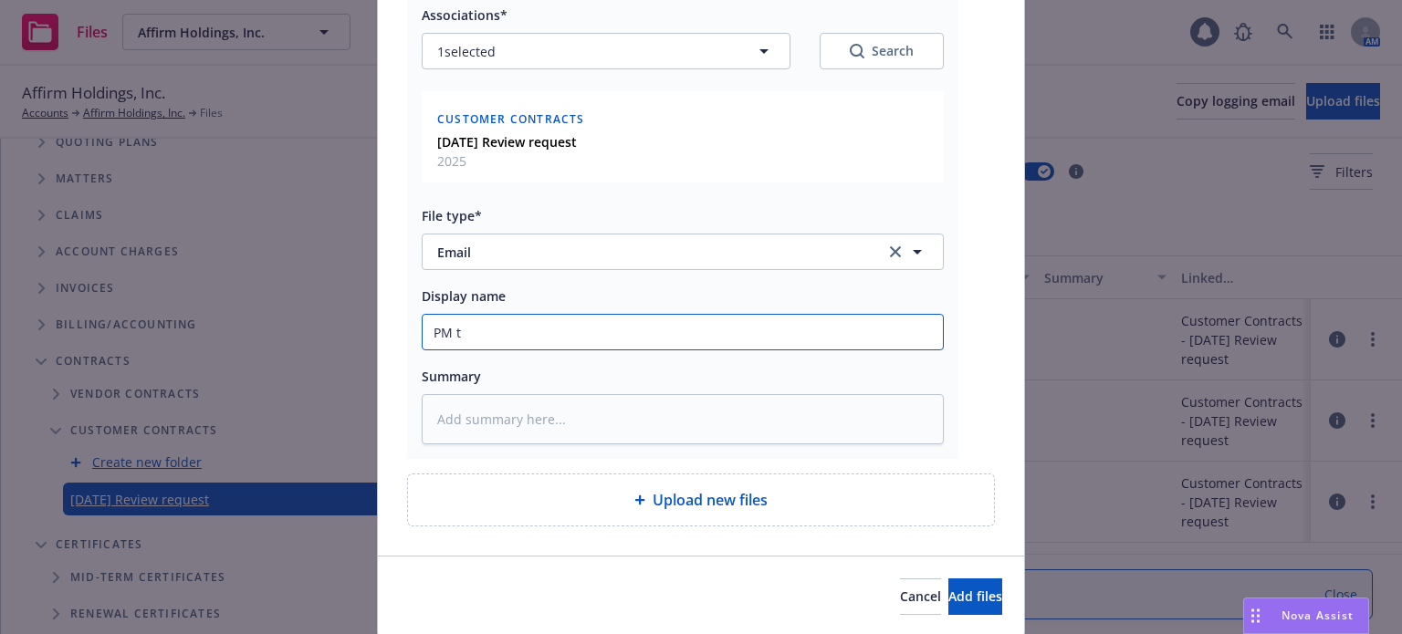
type input "PM t"
type textarea "x"
type input "PM to"
type textarea "x"
type input "PM to"
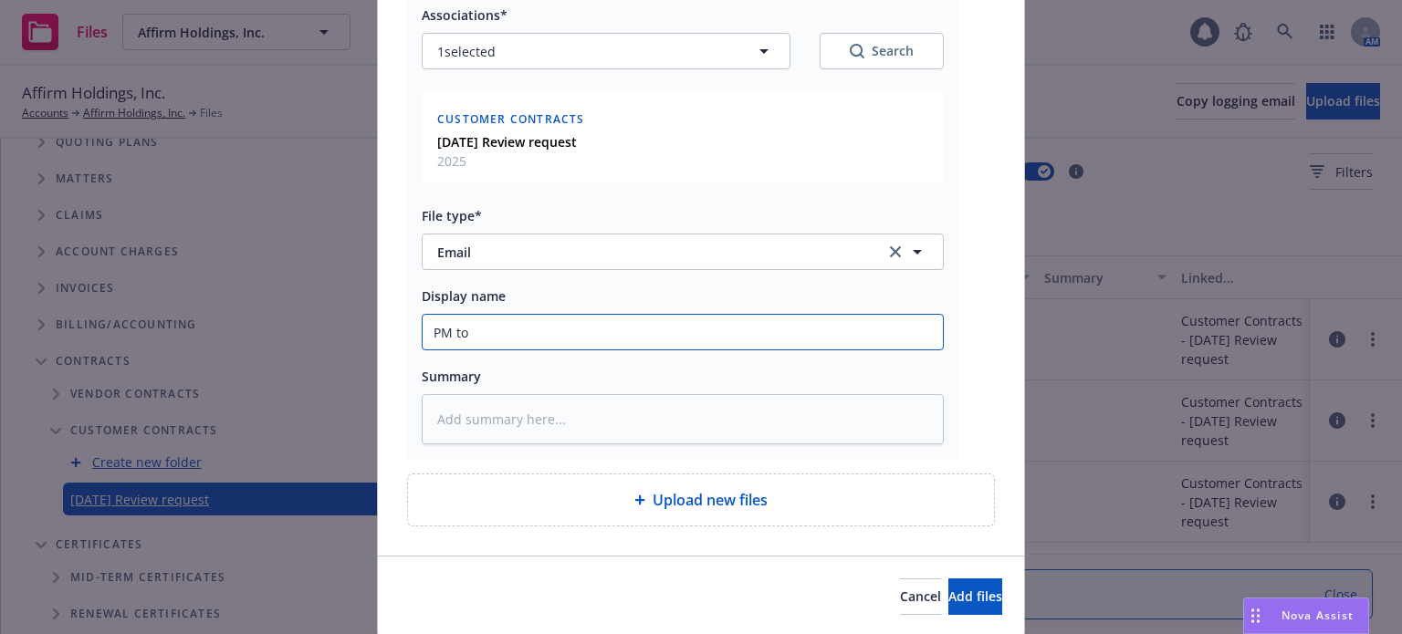
type textarea "x"
type input "PM to A"
type textarea "x"
type input "PM to Af"
type textarea "x"
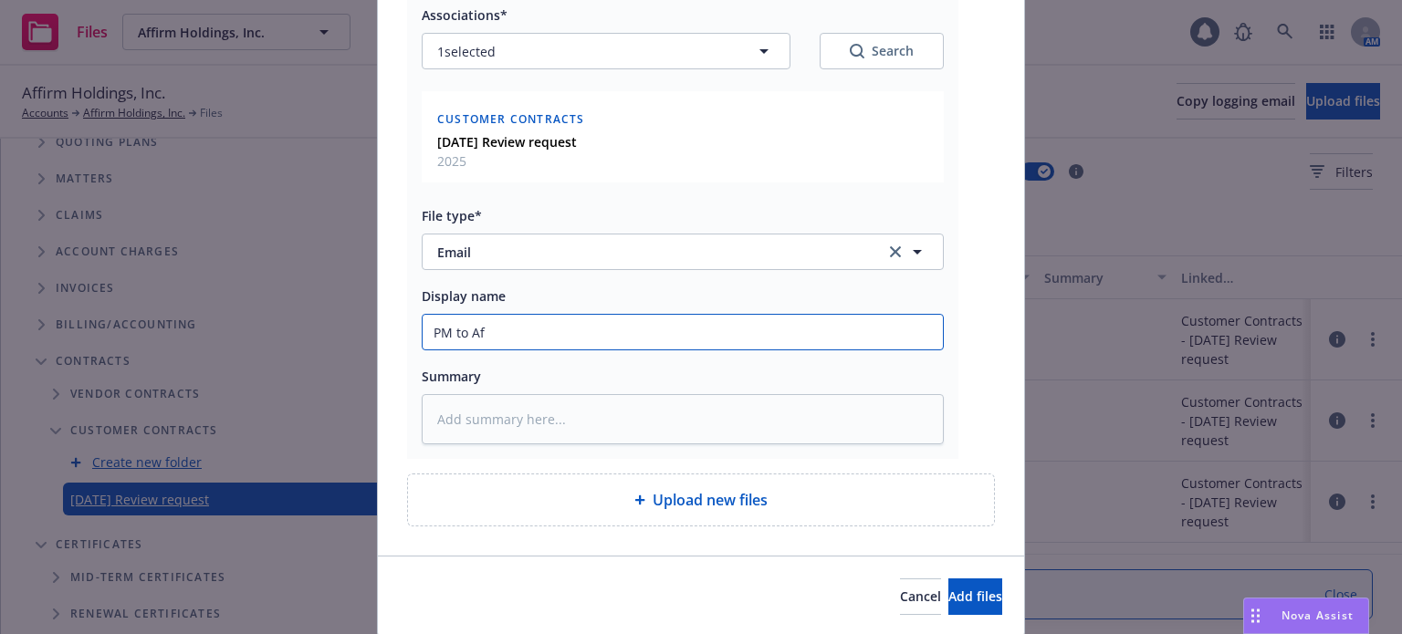
type input "PM to Aff"
type textarea "x"
type input "PM to Affi"
type textarea "x"
type input "PM to Affir"
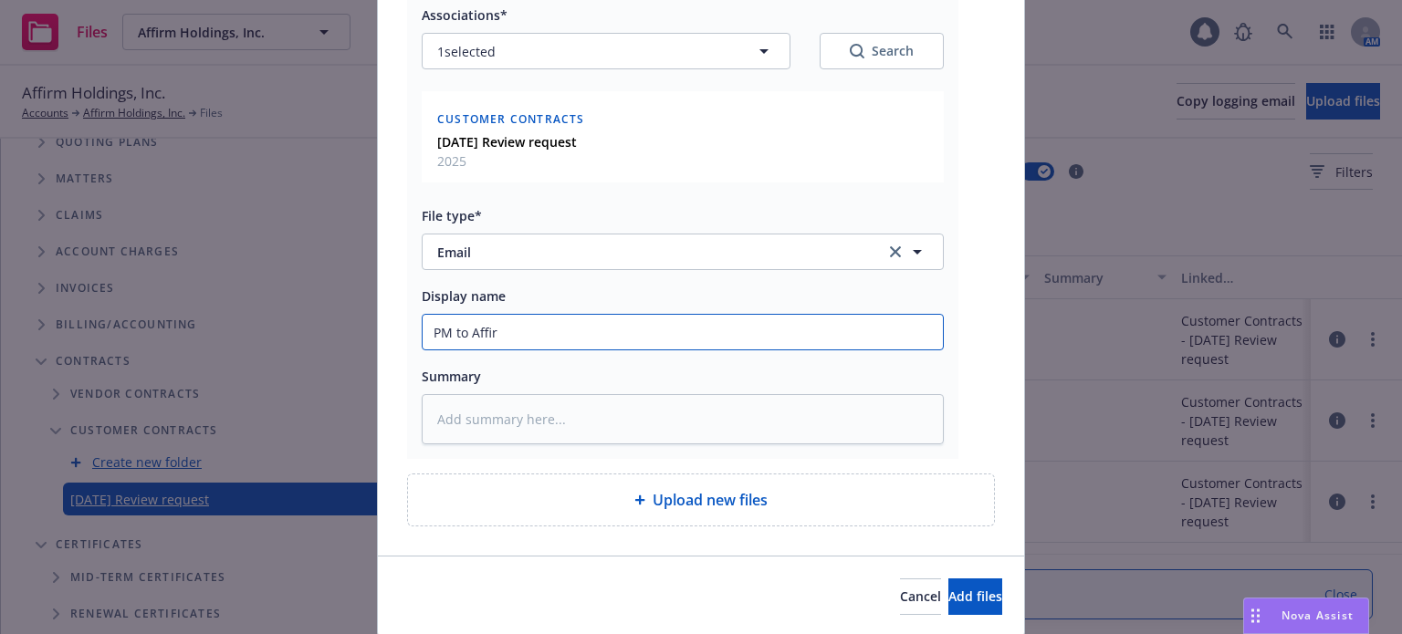
type textarea "x"
type input "PM to Affirm"
type textarea "x"
type input "PM to Affirm"
type textarea "x"
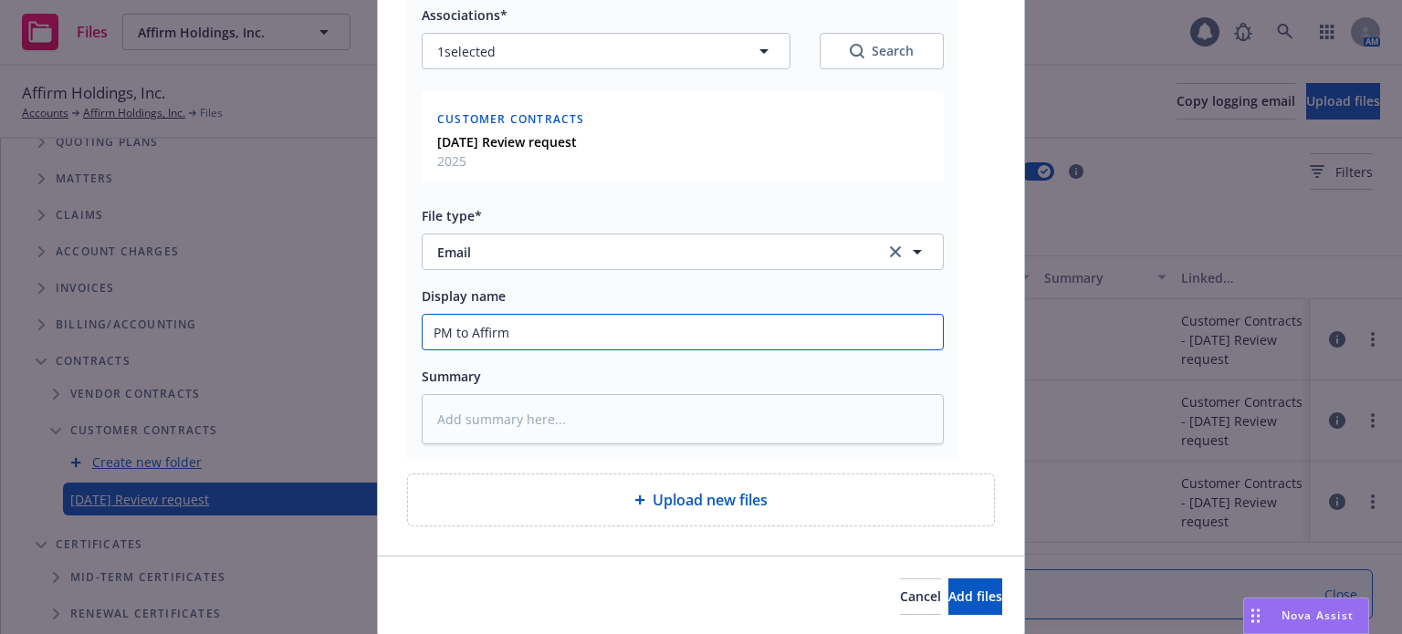
type input "PM to Affirm w"
type textarea "x"
type input "PM to Affirm wi"
type textarea "x"
type input "PM to Affirm wit"
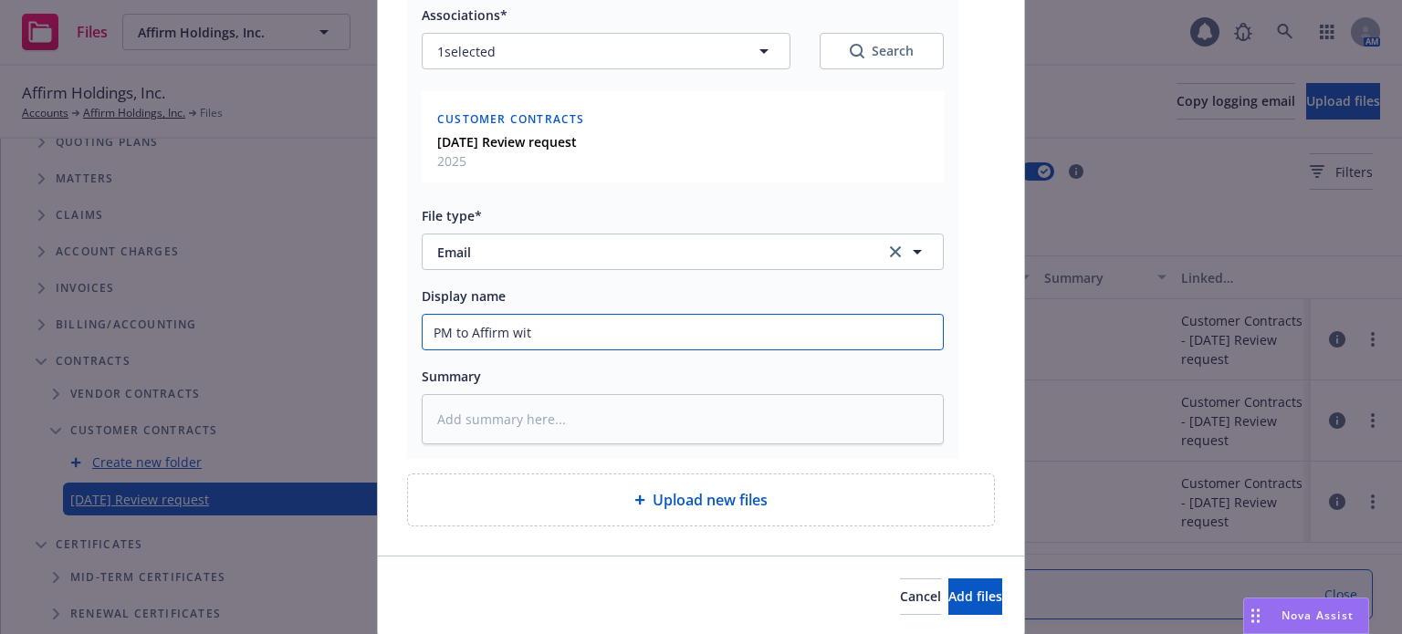
type textarea "x"
type input "PM to Affirm with"
type textarea "x"
type input "PM to Affirm with"
type textarea "x"
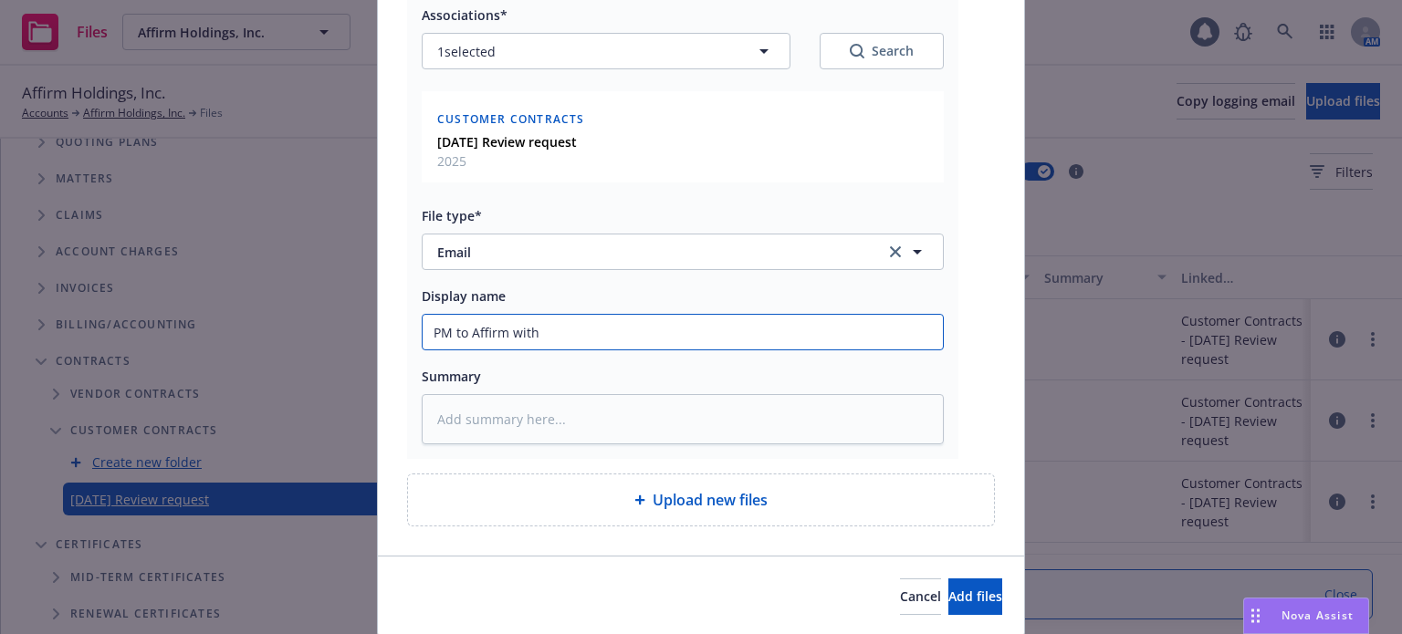
type input "PM to Affirm with r"
type textarea "x"
type input "PM to Affirm with re"
type textarea "x"
type input "PM to Affirm with red"
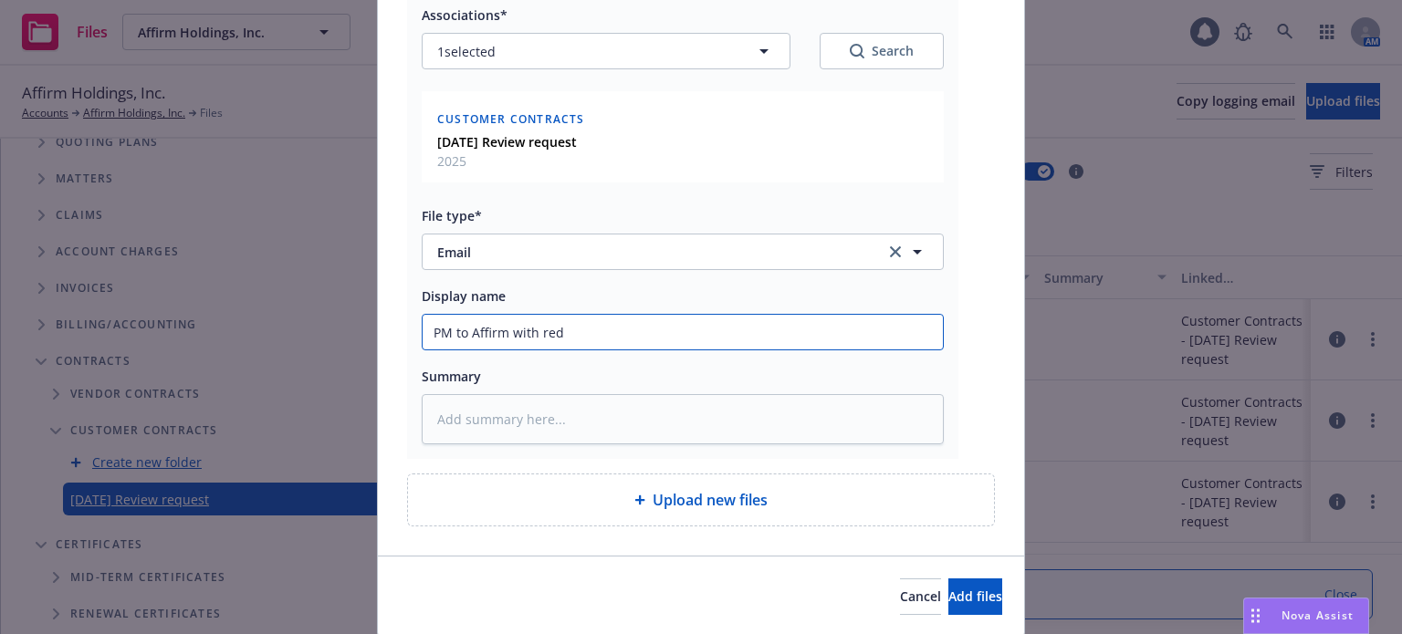
type textarea "x"
type input "PM to Affirm with redl"
type textarea "x"
type input "PM to Affirm with redli"
type textarea "x"
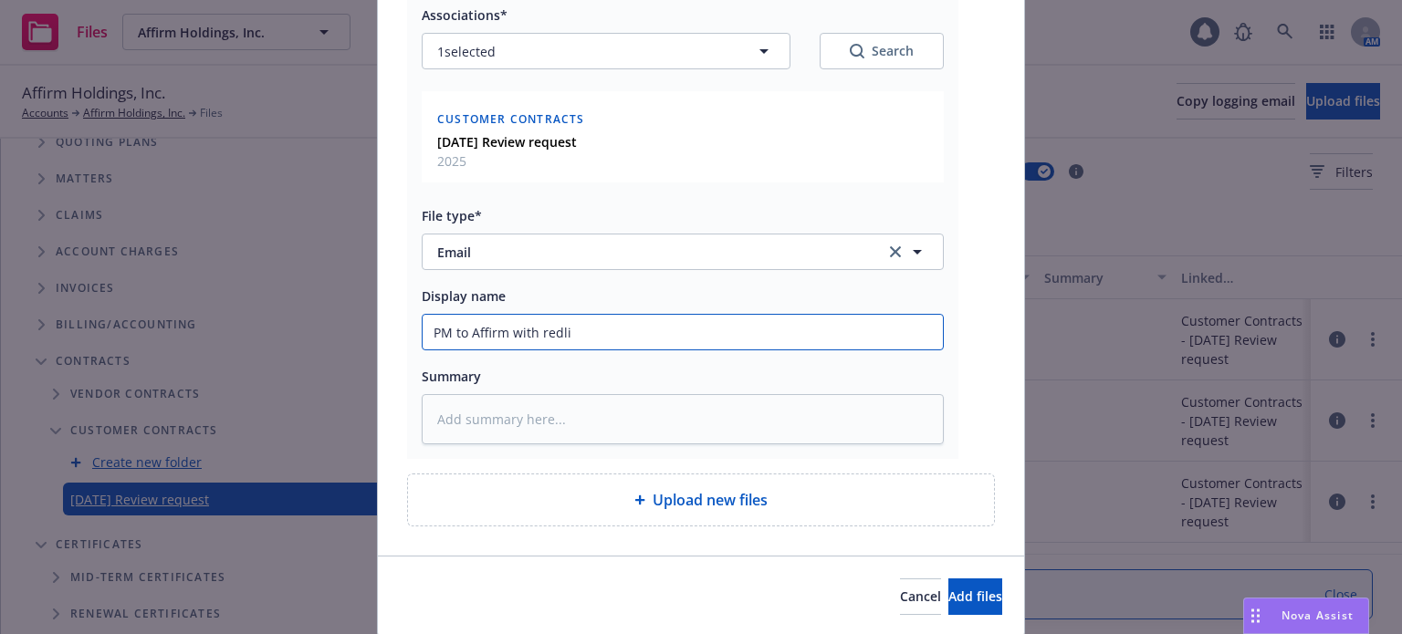
type input "PM to Affirm with redlin"
type textarea "x"
type input "PM to Affirm with redline"
type textarea "x"
type input "PM to Affirm with redlines"
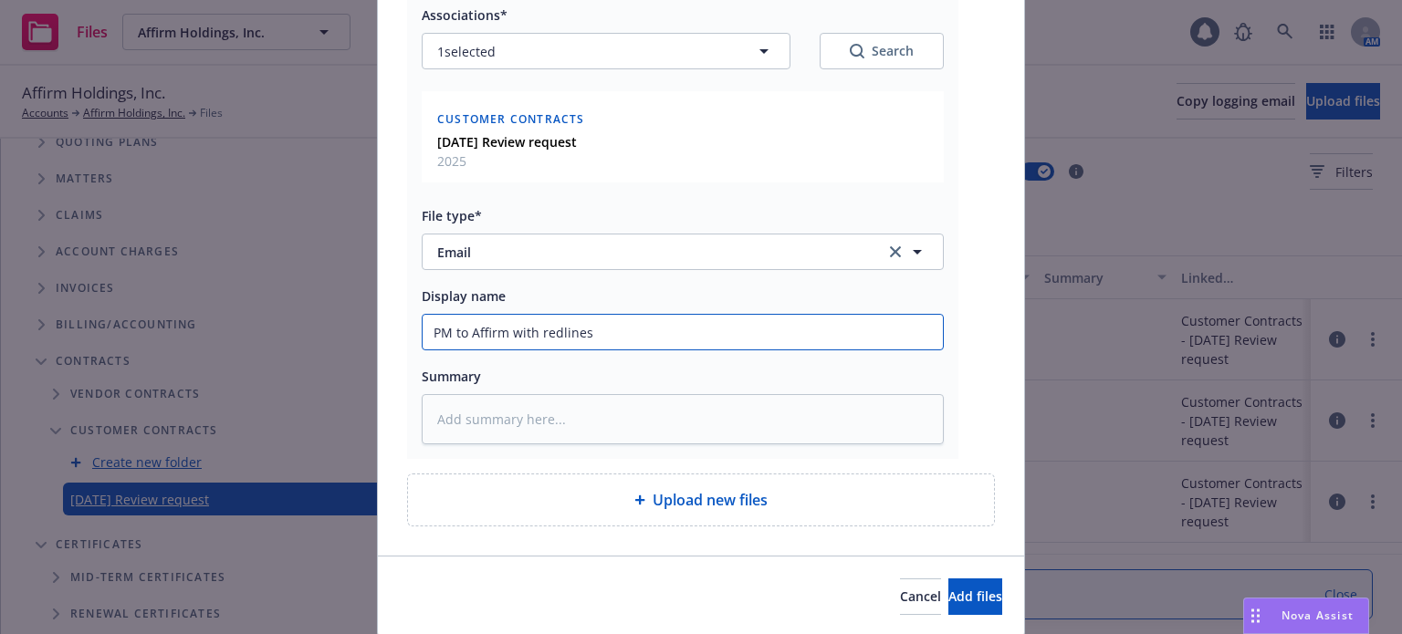
type textarea "x"
type input "PM to Affirm with redlines:"
type textarea "x"
type input "PM to Affirm with redlines:"
type textarea "x"
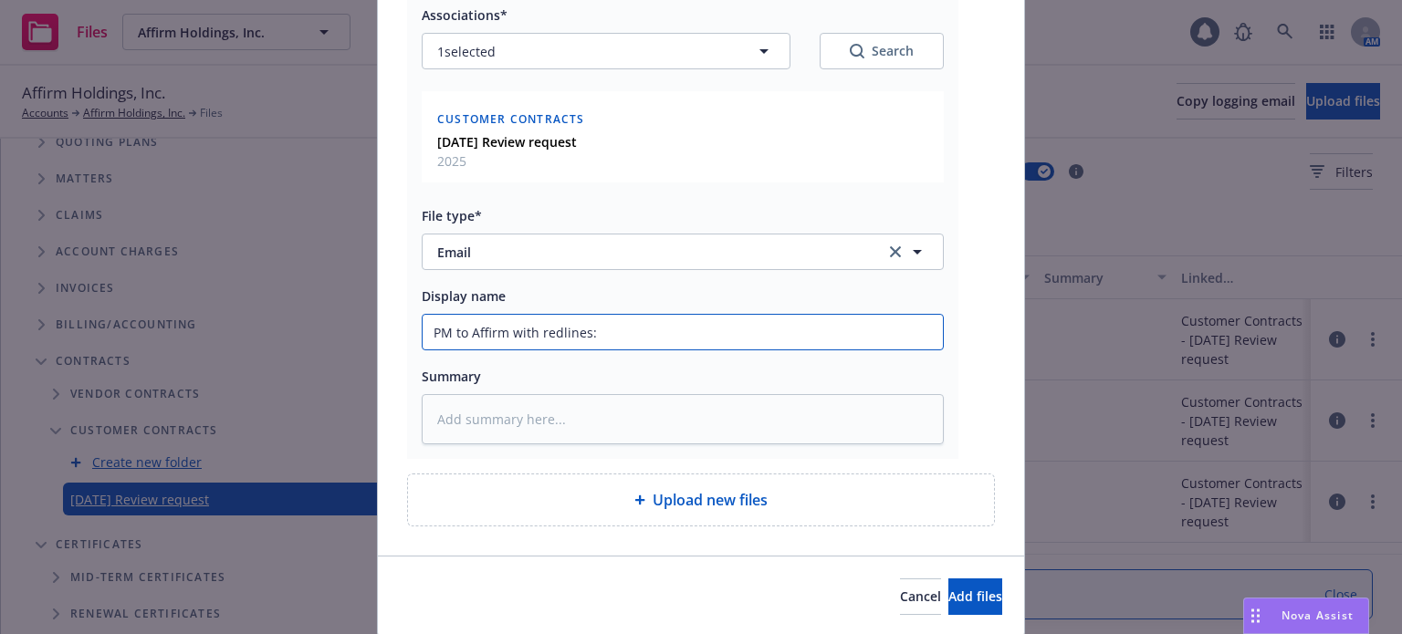
type input "PM to Affirm with redlines:"
type textarea "x"
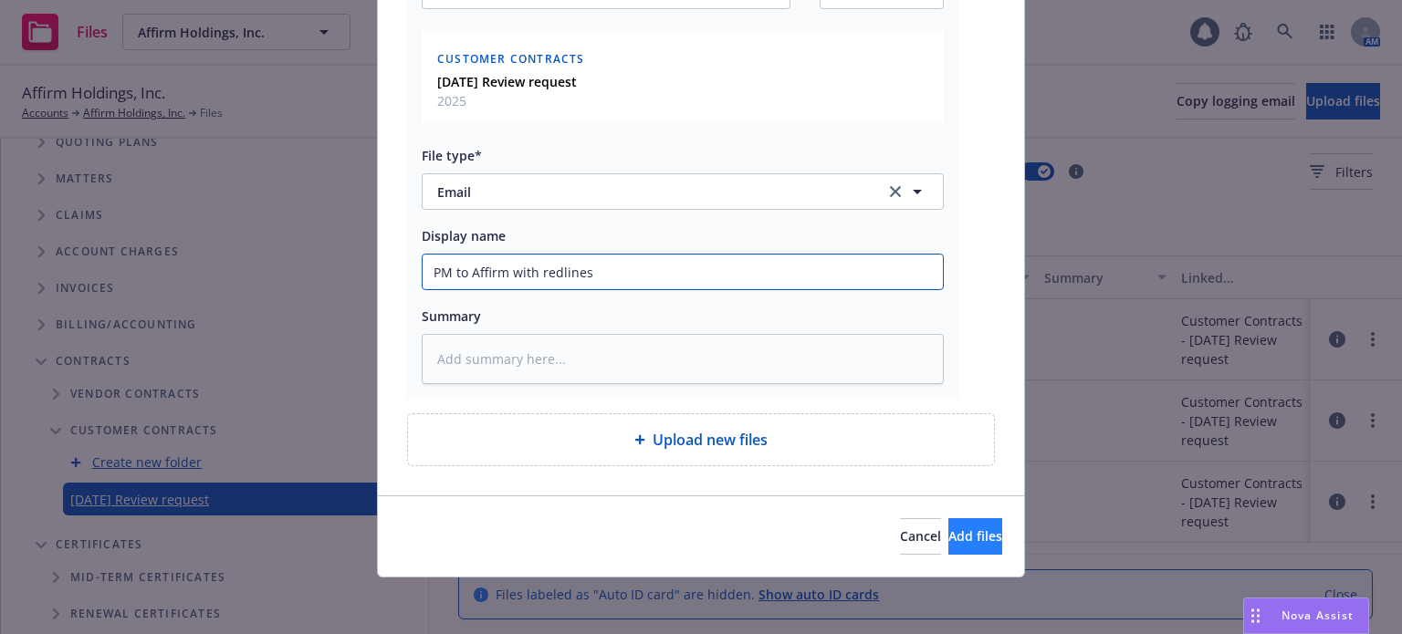
type input "PM to Affirm with redlines"
click at [948, 545] on button "Add files" at bounding box center [975, 536] width 54 height 37
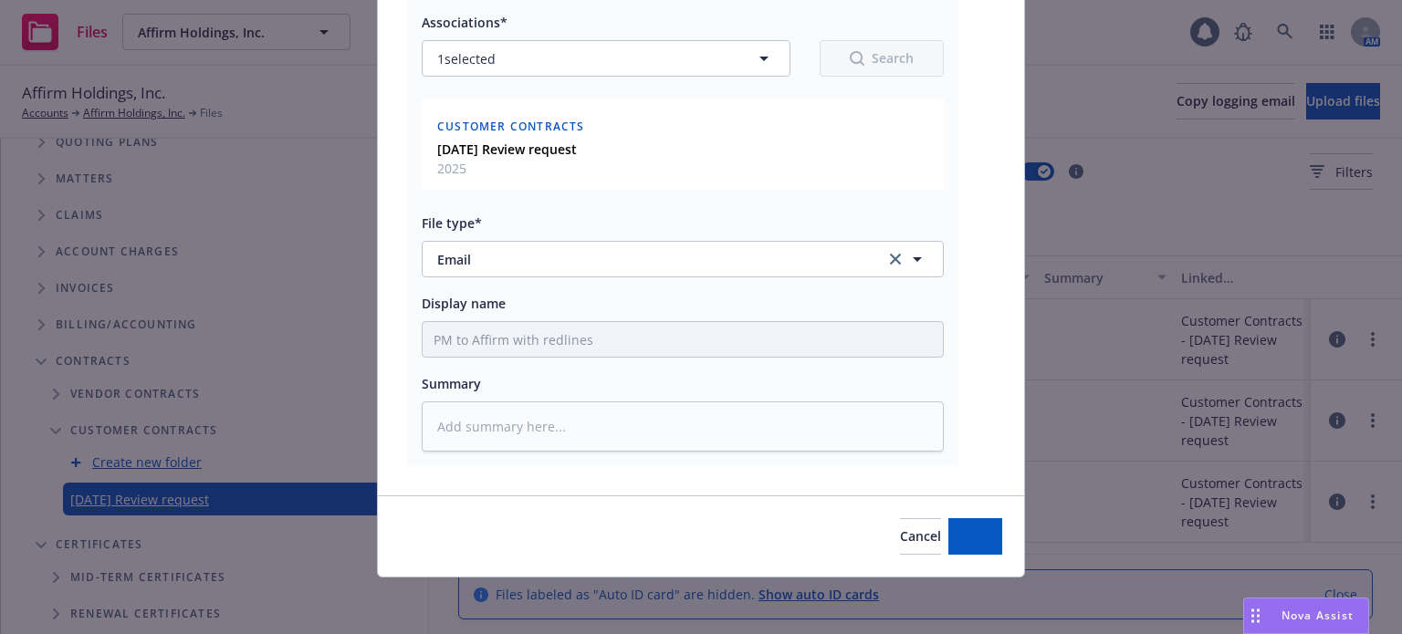
type textarea "x"
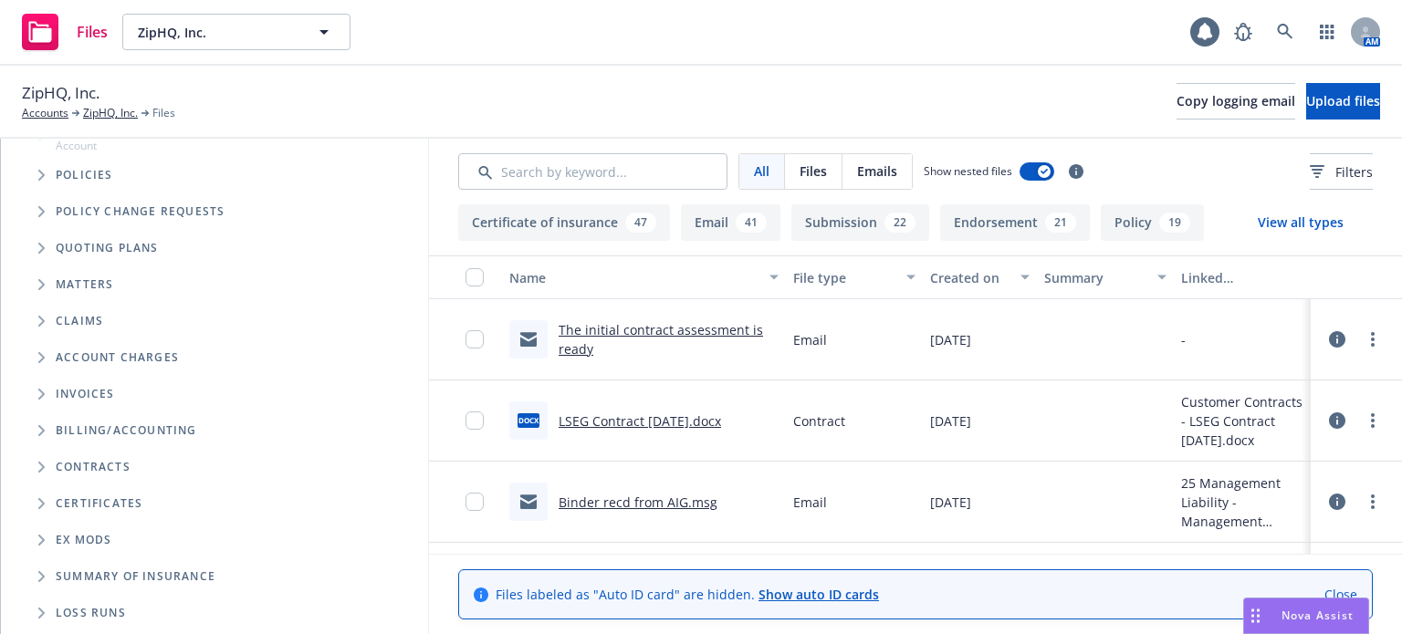
scroll to position [194, 0]
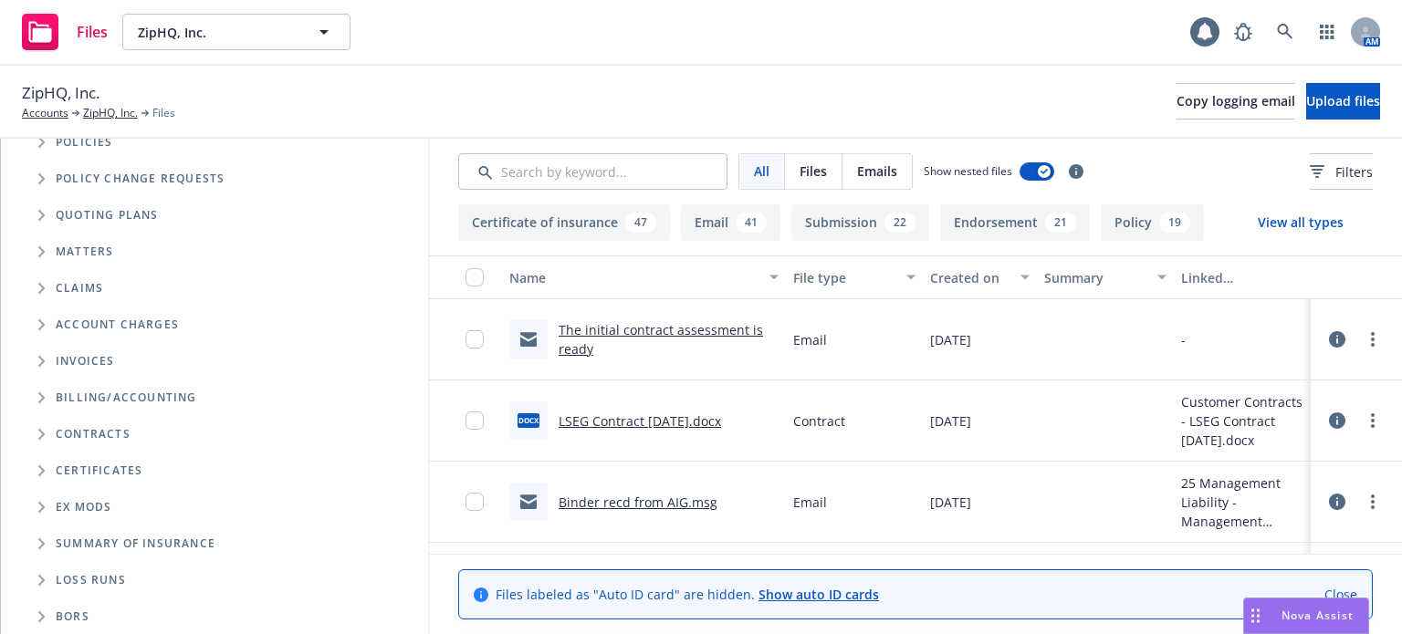
click at [37, 433] on span "Folder Tree Example" at bounding box center [40, 434] width 29 height 29
click at [53, 506] on icon "Folder Tree Example" at bounding box center [56, 503] width 7 height 11
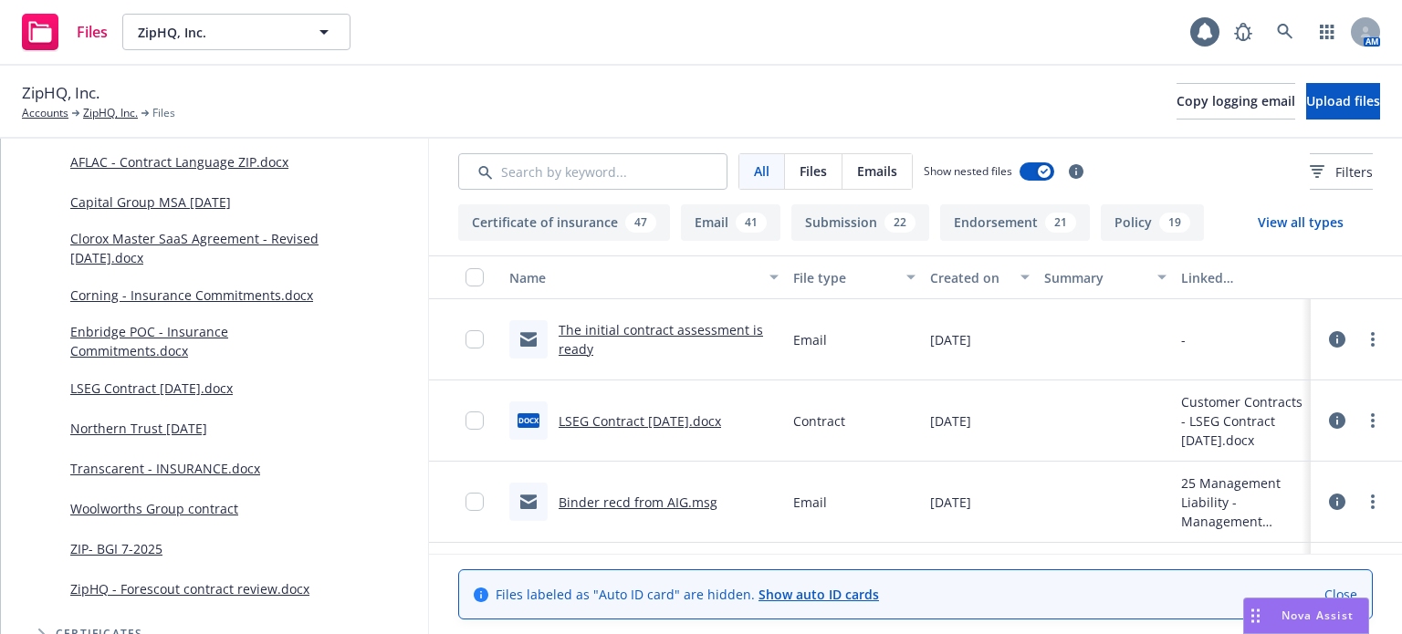
scroll to position [742, 0]
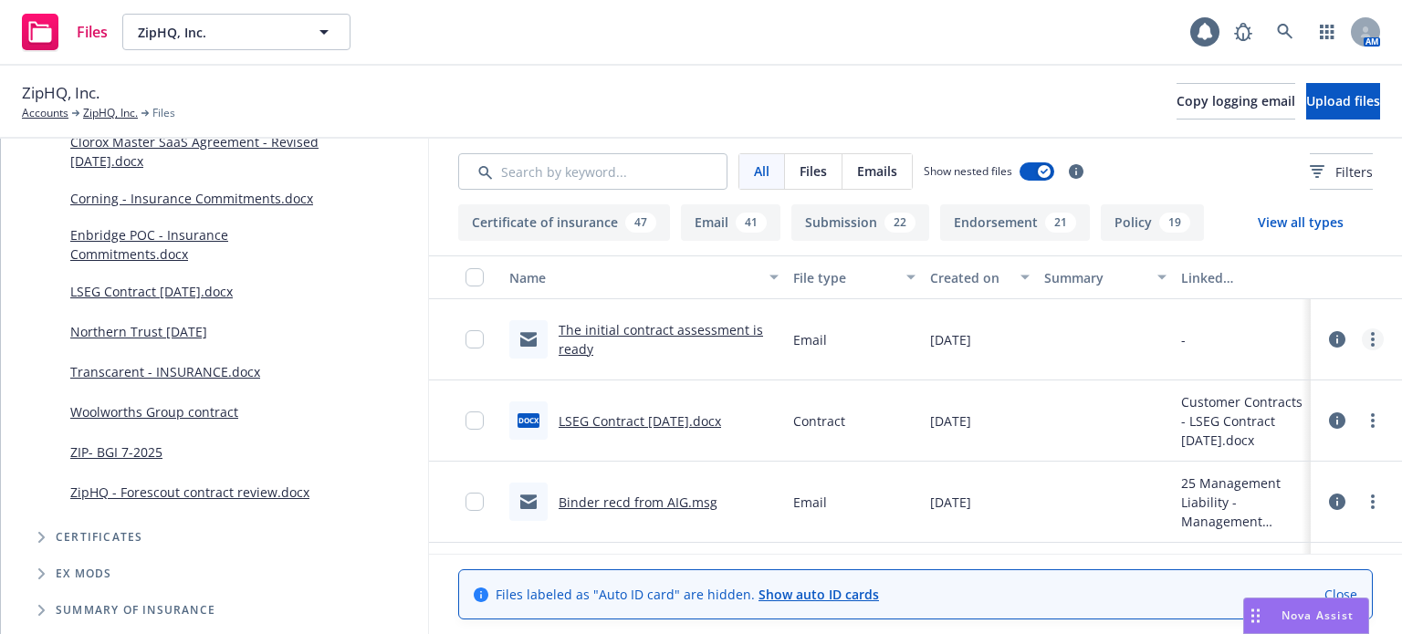
click at [1362, 335] on link "more" at bounding box center [1373, 340] width 22 height 22
click at [1239, 488] on link "Update associations" at bounding box center [1278, 486] width 182 height 37
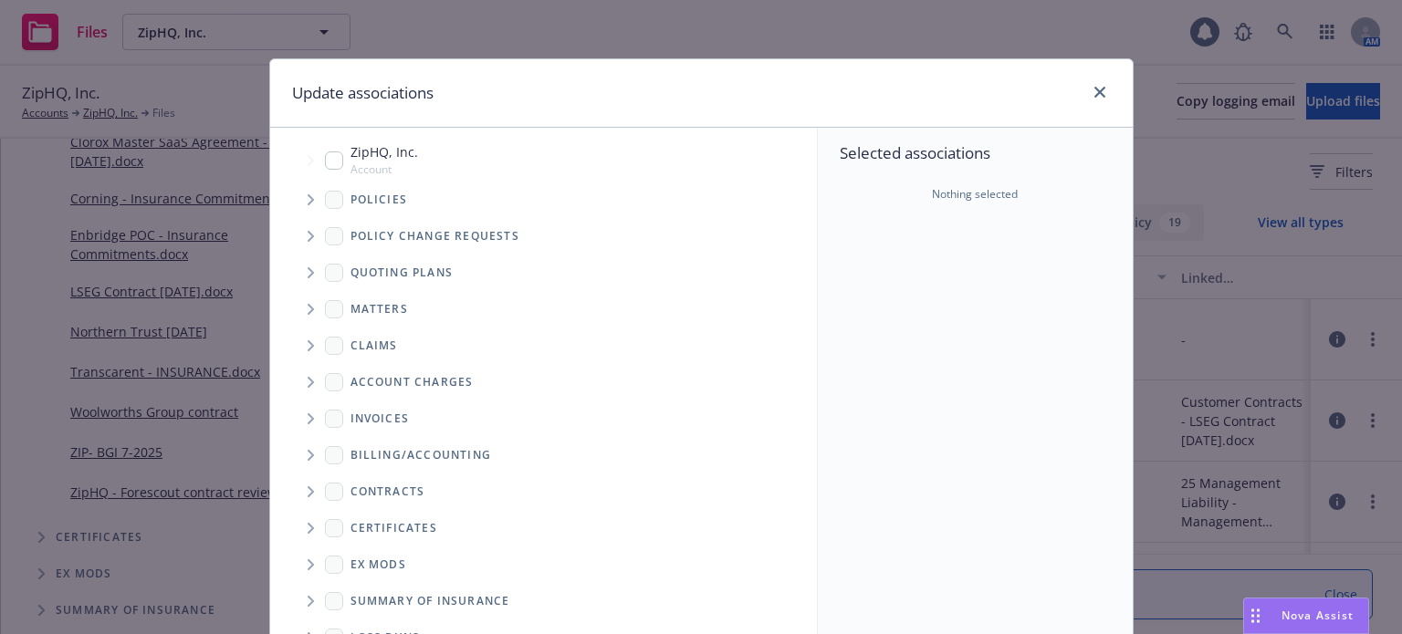
click at [308, 496] on icon "Folder Tree Example" at bounding box center [311, 491] width 7 height 11
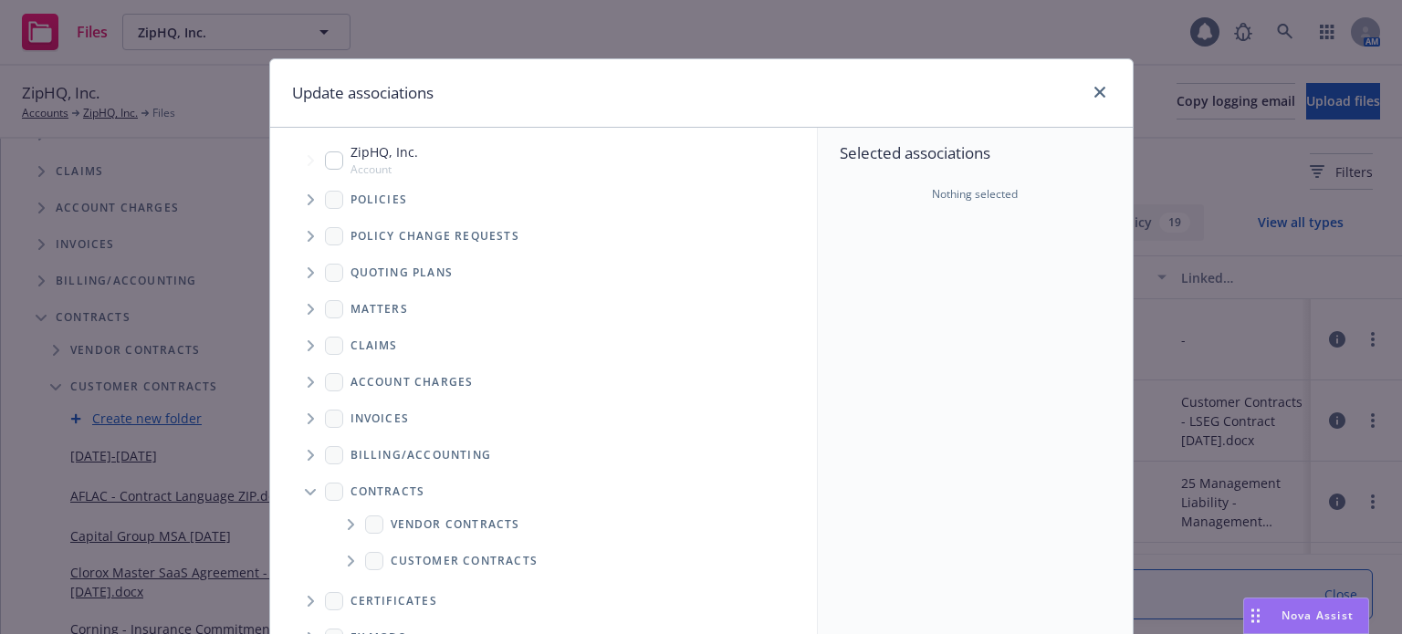
scroll to position [9, 0]
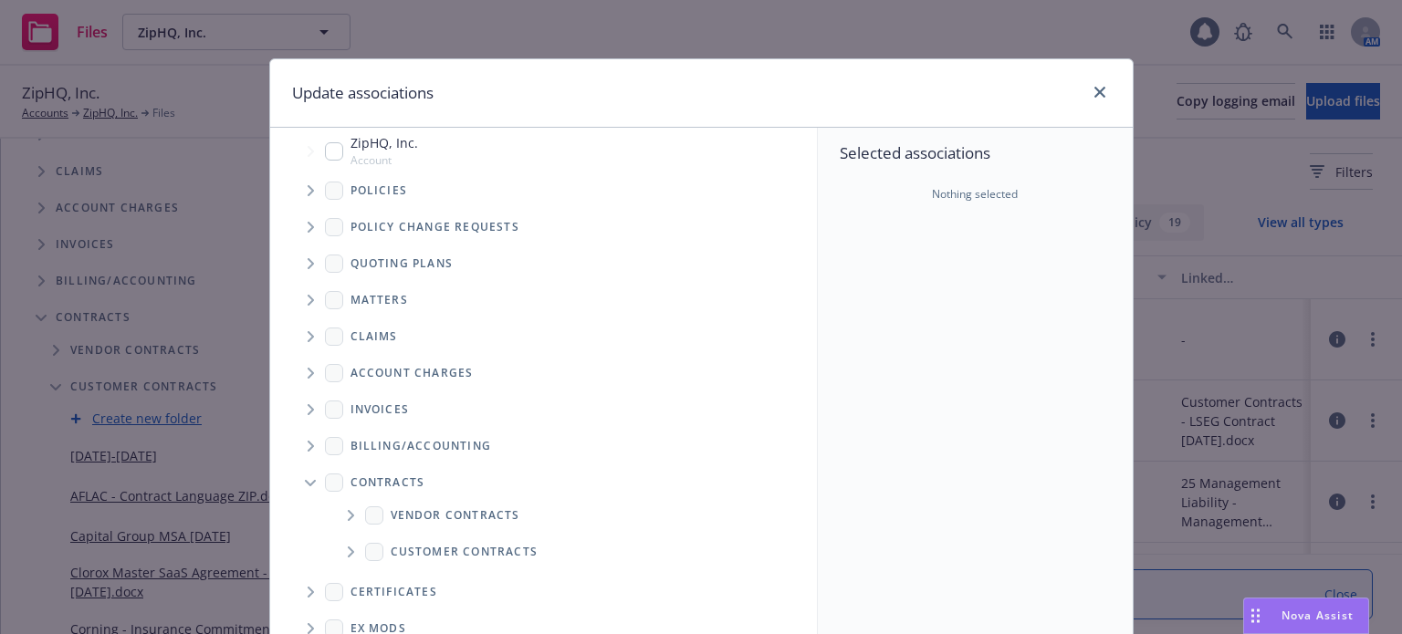
click at [348, 553] on icon "Folder Tree Example" at bounding box center [351, 552] width 6 height 11
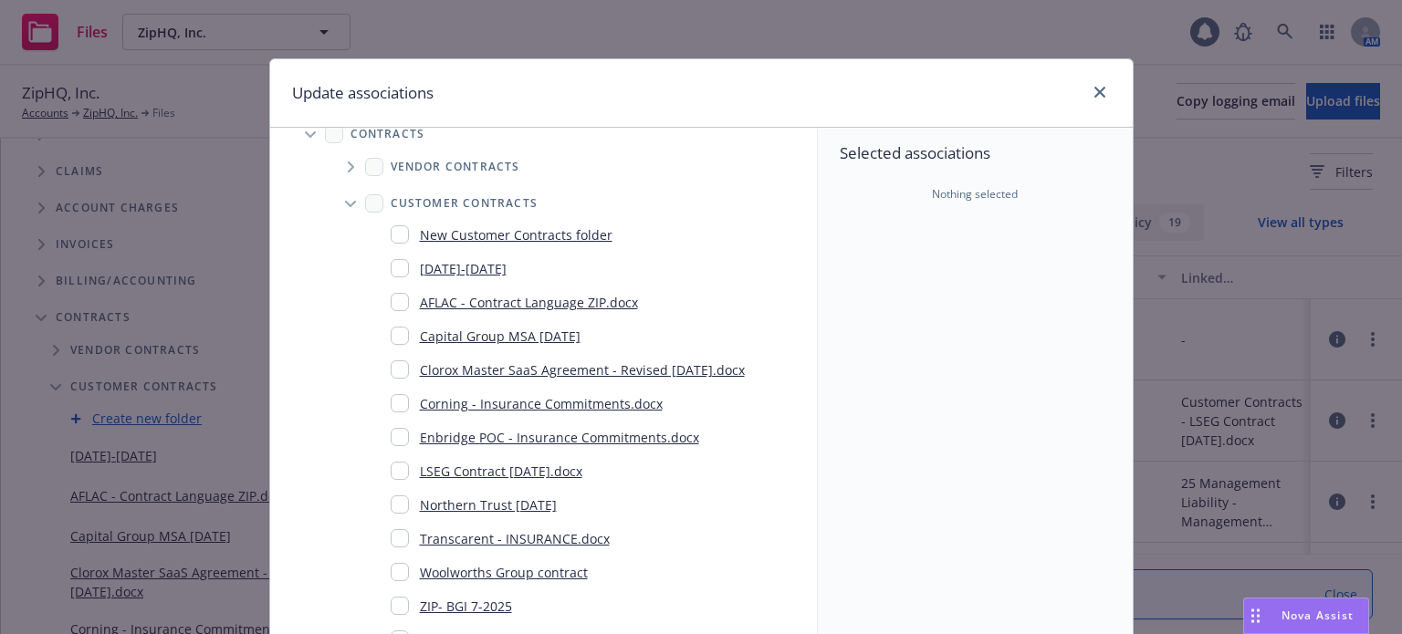
scroll to position [374, 0]
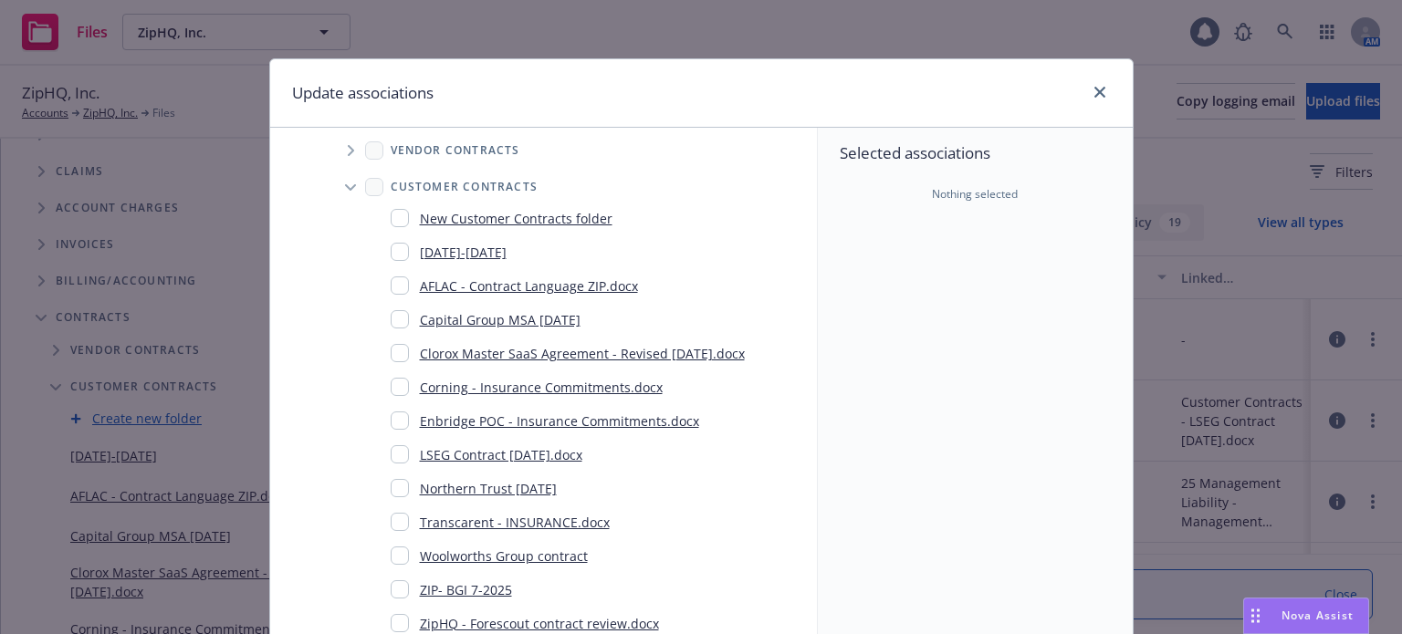
click at [400, 453] on div "LSEG Contract [DATE].docx" at bounding box center [487, 455] width 192 height 26
checkbox input "true"
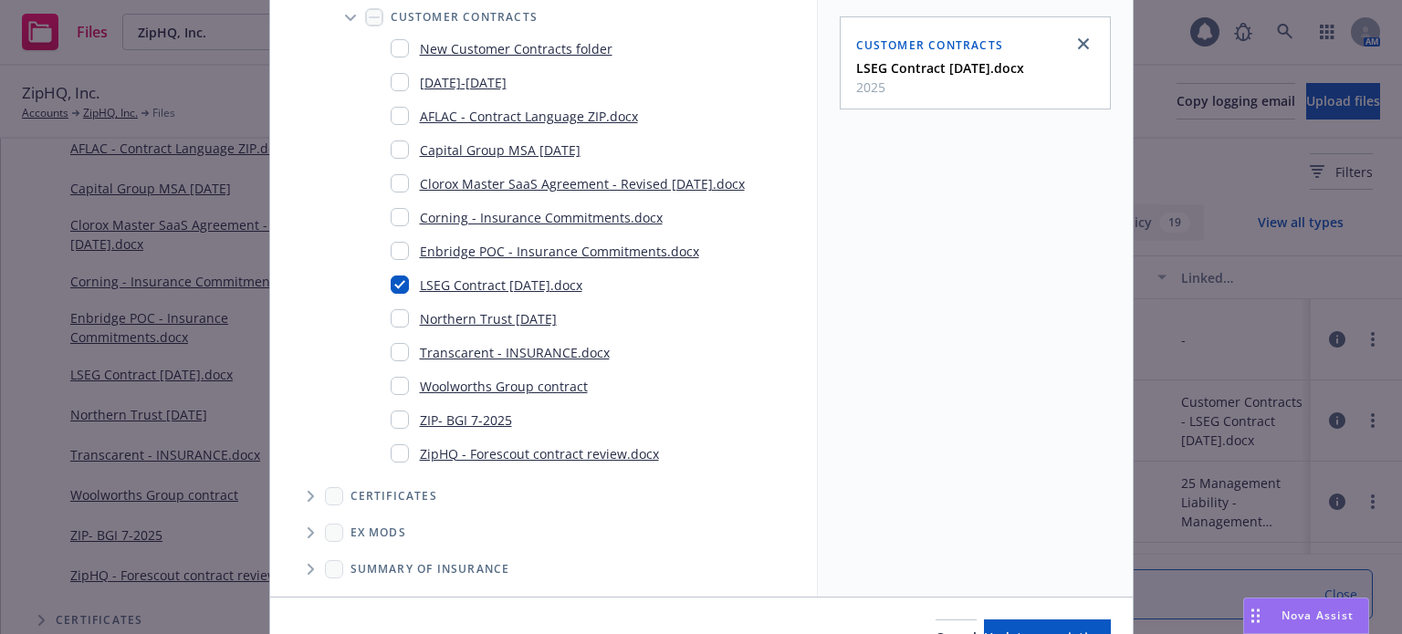
scroll to position [272, 0]
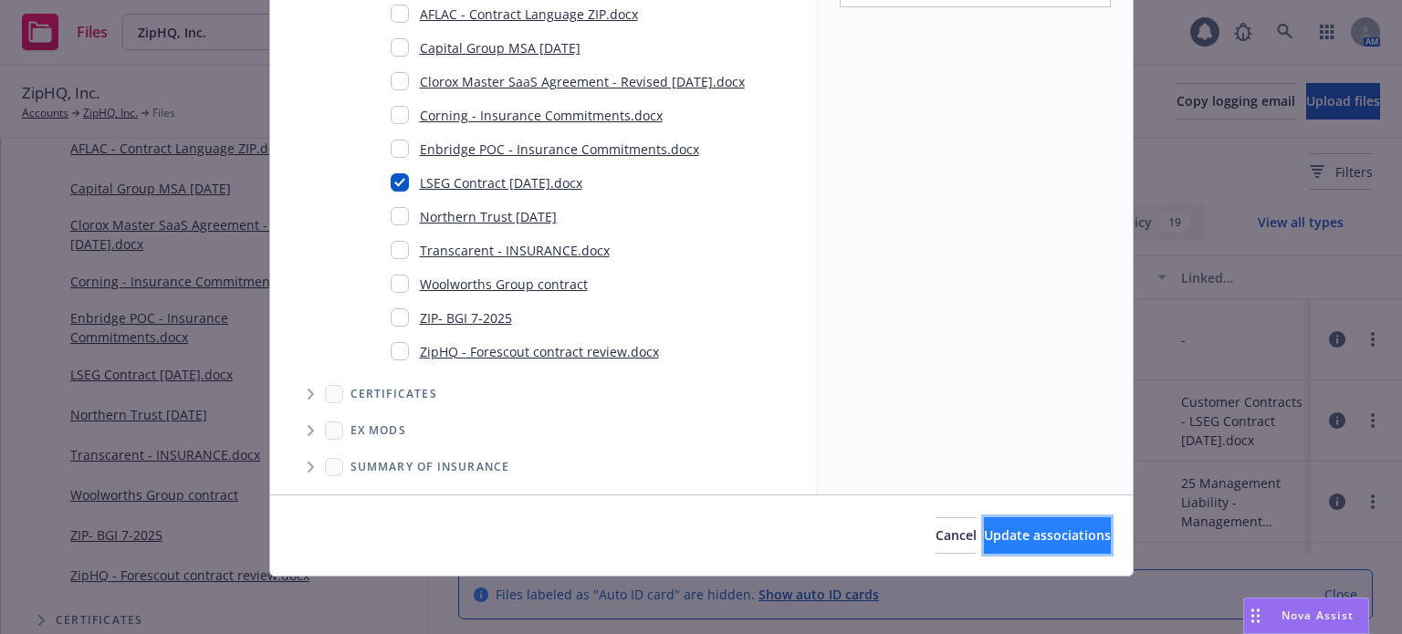
click at [1003, 536] on span "Update associations" at bounding box center [1047, 535] width 127 height 17
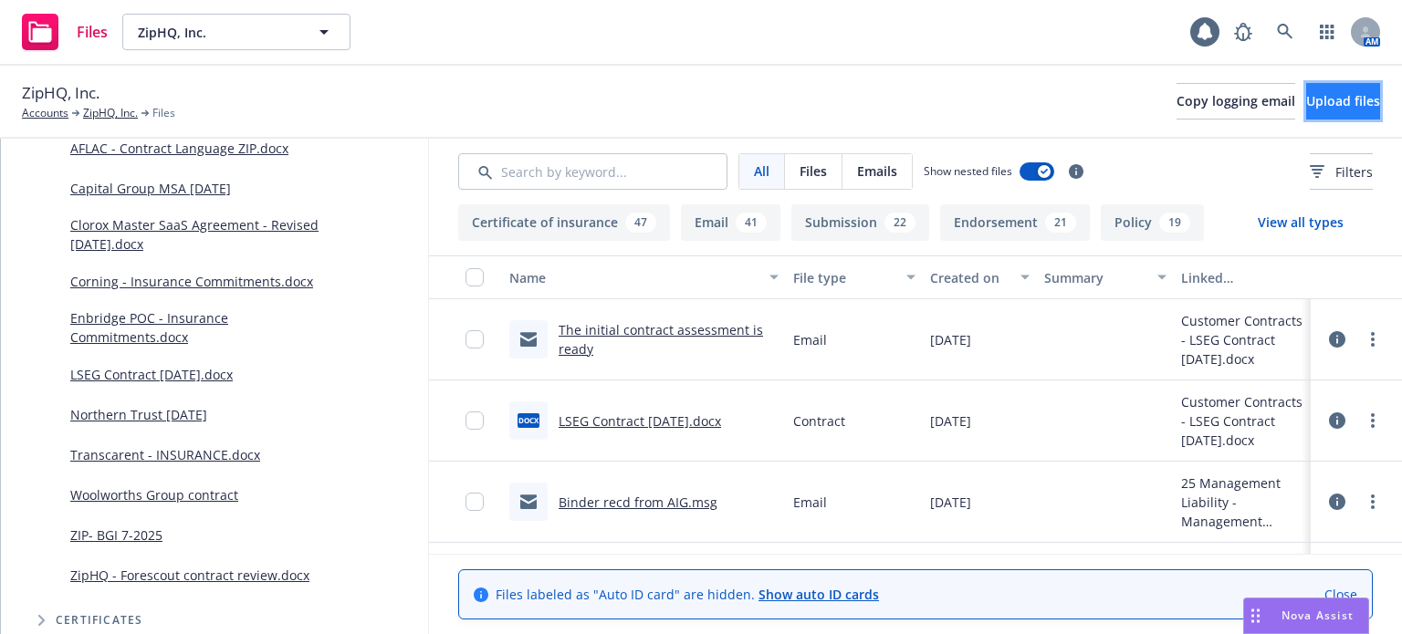
click at [1306, 115] on button "Upload files" at bounding box center [1343, 101] width 74 height 37
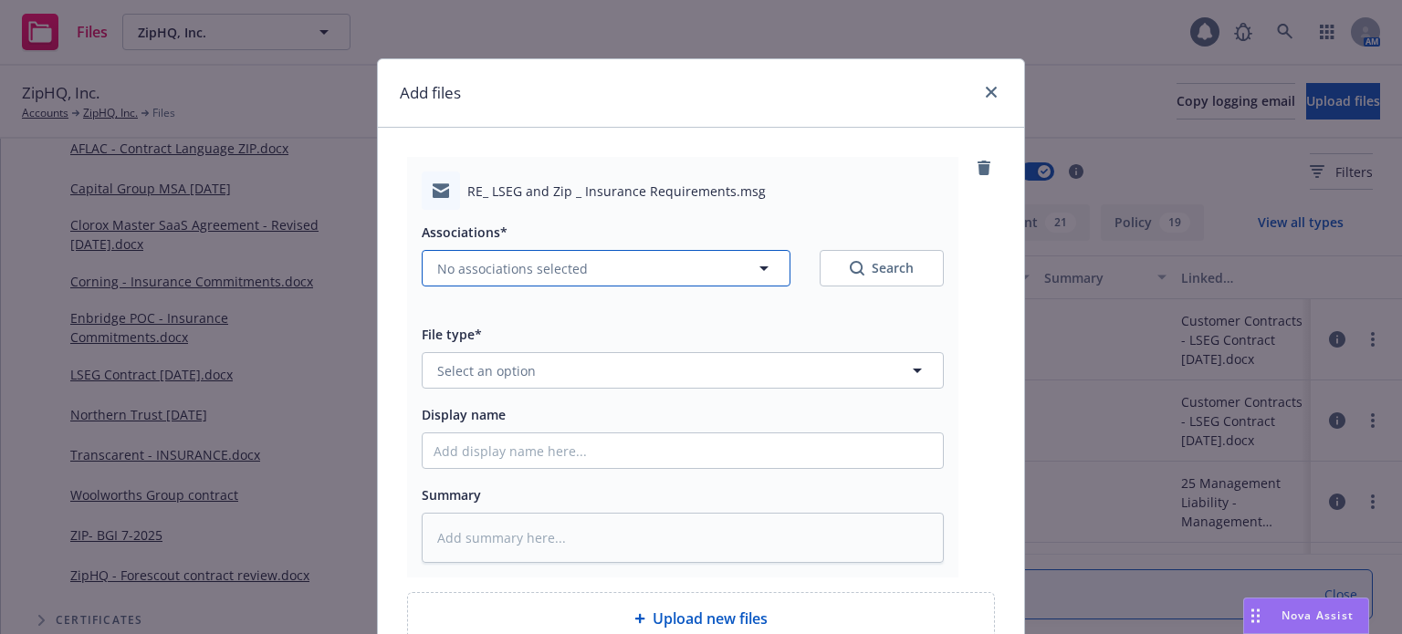
click at [466, 271] on span "No associations selected" at bounding box center [512, 268] width 151 height 19
type textarea "x"
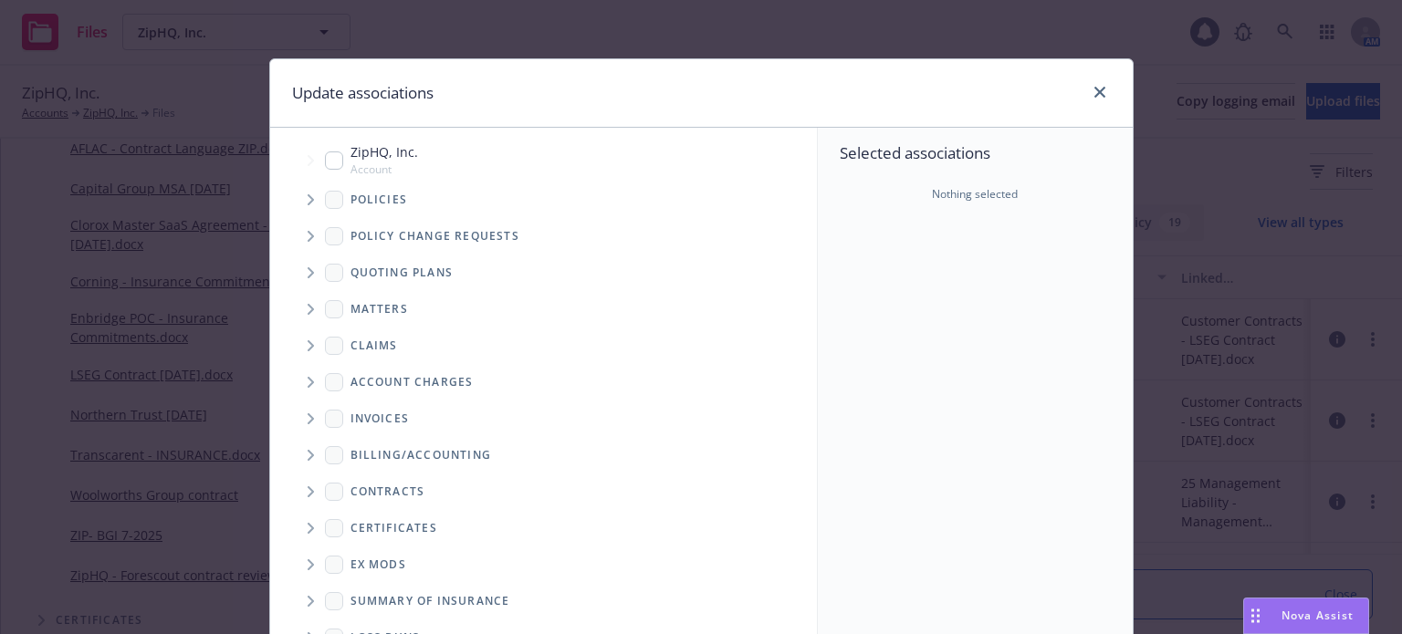
scroll to position [91, 0]
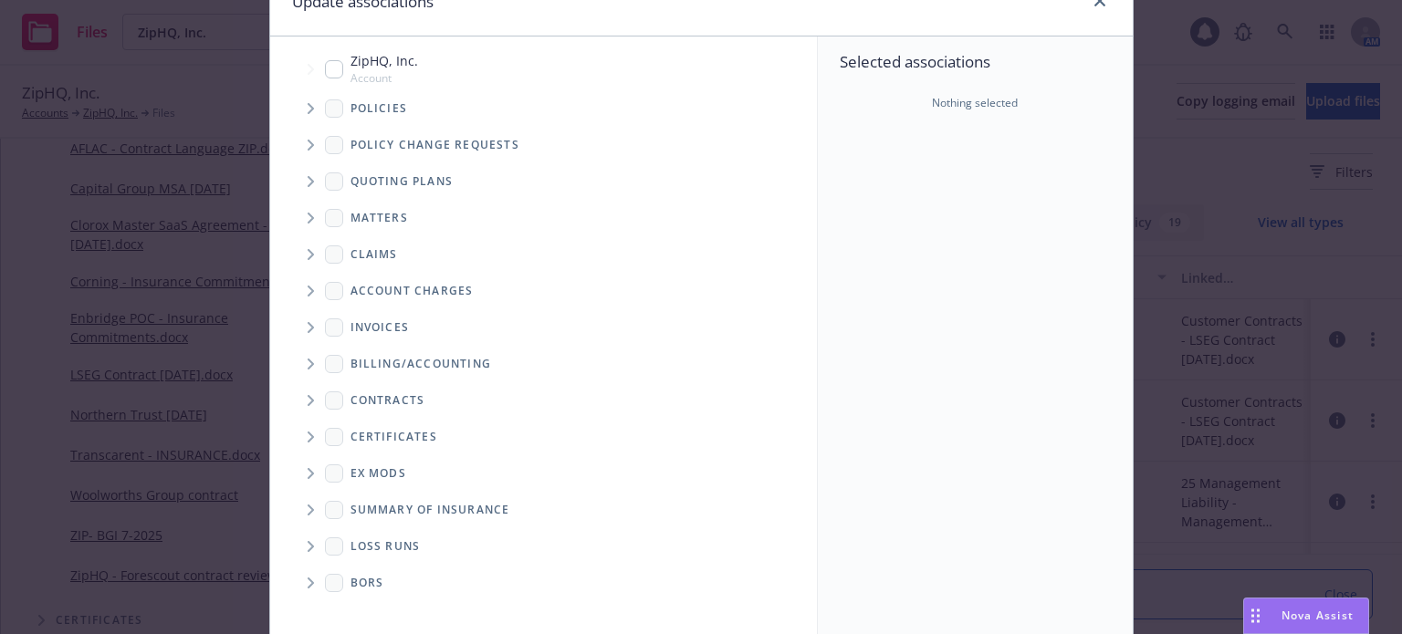
click at [308, 398] on icon "Folder Tree Example" at bounding box center [311, 400] width 6 height 11
click at [348, 465] on icon "Folder Tree Example" at bounding box center [351, 470] width 7 height 11
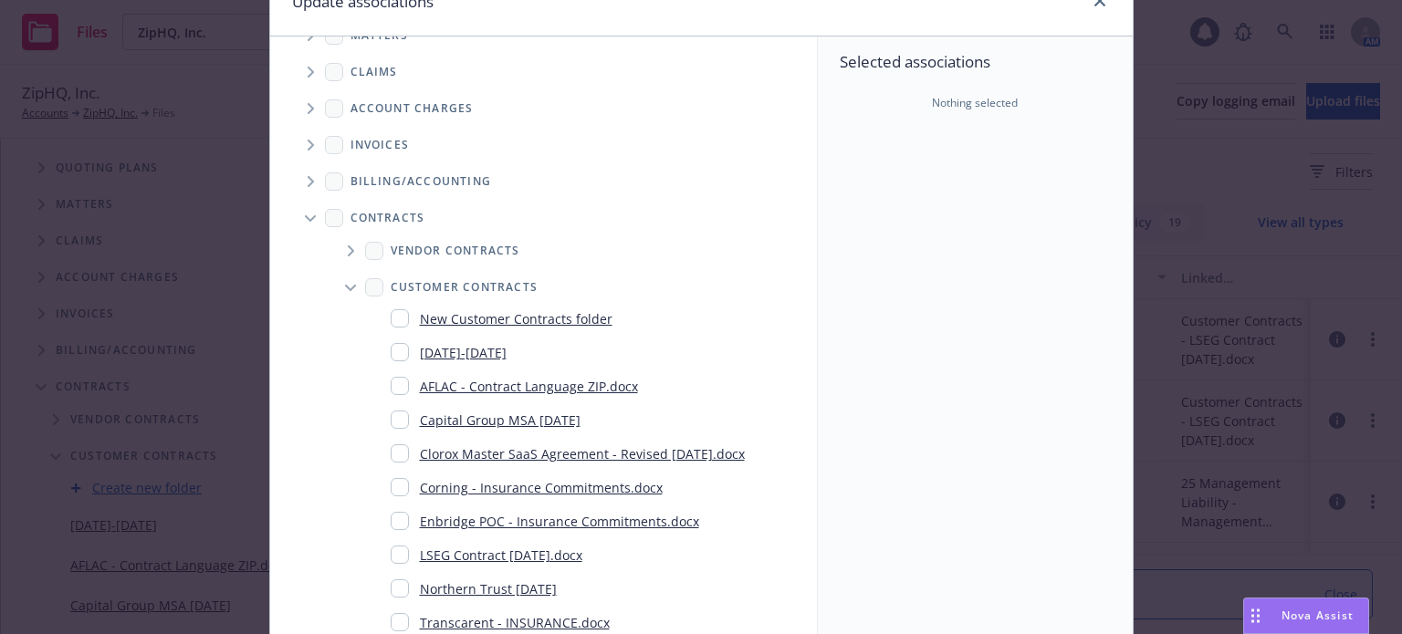
scroll to position [274, 0]
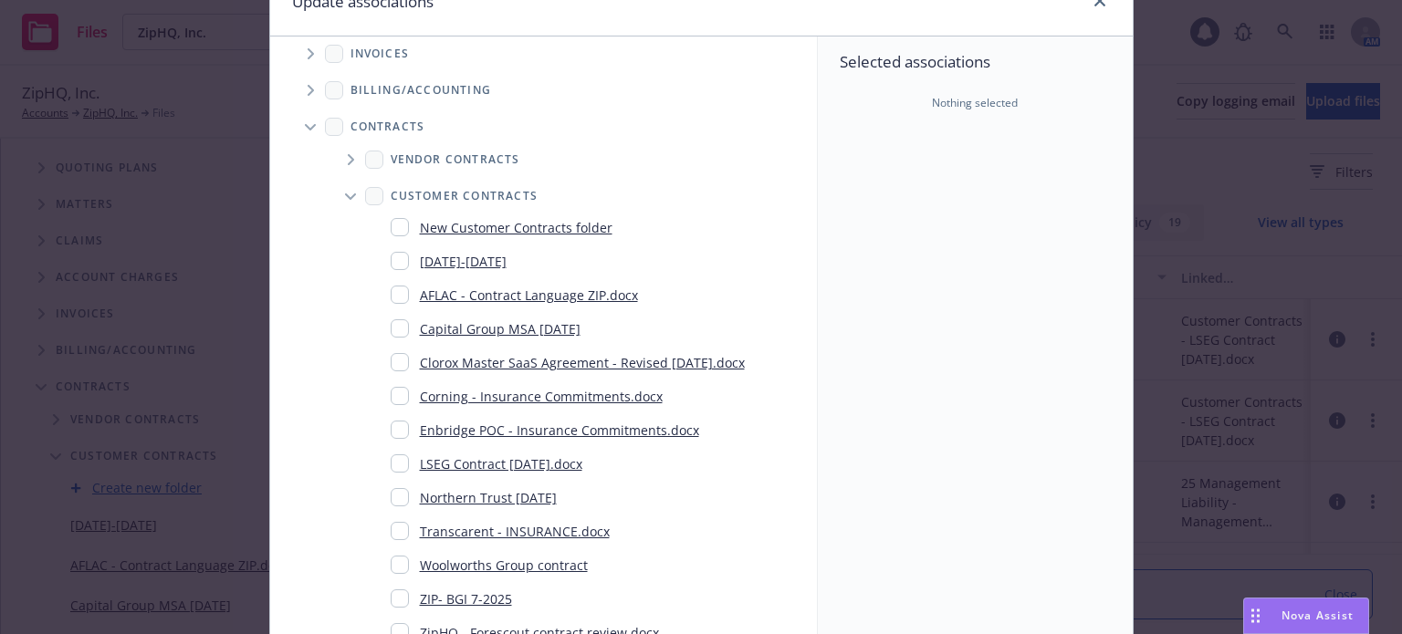
click at [396, 465] on input "Folder Tree Example" at bounding box center [400, 463] width 18 height 18
checkbox input "true"
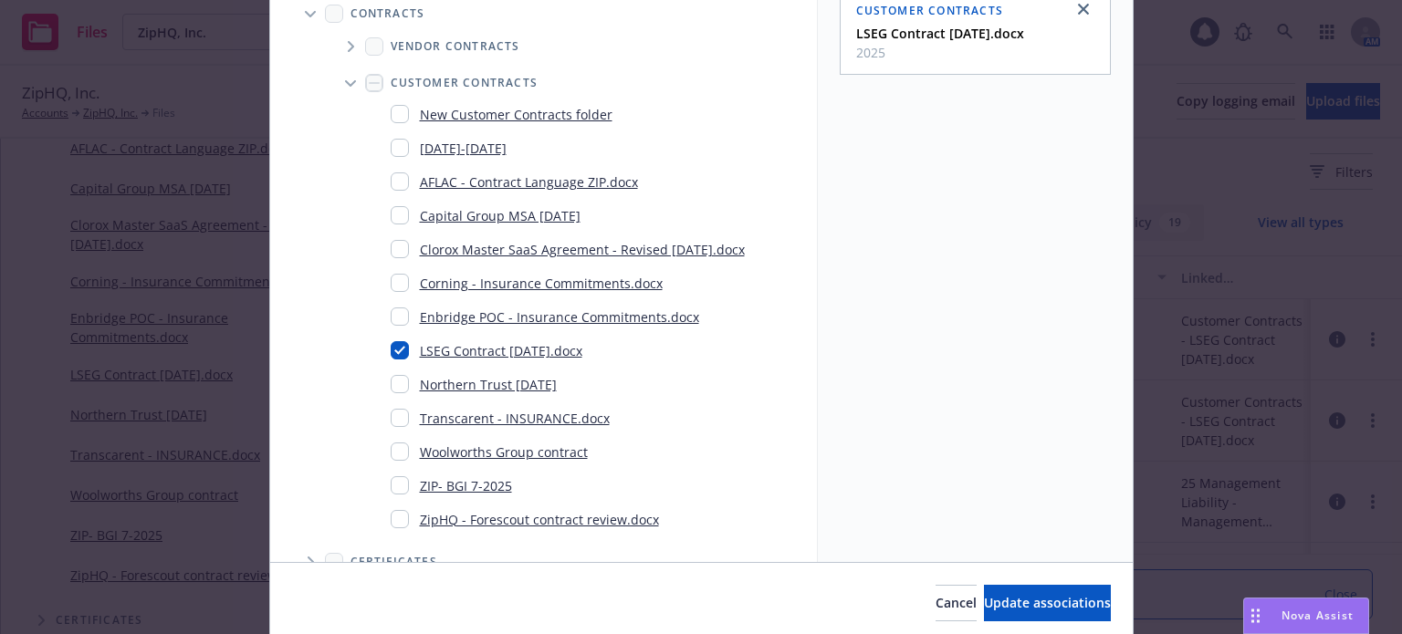
scroll to position [272, 0]
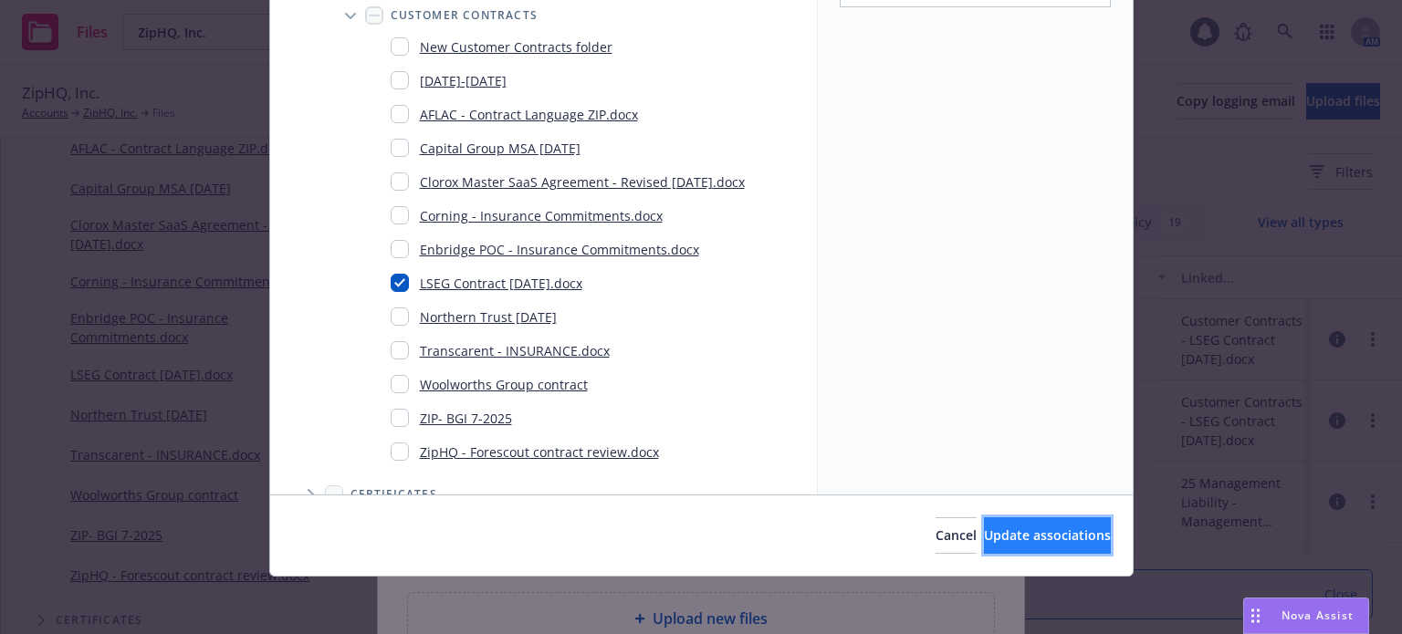
click at [984, 521] on button "Update associations" at bounding box center [1047, 535] width 127 height 37
type textarea "x"
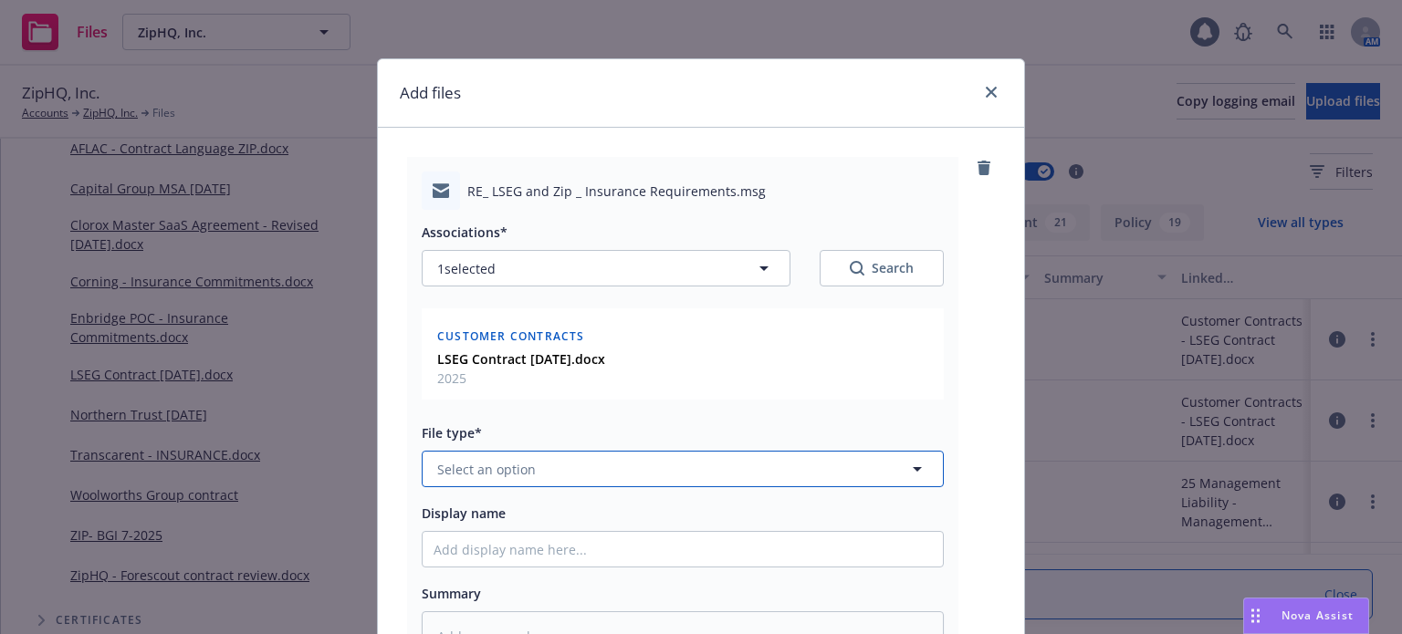
click at [577, 467] on button "Select an option" at bounding box center [683, 469] width 522 height 37
type input "email"
click at [525, 512] on div "Email" at bounding box center [682, 520] width 498 height 26
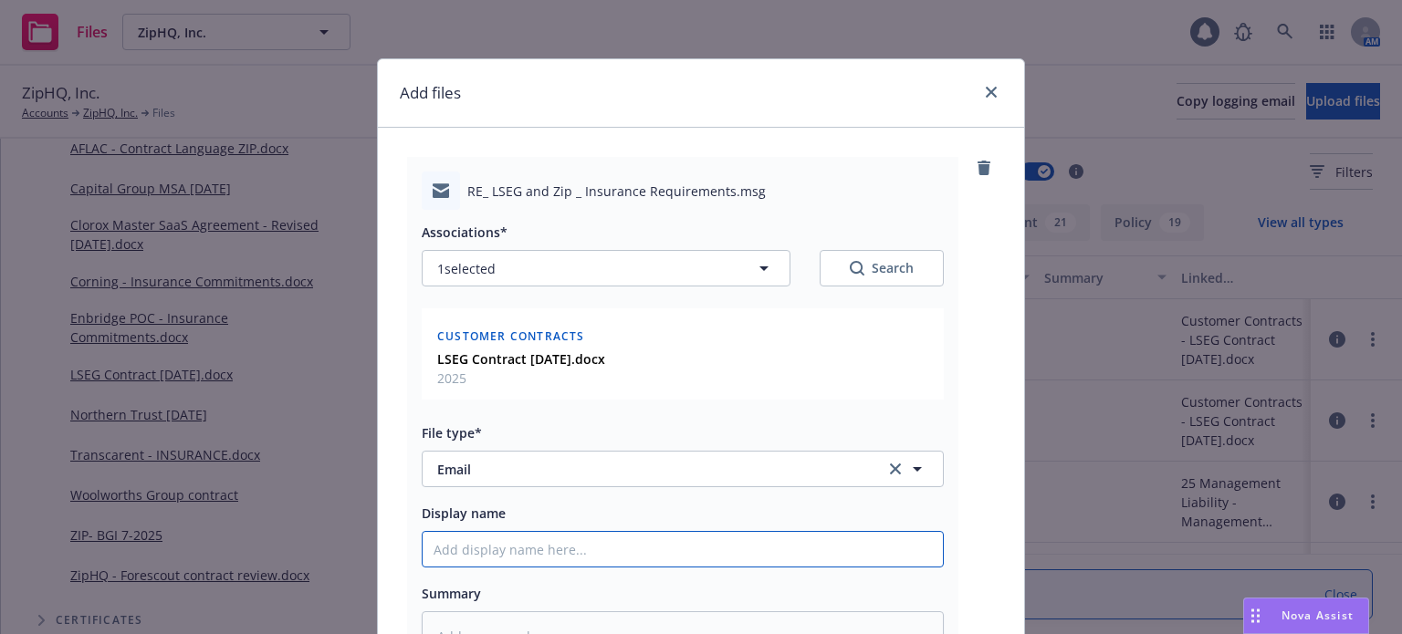
click at [496, 555] on input "Display name" at bounding box center [683, 549] width 520 height 35
type textarea "x"
type input "P"
type textarea "x"
type input "PM"
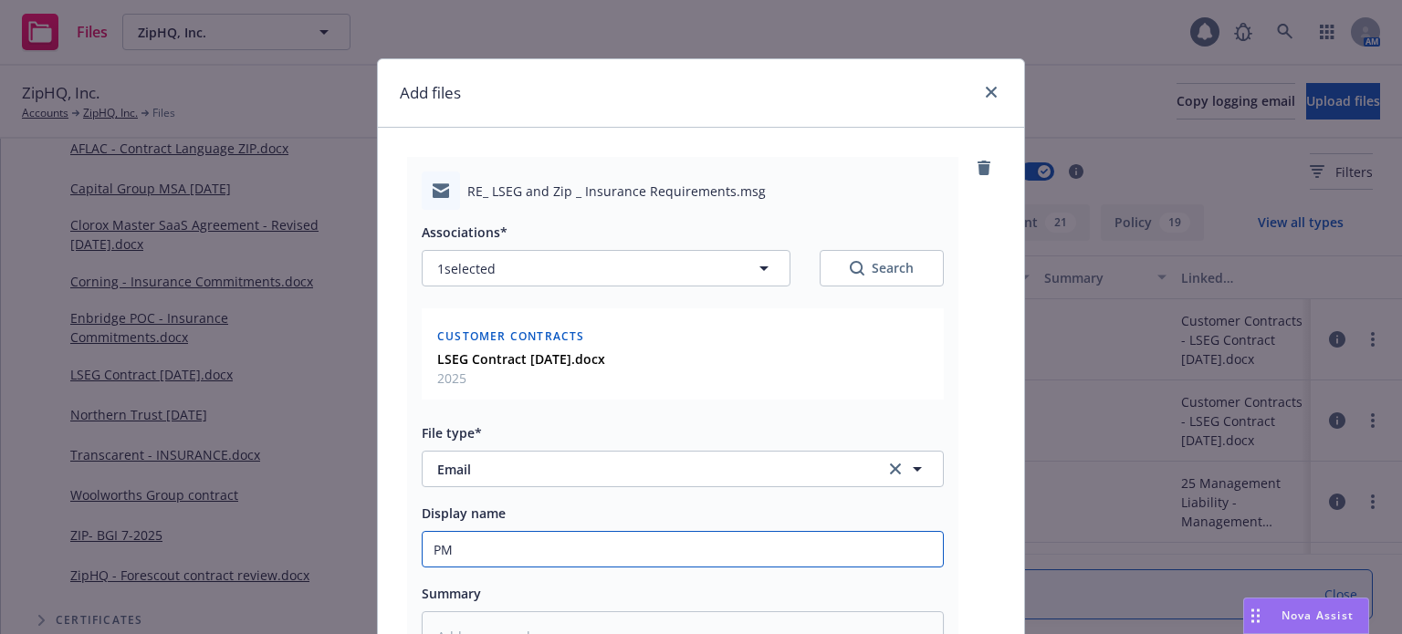
type textarea "x"
type input "PM"
type textarea "x"
type input "PM t"
type textarea "x"
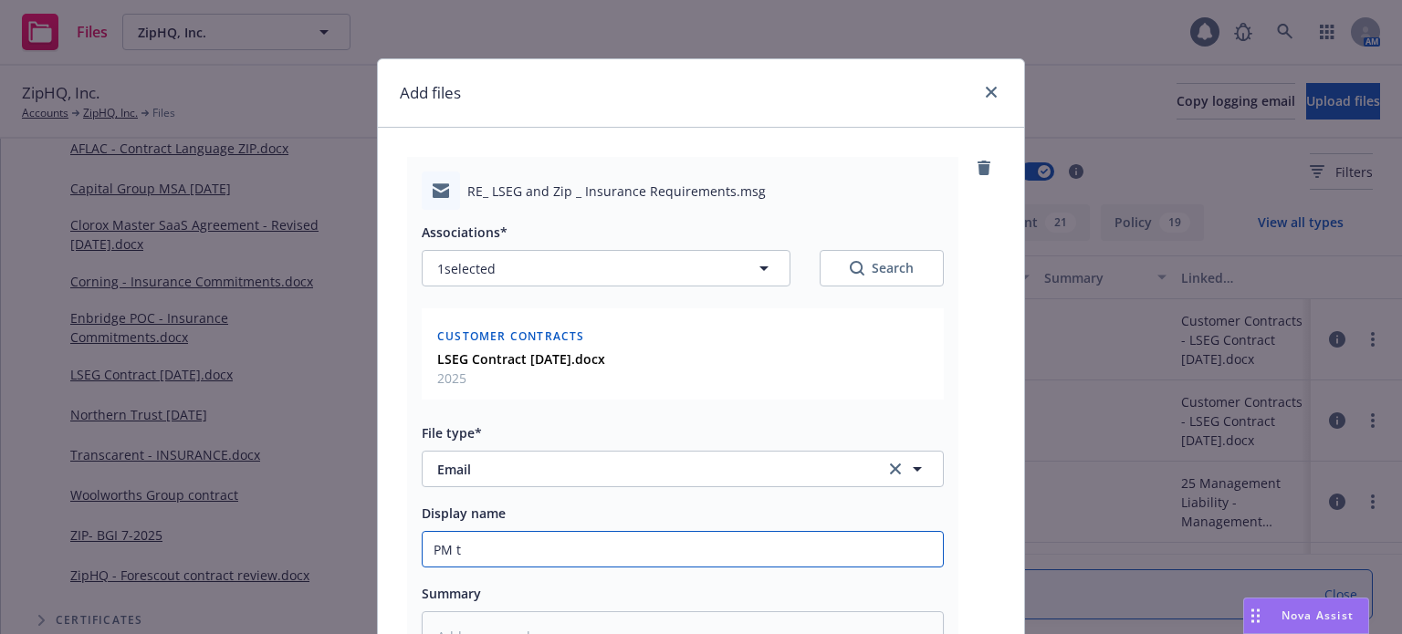
type input "PM to"
type textarea "x"
type input "PM to"
type textarea "x"
type input "PM to i"
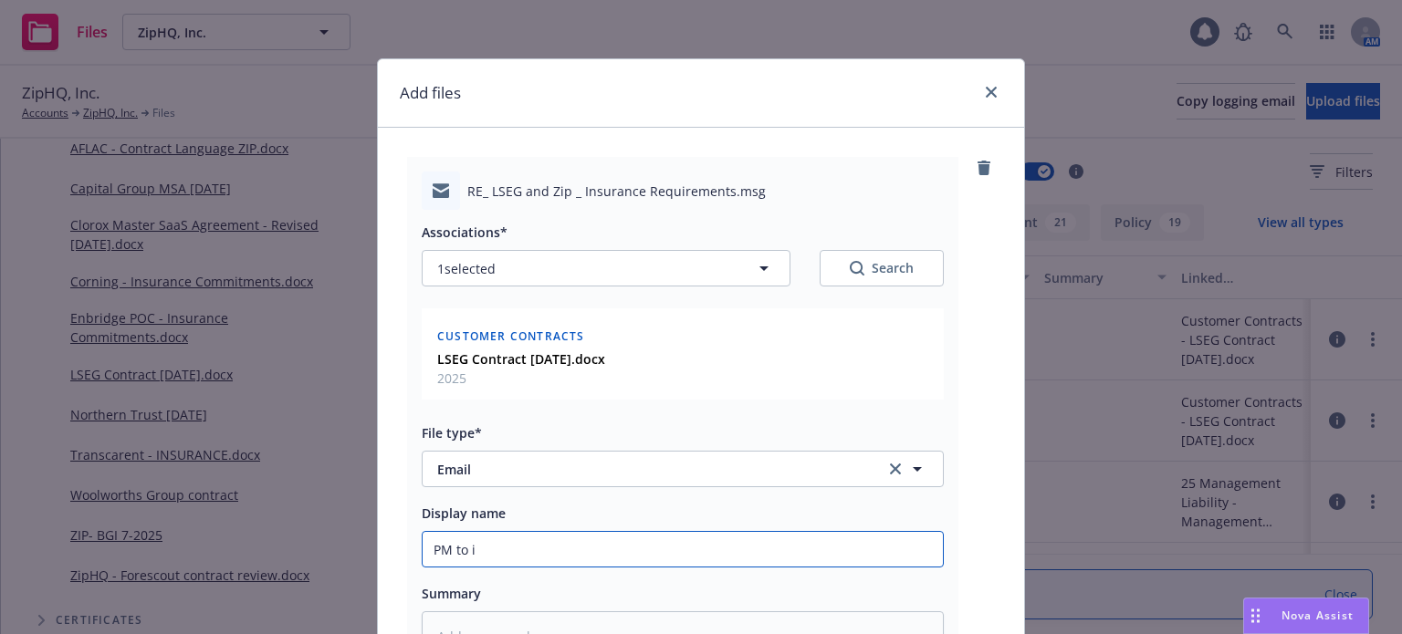
type textarea "x"
type input "PM to in"
type textarea "x"
type input "PM to ins"
type textarea "x"
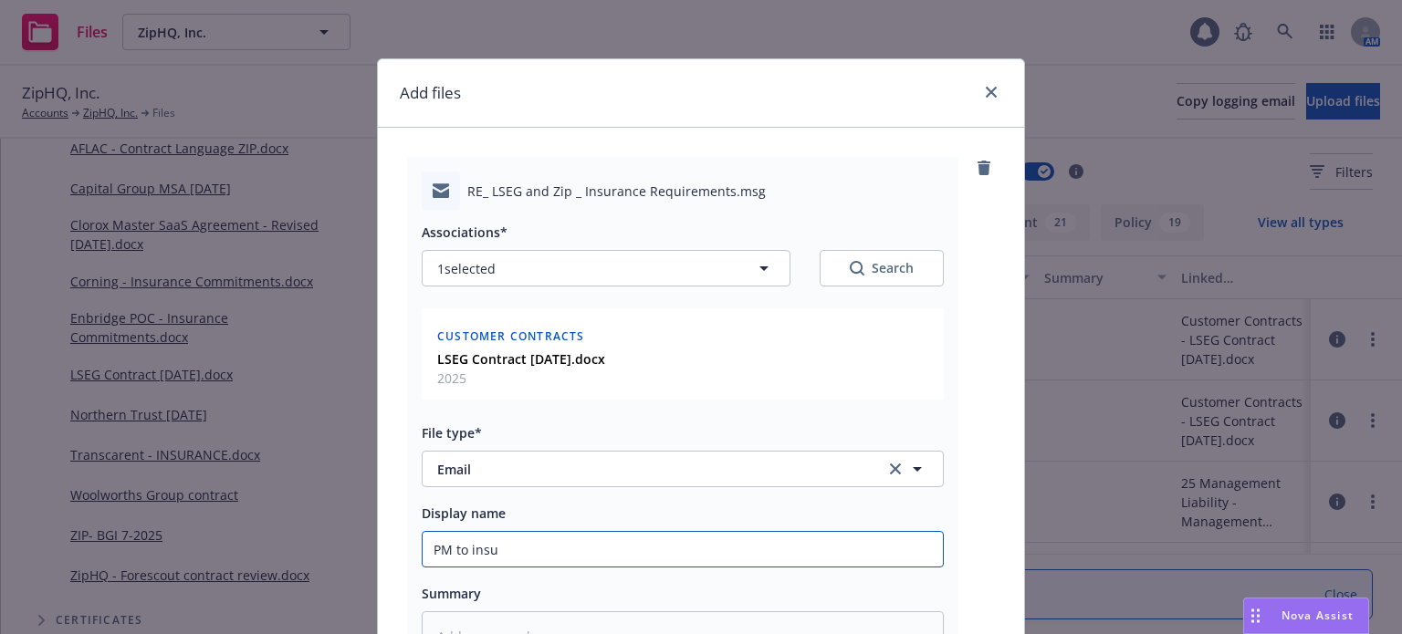
type input "PM to insur"
type textarea "x"
type input "PM to insure"
type textarea "x"
type input "PM to insured"
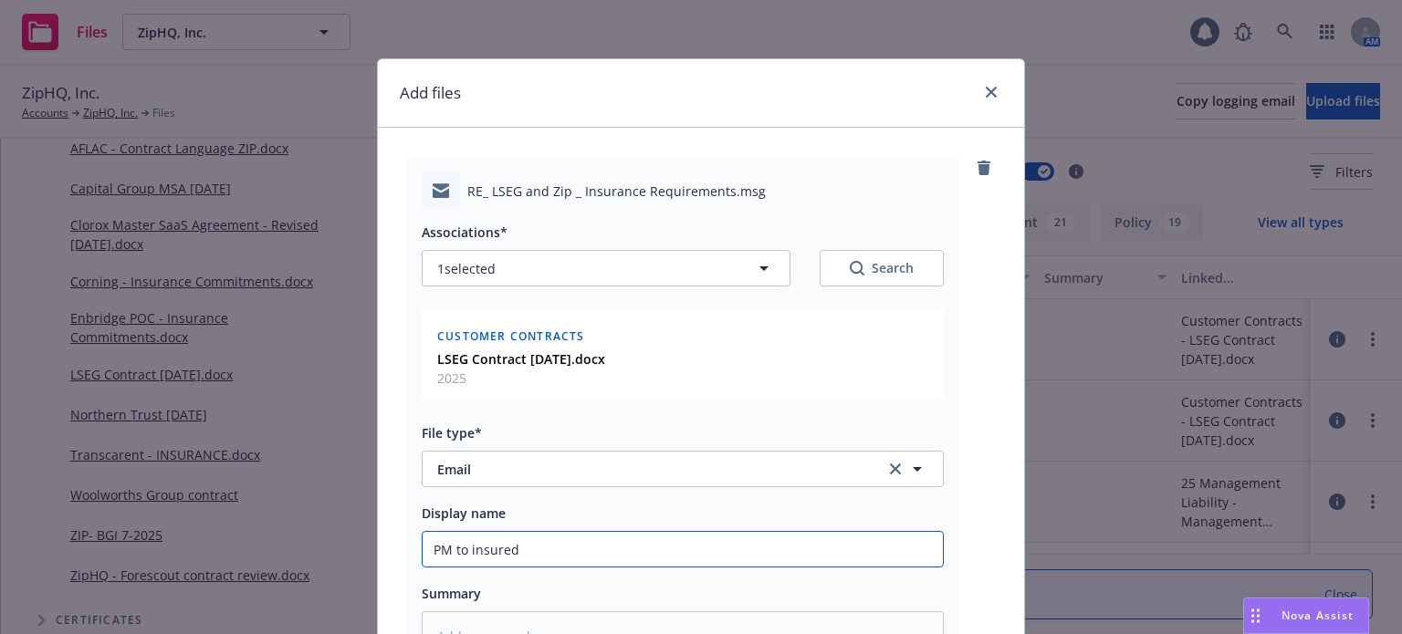
type textarea "x"
type input "PM to insured w"
type textarea "x"
type input "PM to insured wi"
type textarea "x"
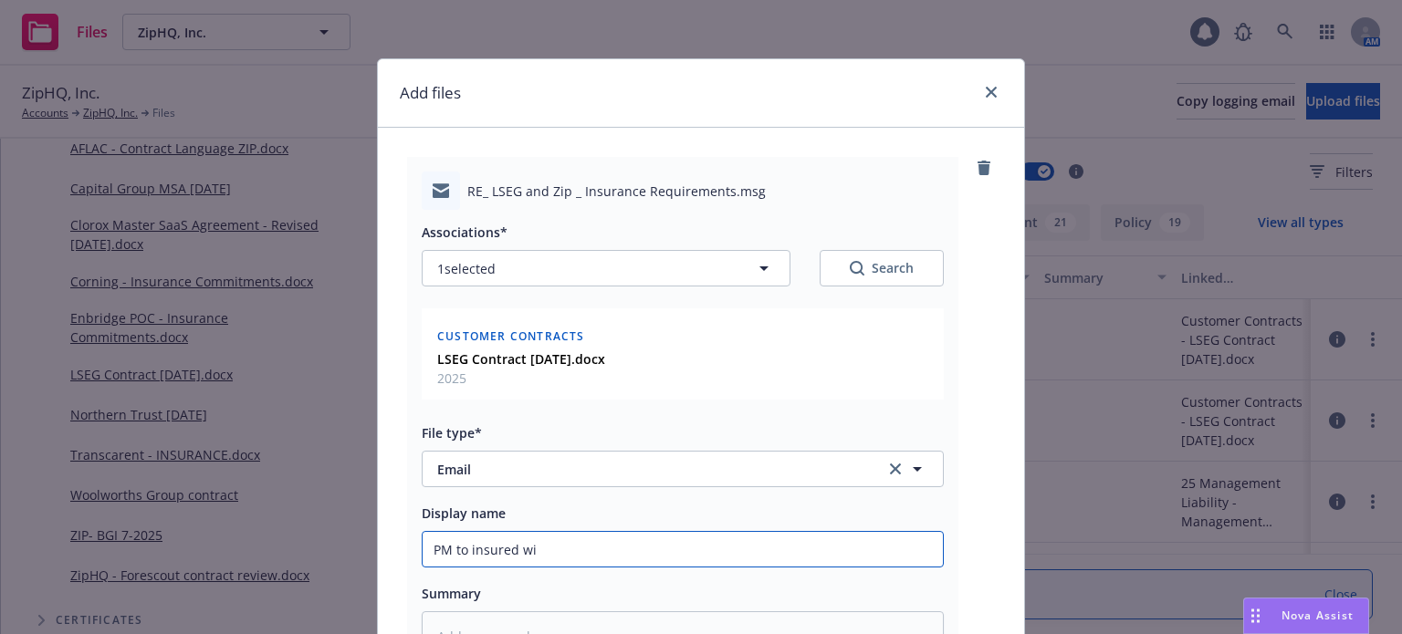
type input "PM to insured wit"
type textarea "x"
type input "PM to insured with"
type textarea "x"
type input "PM to insured with"
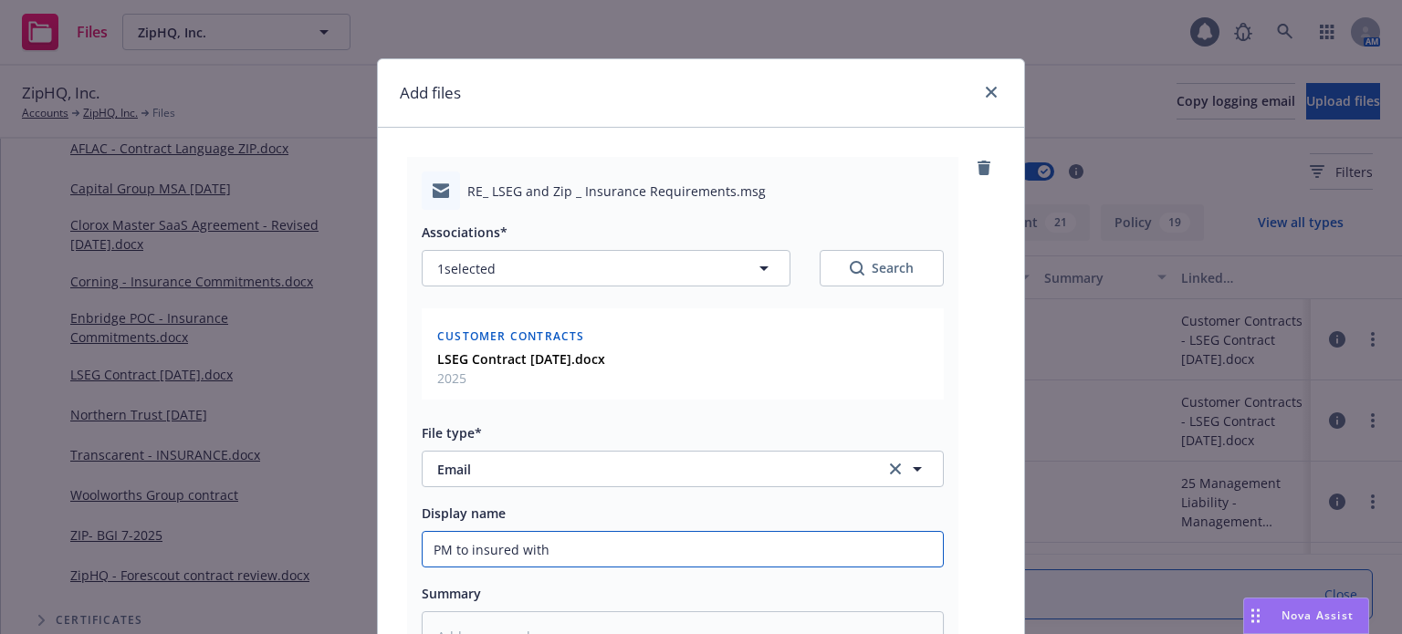
type textarea "x"
type input "PM to insured with re"
type textarea "x"
type input "PM to insured with red"
type textarea "x"
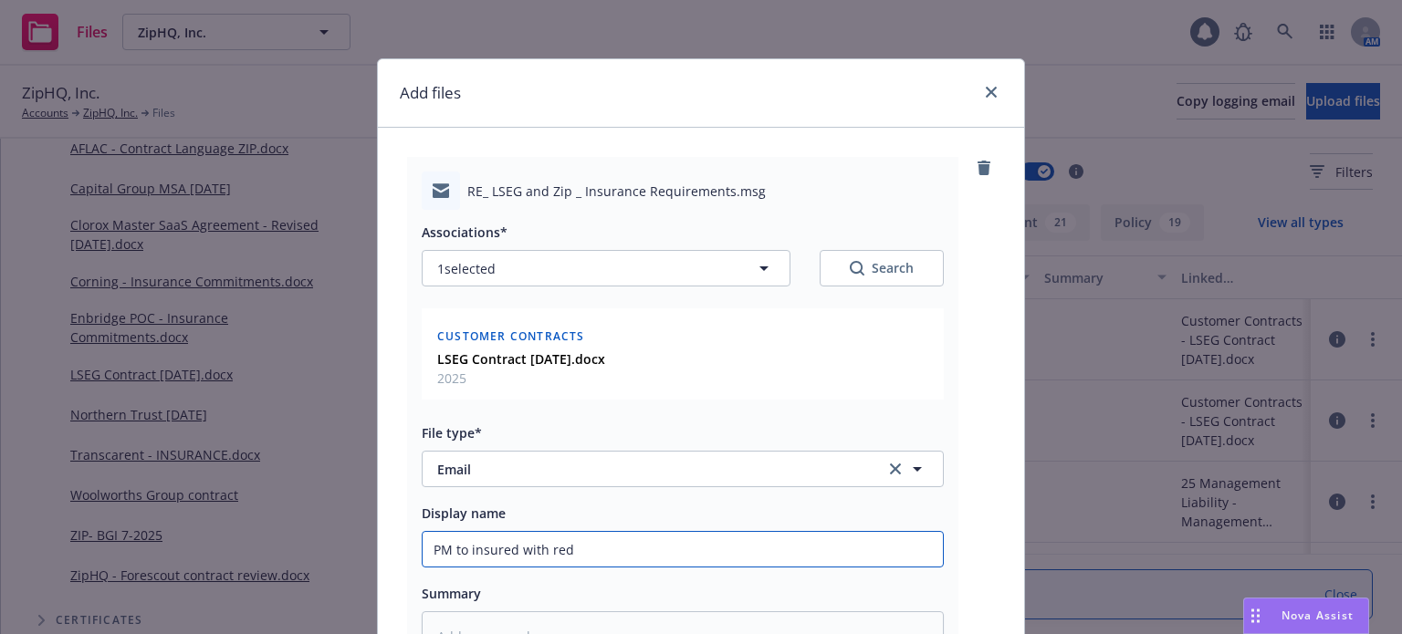
type input "PM to insured with redl"
type textarea "x"
type input "PM to insured with redli"
type textarea "x"
type input "PM to insured with redlin"
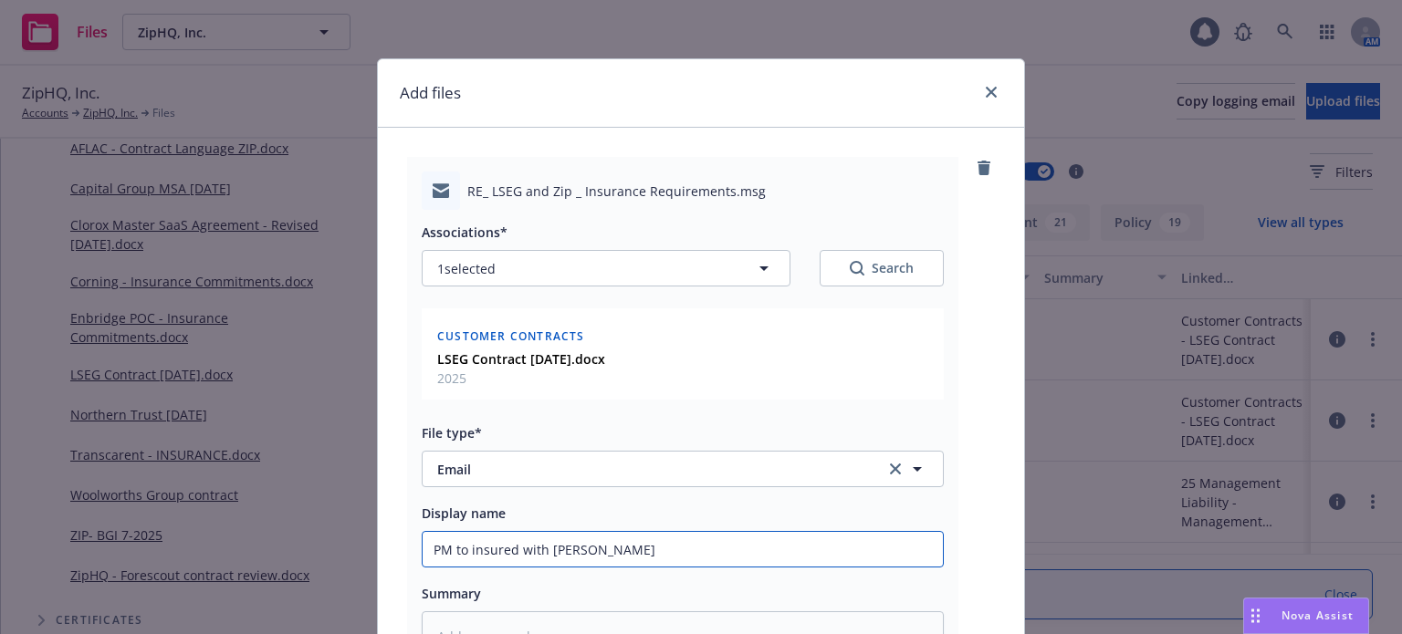
type textarea "x"
type input "PM to insured with redline"
type textarea "x"
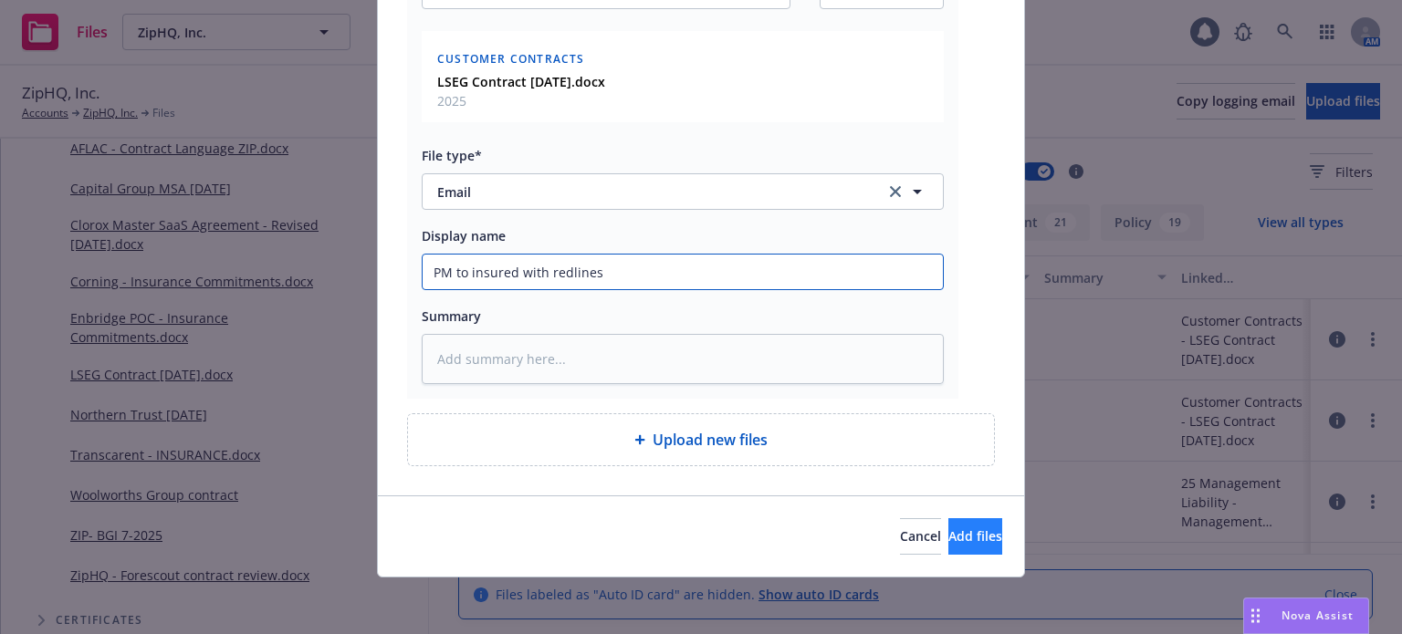
type input "PM to insured with redlines"
click at [948, 518] on button "Add files" at bounding box center [975, 536] width 54 height 37
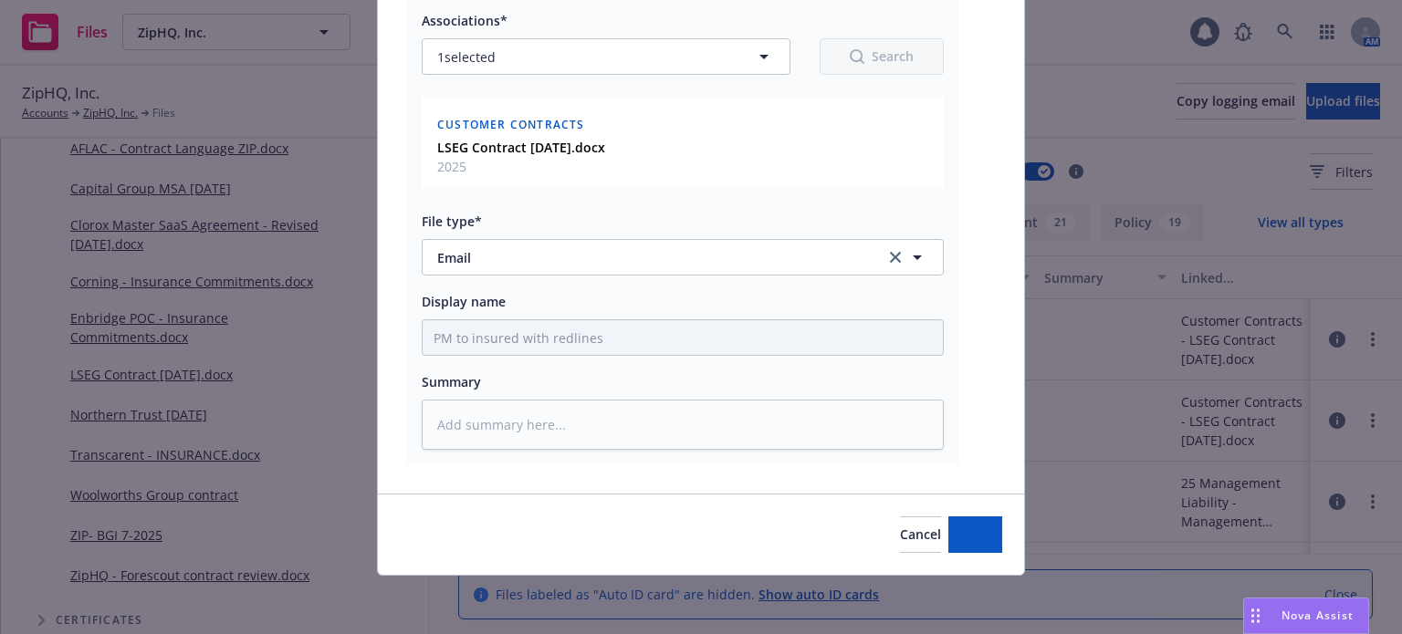
scroll to position [210, 0]
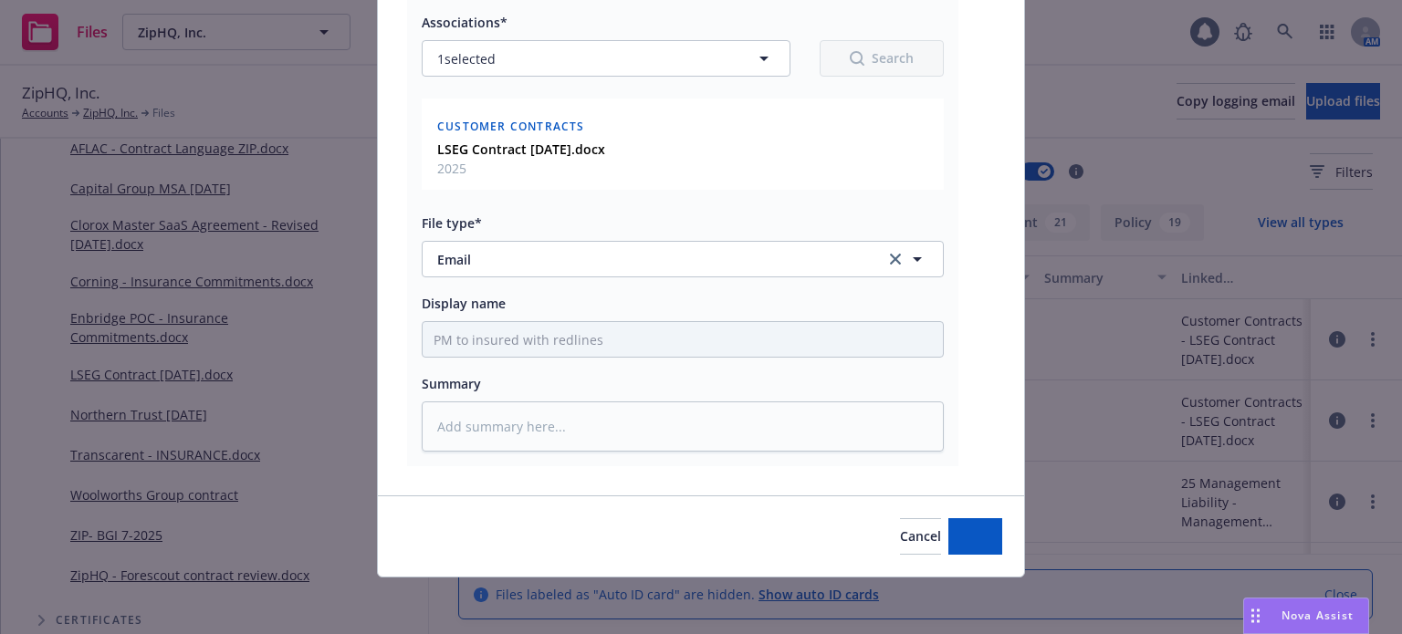
type textarea "x"
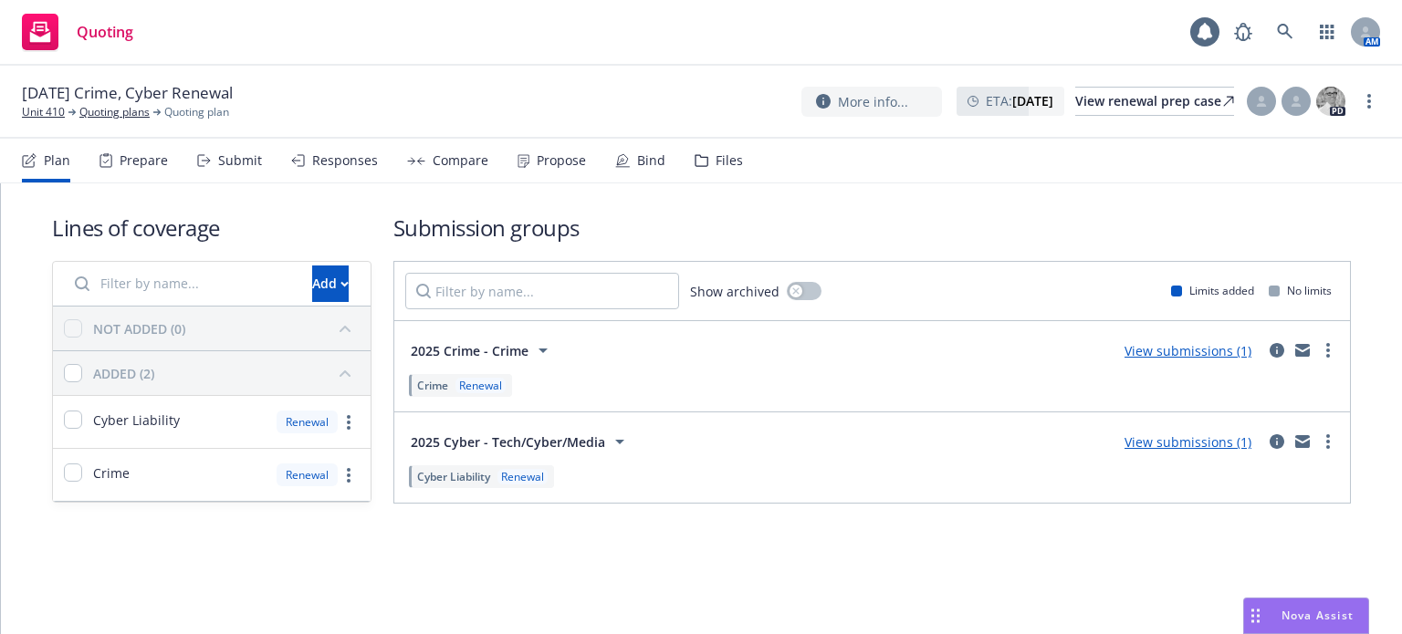
click at [1179, 444] on link "View submissions (1)" at bounding box center [1187, 441] width 127 height 17
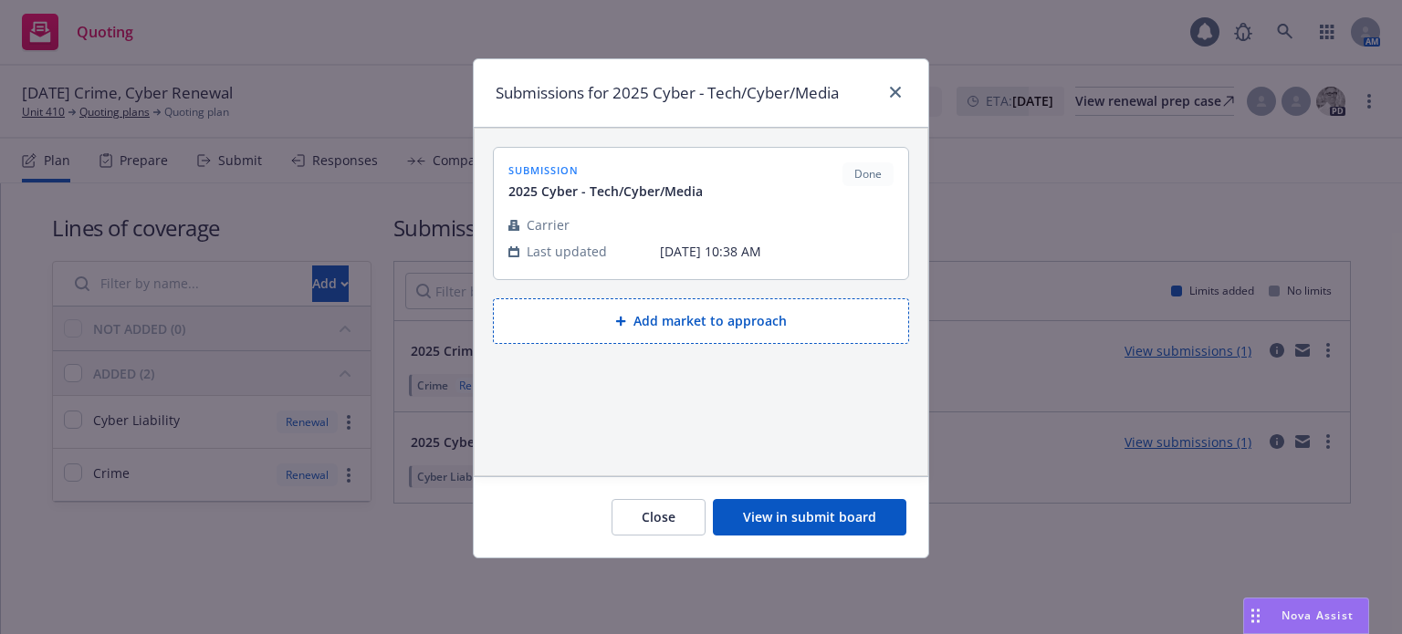
click at [849, 512] on button "View in submit board" at bounding box center [809, 517] width 193 height 37
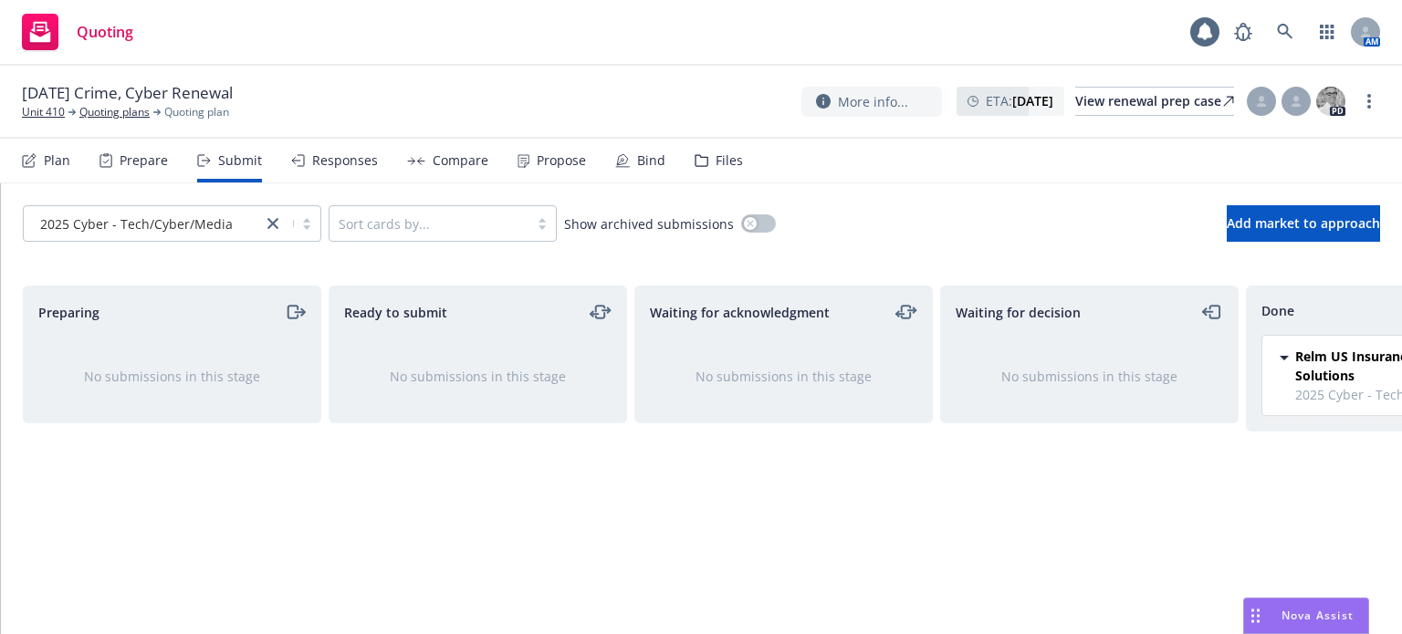
scroll to position [0, 164]
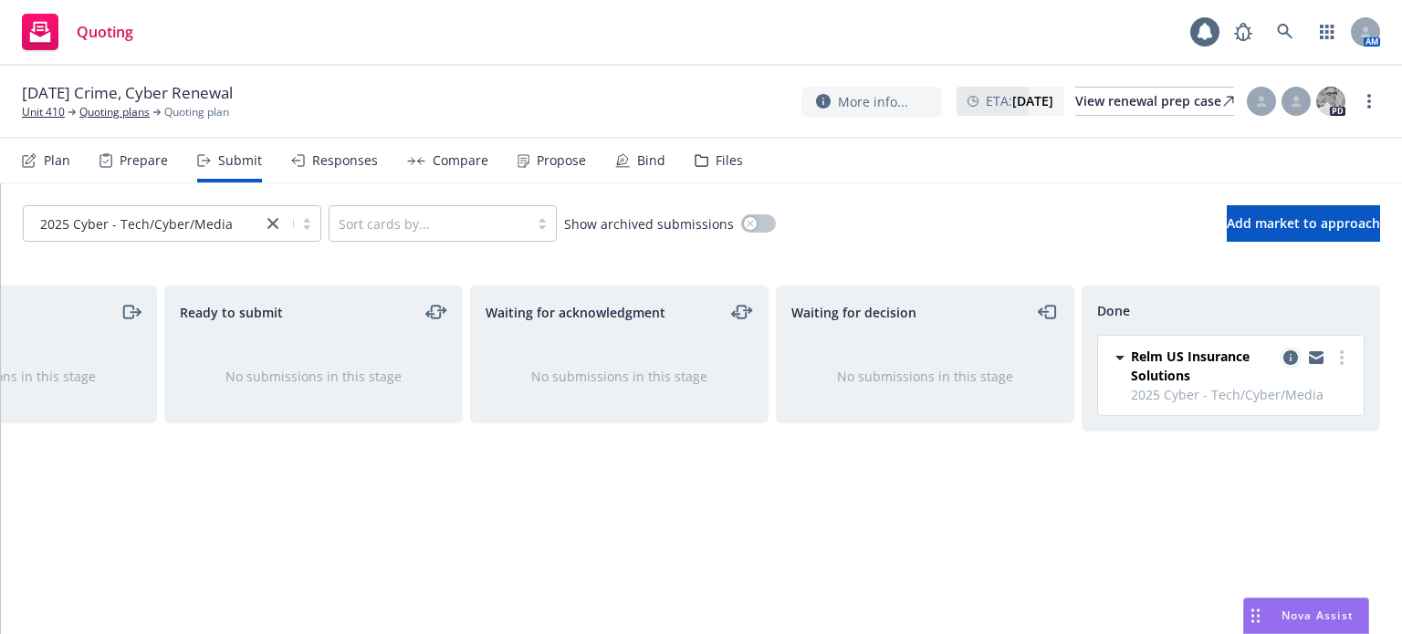
click at [1290, 353] on icon "copy logging email" at bounding box center [1290, 357] width 15 height 15
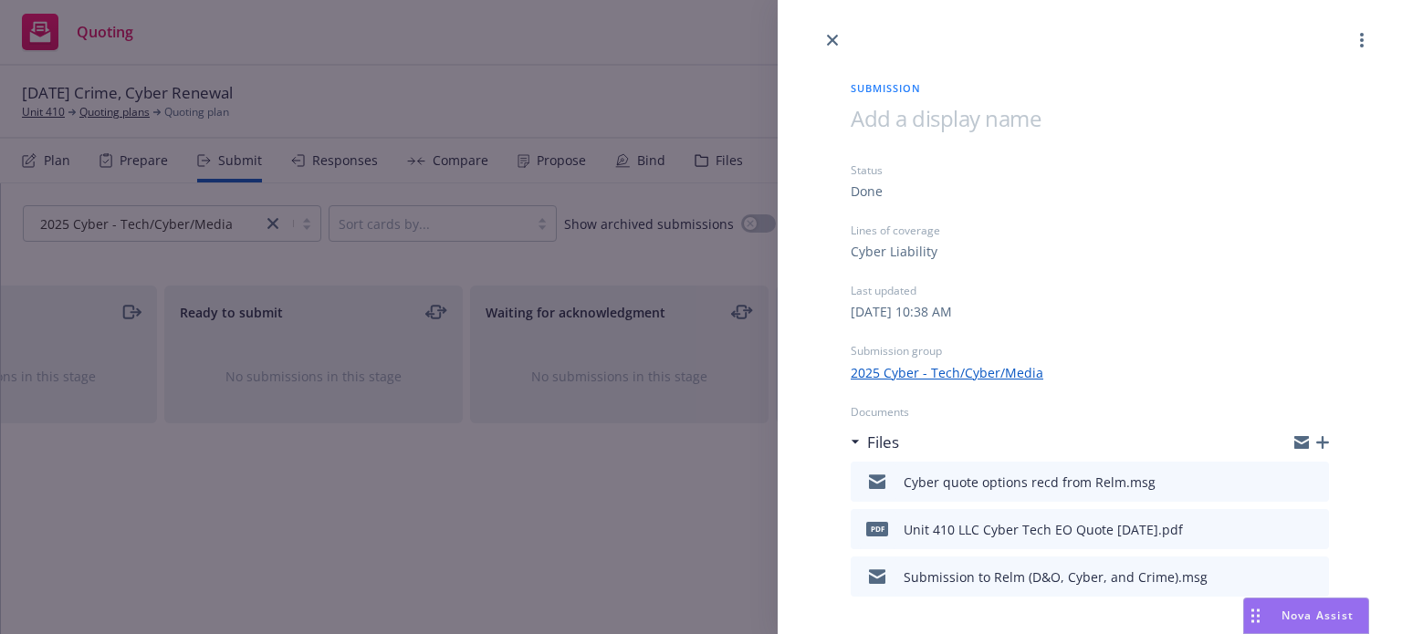
click at [1316, 438] on icon "button" at bounding box center [1322, 442] width 13 height 13
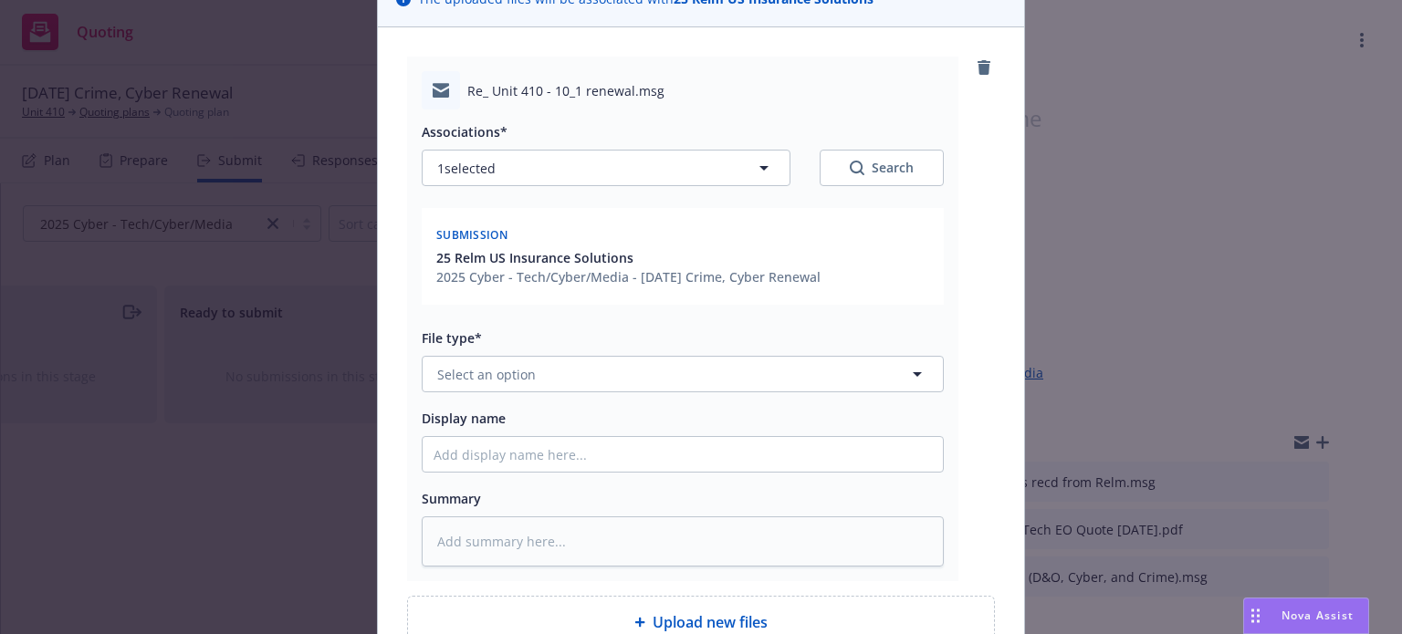
scroll to position [183, 0]
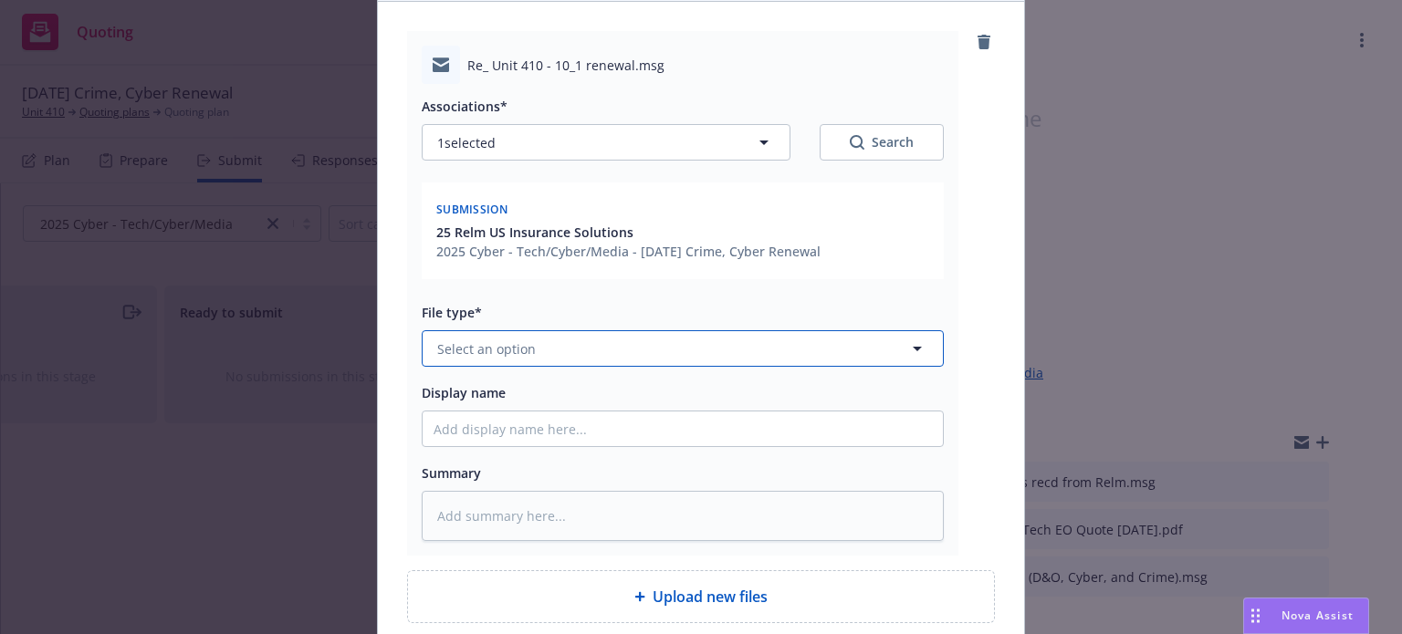
click at [559, 346] on button "Select an option" at bounding box center [683, 348] width 522 height 37
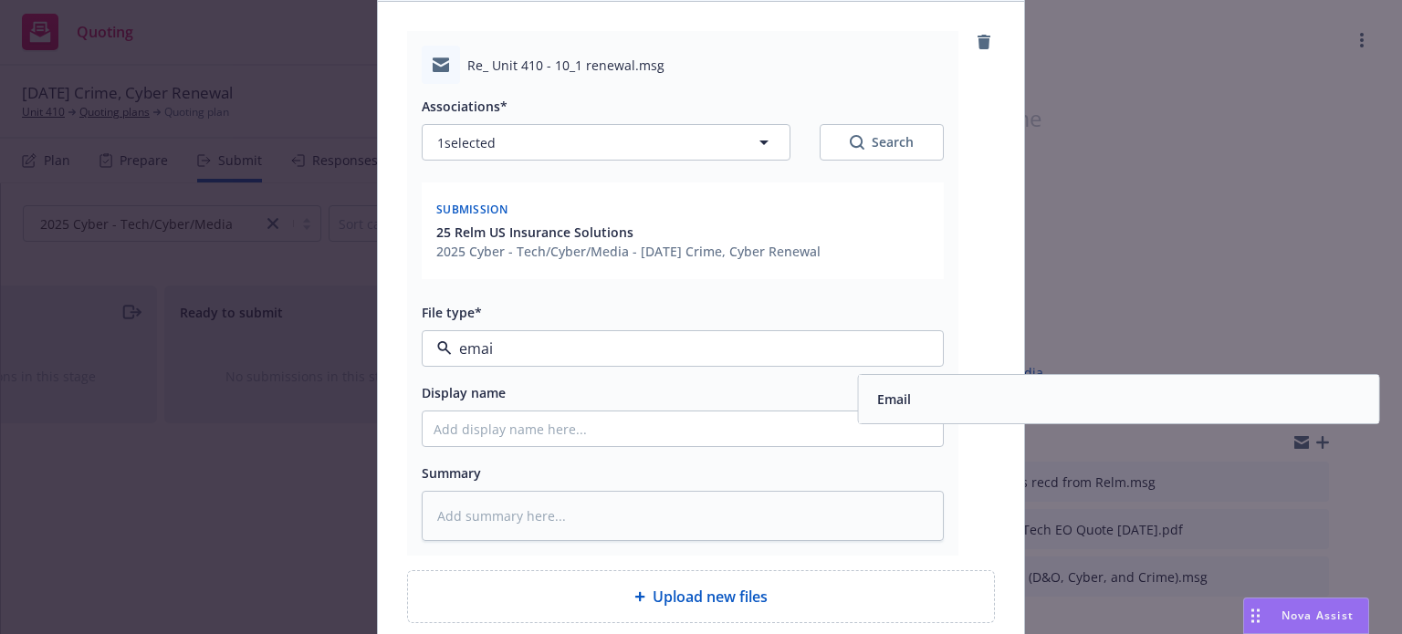
type input "email"
click at [1054, 396] on div "Email" at bounding box center [1119, 399] width 498 height 26
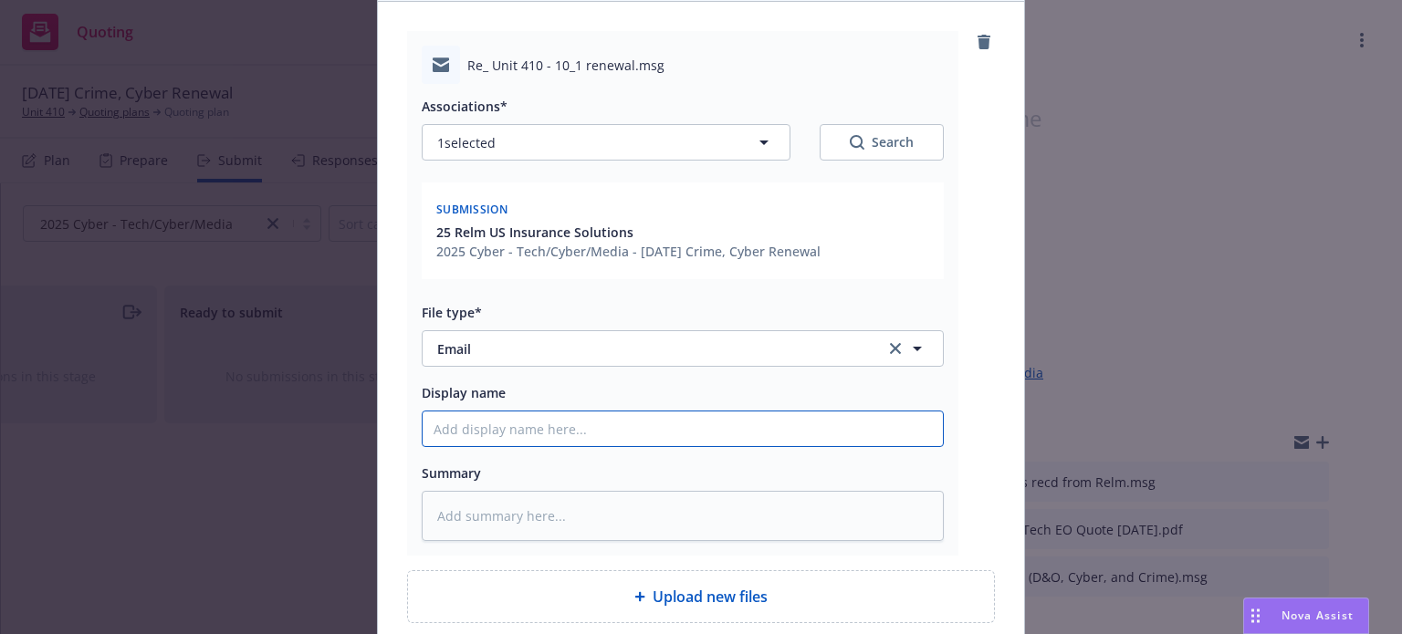
click at [518, 436] on input "Display name" at bounding box center [683, 429] width 520 height 35
type textarea "x"
type input "R"
type textarea "x"
type input "Re"
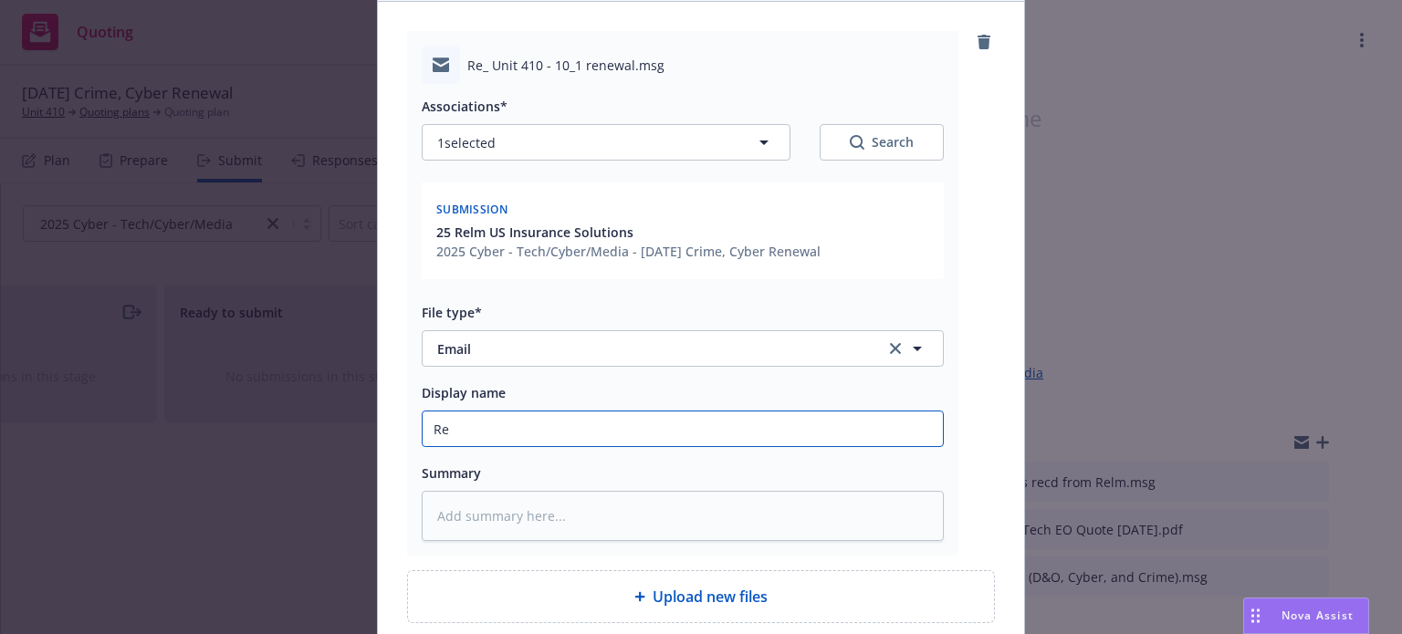
type textarea "x"
type input "Rel"
type textarea "x"
type input "Relm"
type textarea "x"
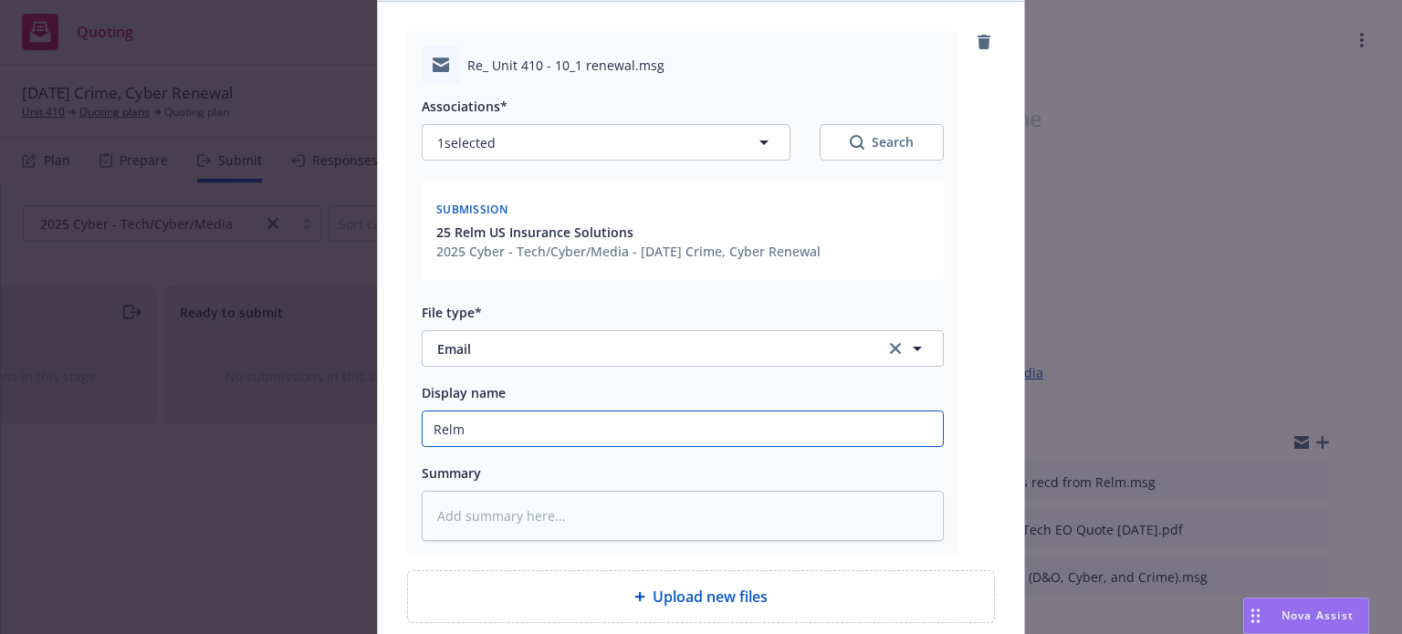
type input "Relm f"
type textarea "x"
type input "Relm fo"
type textarea "x"
type input "Relm fol"
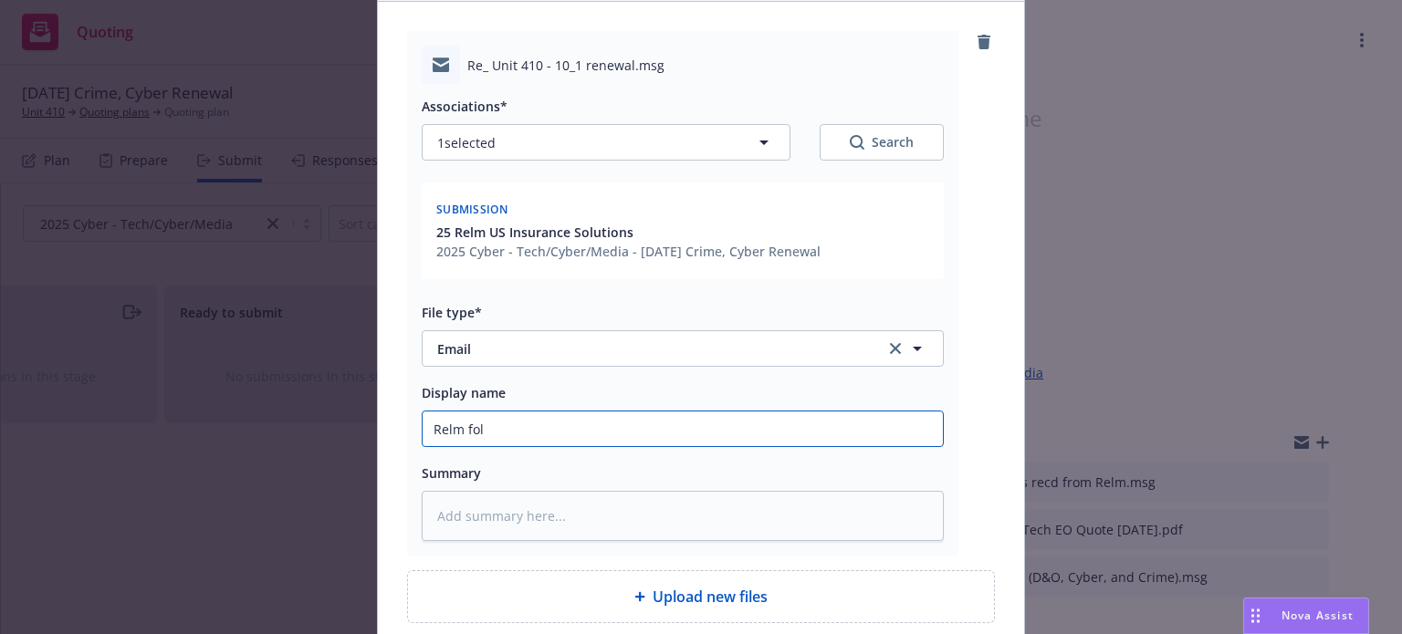
type textarea "x"
type input "Relm foll"
type textarea "x"
type input "Relm follo"
type textarea "x"
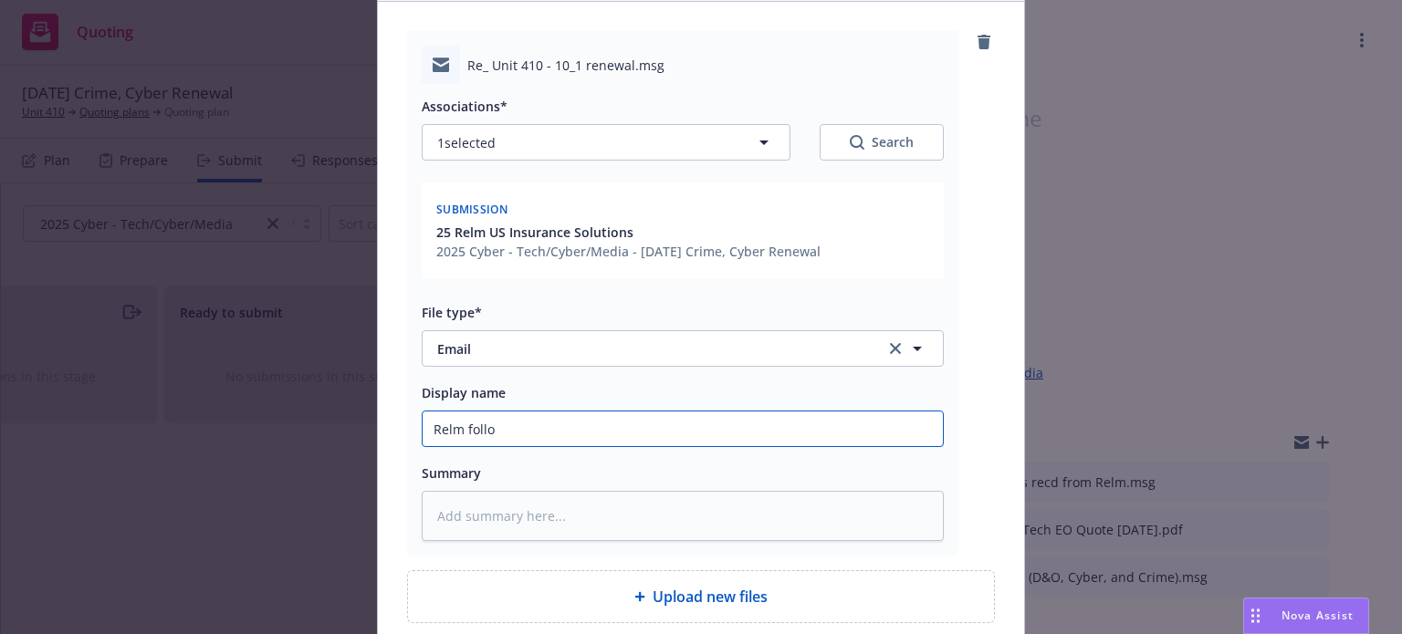
type input "Relm follow"
type textarea "x"
type input "Relm follow"
type textarea "x"
type input "Relm follow u"
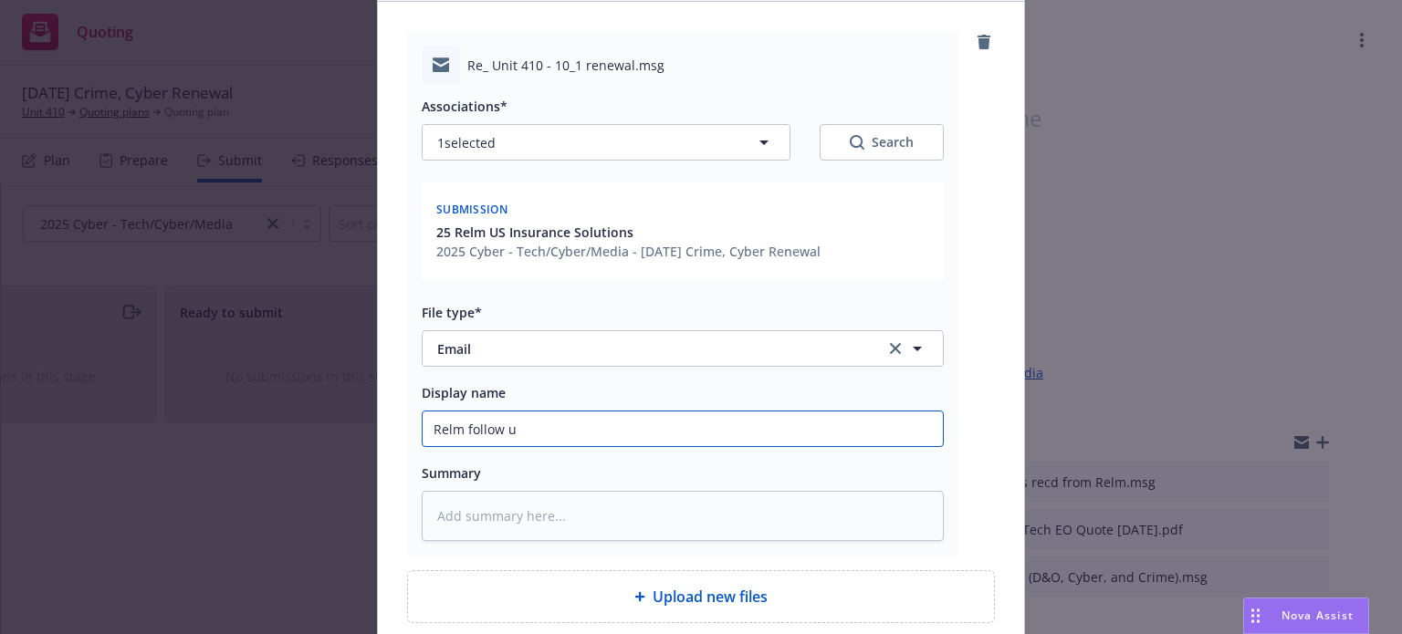
type textarea "x"
type input "Relm follow up"
type textarea "x"
type input "Relm follow up,"
type textarea "x"
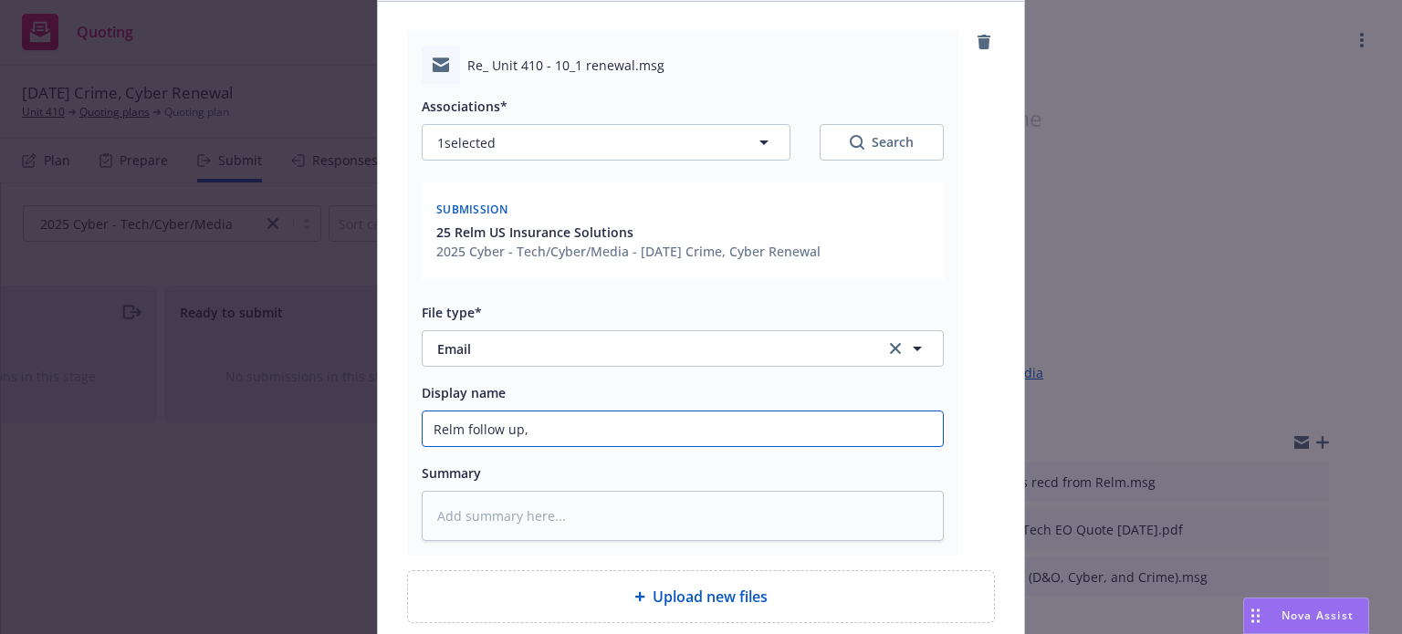
type input "Relm follow up,"
type textarea "x"
type input "Relm follow up, u"
type textarea "x"
type input "Relm follow up, up"
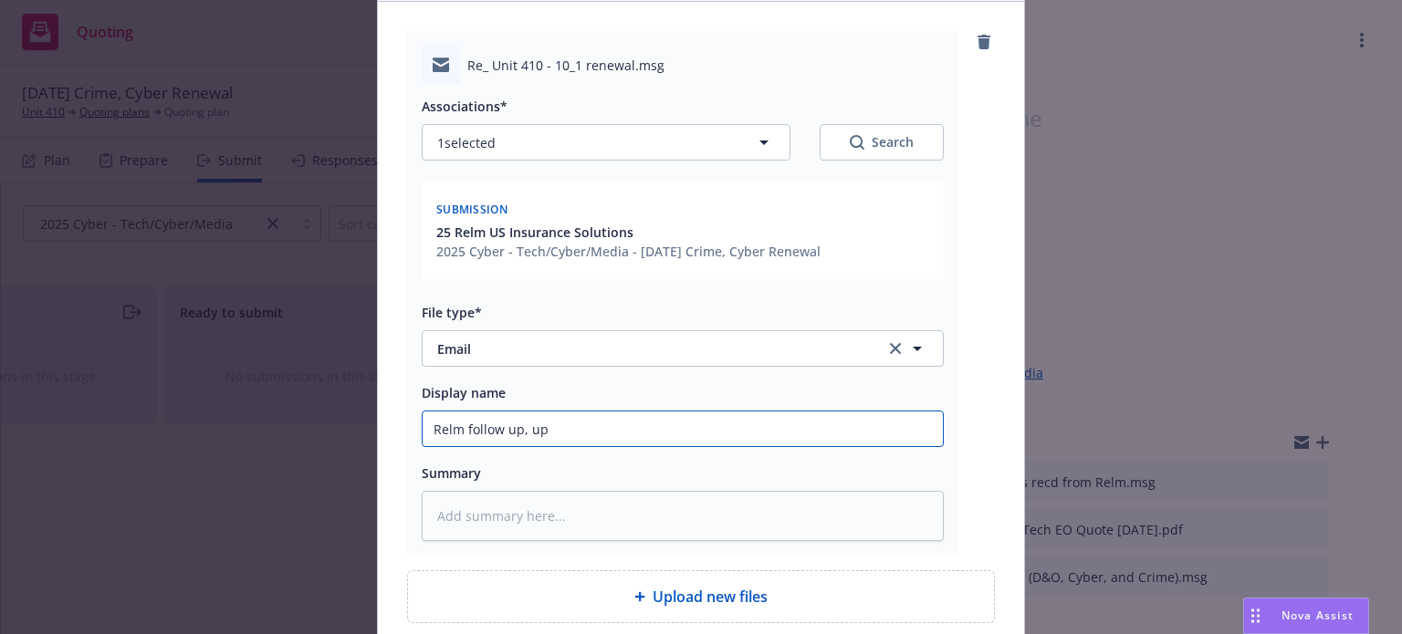
type textarea "x"
type input "Relm follow up, upd"
type textarea "x"
type input "Relm follow up, upda"
type textarea "x"
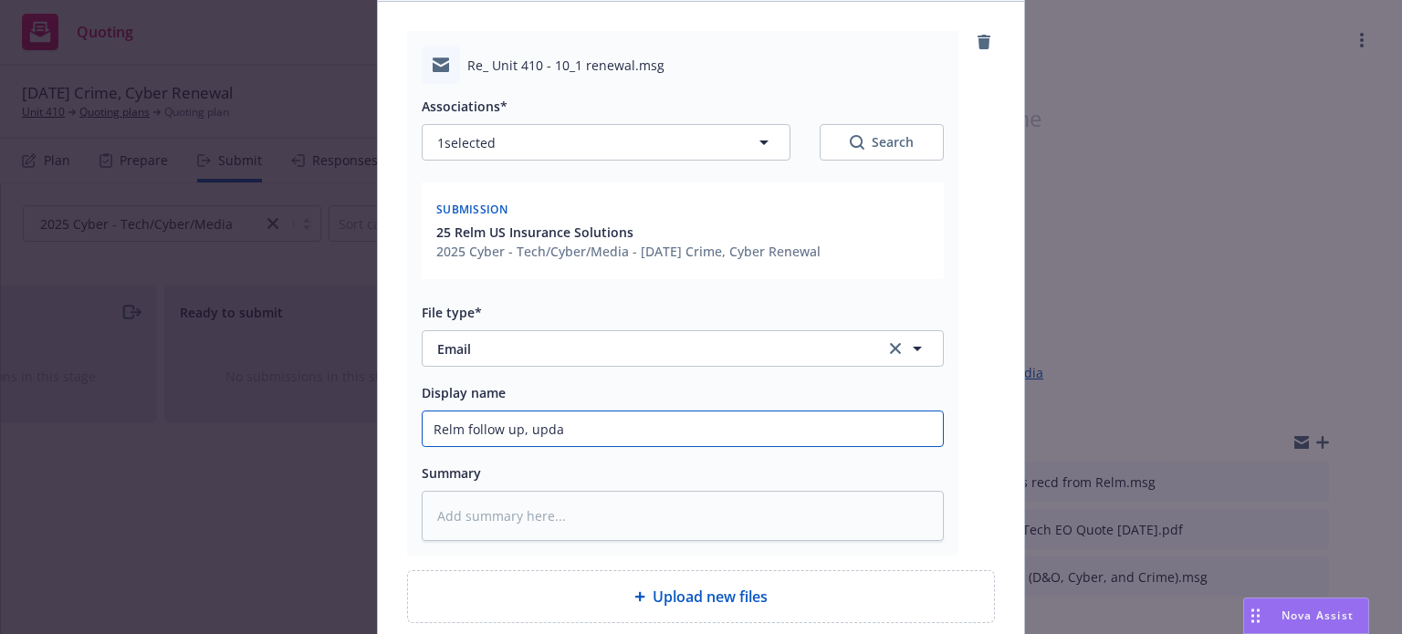
type input "Relm follow up, updat"
type textarea "x"
type input "Relm follow up, update"
type textarea "x"
type input "Relm follow up, updated"
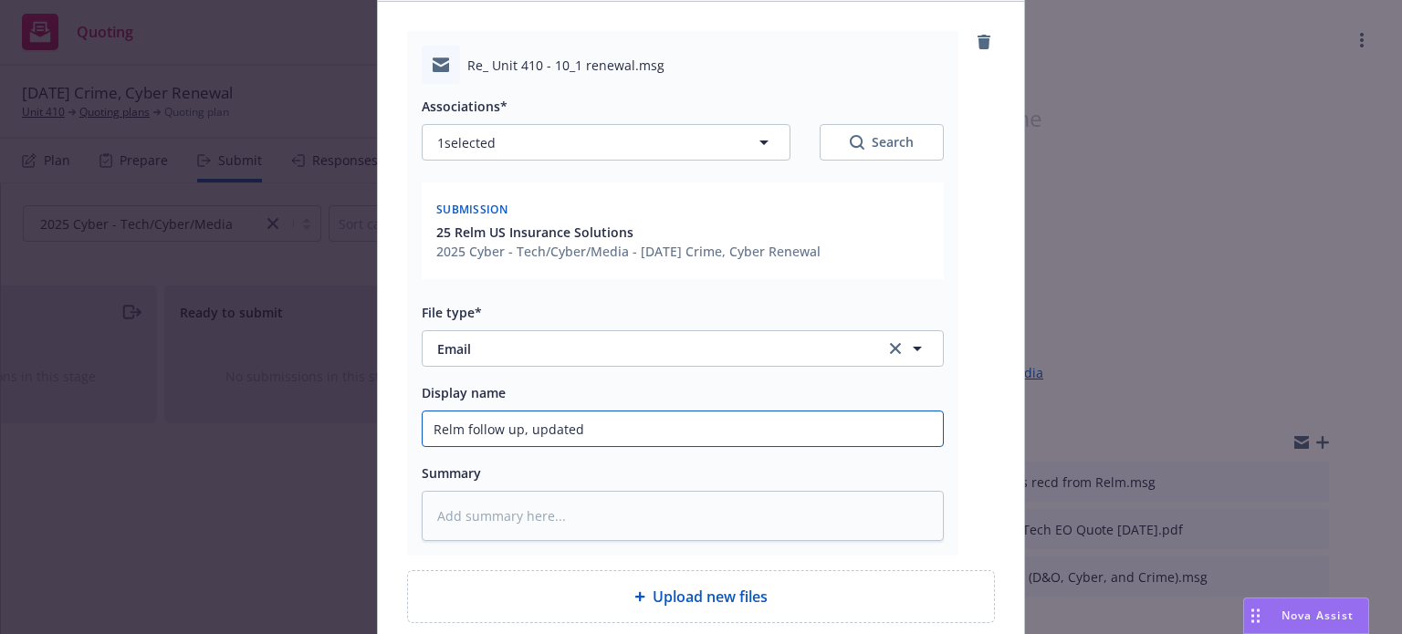
type textarea "x"
type input "Relm follow up, updated"
type textarea "x"
type input "Relm follow up, updated o"
type textarea "x"
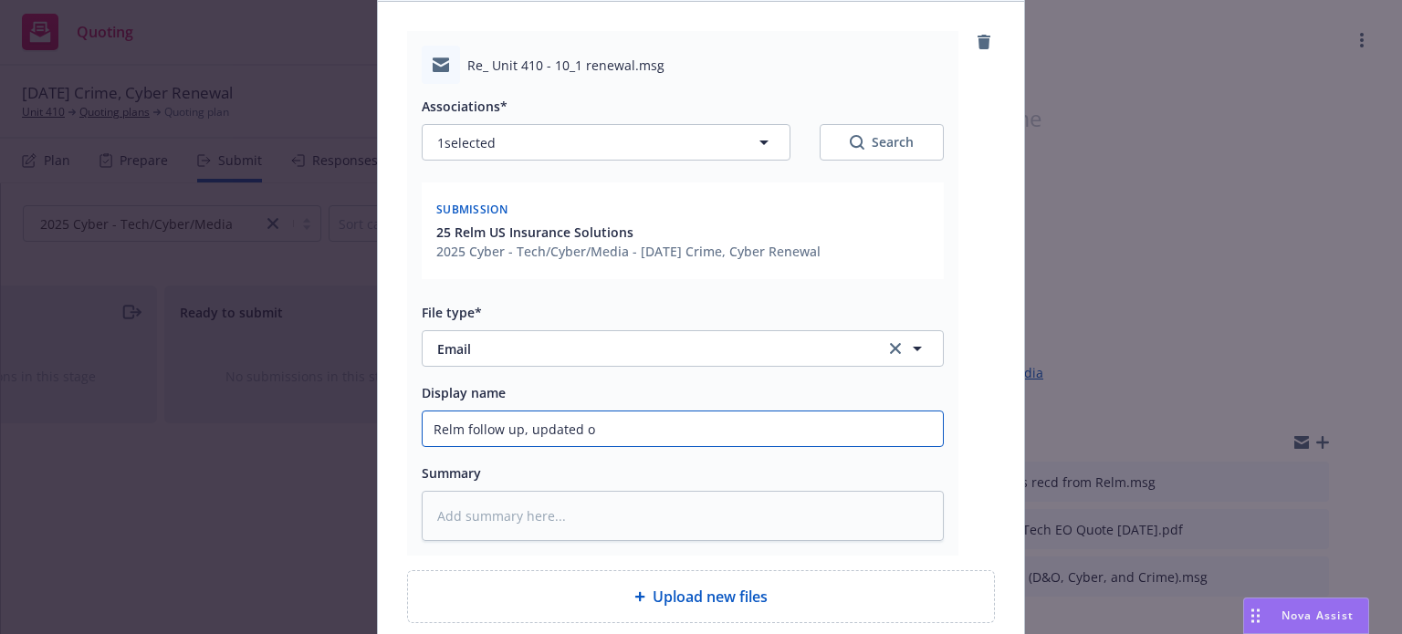
type input "Relm follow up, updated"
type textarea "x"
type input "Relm follow up, updated c"
type textarea "x"
type input "Relm follow up, updated co"
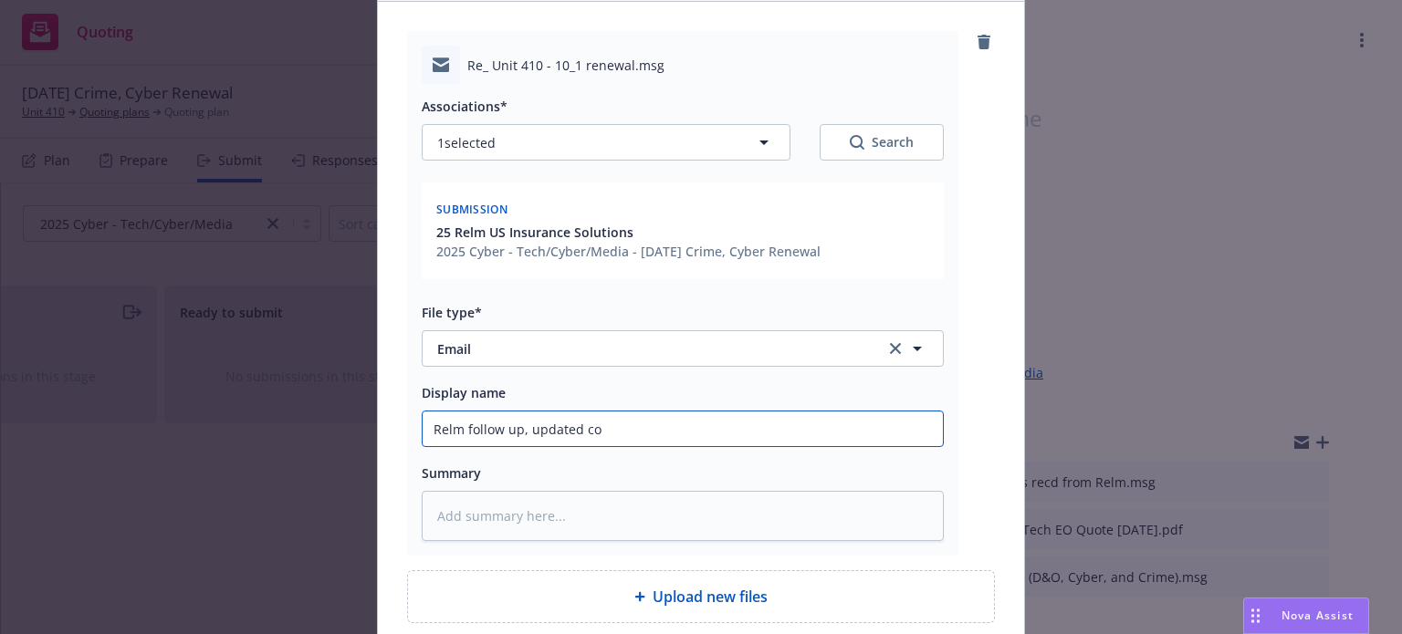
type textarea "x"
type input "Relm follow up, updated cop"
type textarea "x"
type input "Relm follow up, updated copy"
type textarea "x"
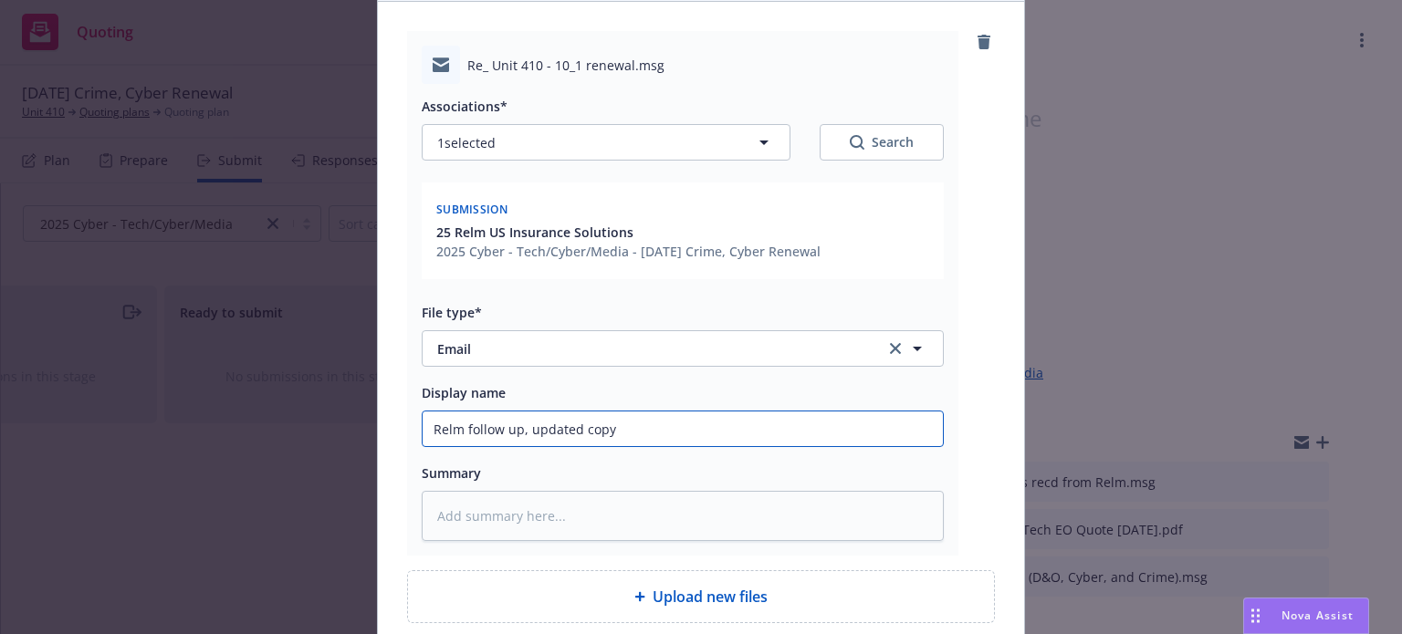
type input "Relm follow up, updated copy o"
type textarea "x"
type input "Relm follow up, updated copy of"
type textarea "x"
type input "Relm follow up, updated copy of"
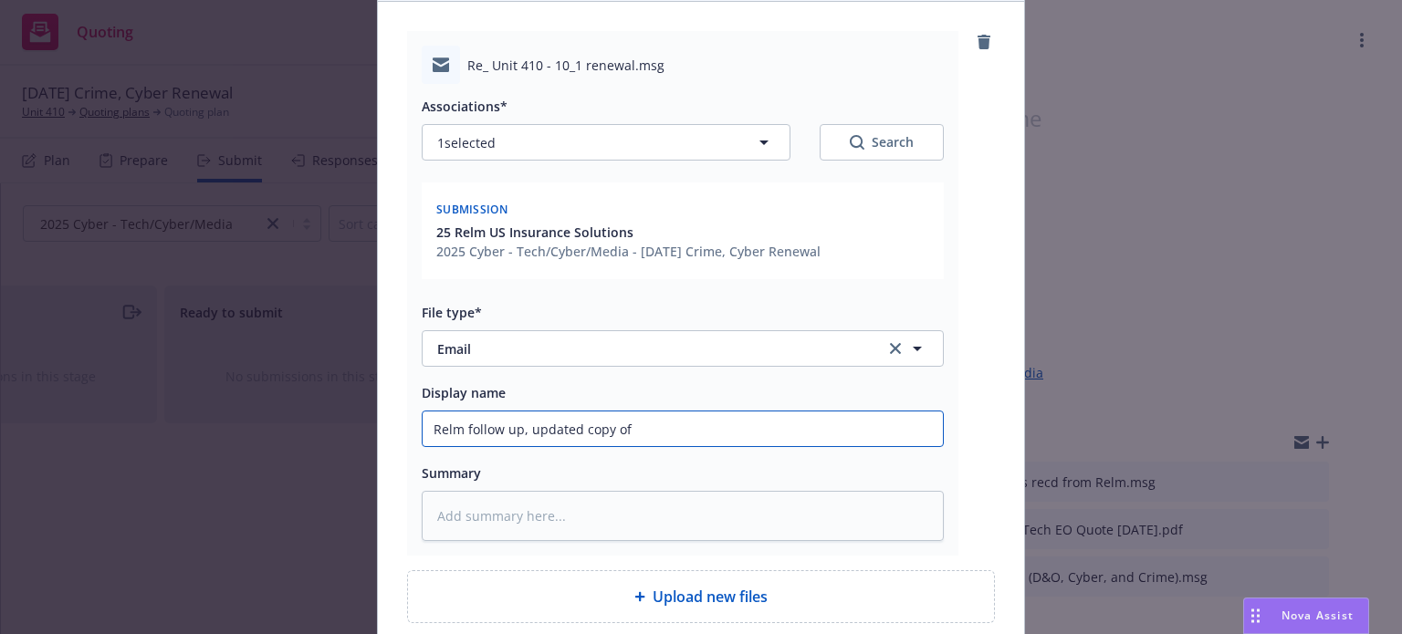
click at [661, 432] on input "Relm follow up, updated copy of" at bounding box center [683, 429] width 520 height 35
type textarea "x"
type input "Relm follow up, updated copy of t"
type textarea "x"
type input "Relm follow up, updated copy of ti"
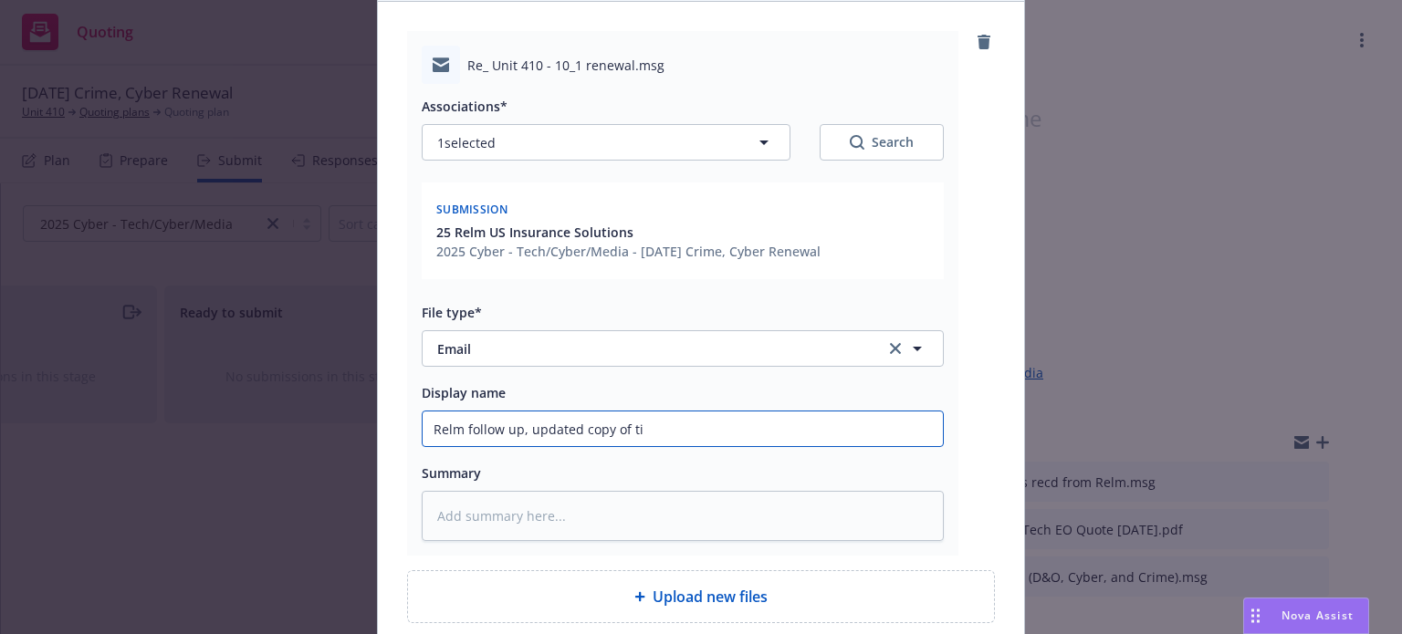
type textarea "x"
type input "Relm follow up, updated copy of tie"
type textarea "x"
type input "Relm follow up, updated copy of tie-"
type textarea "x"
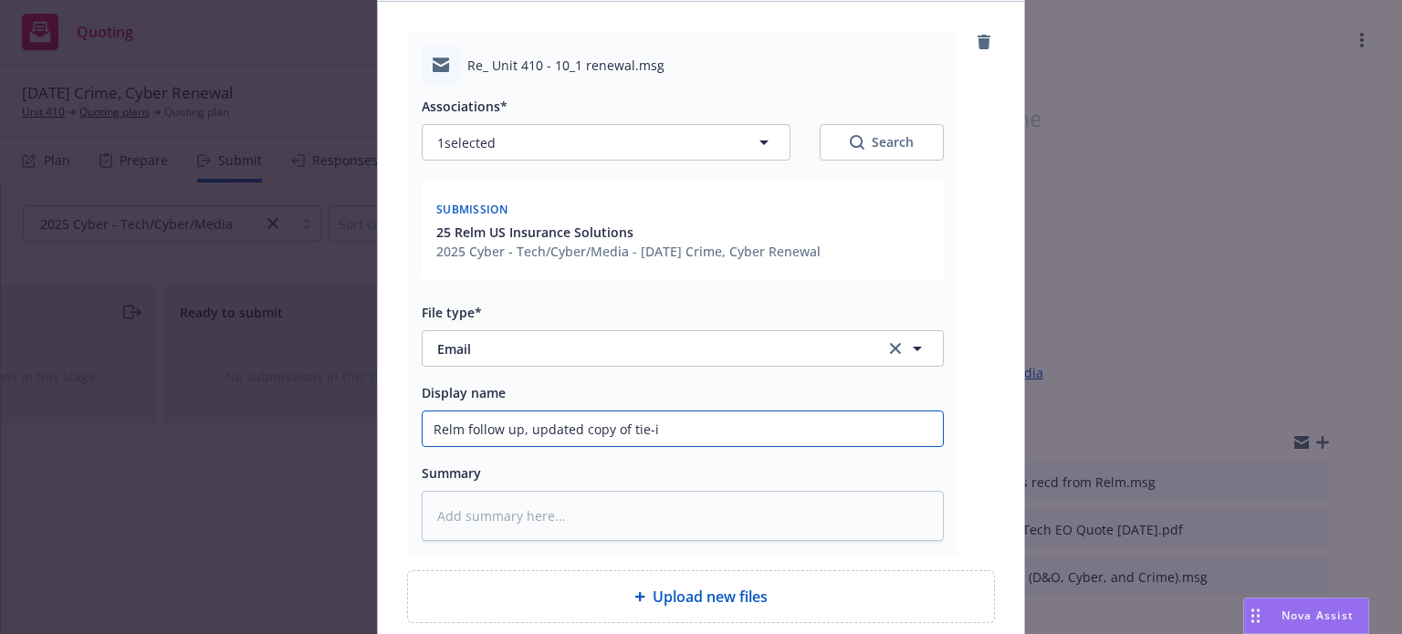
type input "Relm follow up, updated copy of tie-in"
type textarea "x"
type input "Relm follow up, updated copy of tie-in"
type textarea "x"
type input "Relm follow up, updated copy of tie-in e"
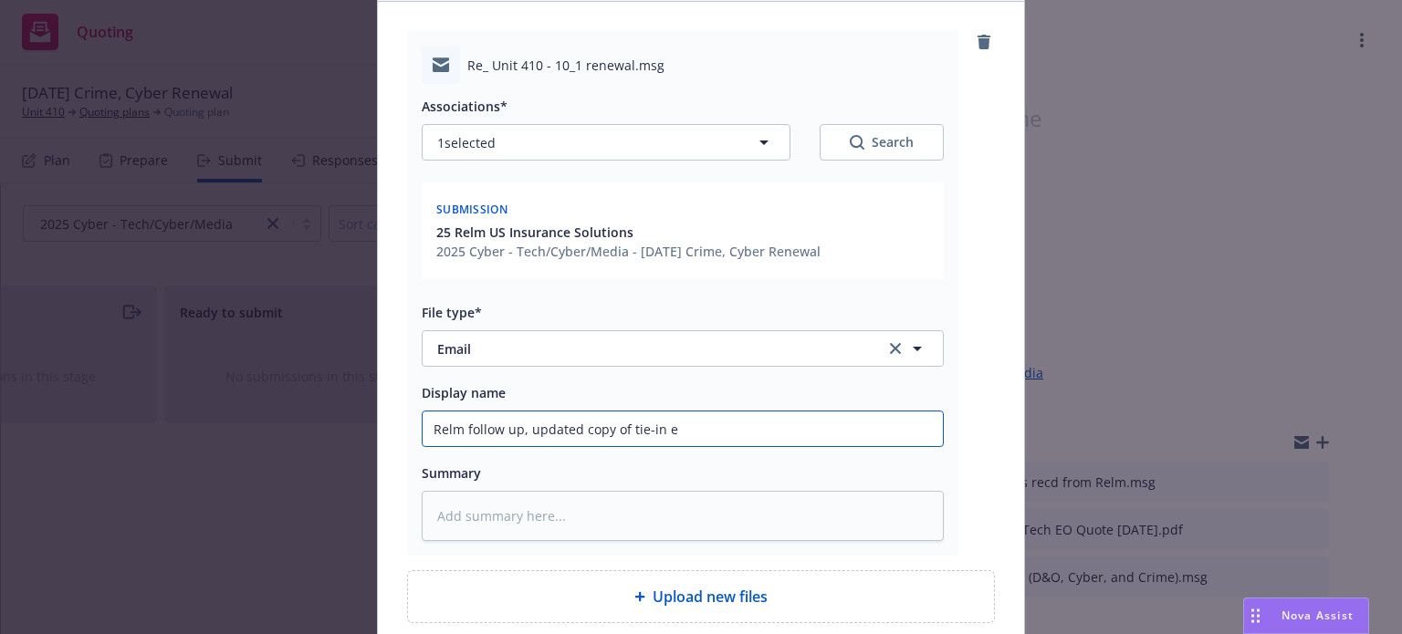
type textarea "x"
type input "Relm follow up, updated copy of tie-in en"
type textarea "x"
type input "Relm follow up, updated copy of tie-in end"
type textarea "x"
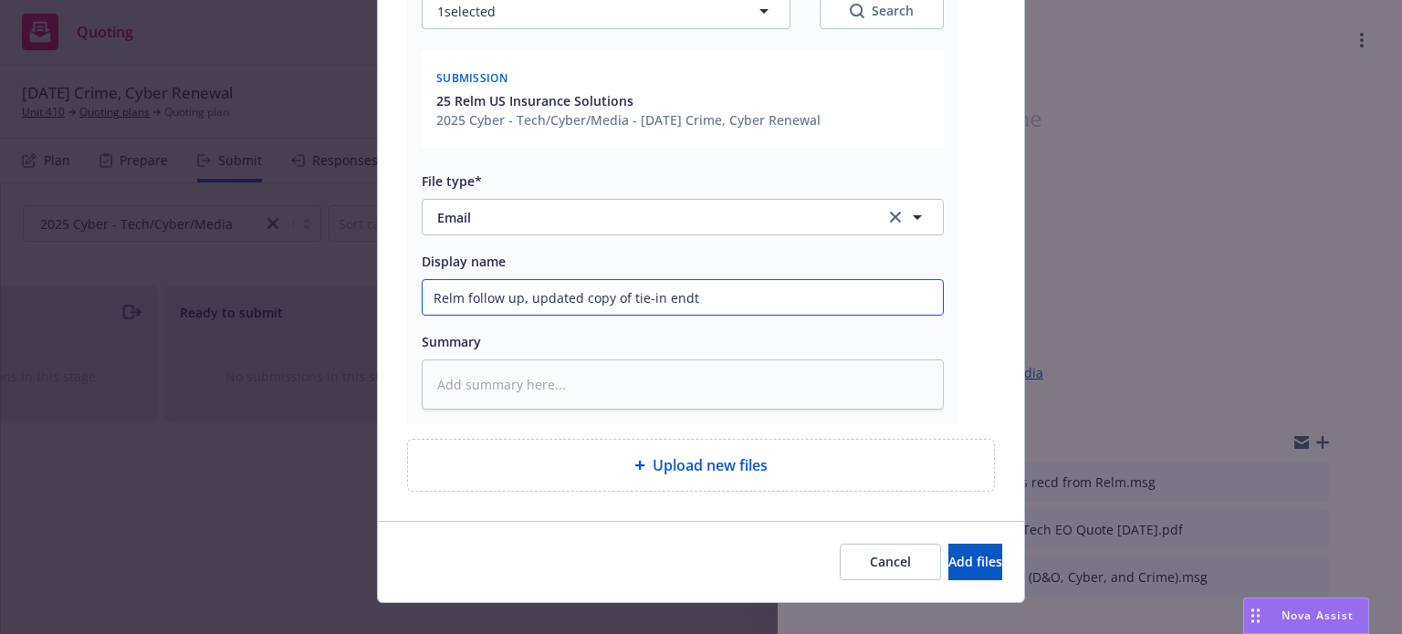
scroll to position [339, 0]
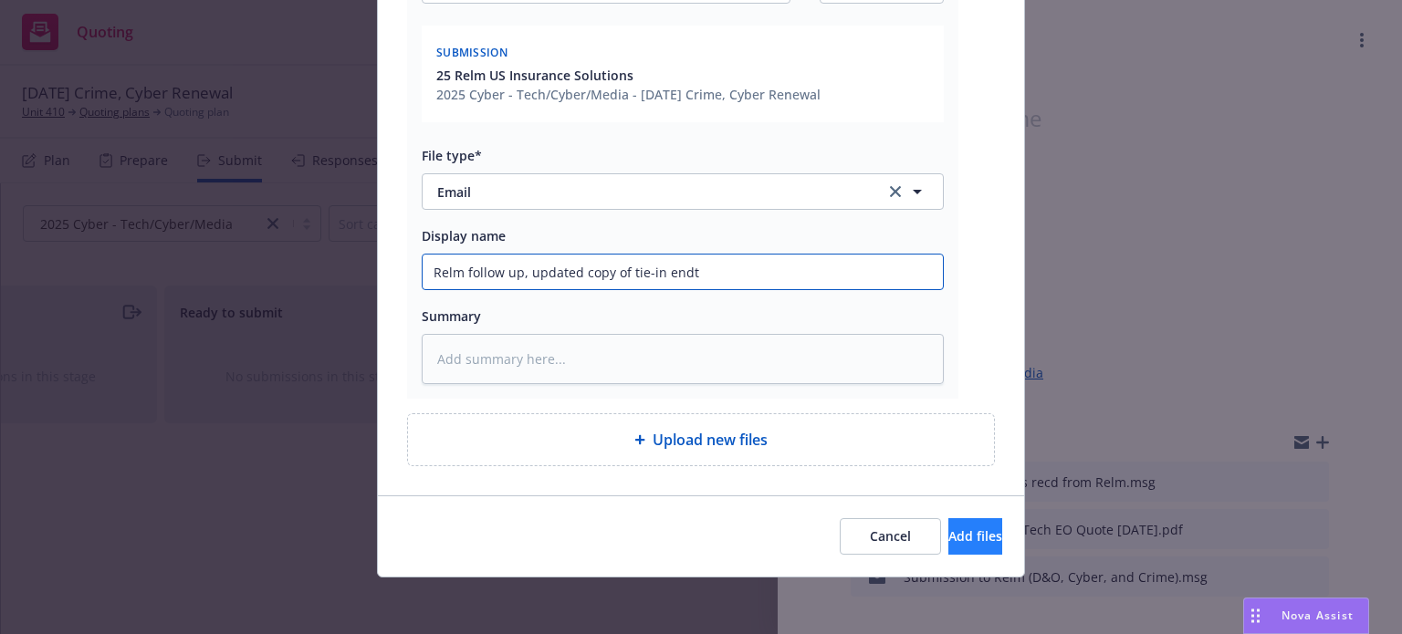
type input "Relm follow up, updated copy of tie-in endt"
click at [975, 521] on div "Cancel Add files" at bounding box center [701, 536] width 646 height 81
click at [975, 521] on button "Add files" at bounding box center [975, 536] width 54 height 37
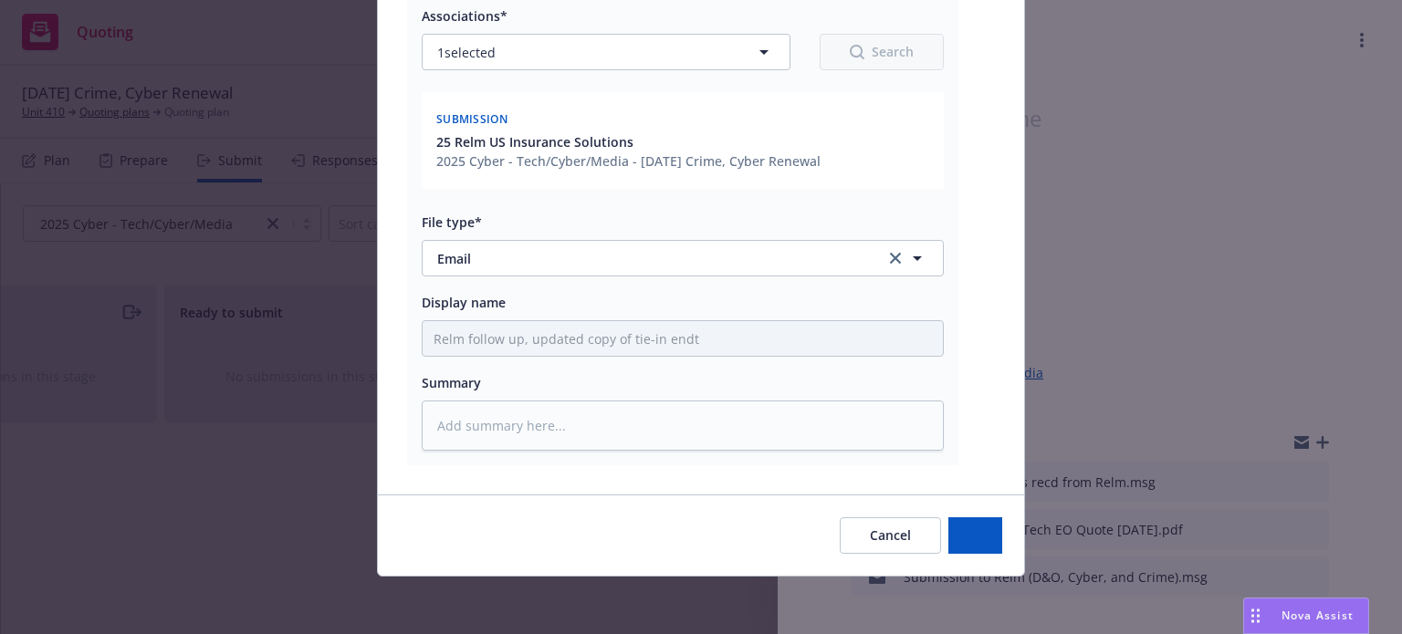
type textarea "x"
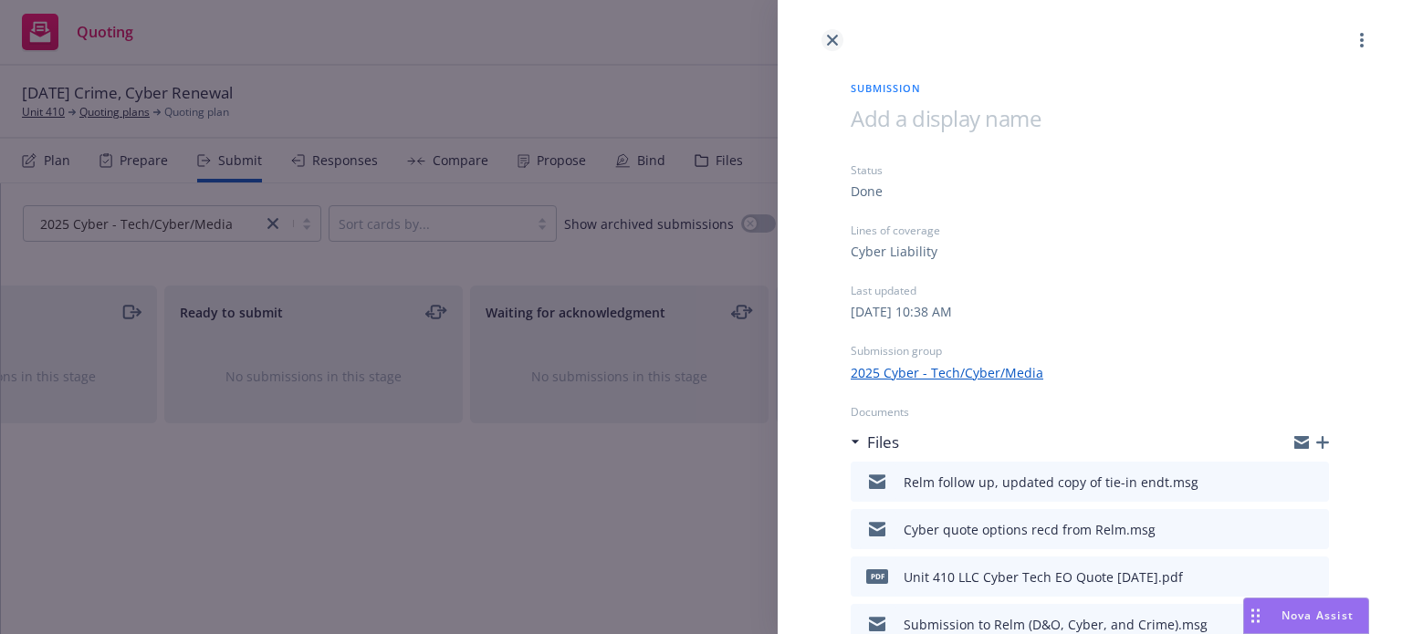
click at [837, 39] on icon "close" at bounding box center [832, 40] width 11 height 11
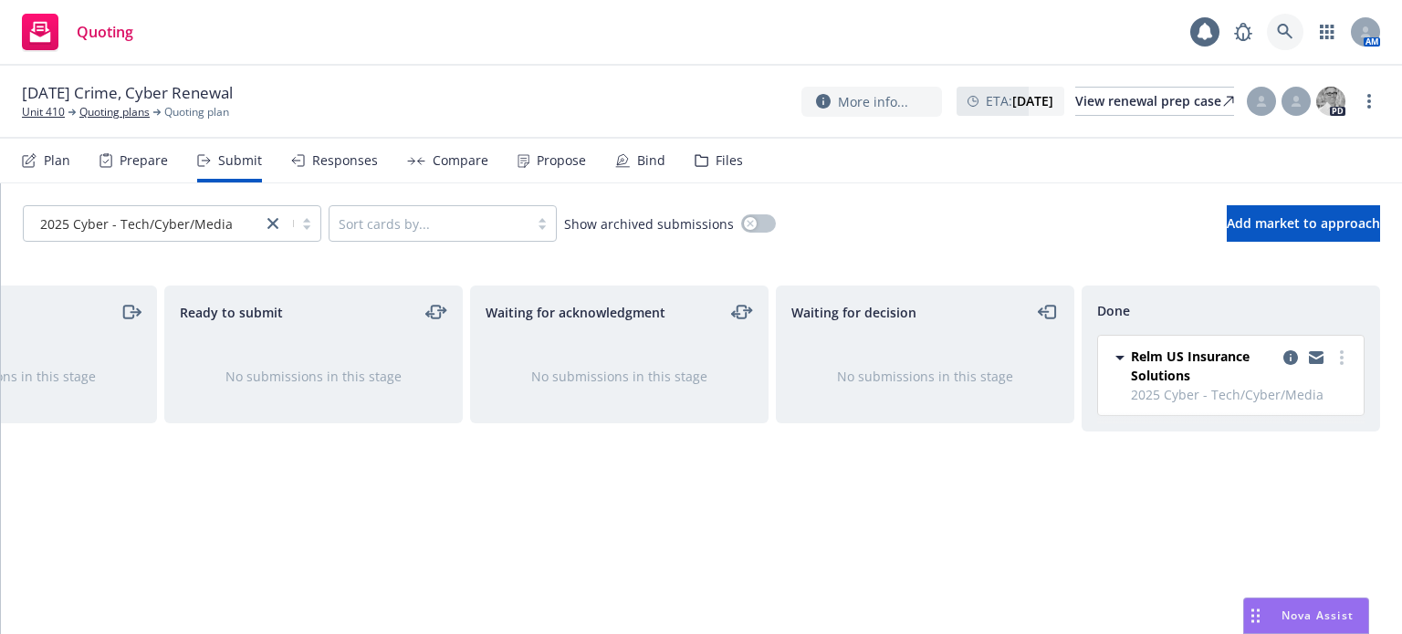
click at [1289, 34] on icon at bounding box center [1285, 32] width 16 height 16
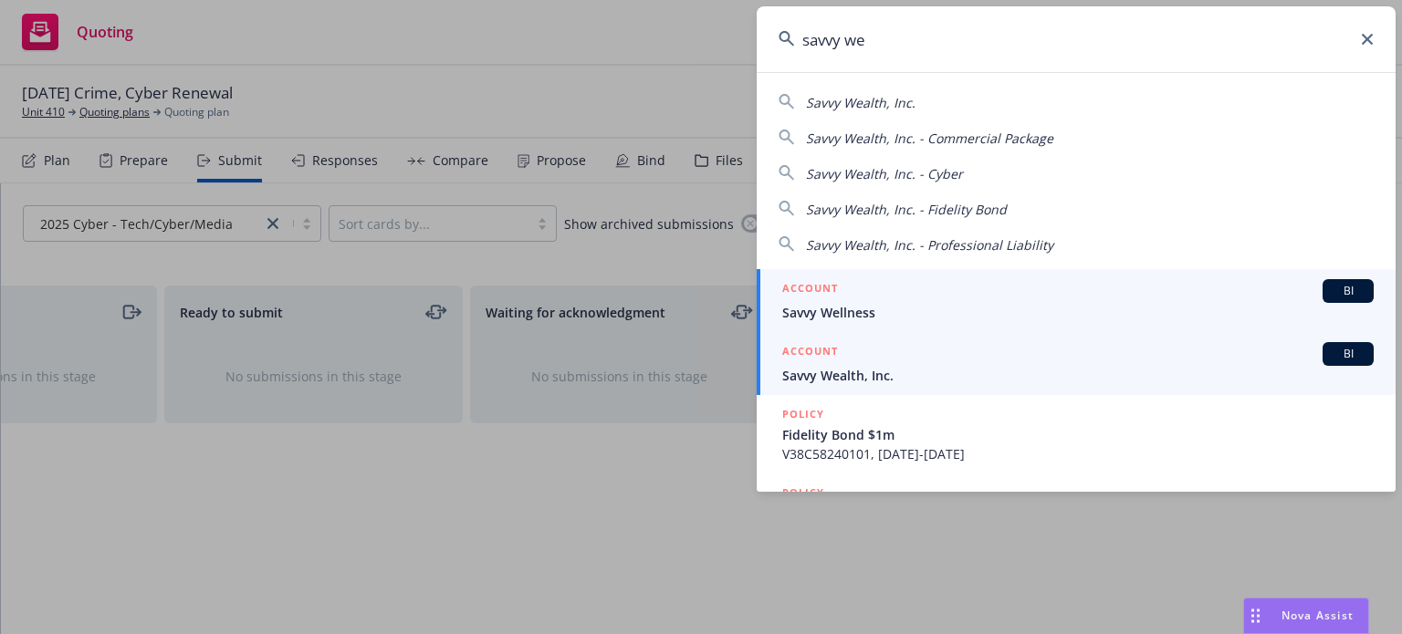
type input "savvy we"
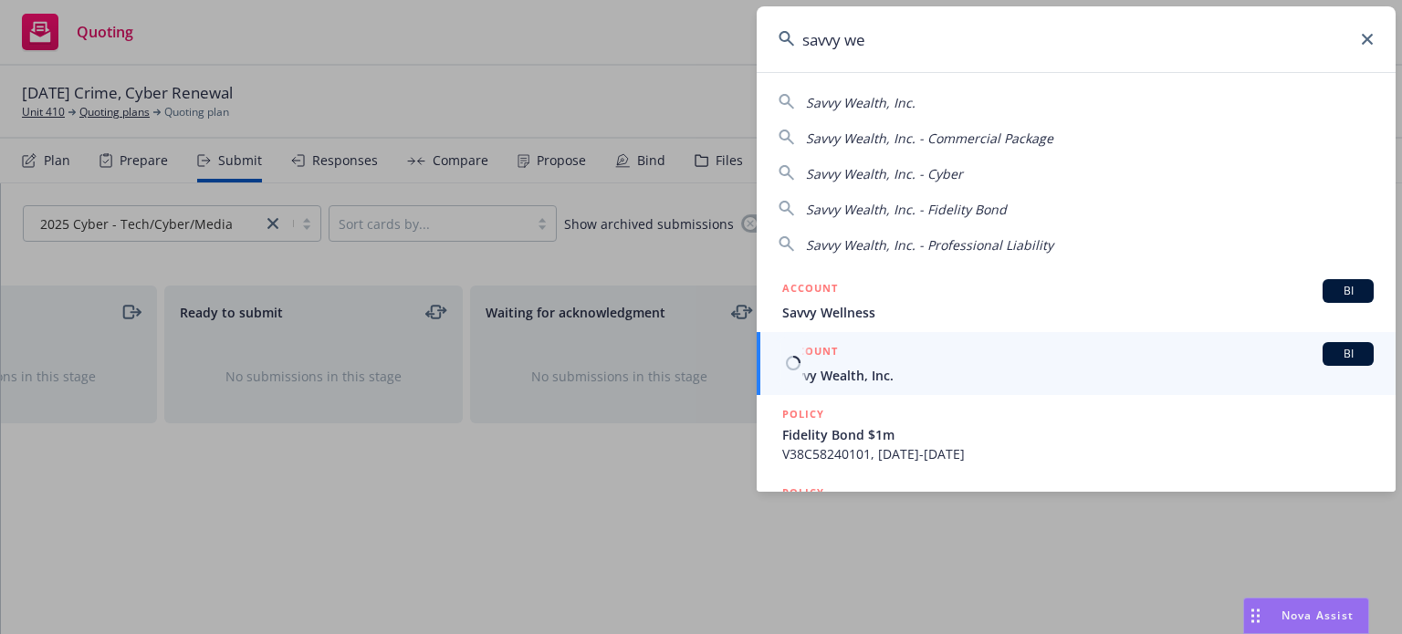
click at [892, 367] on span "Savvy Wealth, Inc." at bounding box center [1077, 375] width 591 height 19
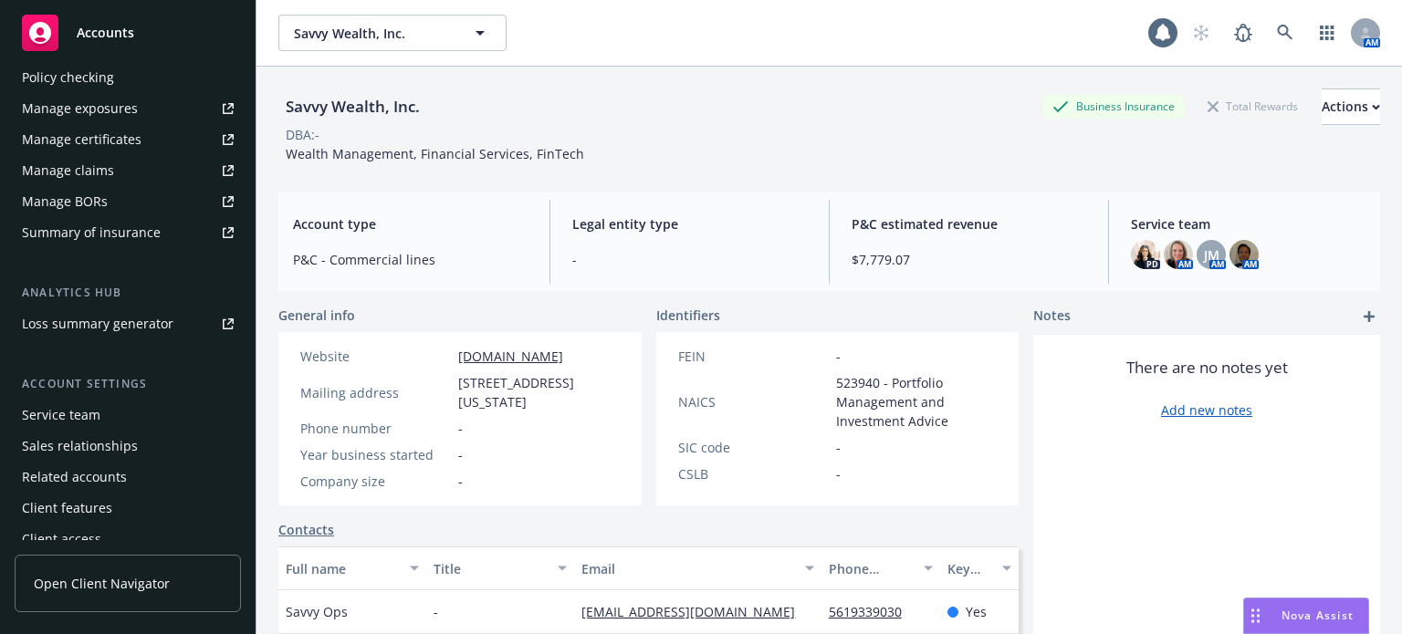
scroll to position [585, 0]
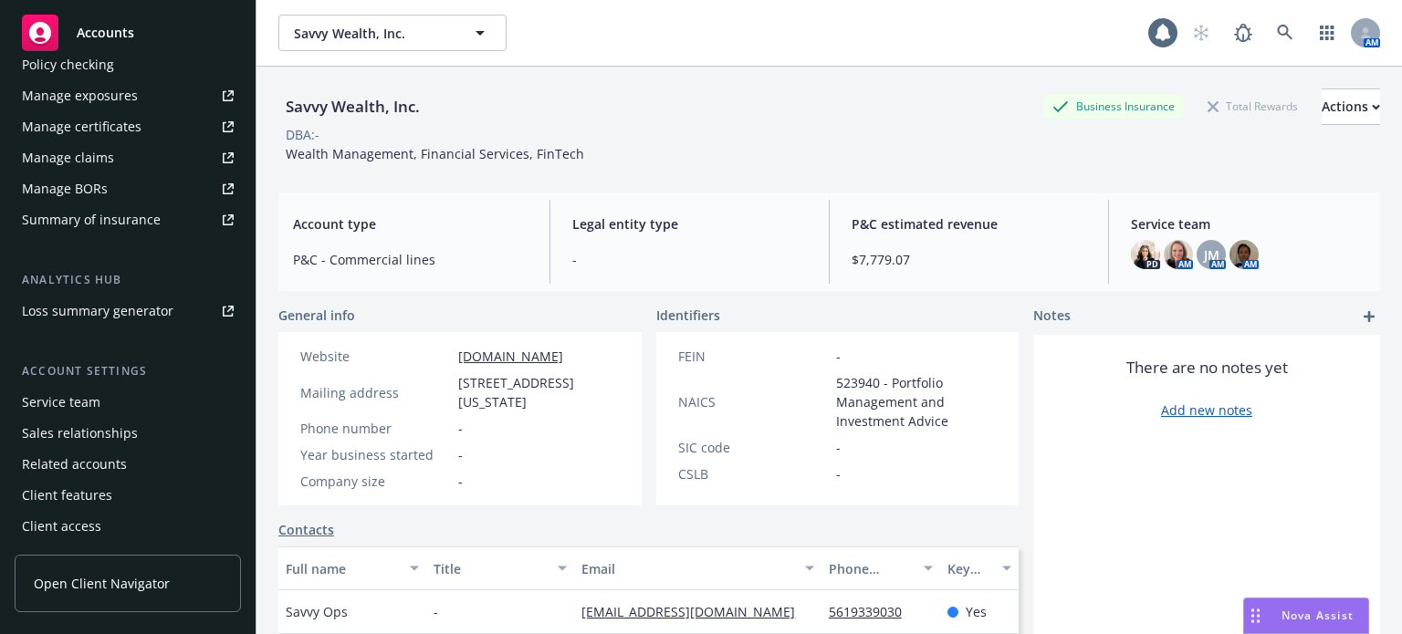
click at [78, 403] on div "Service team" at bounding box center [61, 402] width 78 height 29
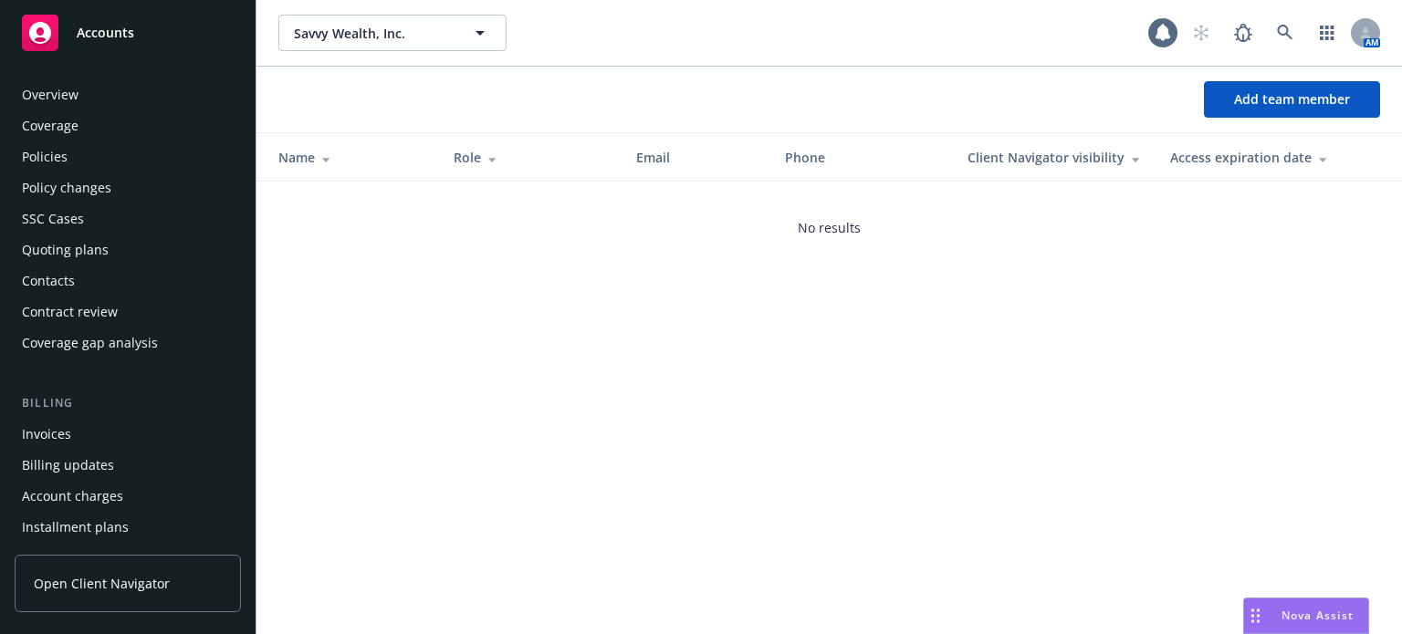
scroll to position [585, 0]
